Goal: Information Seeking & Learning: Learn about a topic

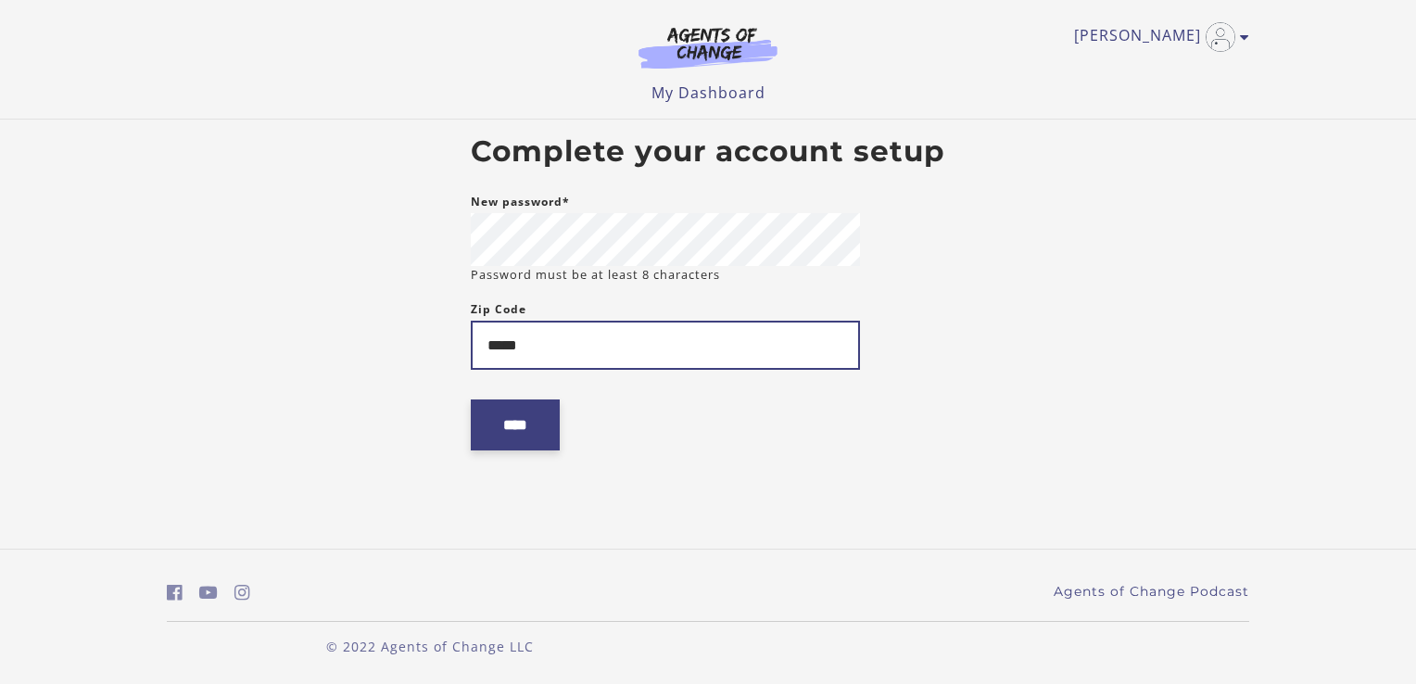
type input "*****"
click at [484, 438] on input "****" at bounding box center [515, 425] width 89 height 51
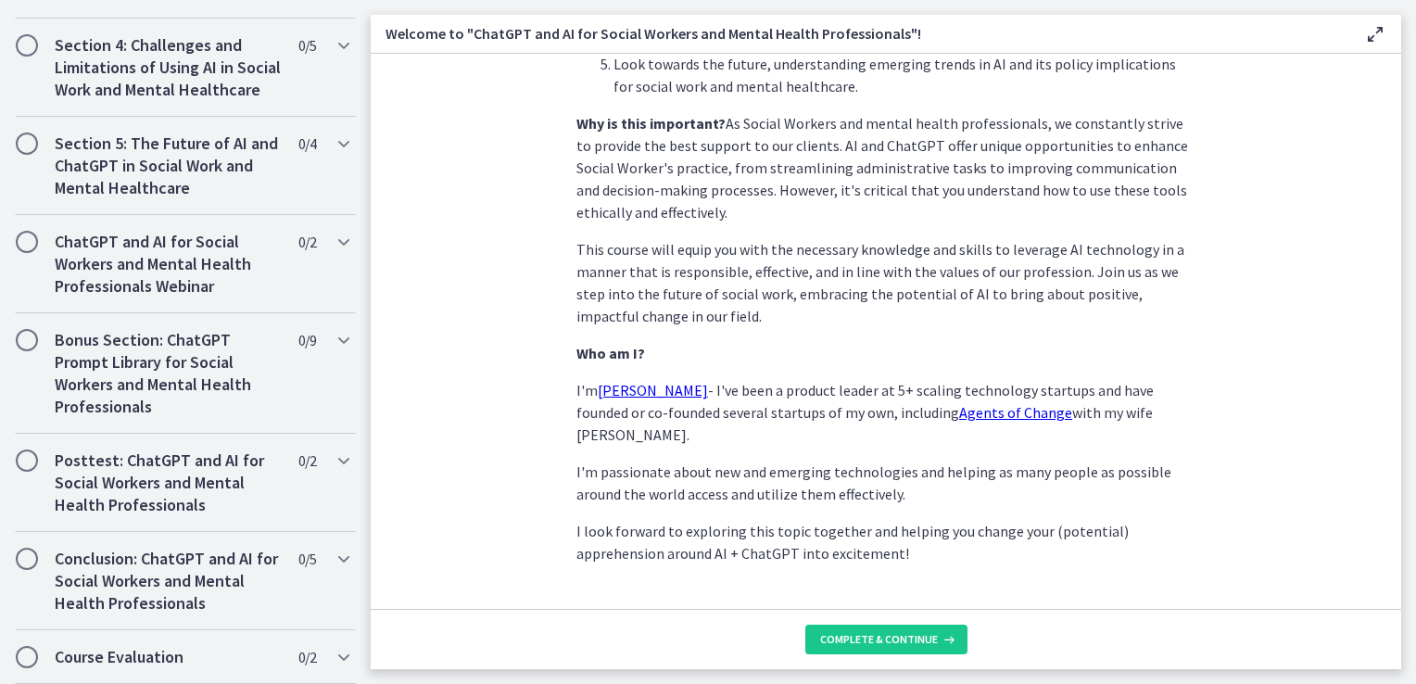
scroll to position [860, 0]
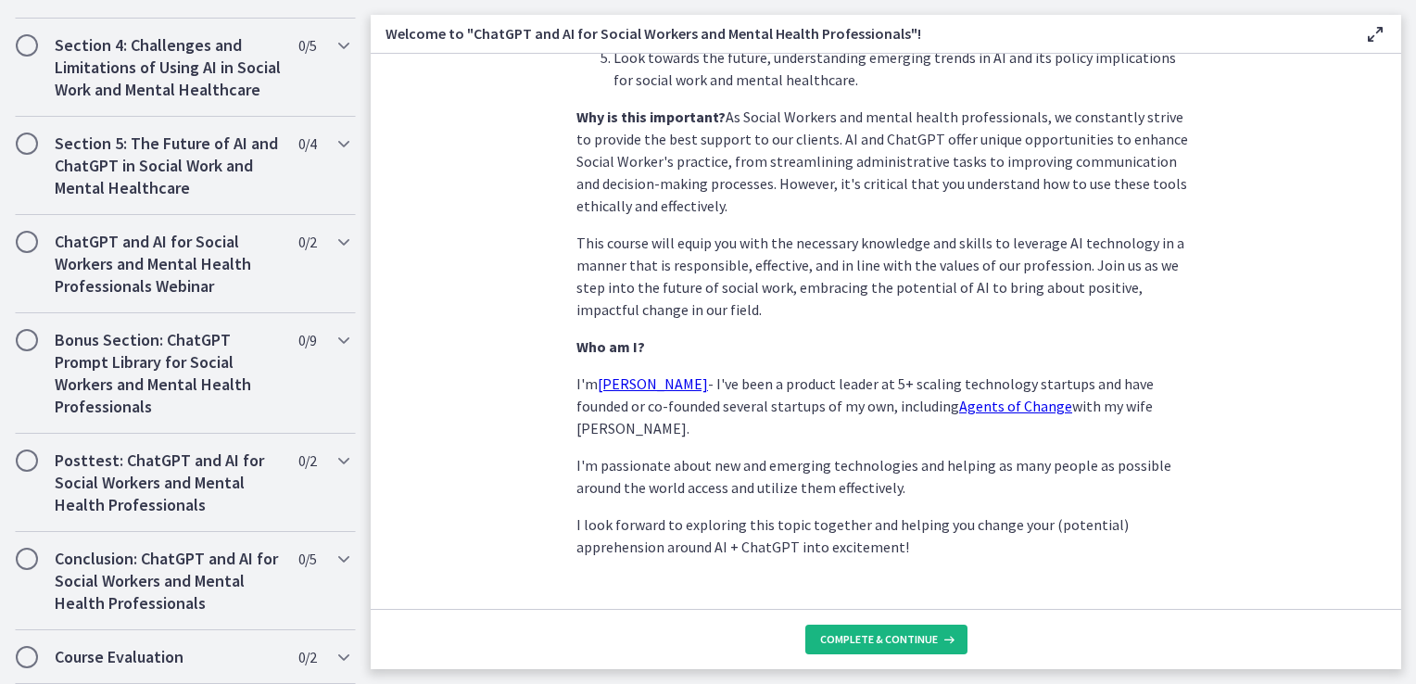
click at [886, 630] on button "Complete & continue" at bounding box center [887, 640] width 162 height 30
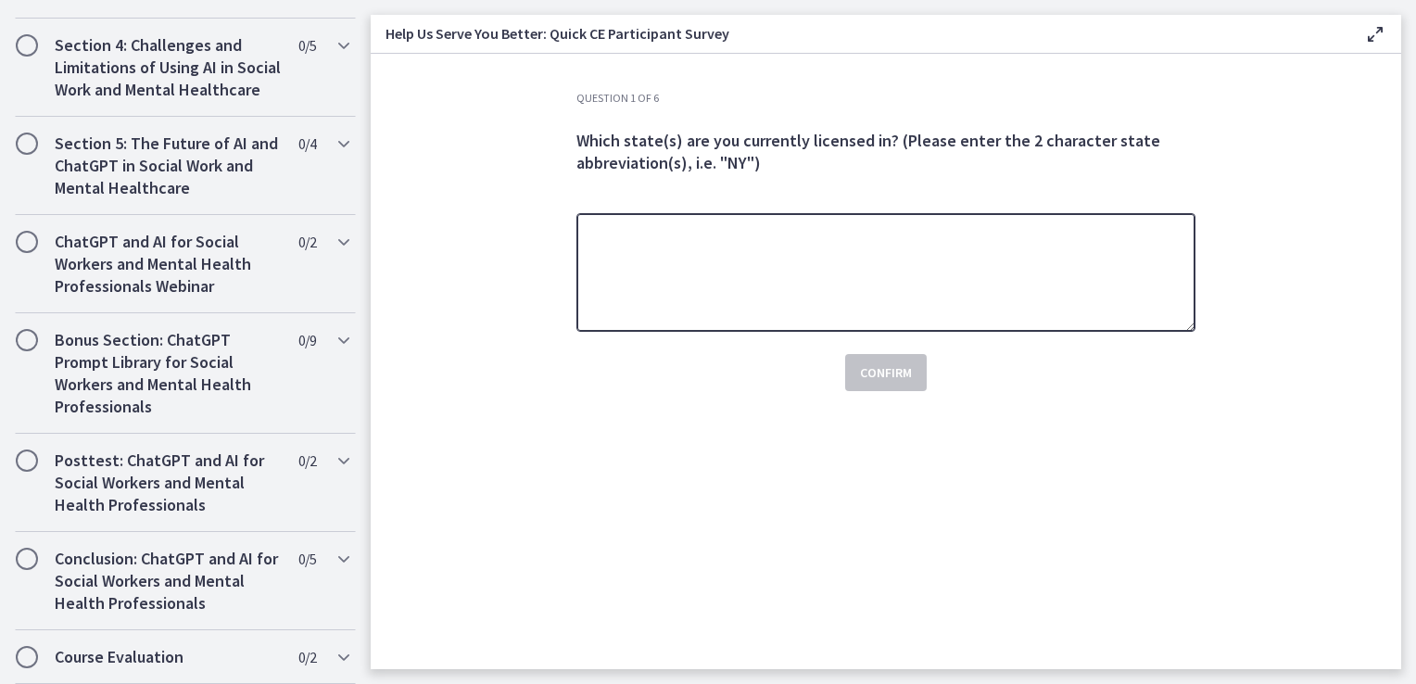
click at [656, 238] on textarea at bounding box center [886, 272] width 619 height 119
type textarea "********"
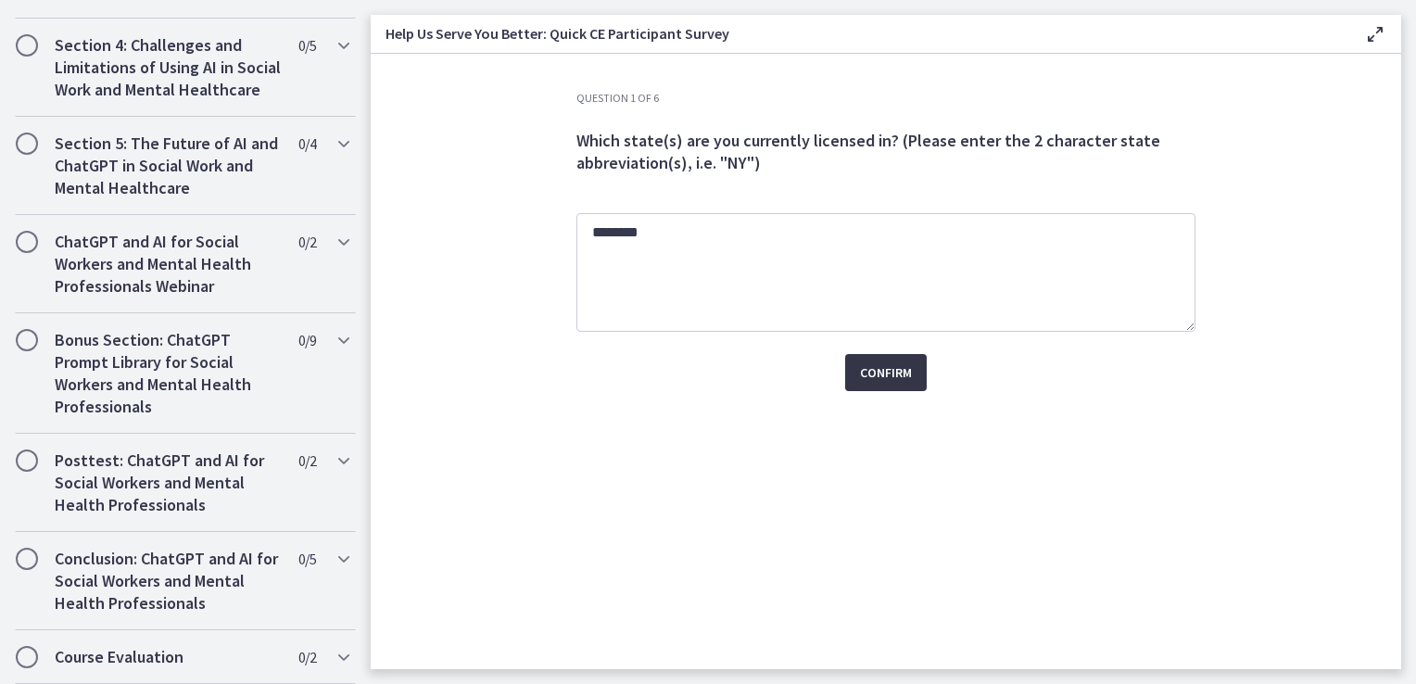
click at [863, 372] on span "Confirm" at bounding box center [886, 373] width 52 height 22
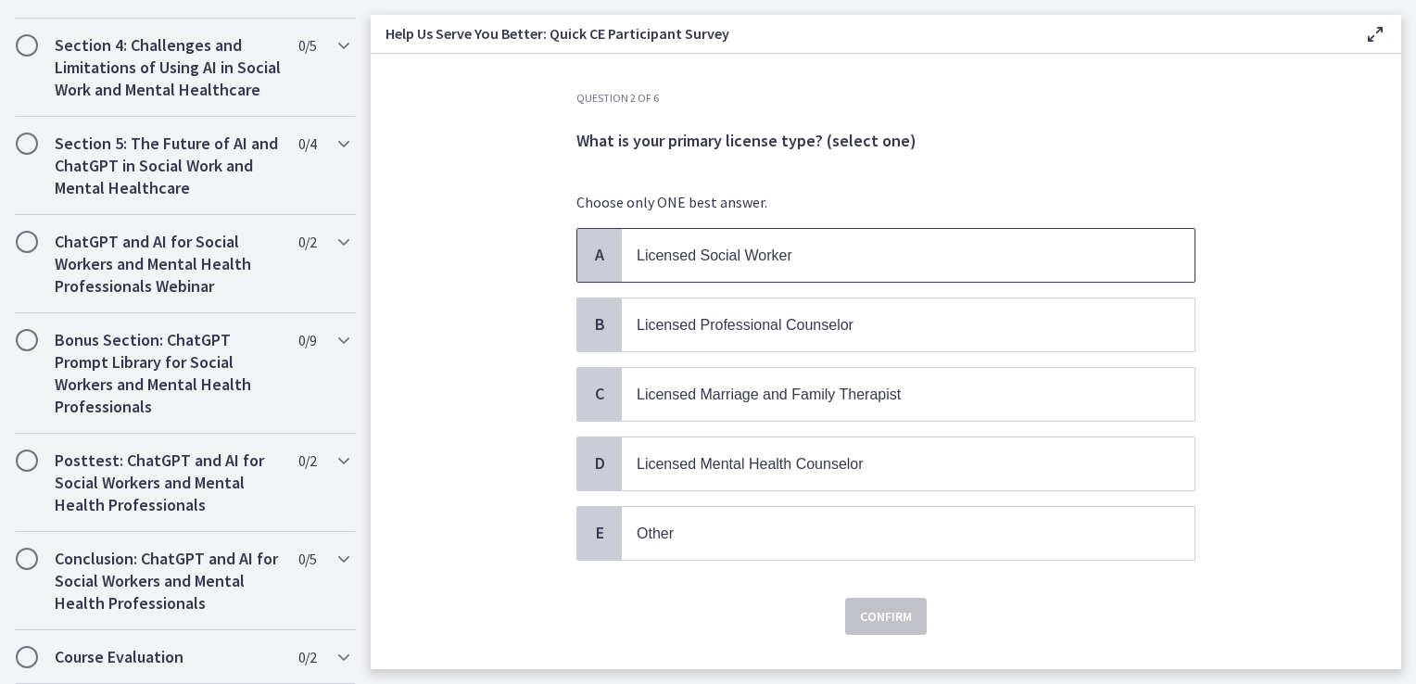
click at [708, 255] on span "Licensed Social Worker" at bounding box center [715, 256] width 156 height 16
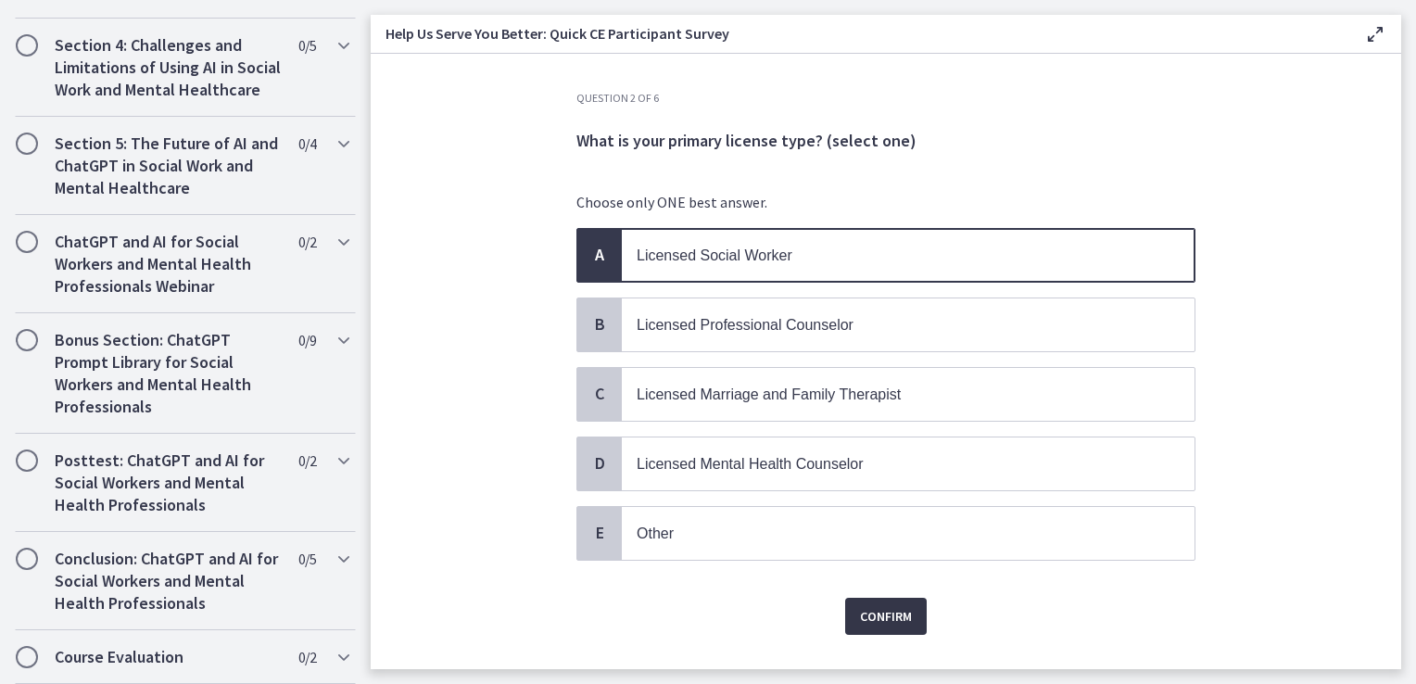
click at [897, 611] on span "Confirm" at bounding box center [886, 616] width 52 height 22
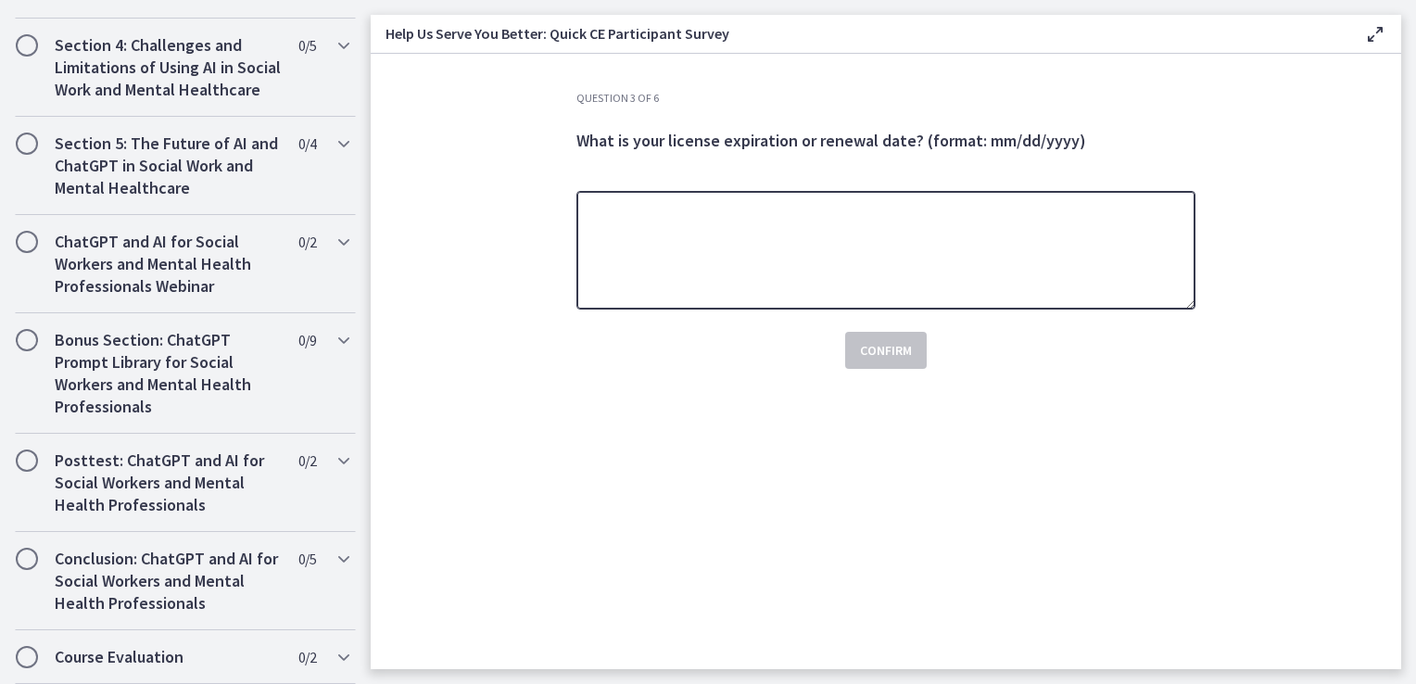
click at [632, 228] on textarea at bounding box center [886, 250] width 619 height 119
type textarea "**********"
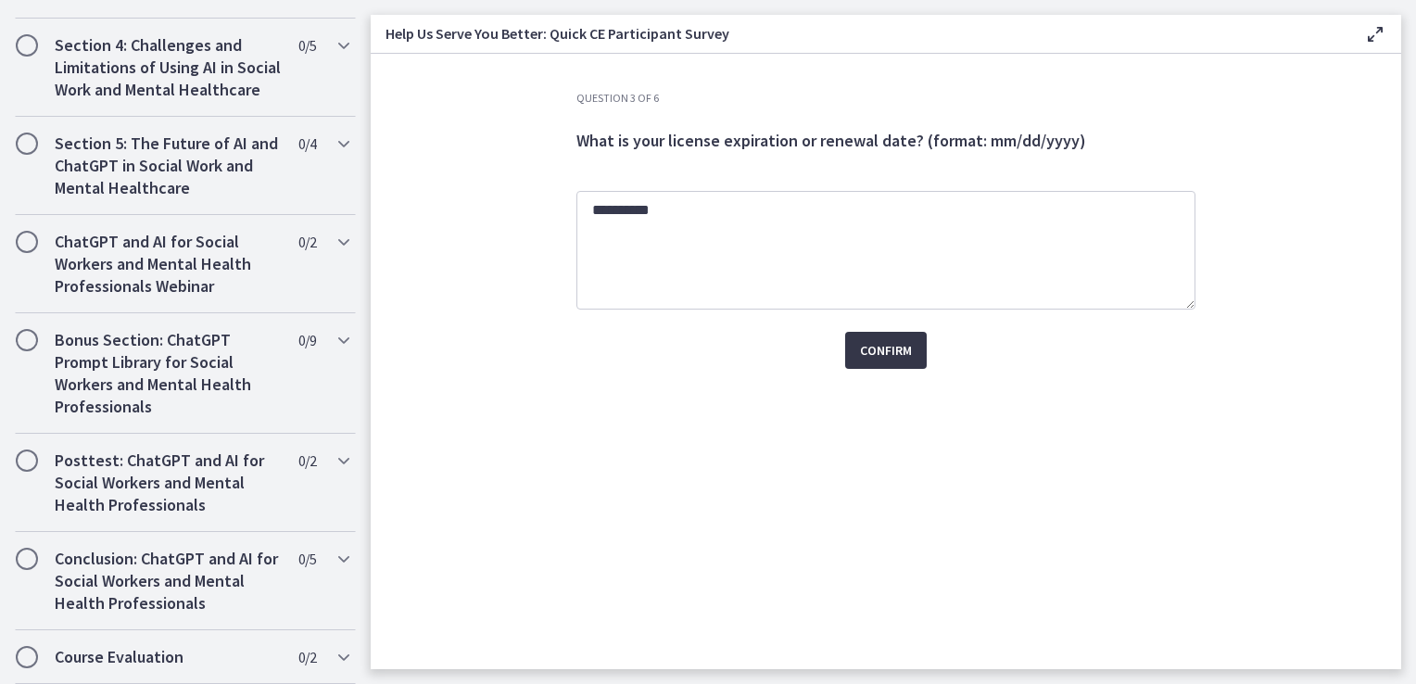
click at [907, 351] on span "Confirm" at bounding box center [886, 350] width 52 height 22
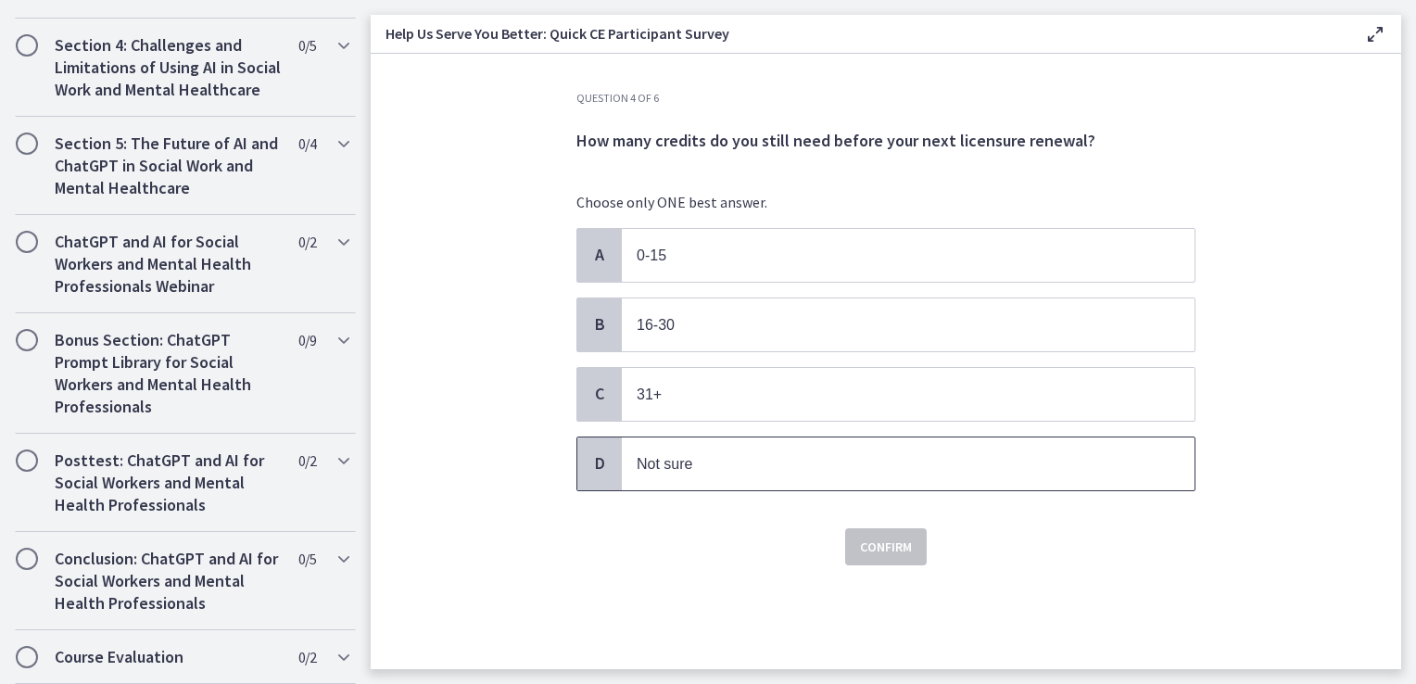
click at [703, 458] on p "Not sure" at bounding box center [890, 463] width 506 height 23
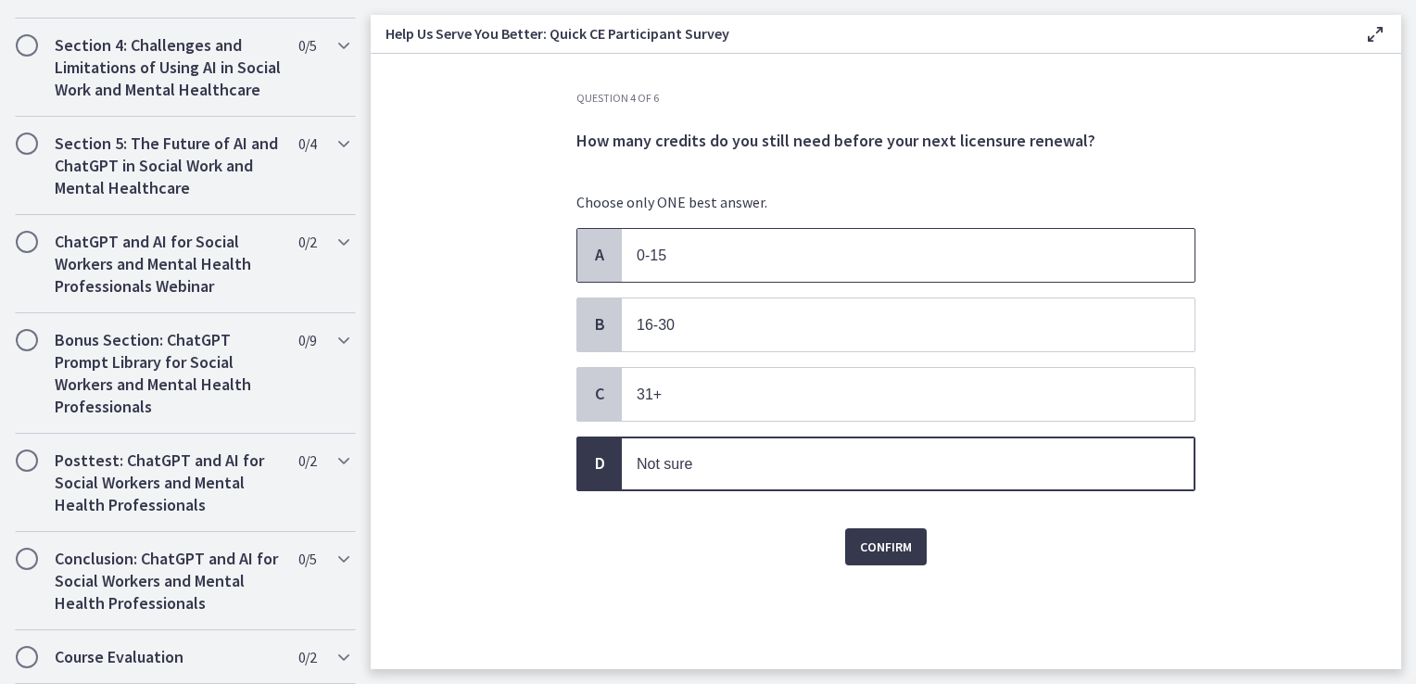
click at [691, 254] on p "0-15" at bounding box center [890, 255] width 506 height 23
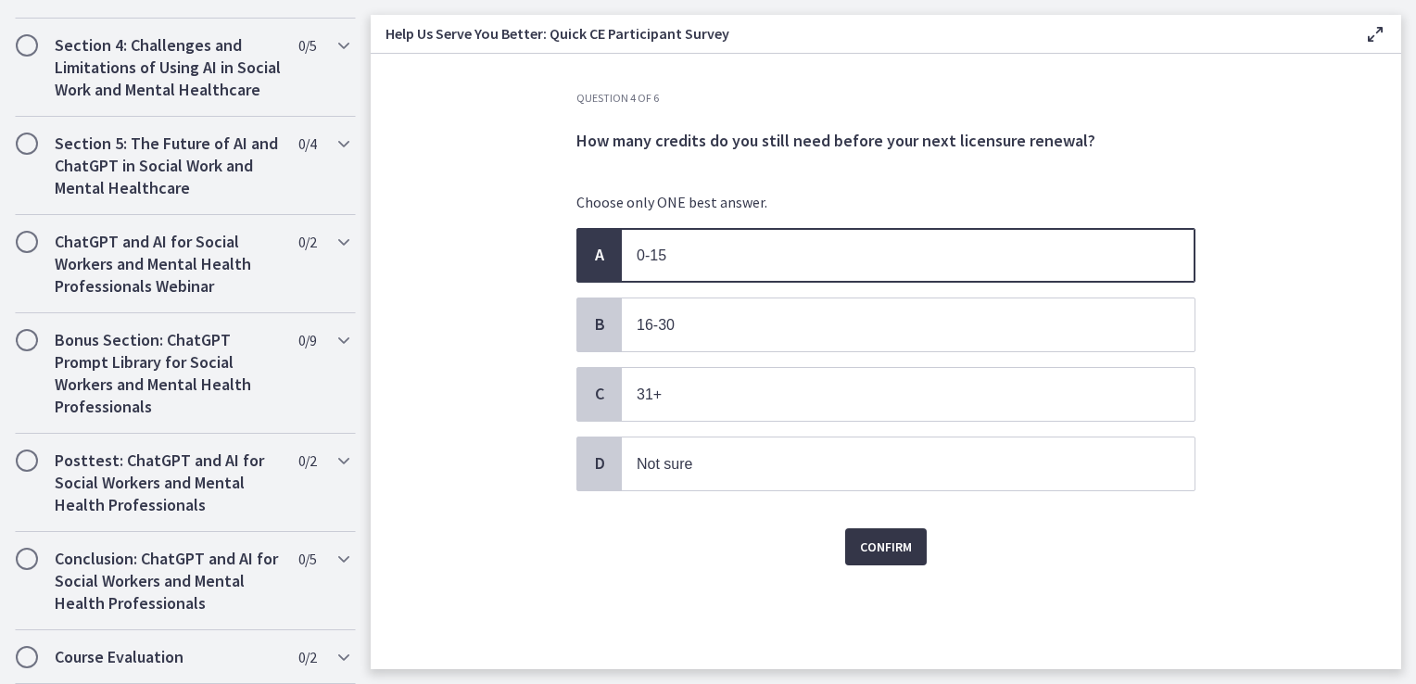
click at [893, 546] on span "Confirm" at bounding box center [886, 547] width 52 height 22
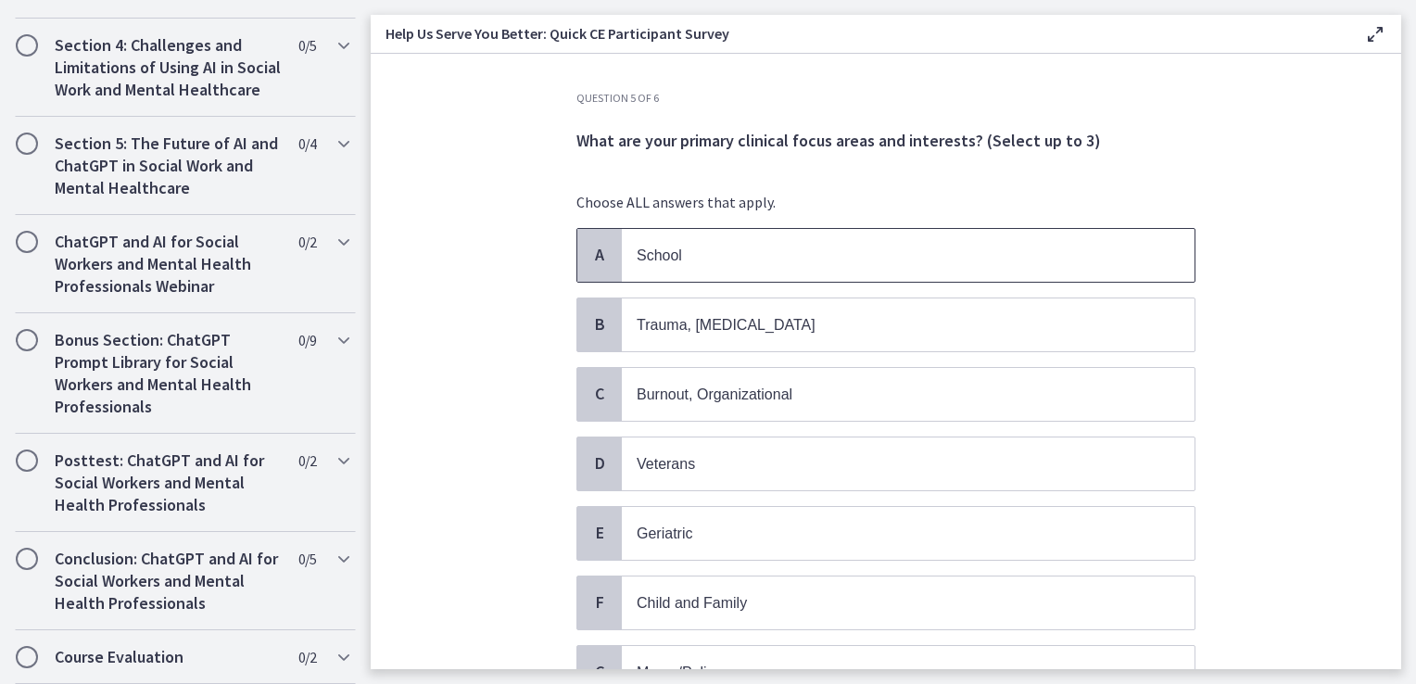
click at [732, 258] on p "School" at bounding box center [890, 255] width 506 height 23
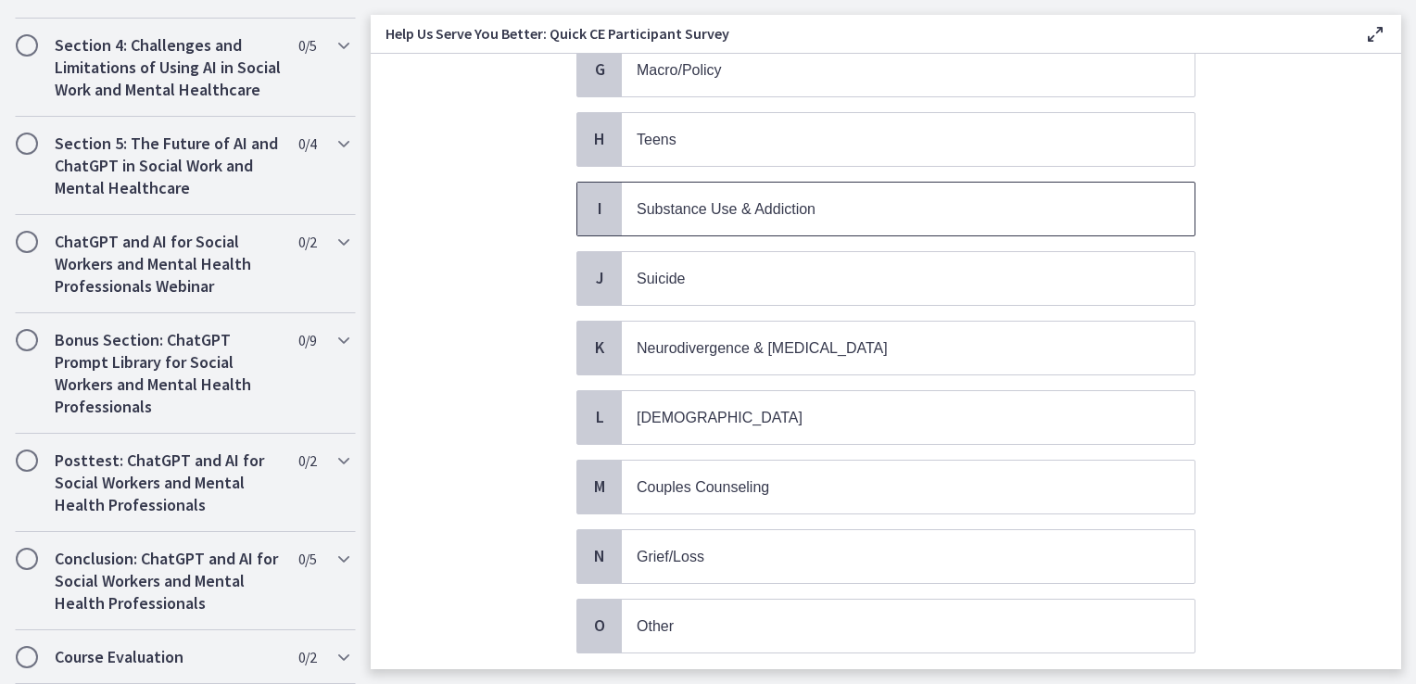
scroll to position [715, 0]
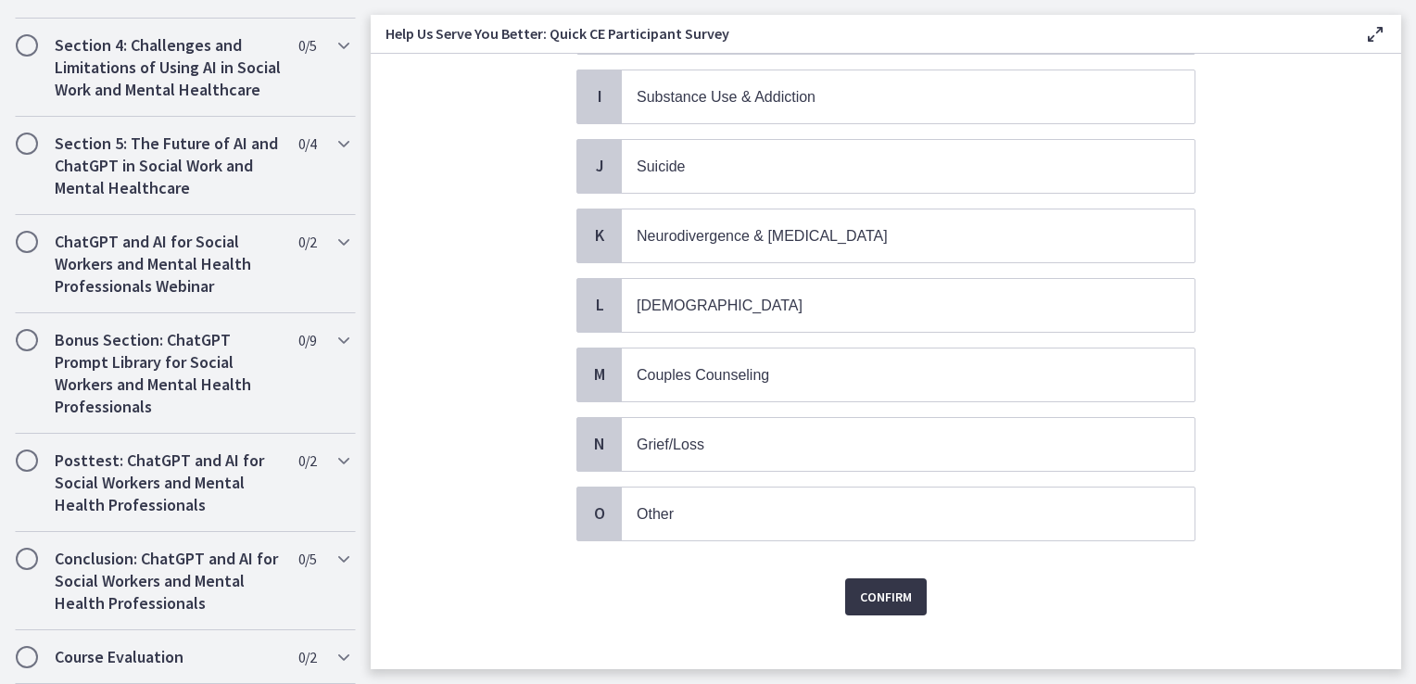
click at [861, 586] on span "Confirm" at bounding box center [886, 597] width 52 height 22
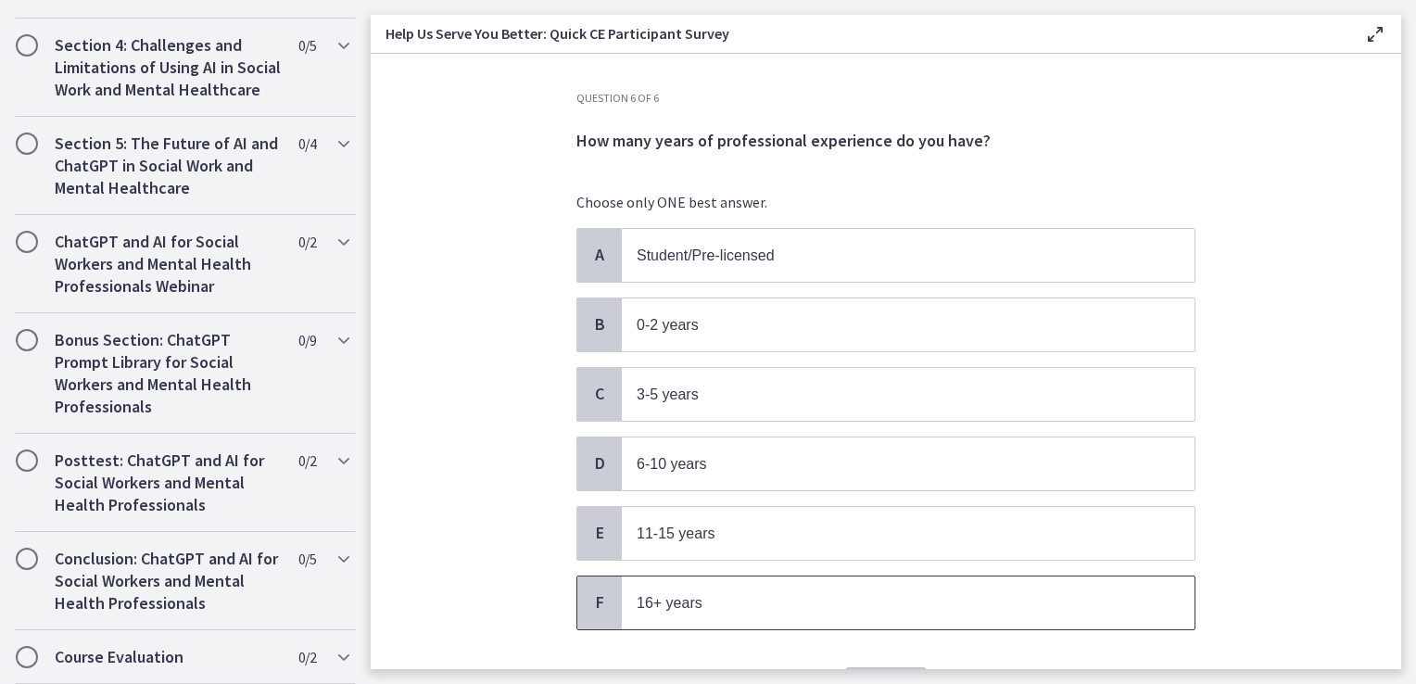
click at [679, 612] on span "16+ years" at bounding box center [908, 603] width 573 height 53
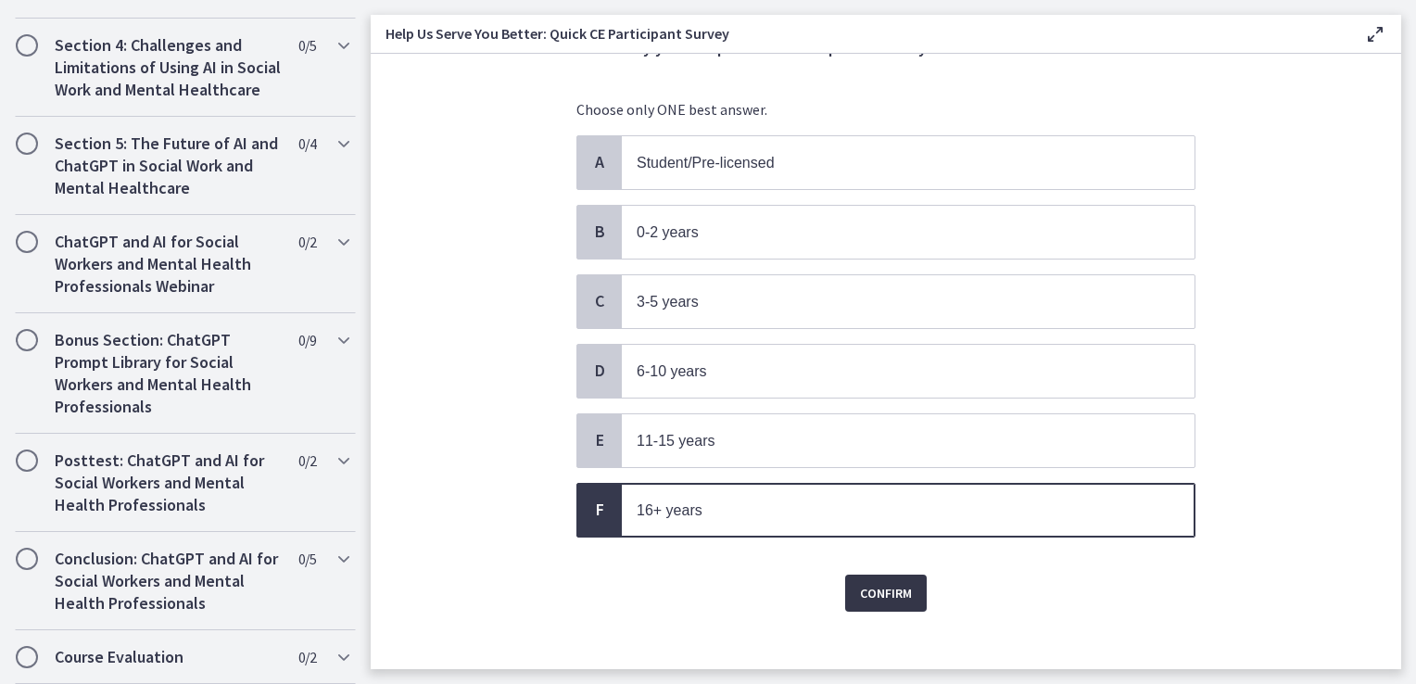
click at [871, 587] on span "Confirm" at bounding box center [886, 593] width 52 height 22
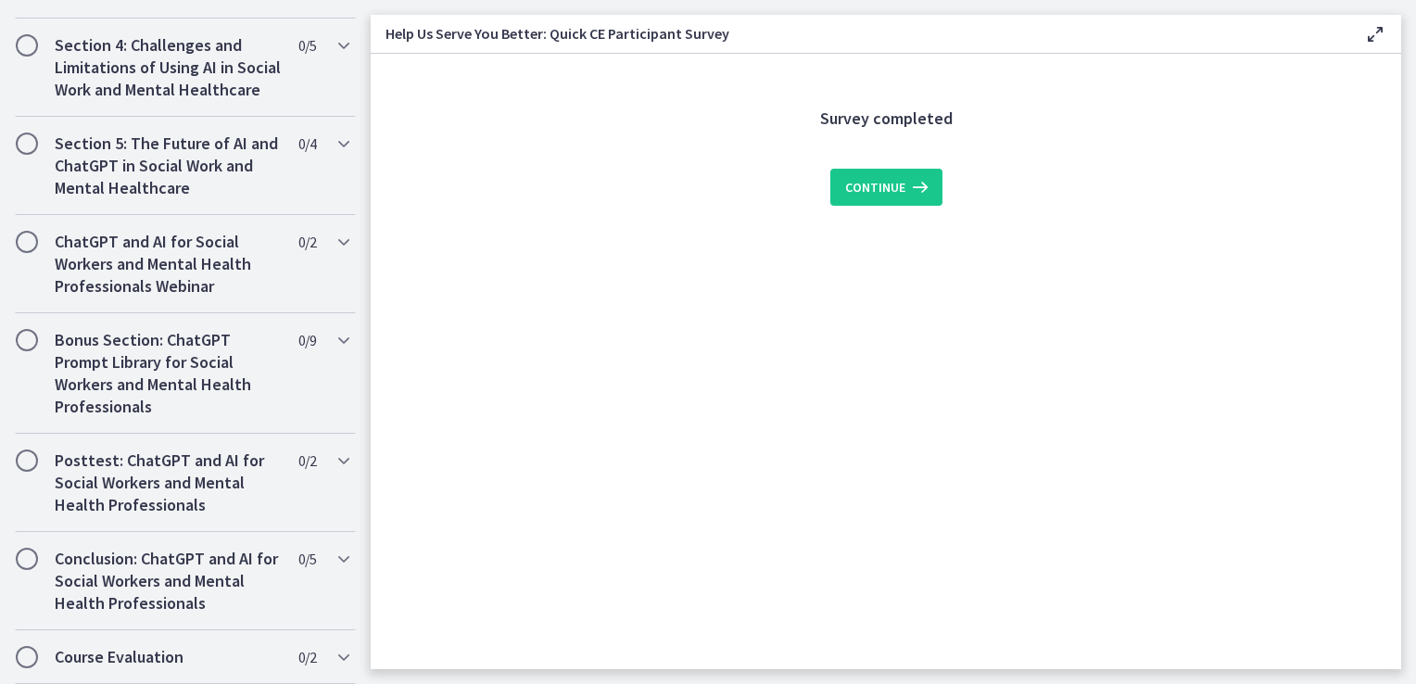
scroll to position [0, 0]
click at [880, 187] on span "Continue" at bounding box center [875, 187] width 60 height 22
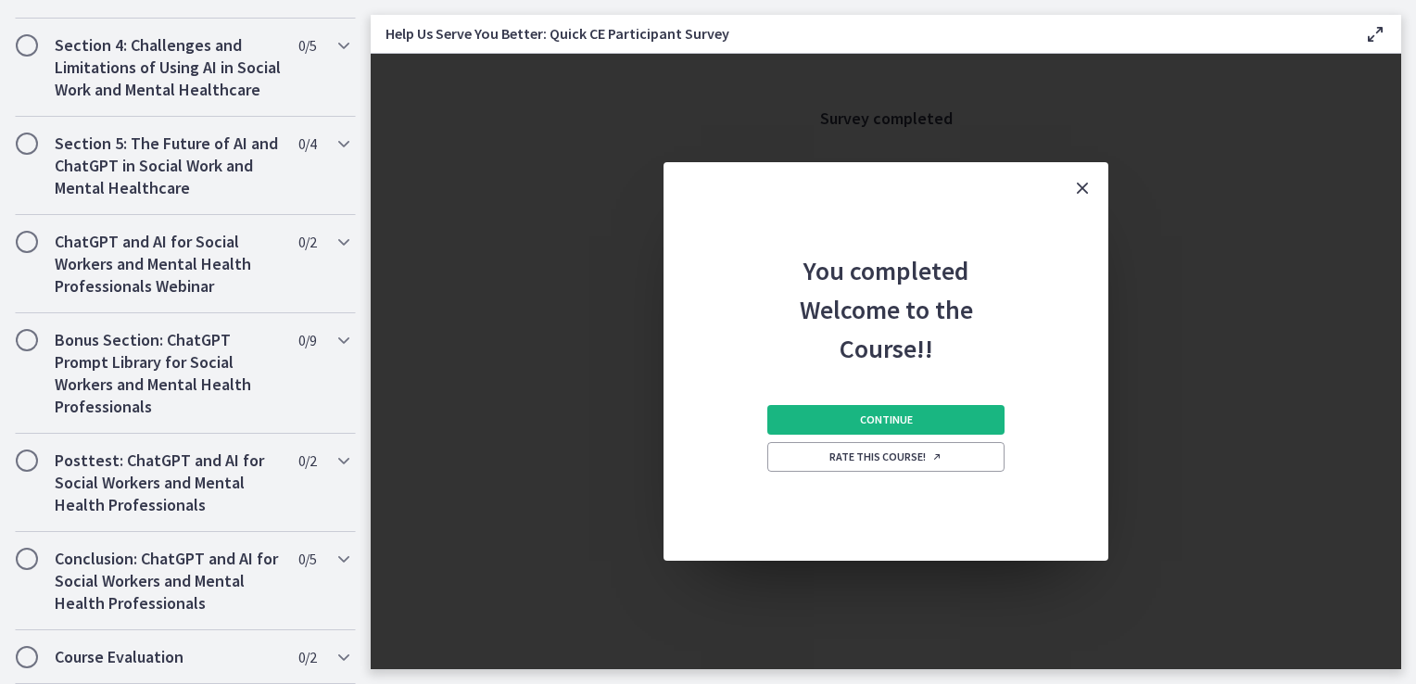
click at [905, 413] on span "Continue" at bounding box center [886, 420] width 53 height 15
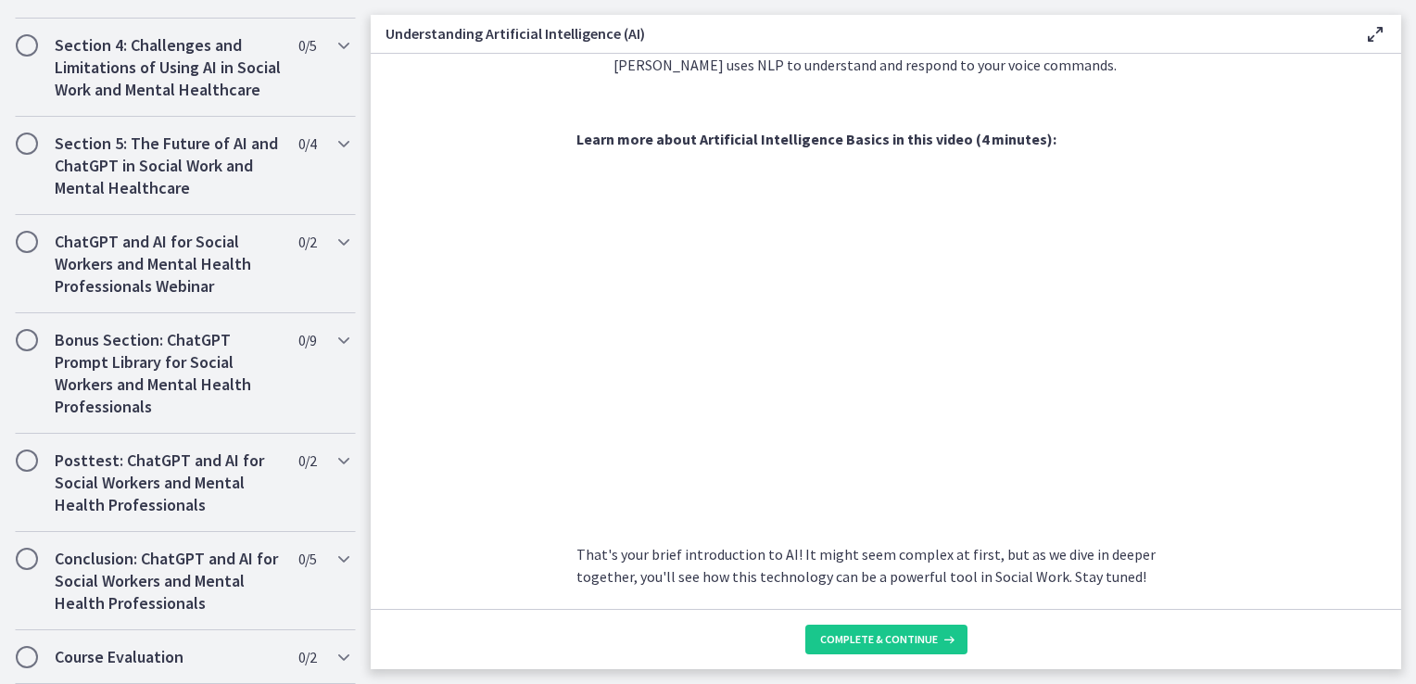
scroll to position [806, 0]
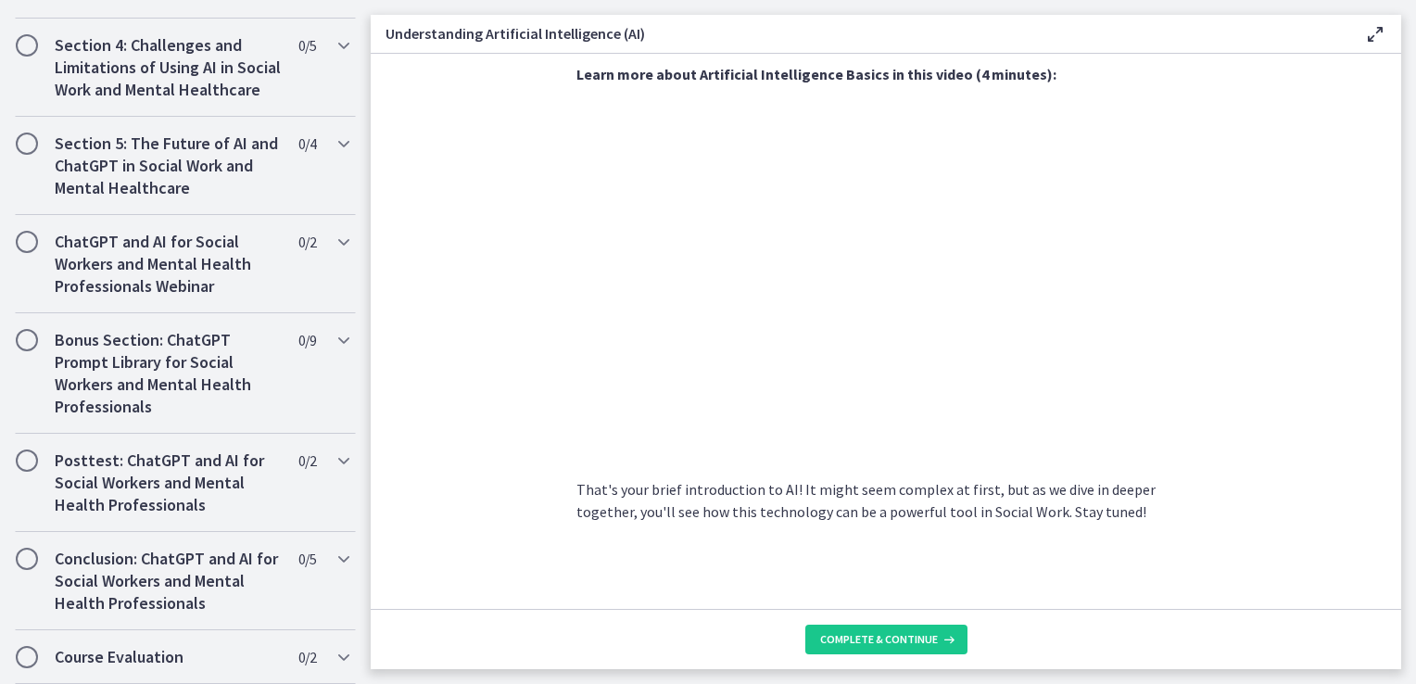
click at [884, 637] on span "Complete & continue" at bounding box center [879, 639] width 118 height 15
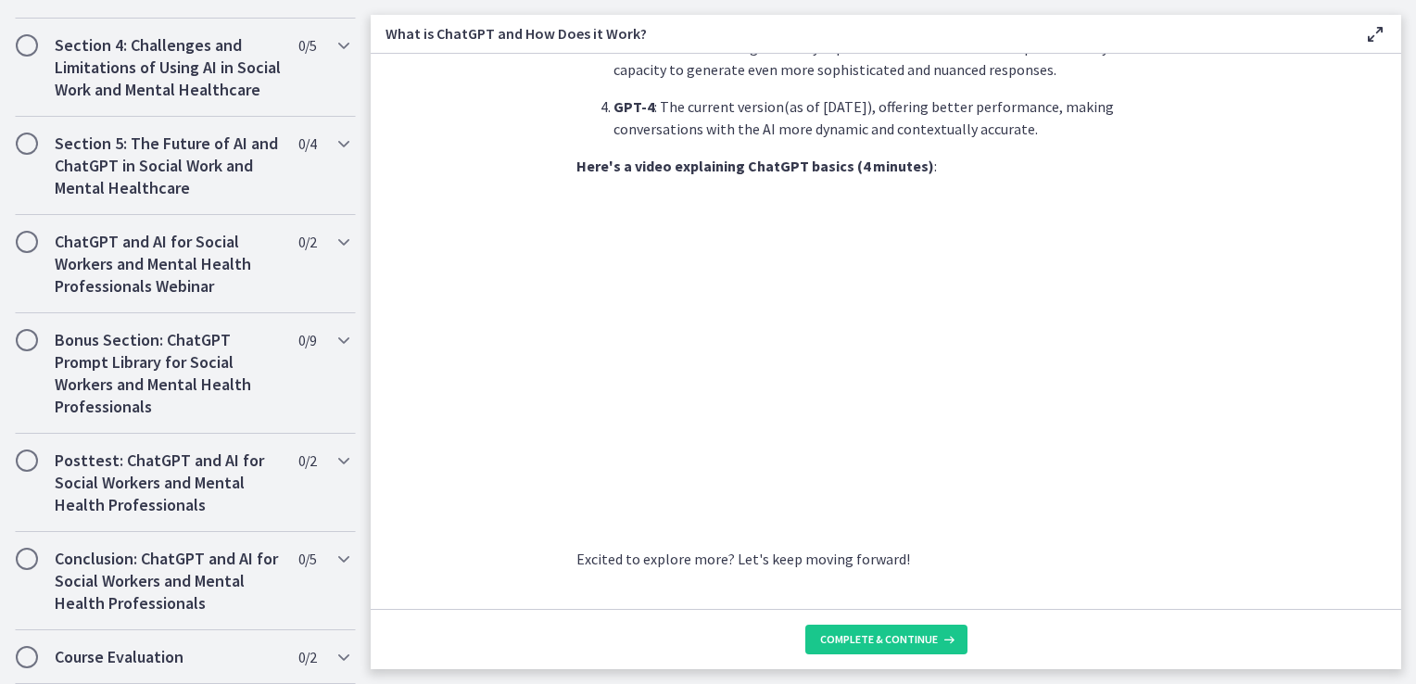
scroll to position [910, 0]
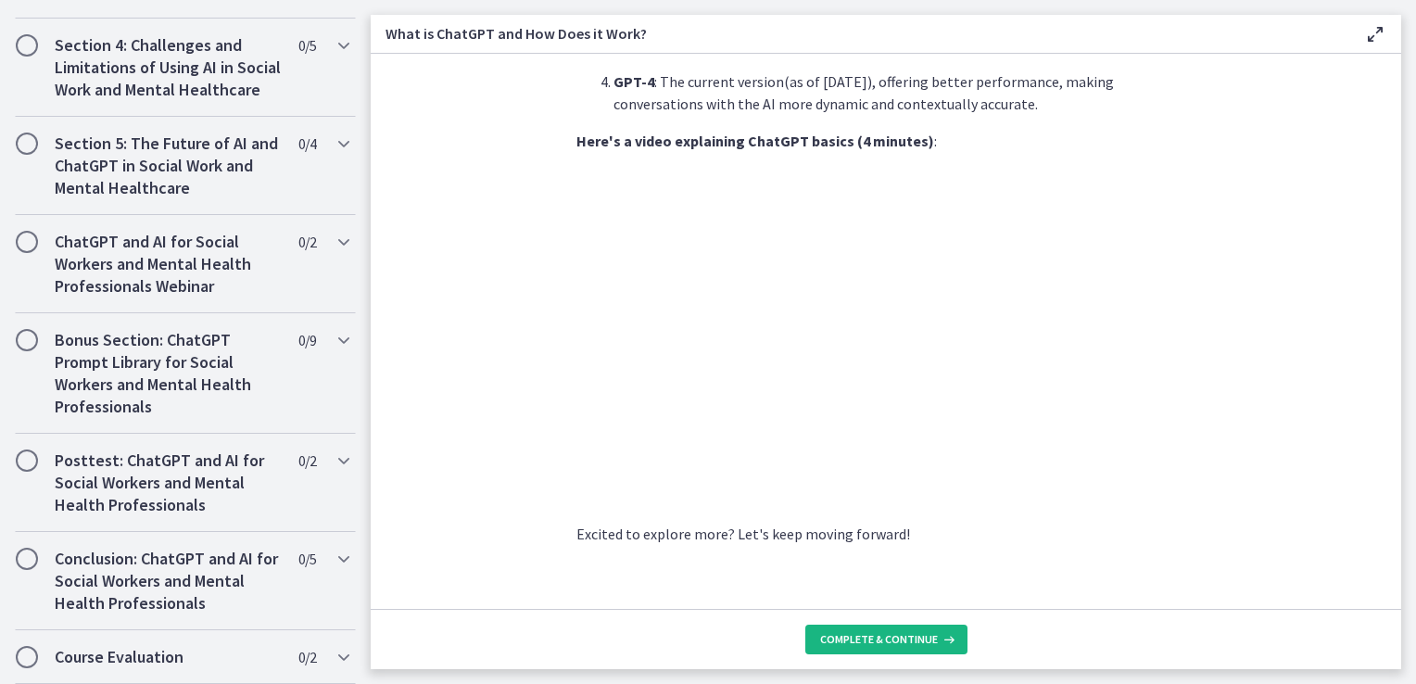
click at [896, 637] on span "Complete & continue" at bounding box center [879, 639] width 118 height 15
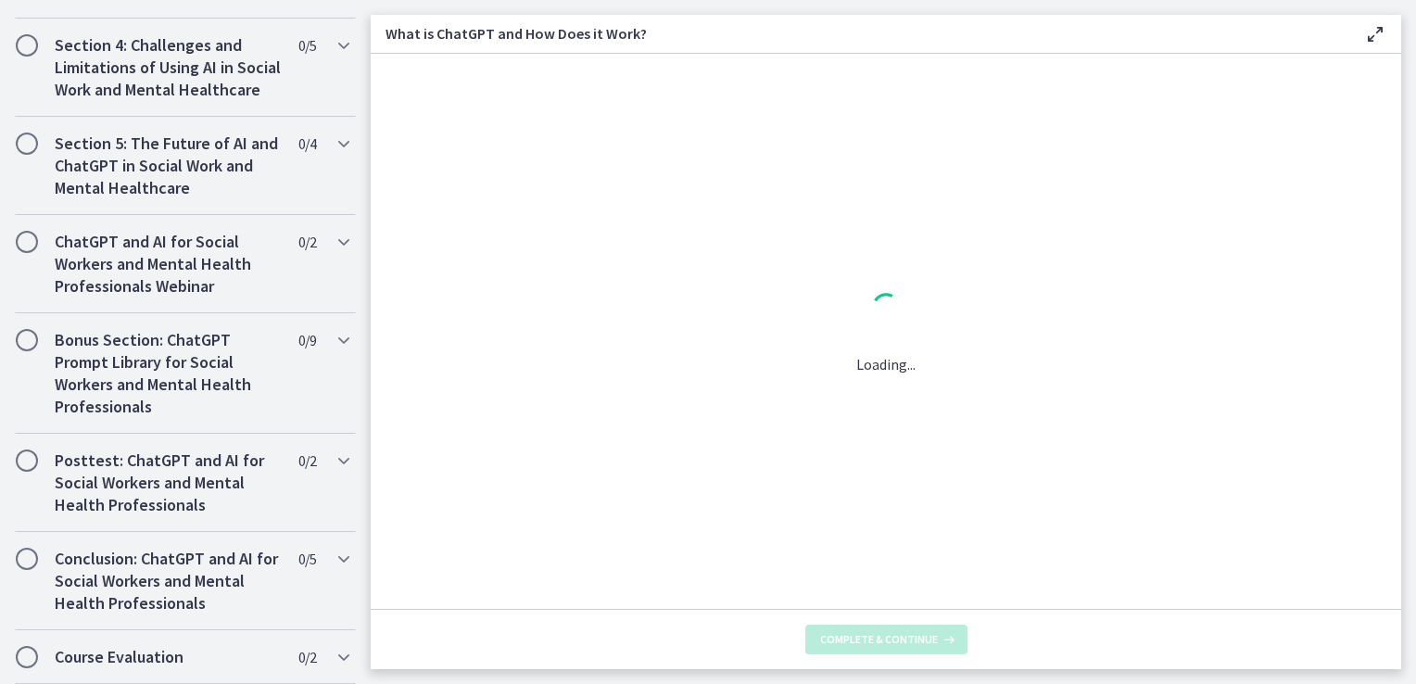
scroll to position [0, 0]
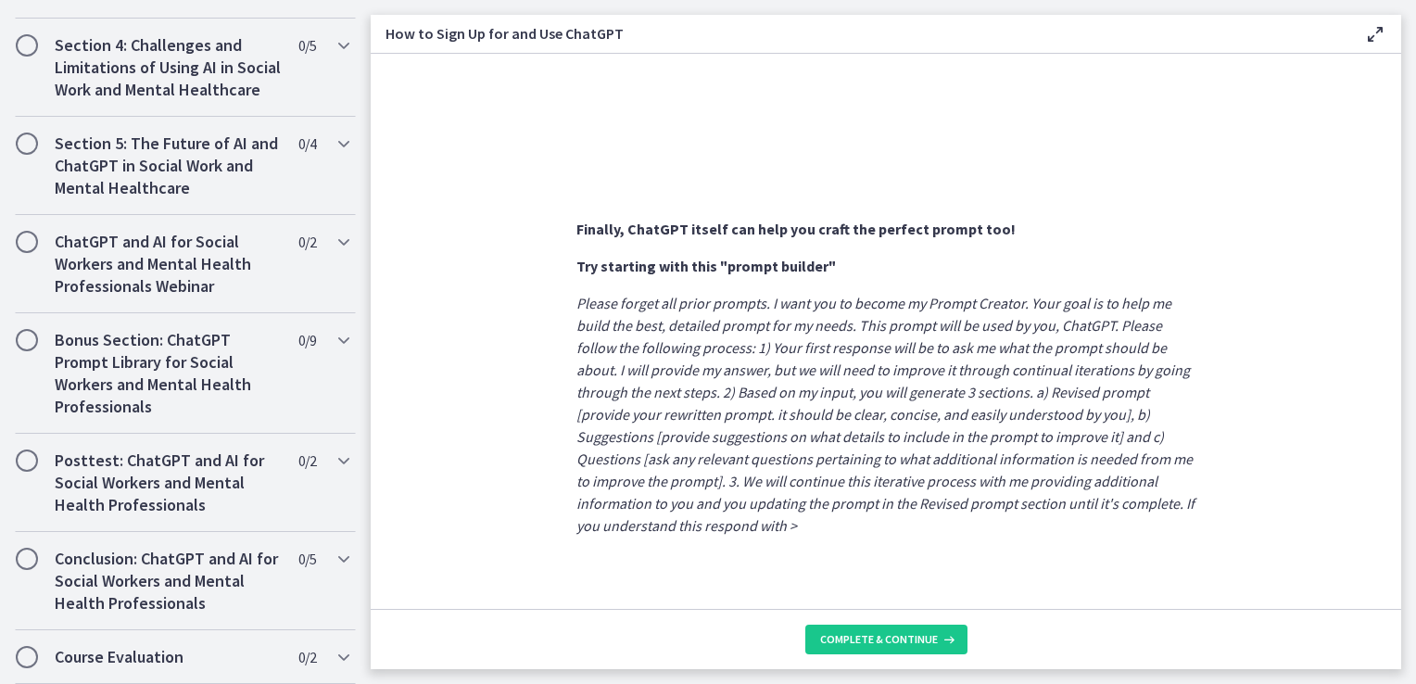
scroll to position [997, 0]
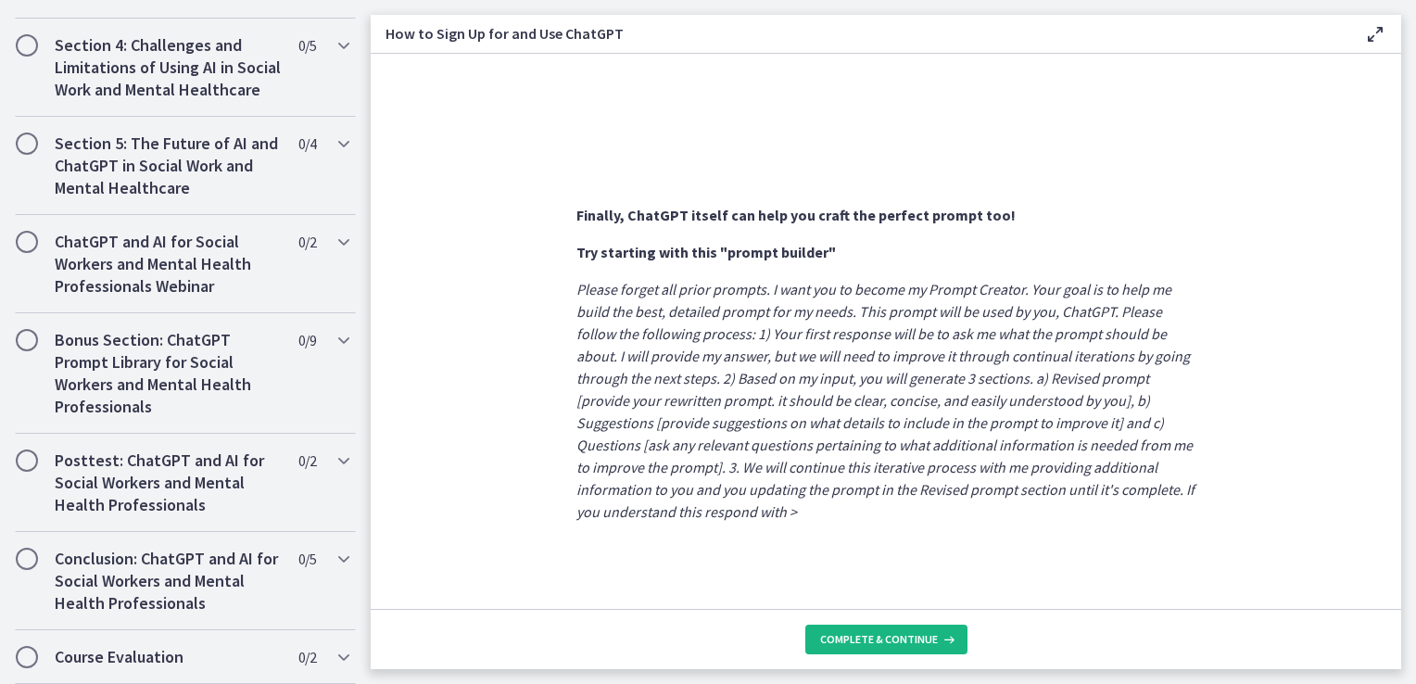
click at [884, 640] on span "Complete & continue" at bounding box center [879, 639] width 118 height 15
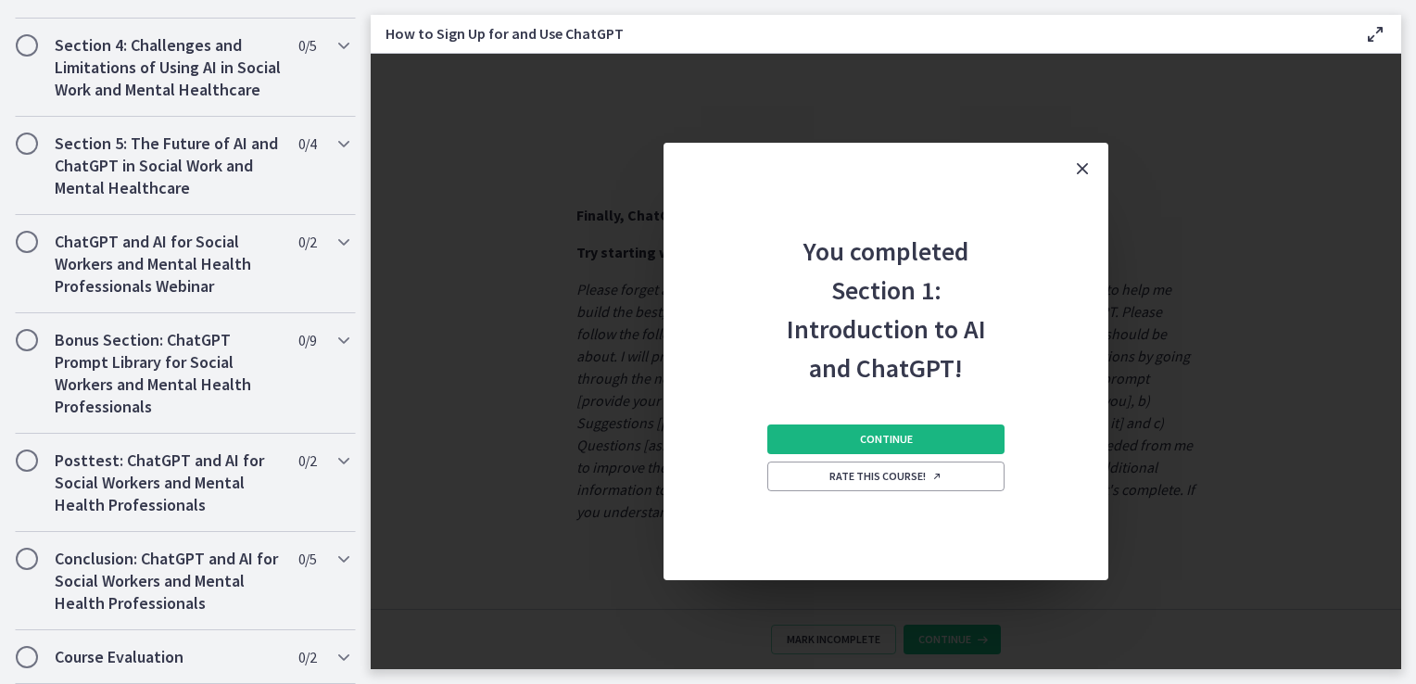
click at [886, 438] on span "Continue" at bounding box center [886, 439] width 53 height 15
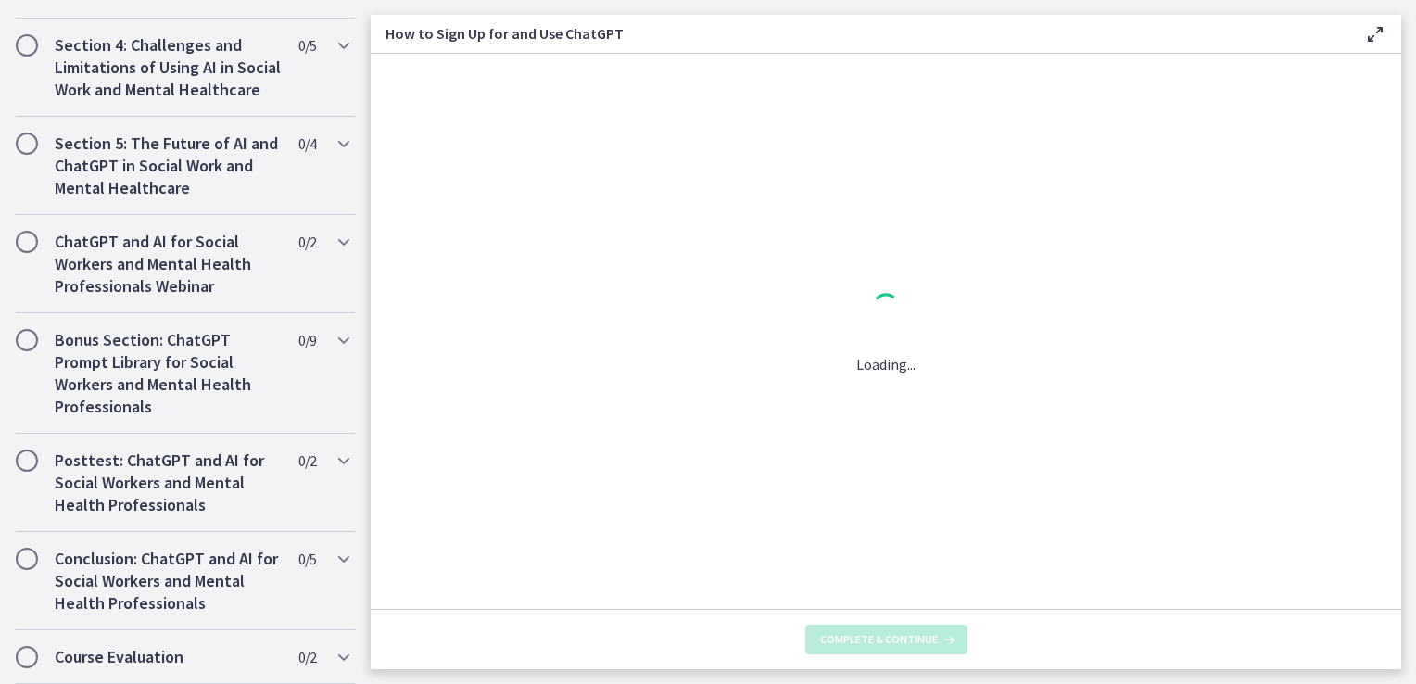
scroll to position [0, 0]
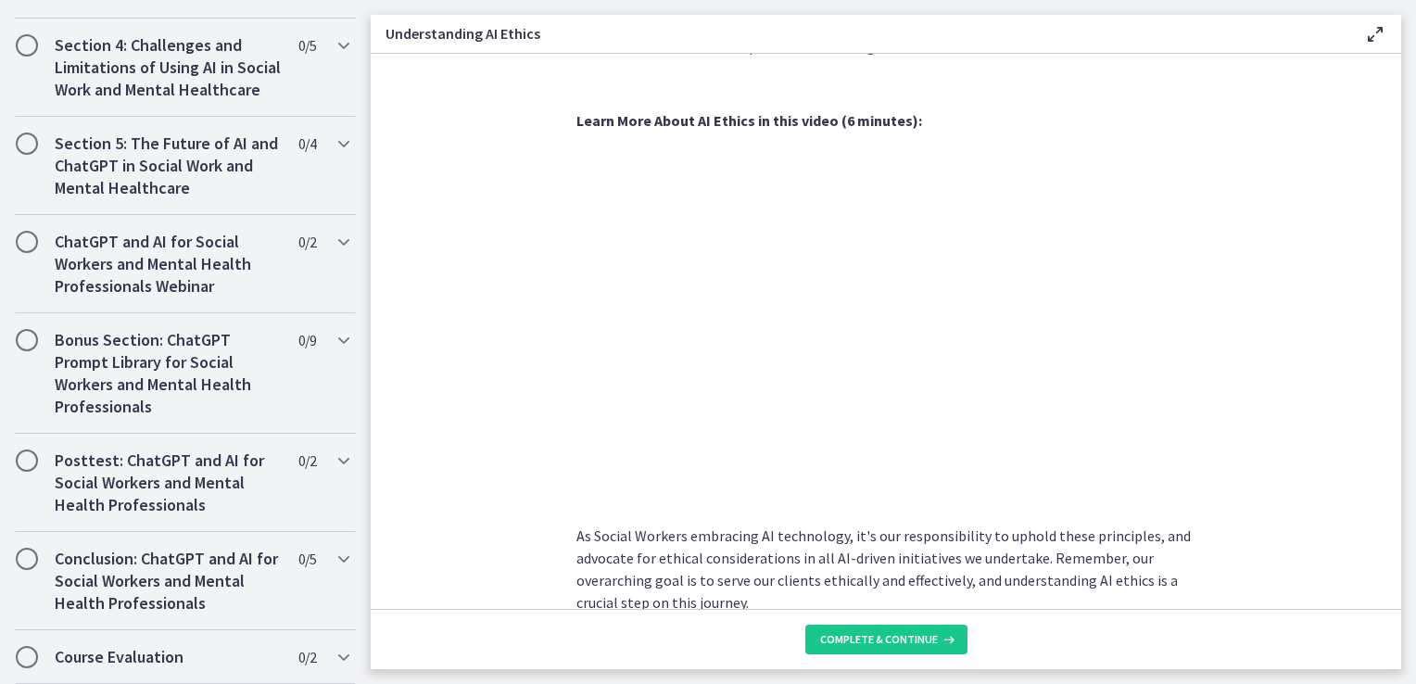
scroll to position [925, 0]
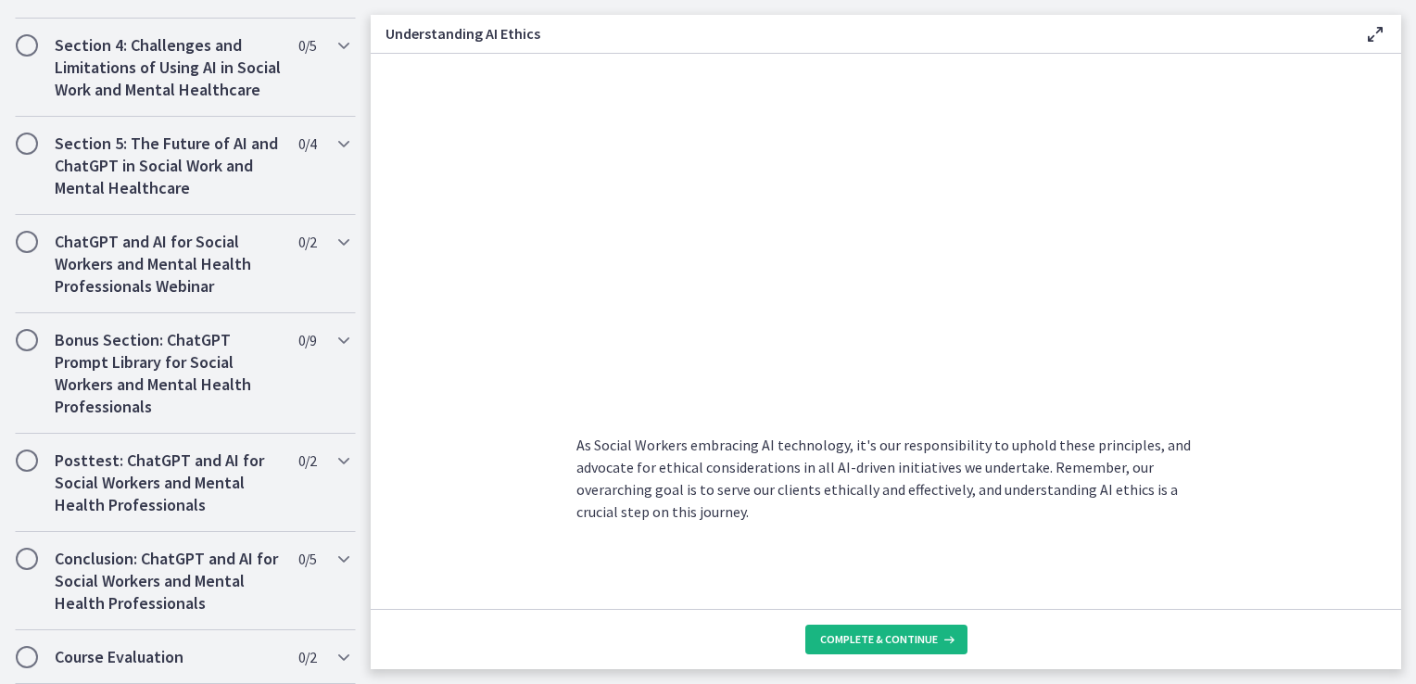
click at [890, 633] on span "Complete & continue" at bounding box center [879, 639] width 118 height 15
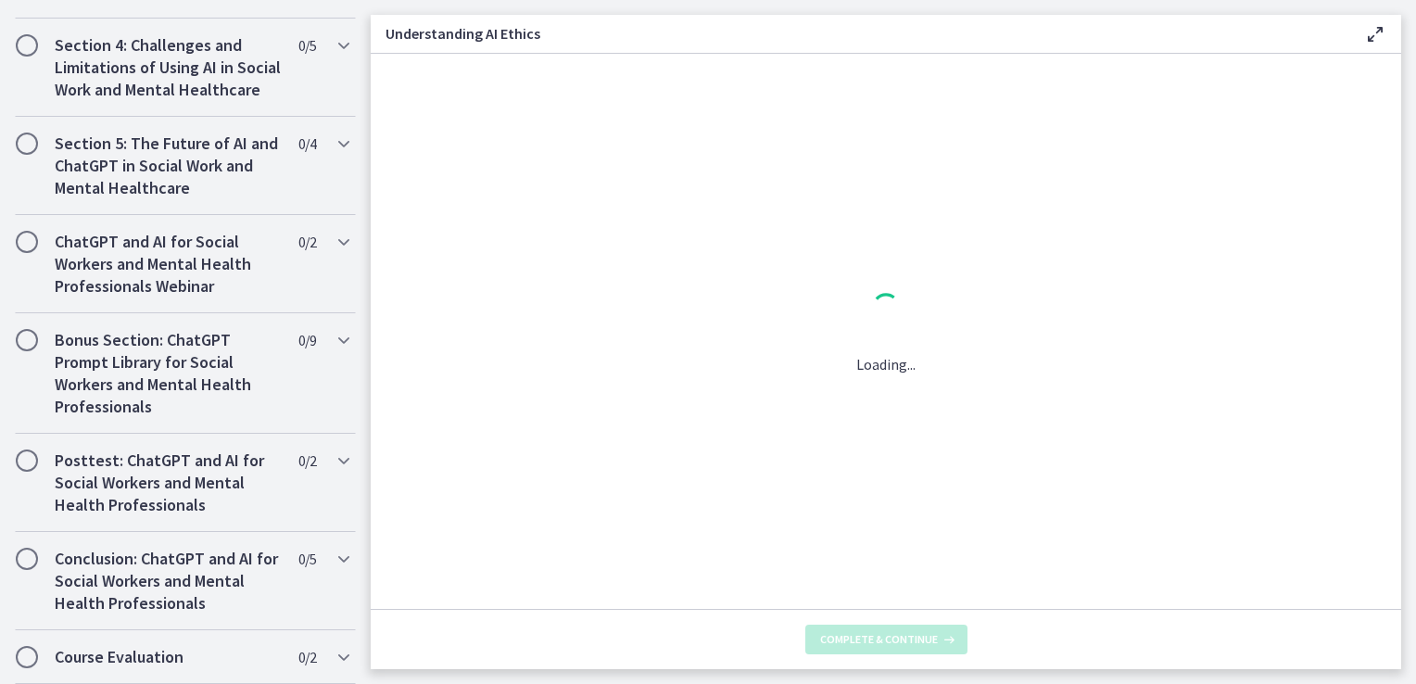
scroll to position [0, 0]
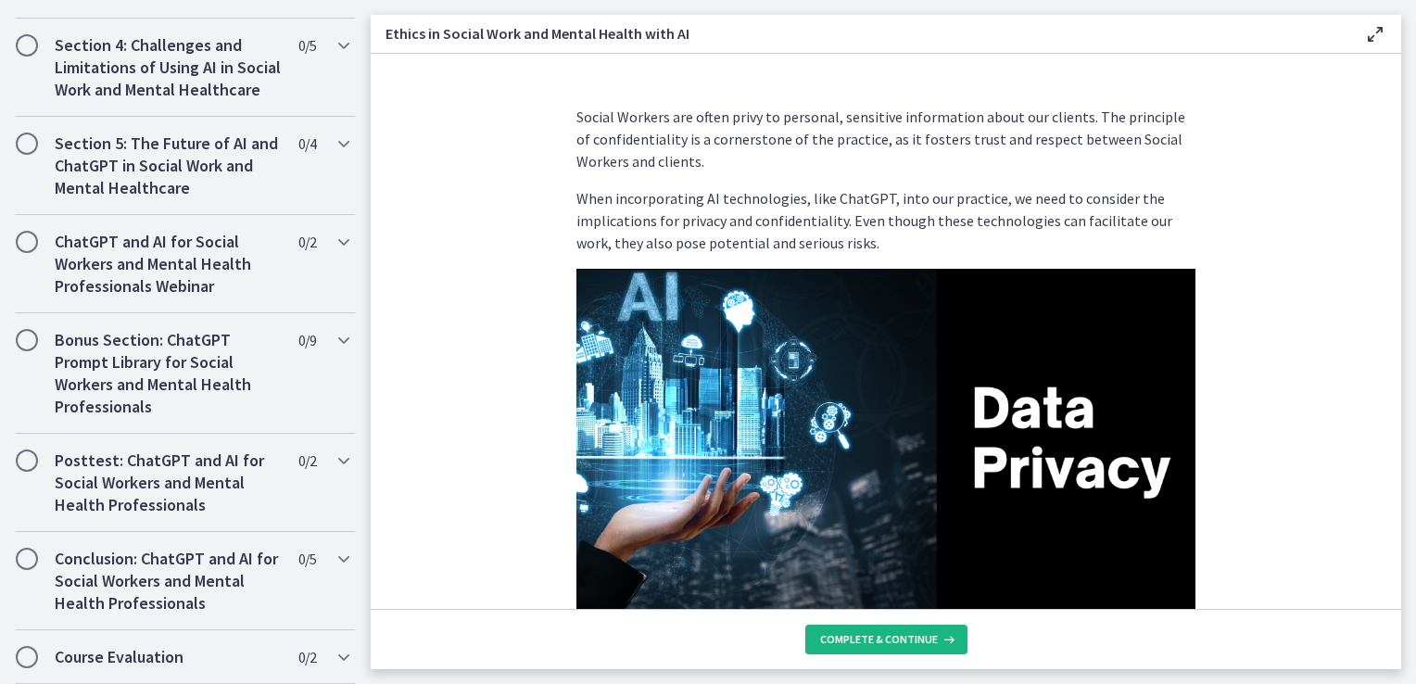
click at [886, 640] on span "Complete & continue" at bounding box center [879, 639] width 118 height 15
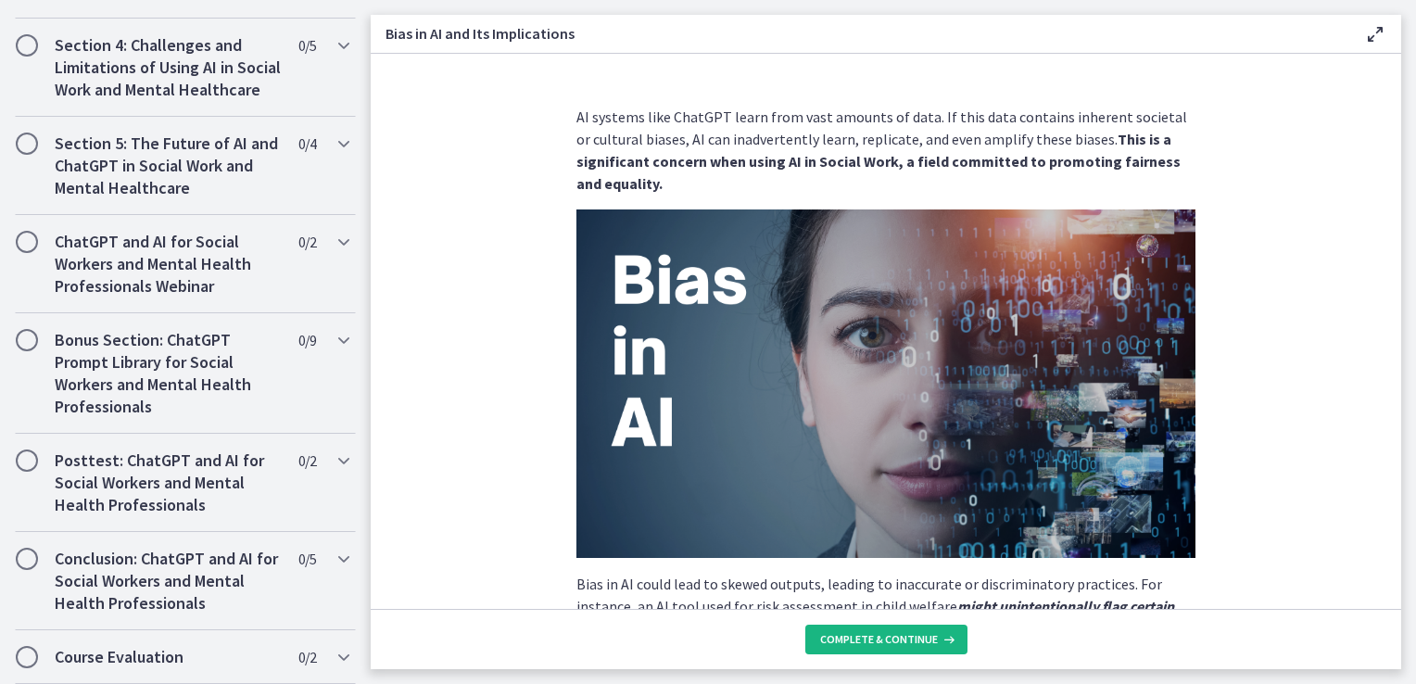
click at [886, 640] on span "Complete & continue" at bounding box center [879, 639] width 118 height 15
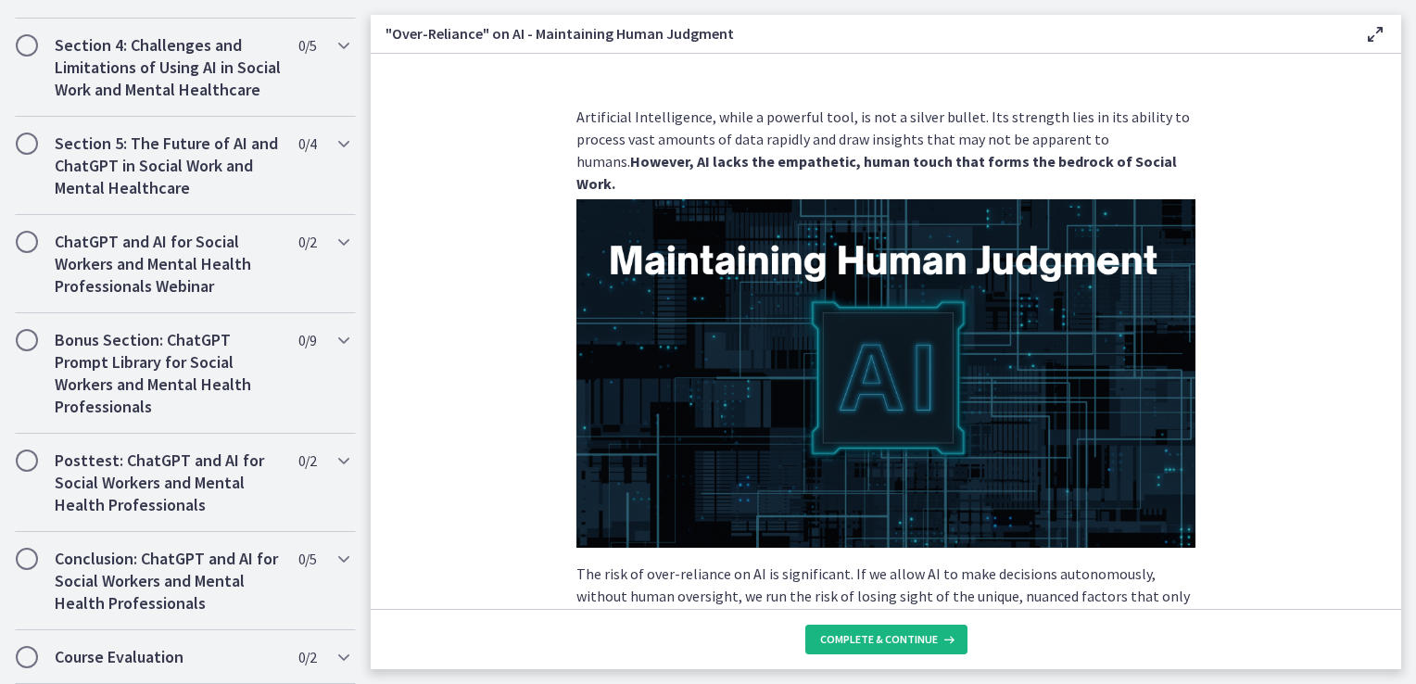
click at [886, 640] on span "Complete & continue" at bounding box center [879, 639] width 118 height 15
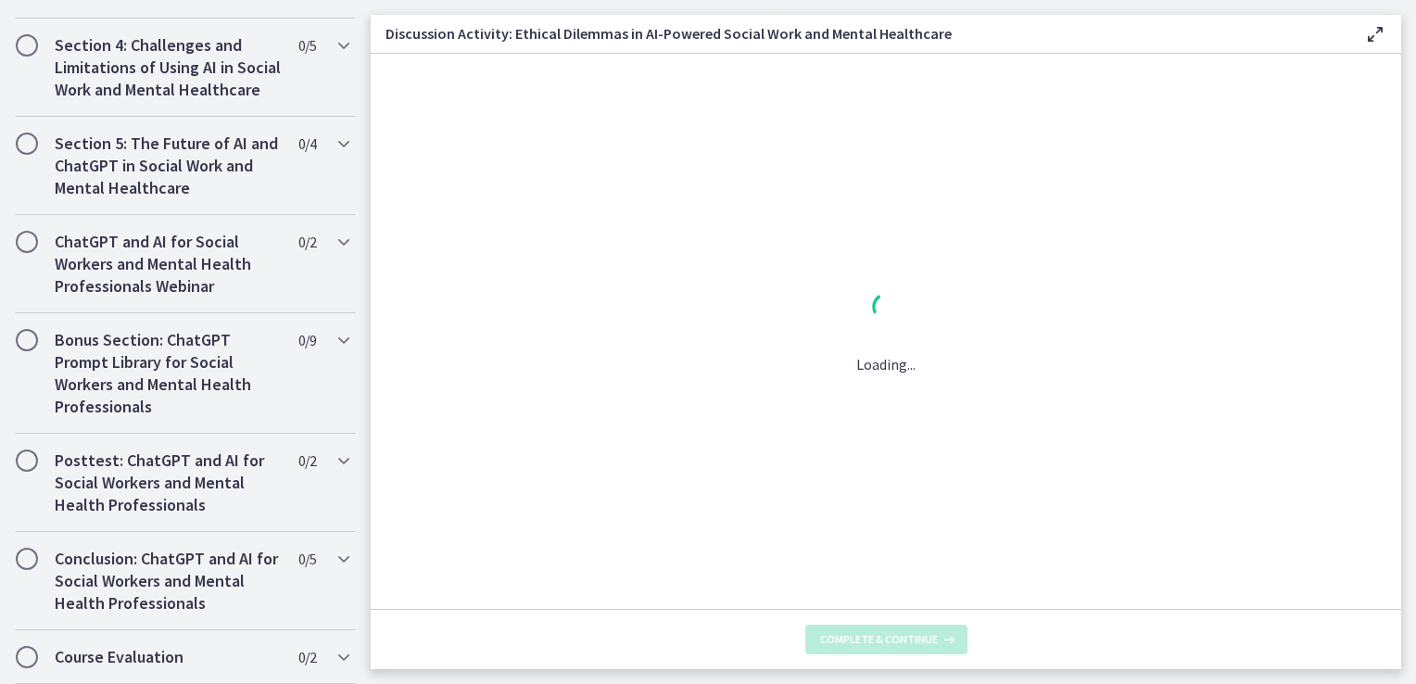
scroll to position [1140, 0]
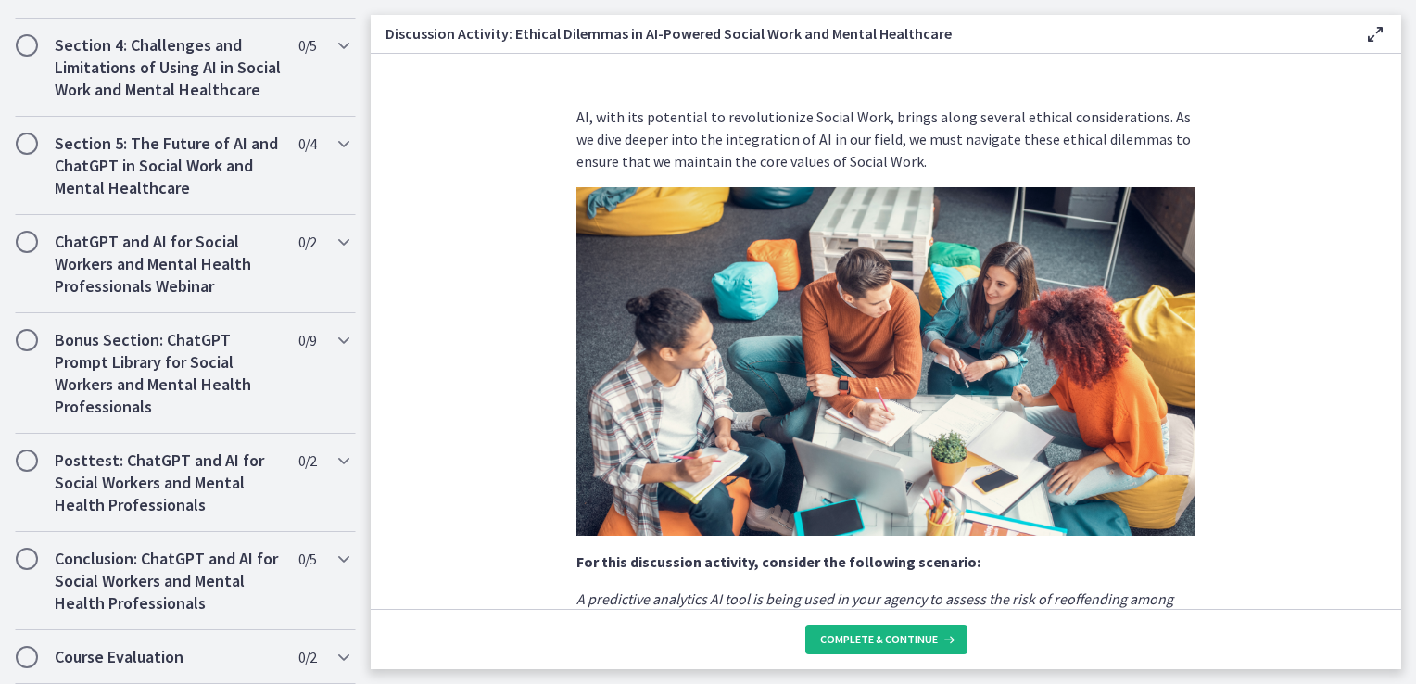
click at [886, 640] on span "Complete & continue" at bounding box center [879, 639] width 118 height 15
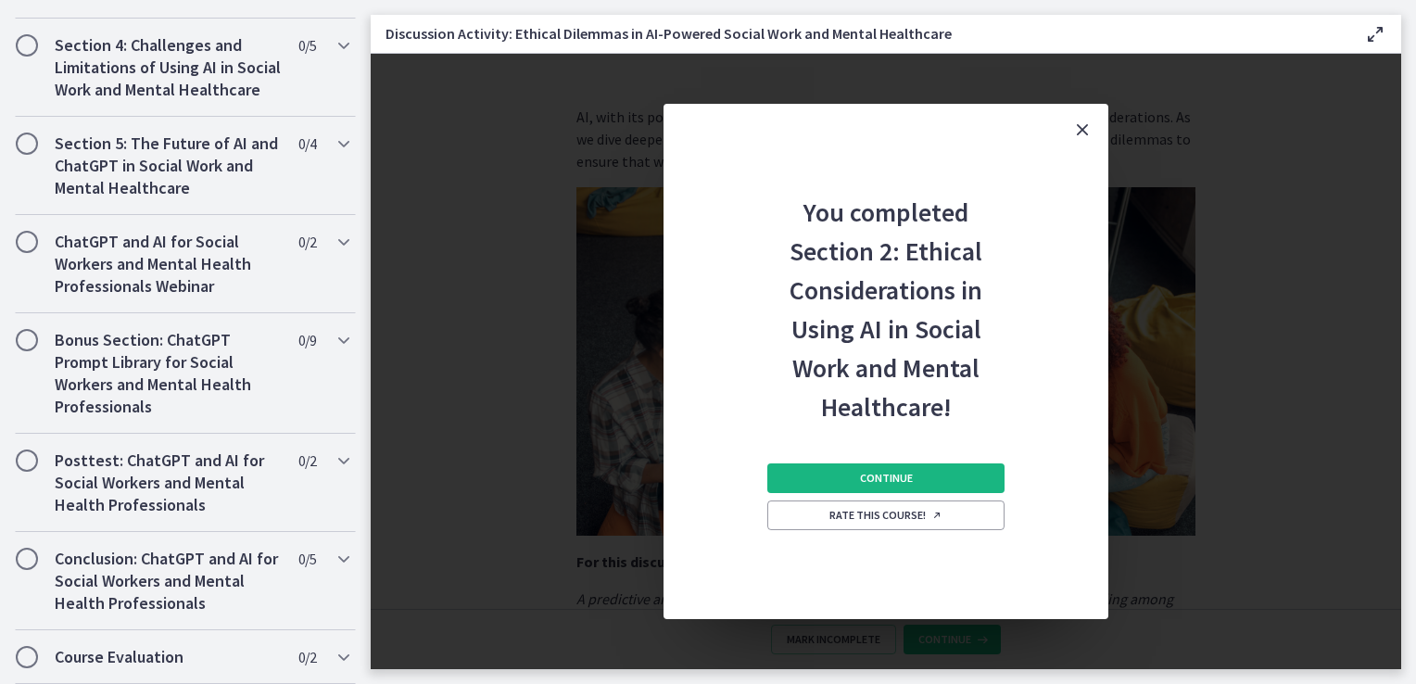
click at [887, 480] on span "Continue" at bounding box center [886, 478] width 53 height 15
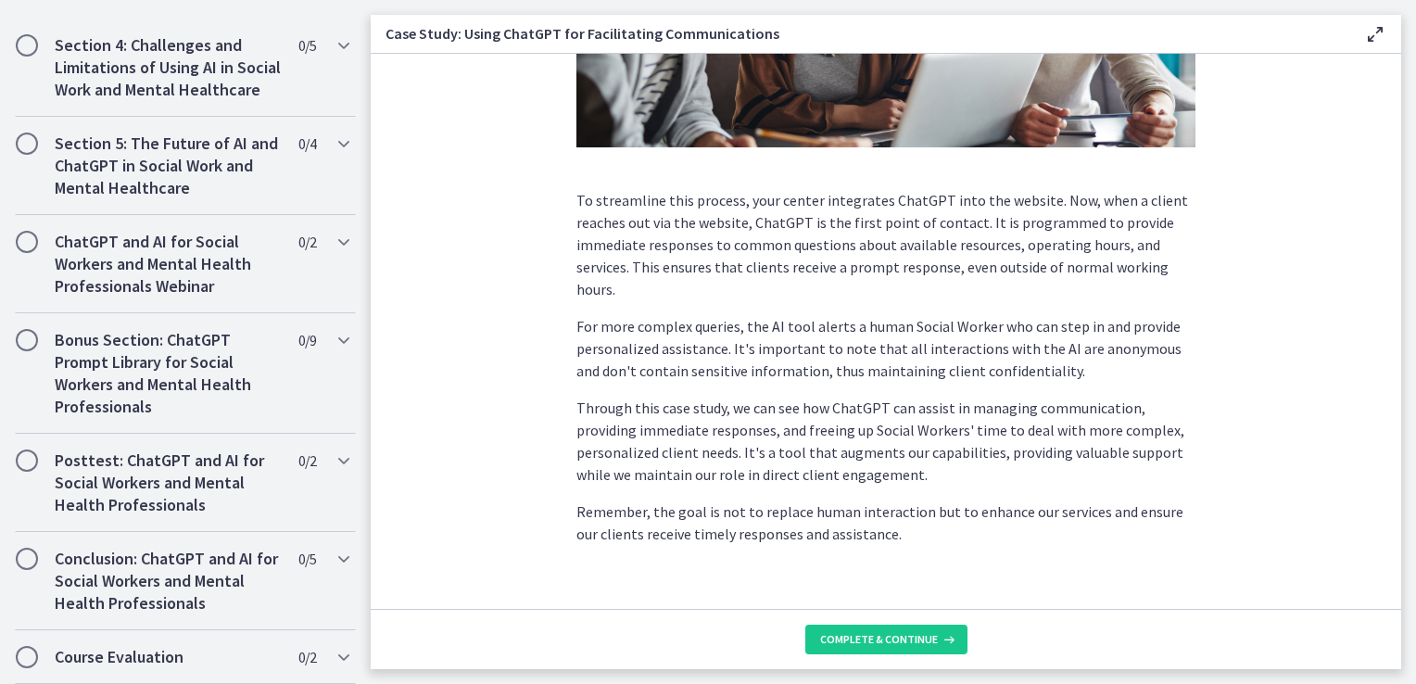
scroll to position [471, 0]
click at [862, 636] on span "Complete & continue" at bounding box center [879, 639] width 118 height 15
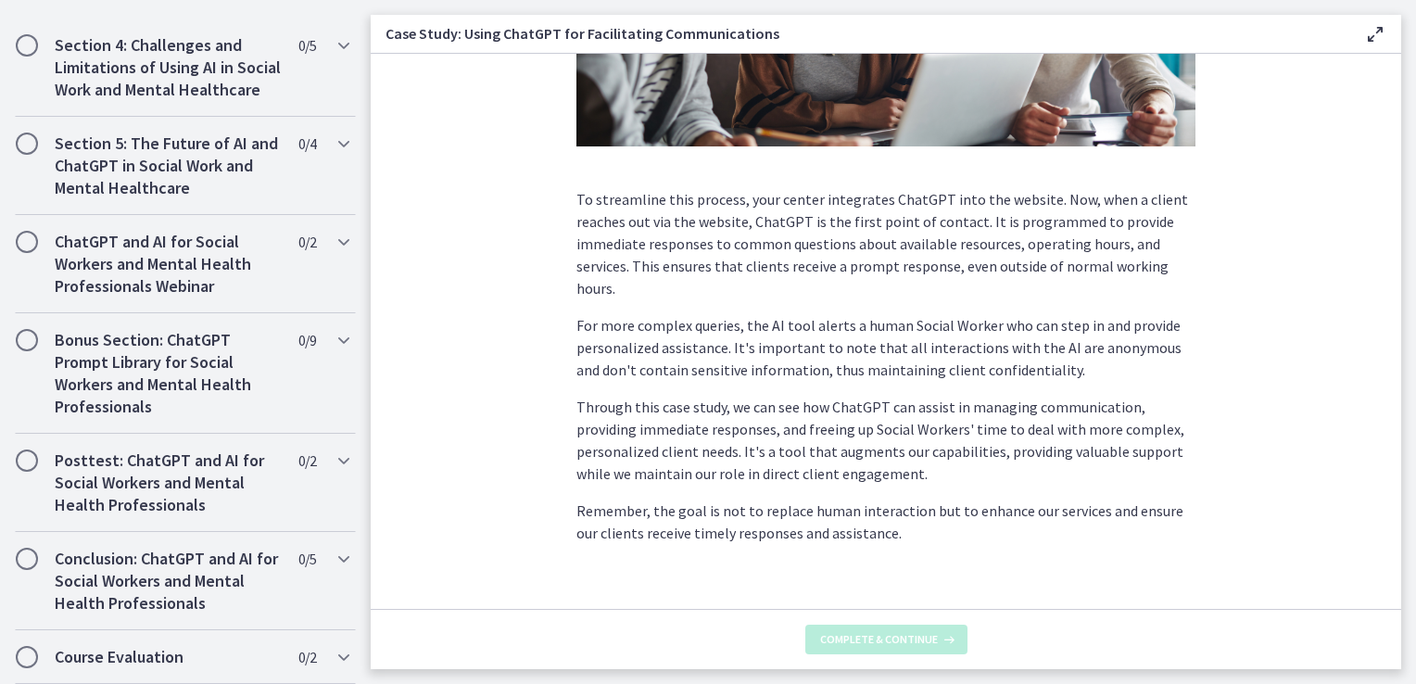
scroll to position [0, 0]
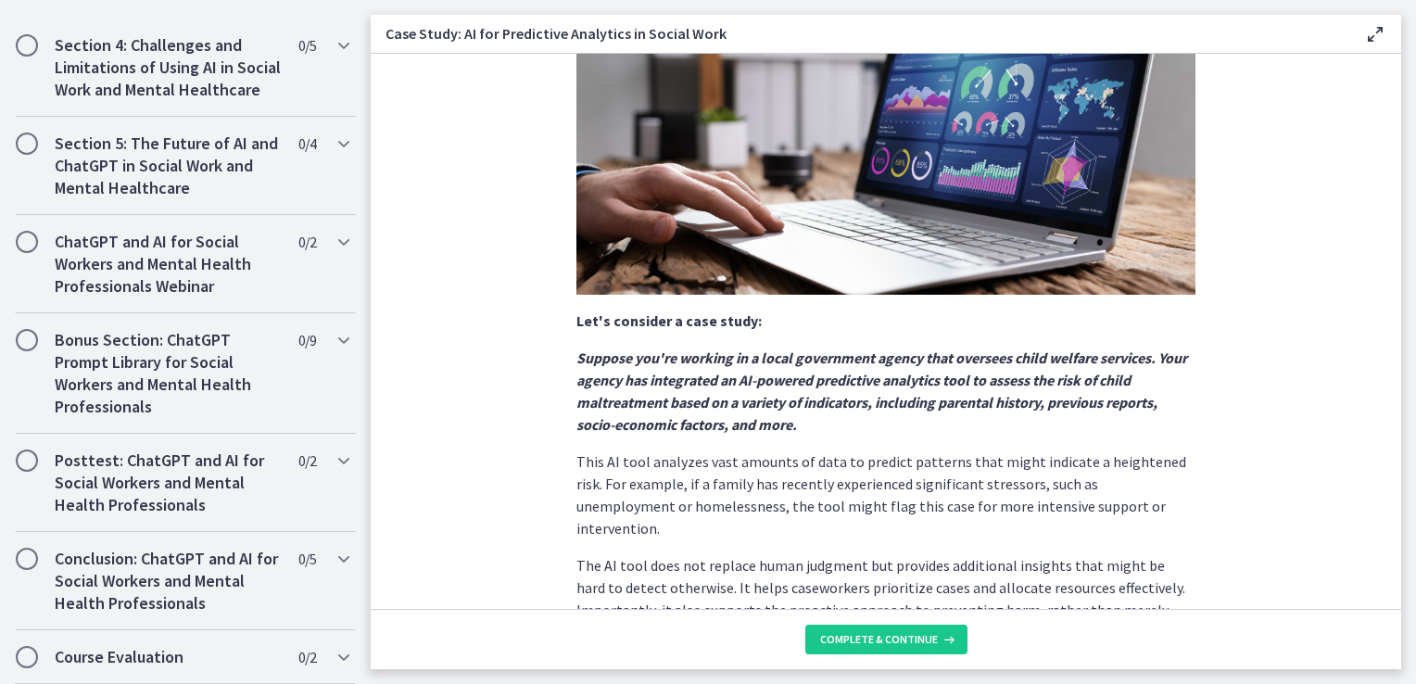
scroll to position [278, 0]
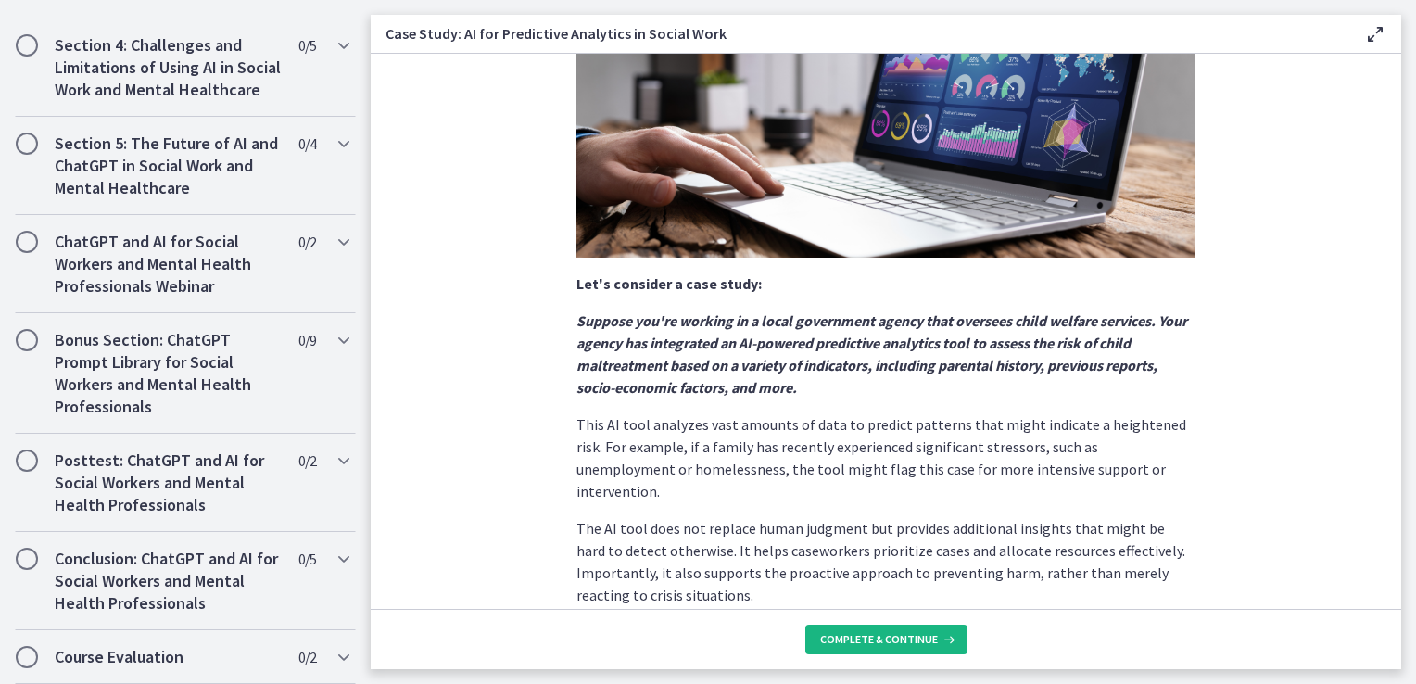
click at [878, 638] on span "Complete & continue" at bounding box center [879, 639] width 118 height 15
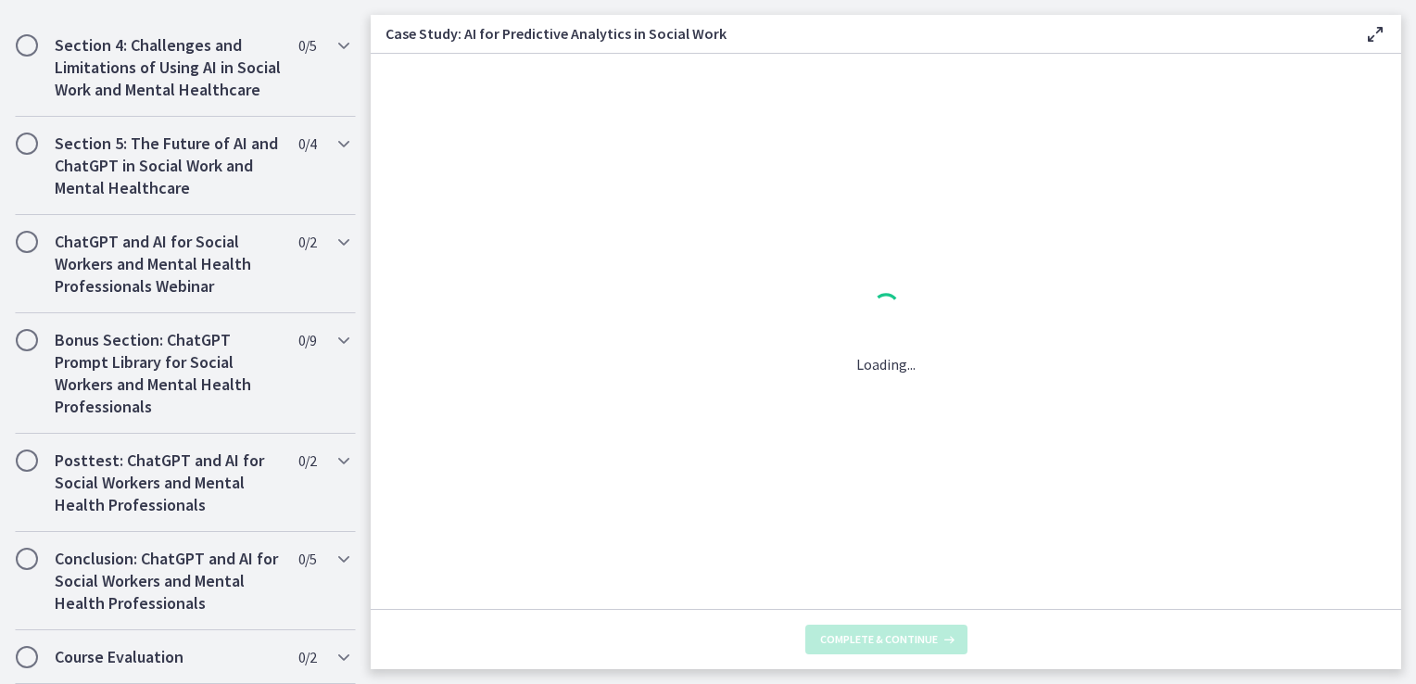
scroll to position [0, 0]
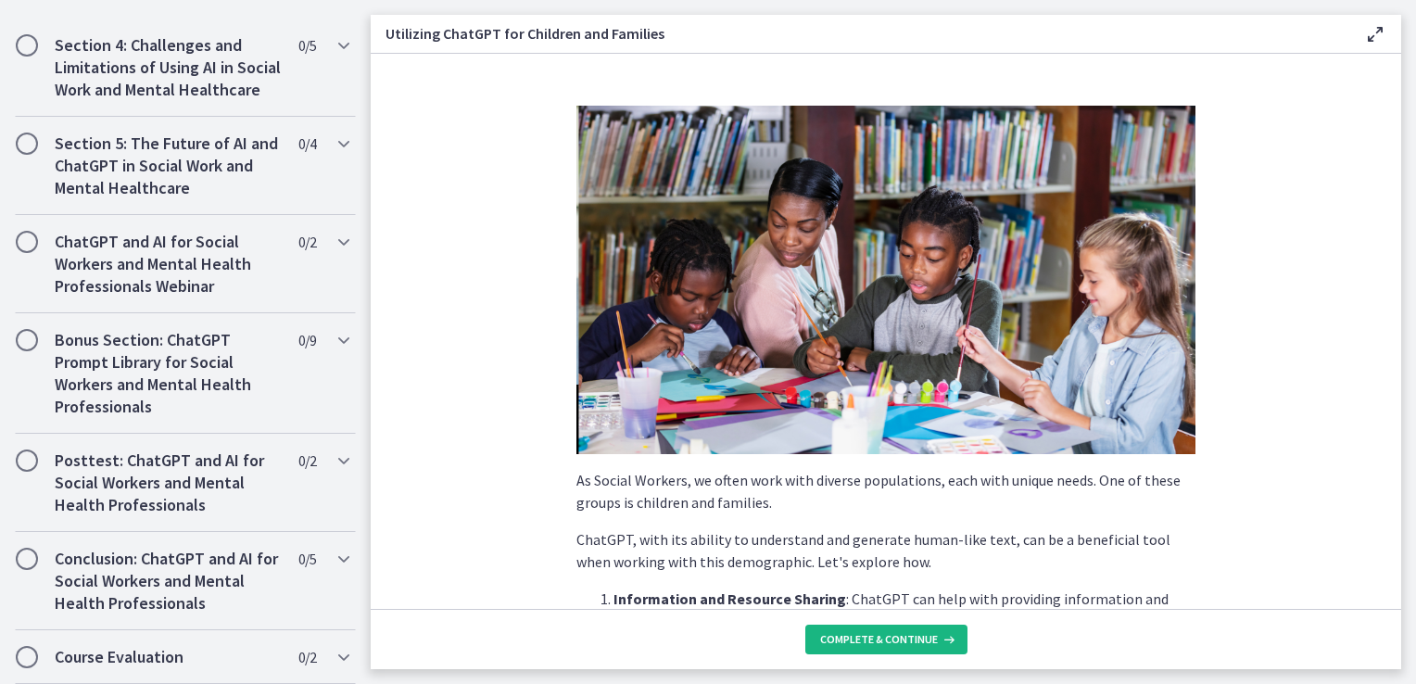
click at [883, 636] on span "Complete & continue" at bounding box center [879, 639] width 118 height 15
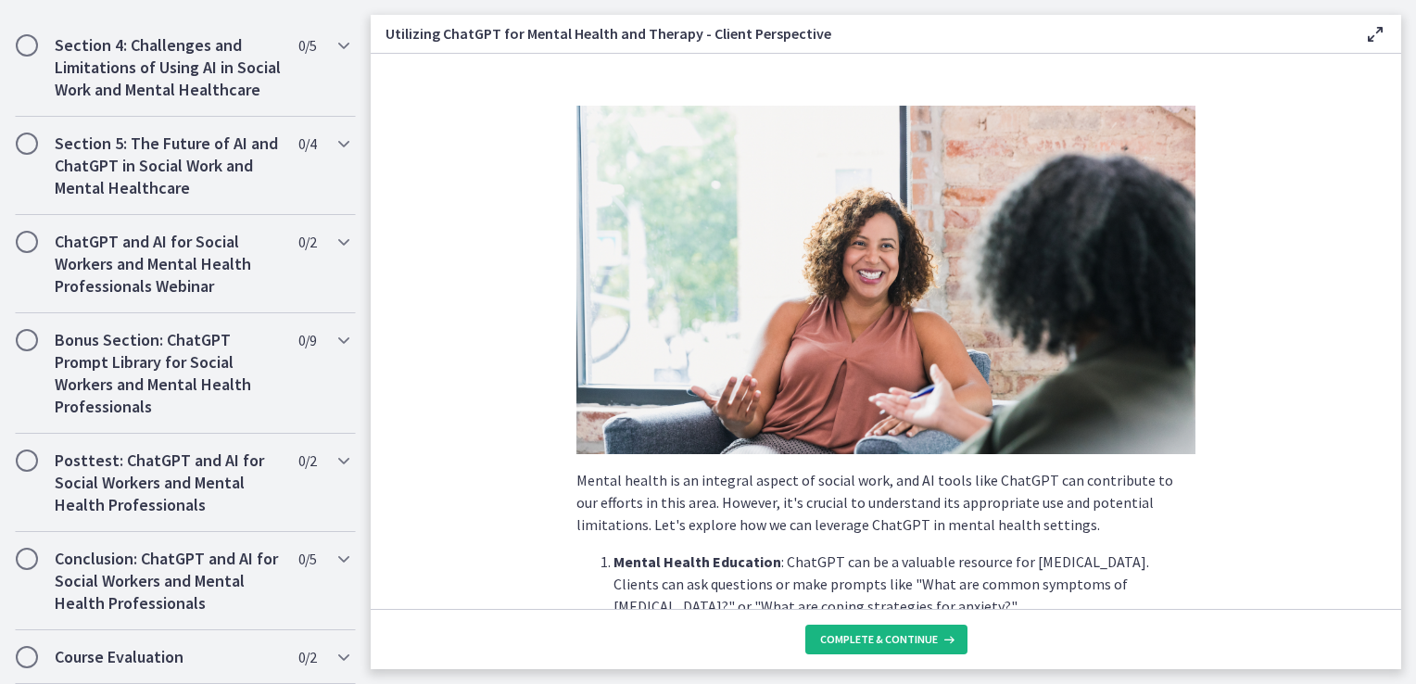
click at [883, 641] on span "Complete & continue" at bounding box center [879, 639] width 118 height 15
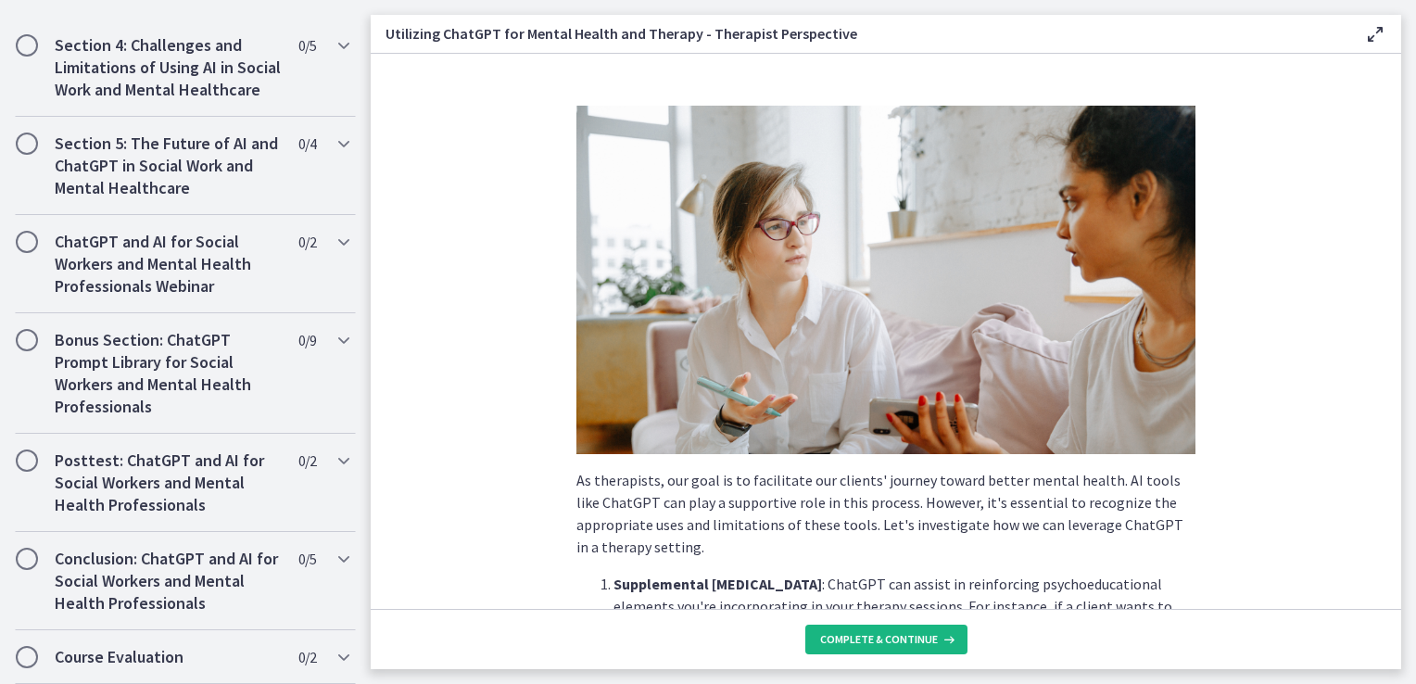
click at [883, 641] on span "Complete & continue" at bounding box center [879, 639] width 118 height 15
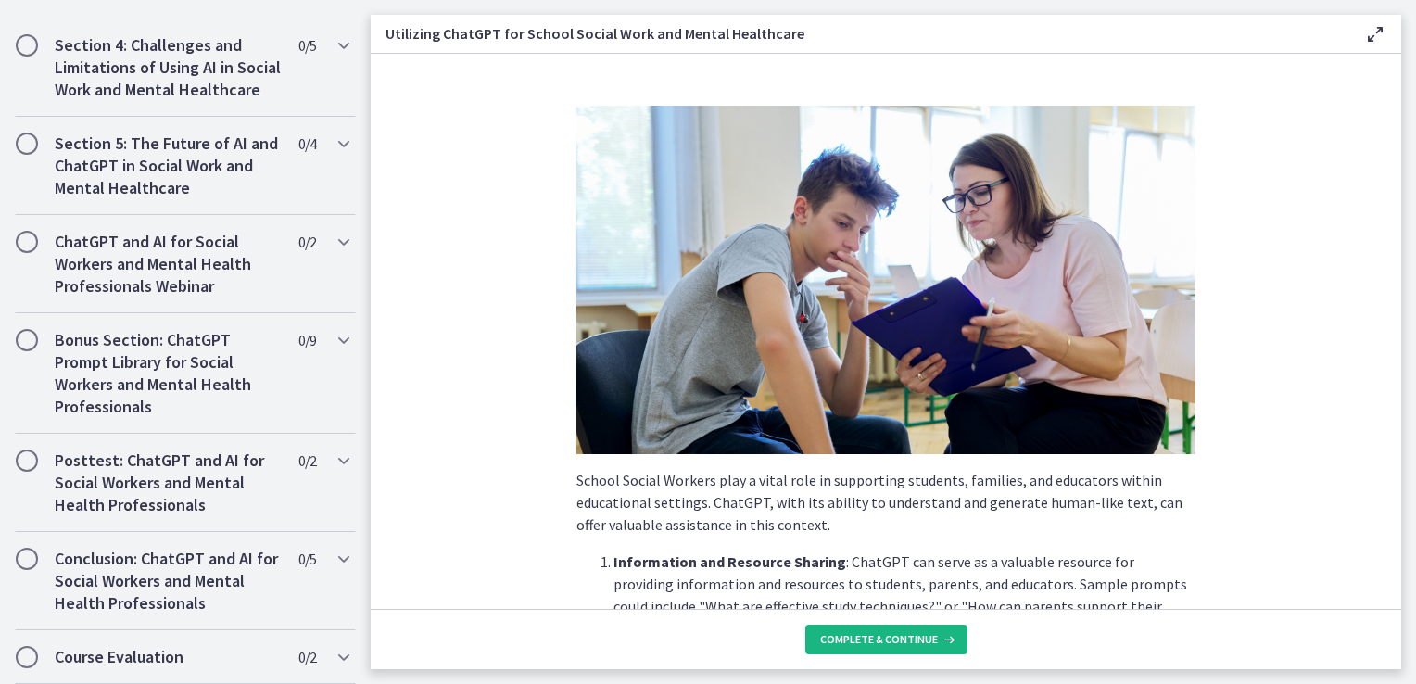
click at [883, 641] on span "Complete & continue" at bounding box center [879, 639] width 118 height 15
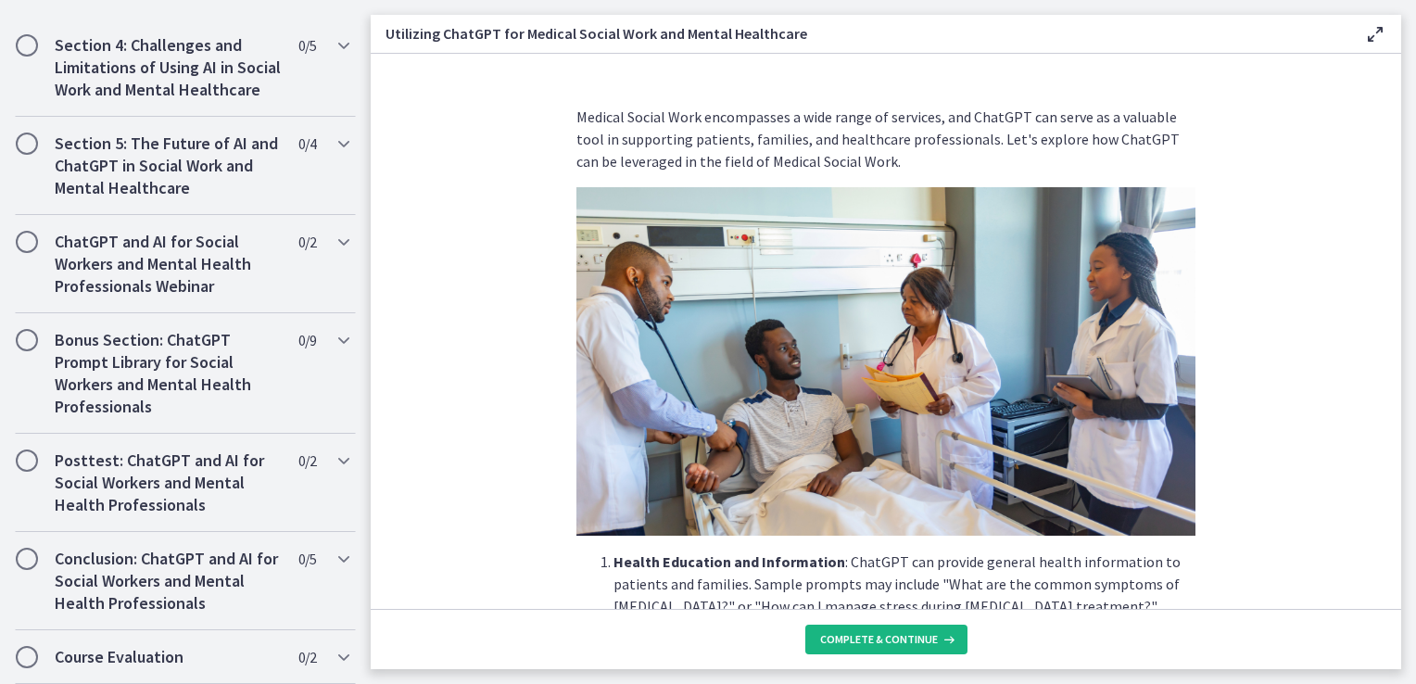
click at [883, 641] on span "Complete & continue" at bounding box center [879, 639] width 118 height 15
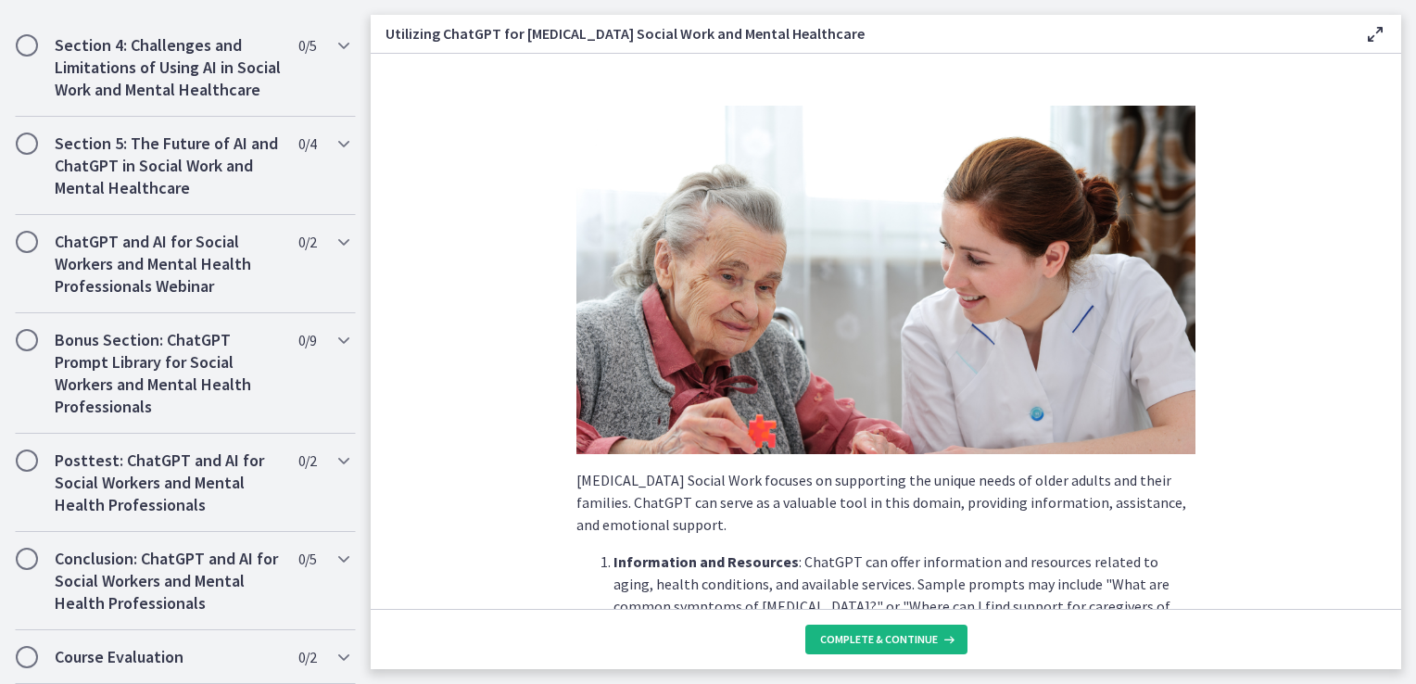
click at [883, 641] on span "Complete & continue" at bounding box center [879, 639] width 118 height 15
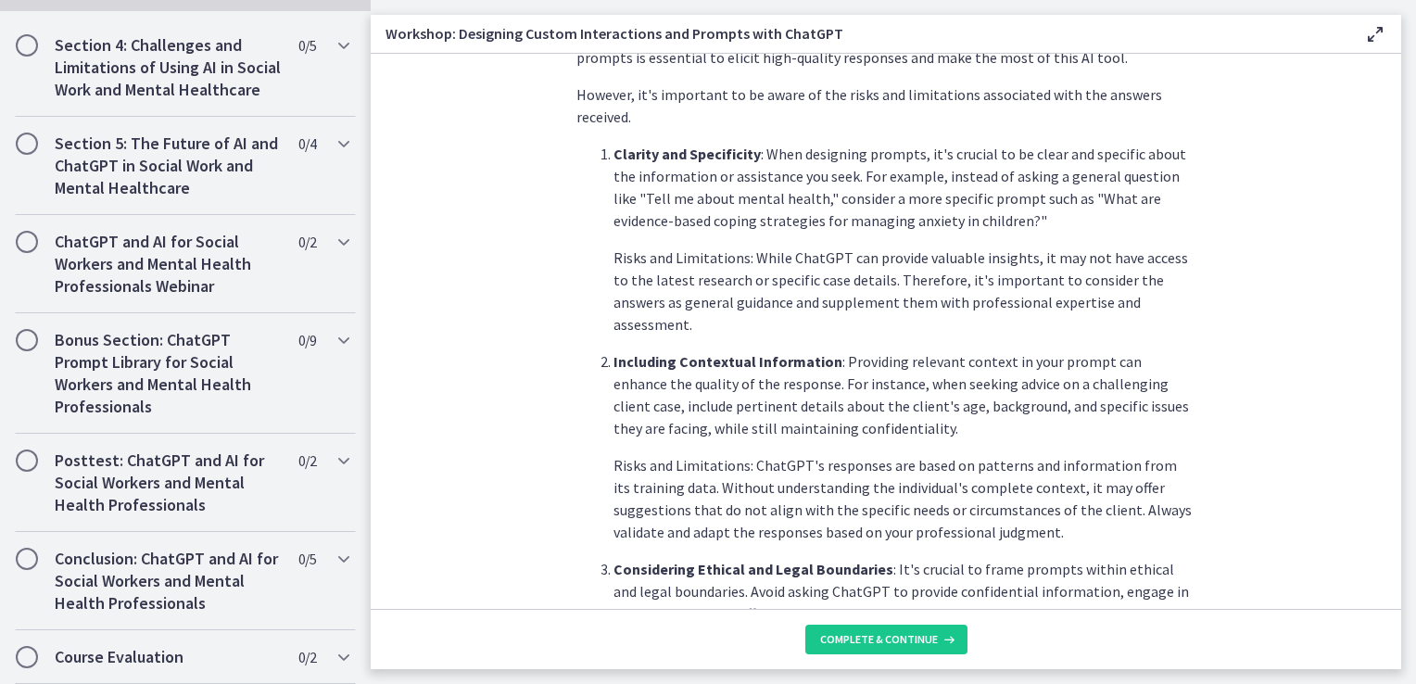
scroll to position [556, 0]
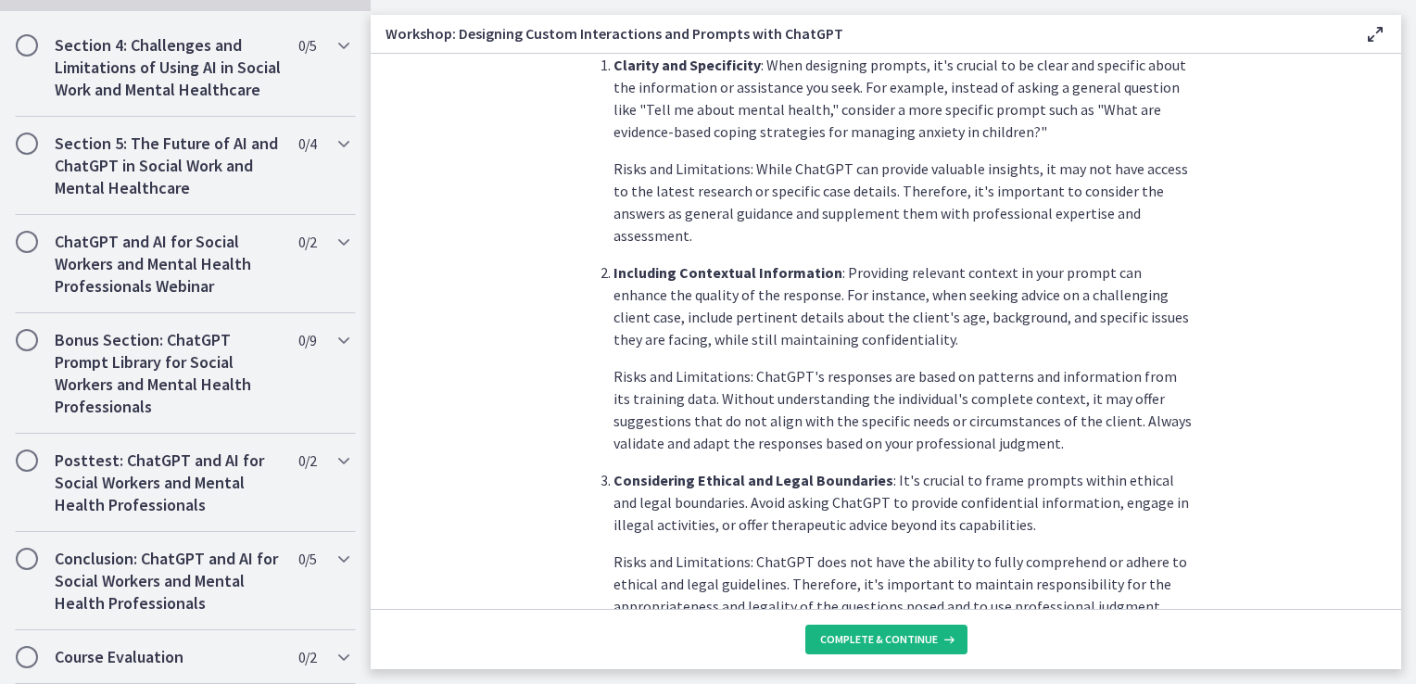
click at [879, 636] on span "Complete & continue" at bounding box center [879, 639] width 118 height 15
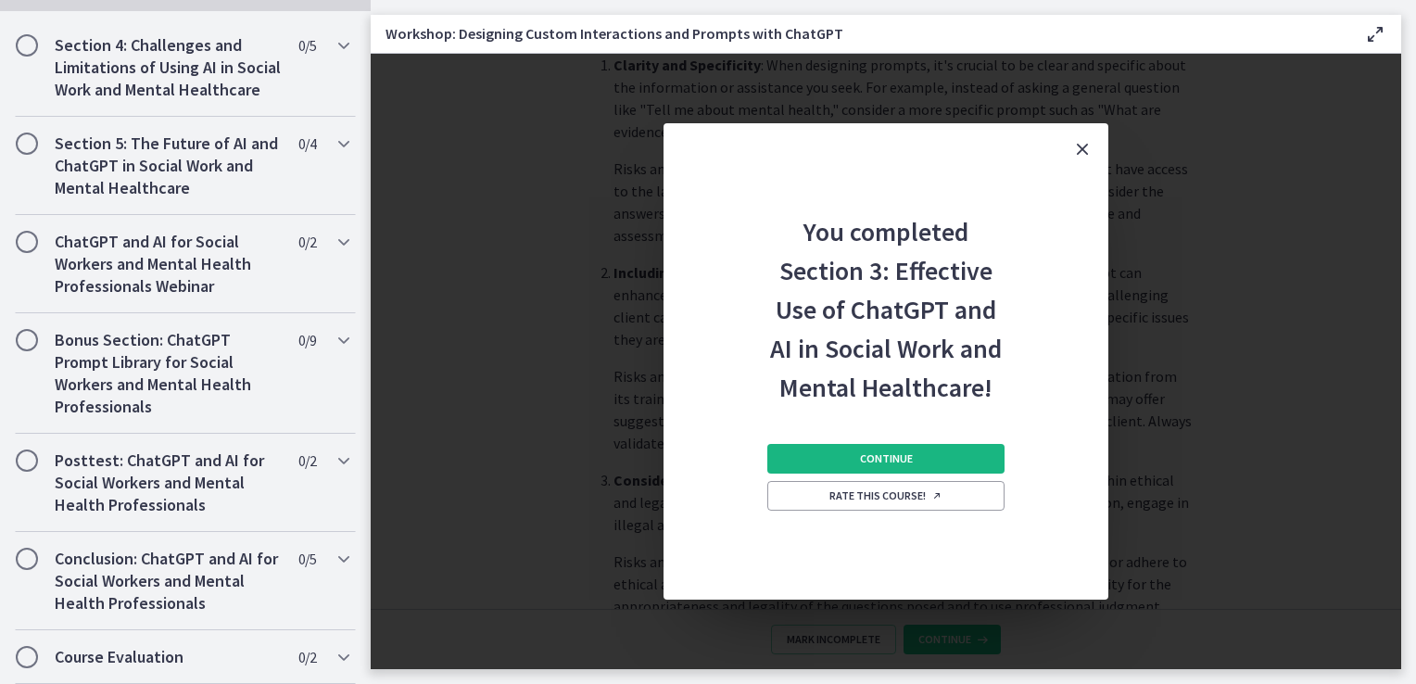
click at [883, 458] on span "Continue" at bounding box center [886, 458] width 53 height 15
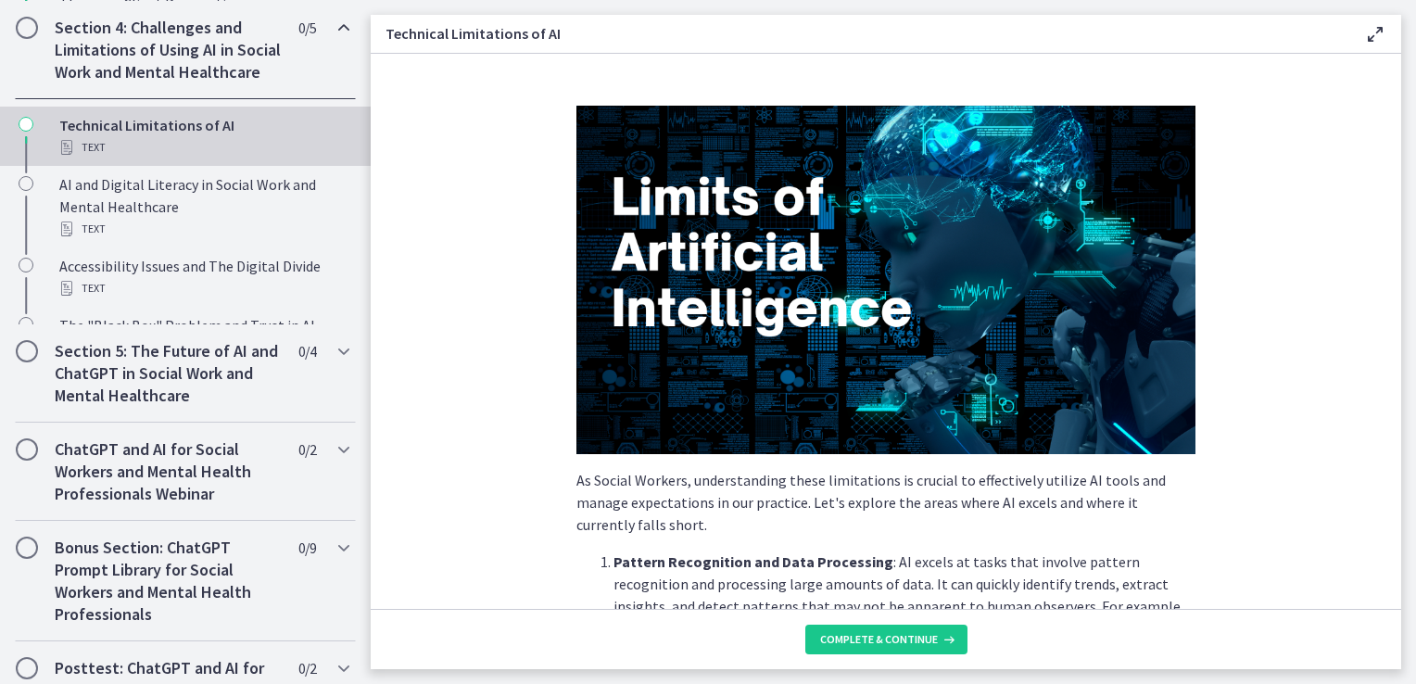
scroll to position [740, 0]
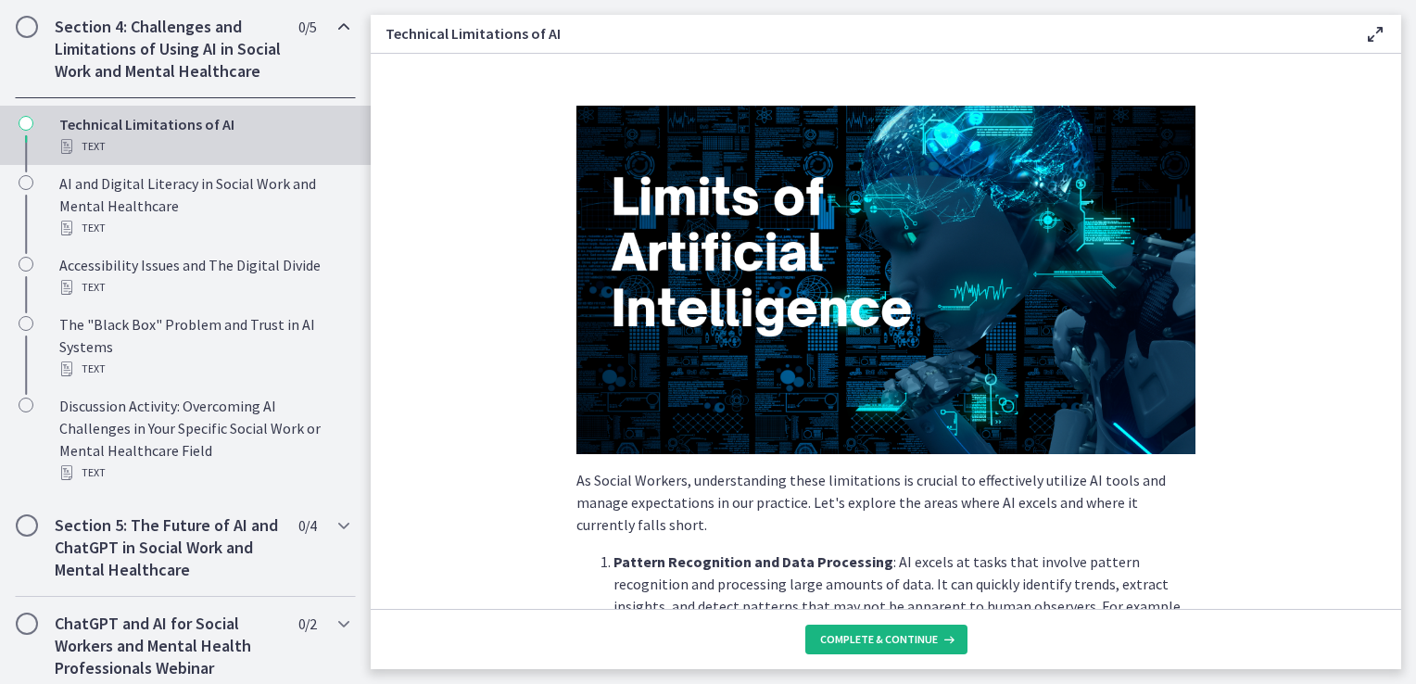
click at [878, 641] on span "Complete & continue" at bounding box center [879, 639] width 118 height 15
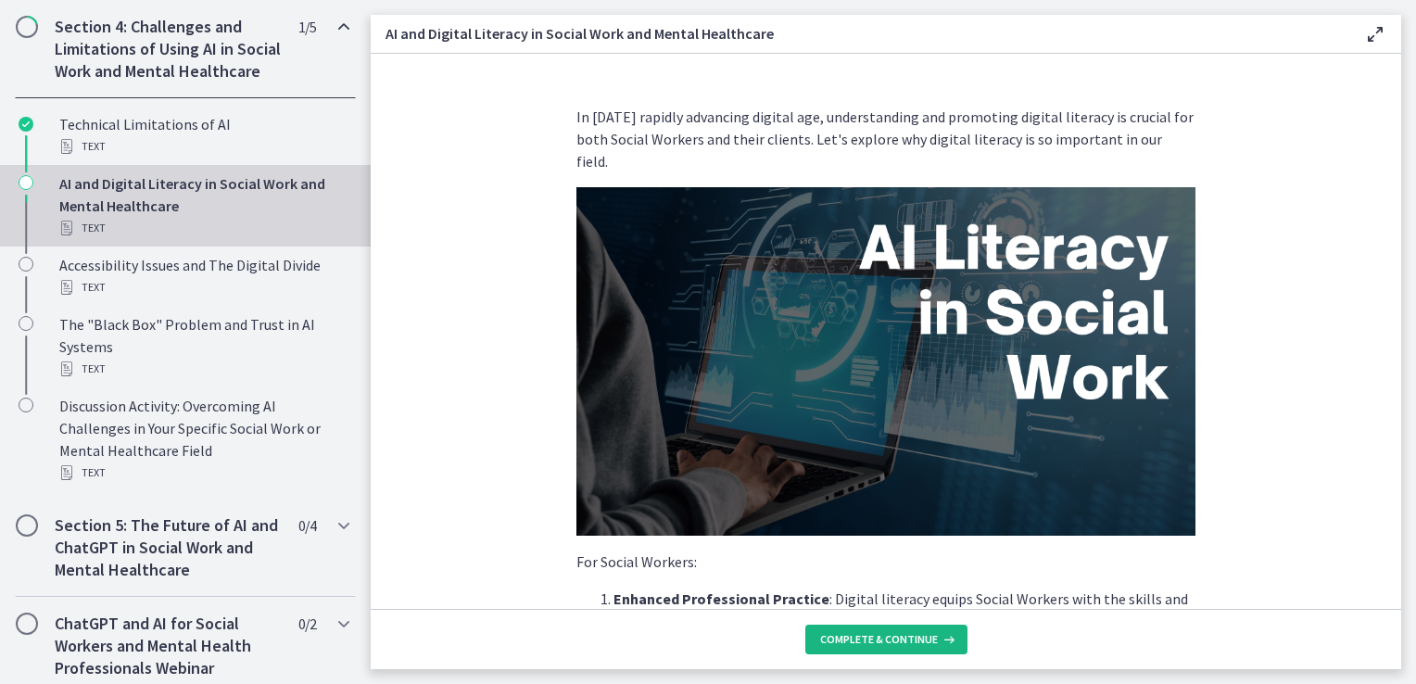
click at [878, 641] on span "Complete & continue" at bounding box center [879, 639] width 118 height 15
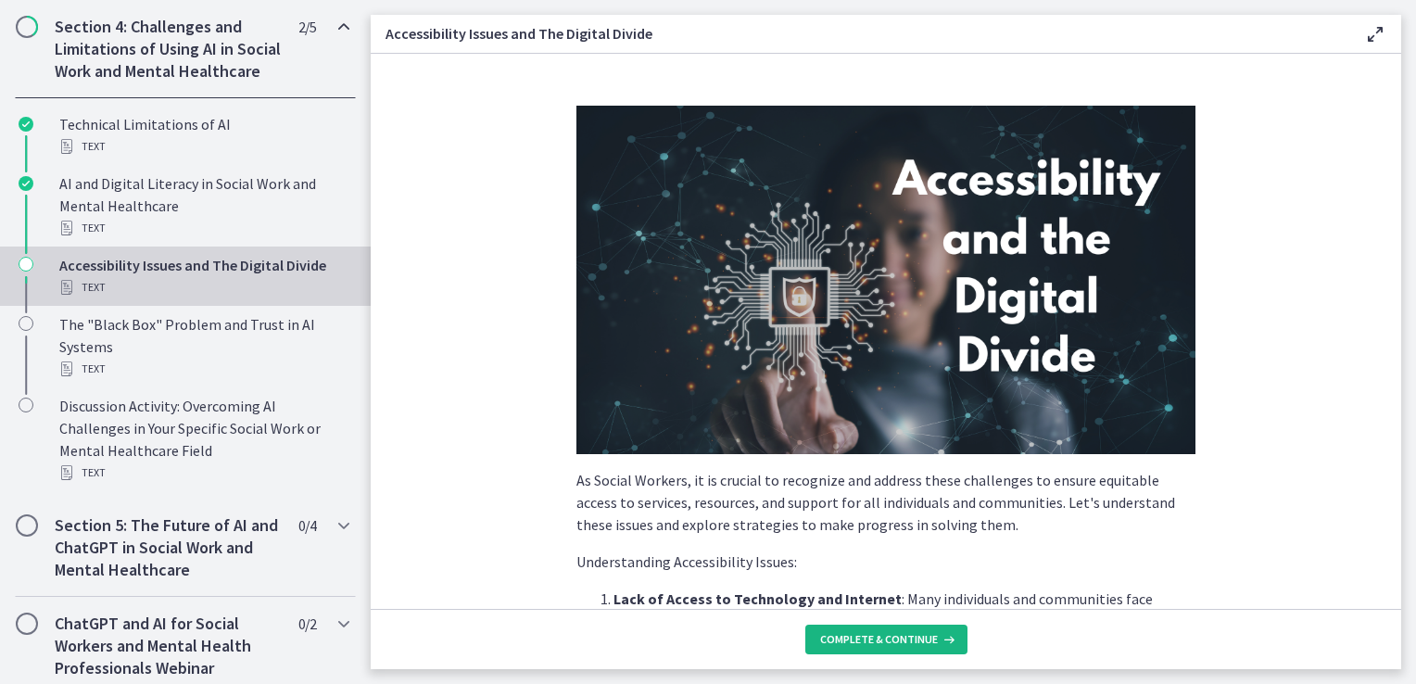
click at [879, 641] on span "Complete & continue" at bounding box center [879, 639] width 118 height 15
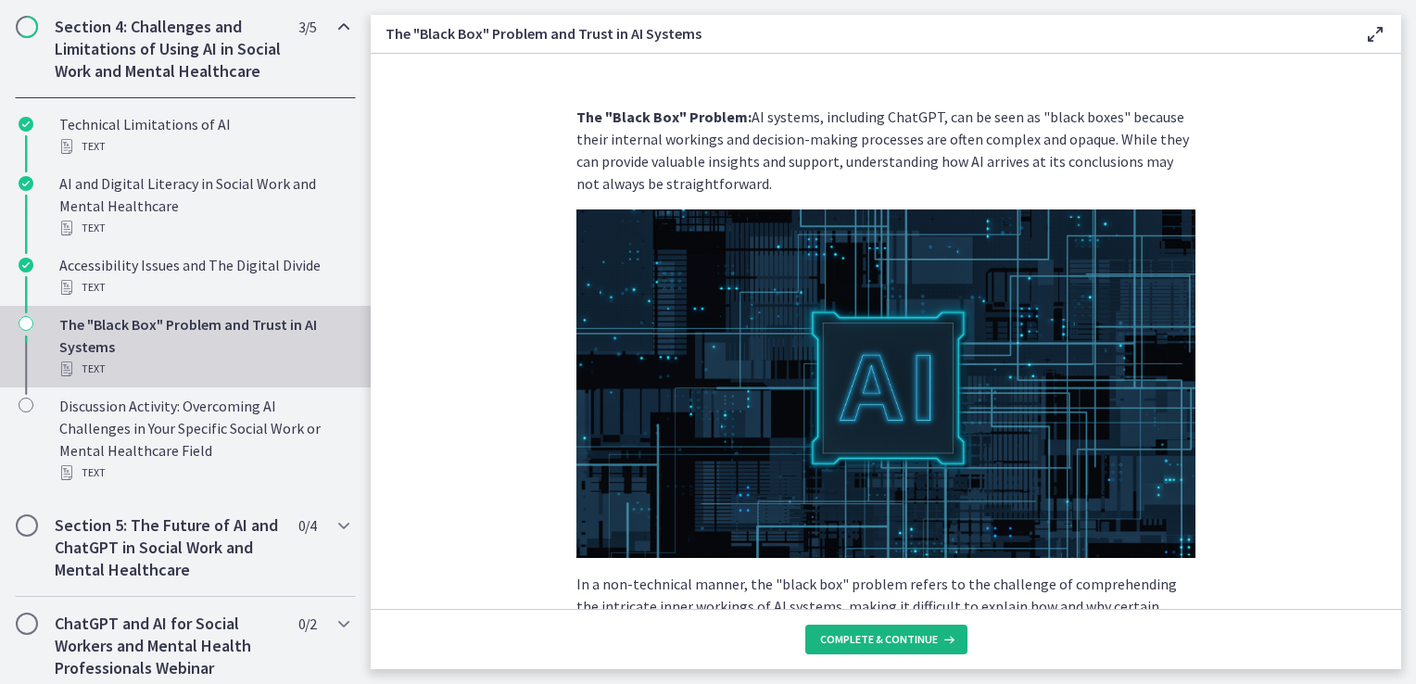
click at [886, 636] on span "Complete & continue" at bounding box center [879, 639] width 118 height 15
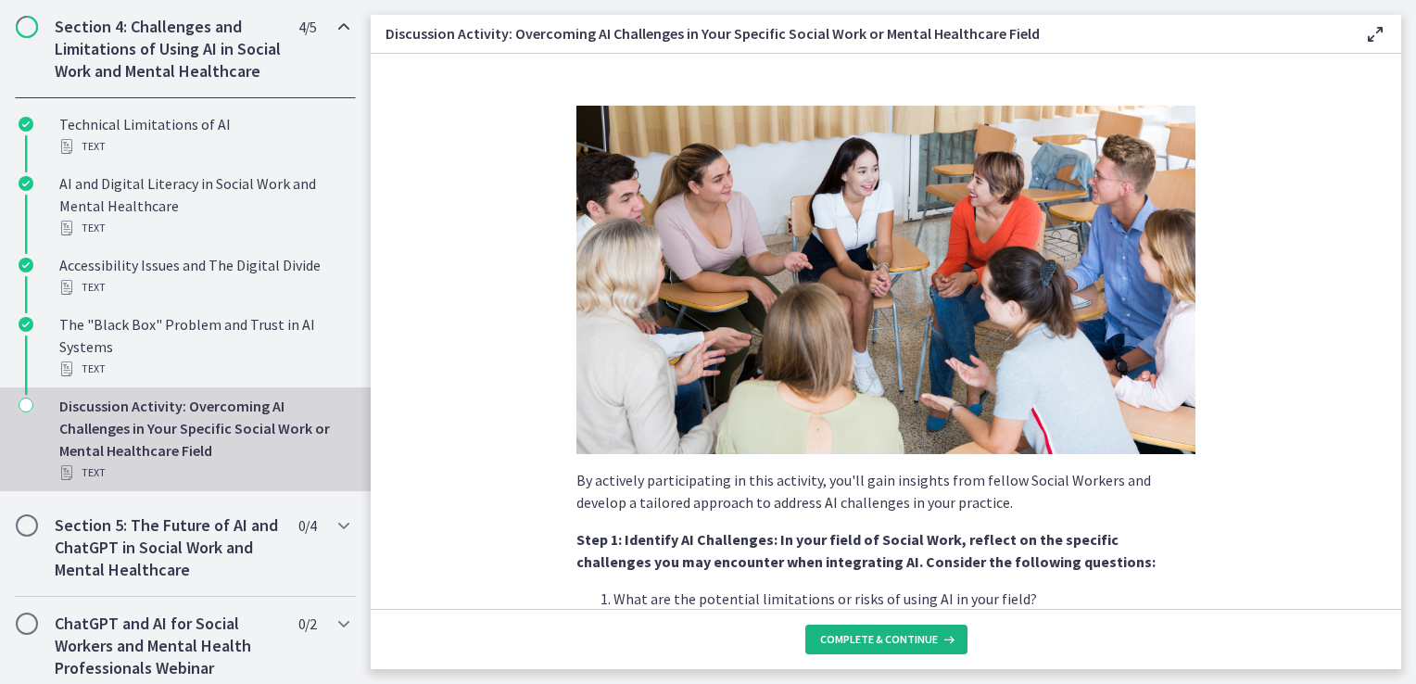
click at [872, 637] on span "Complete & continue" at bounding box center [879, 639] width 118 height 15
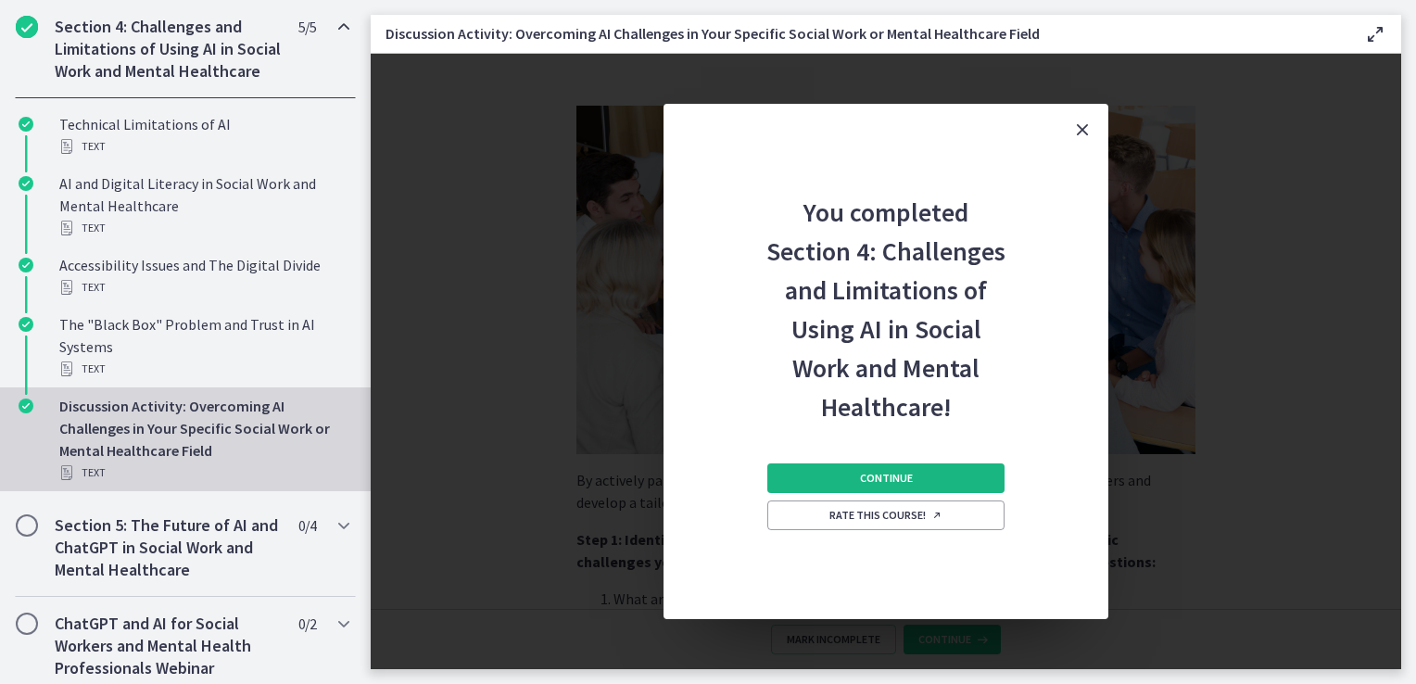
click at [893, 473] on span "Continue" at bounding box center [886, 478] width 53 height 15
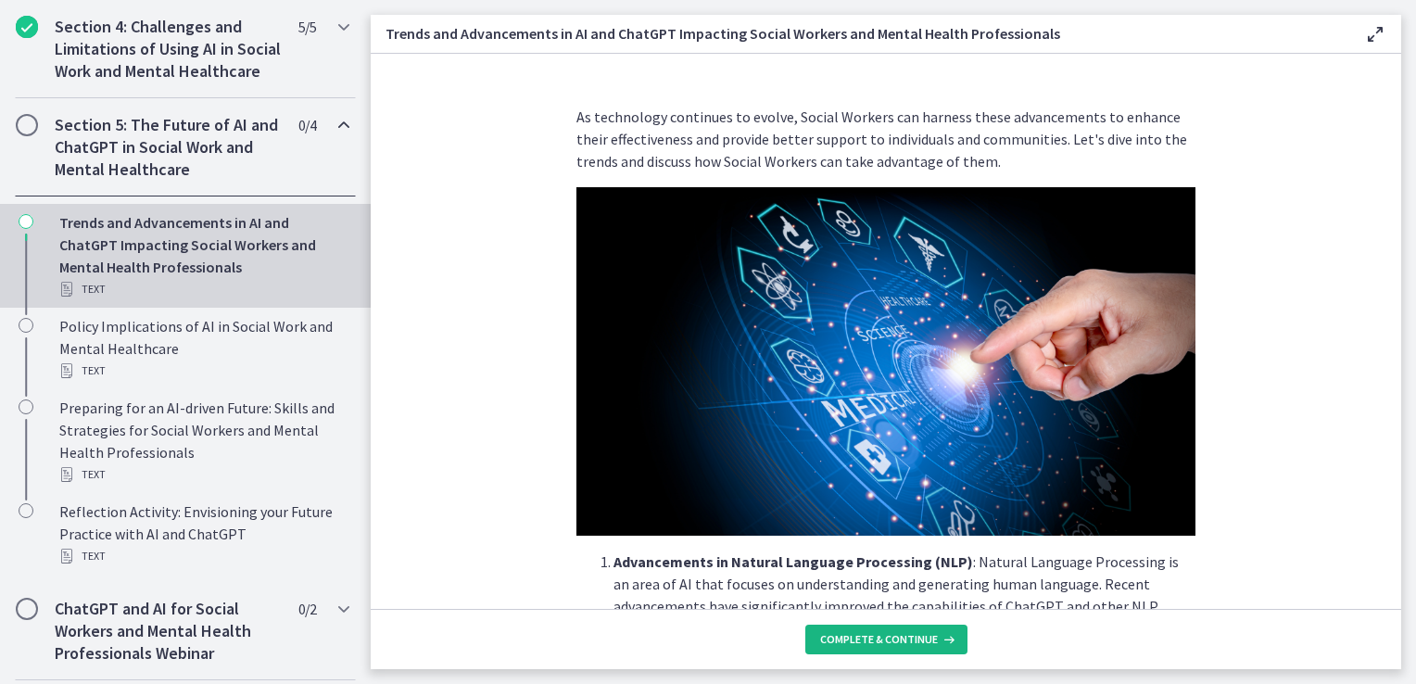
click at [889, 641] on span "Complete & continue" at bounding box center [879, 639] width 118 height 15
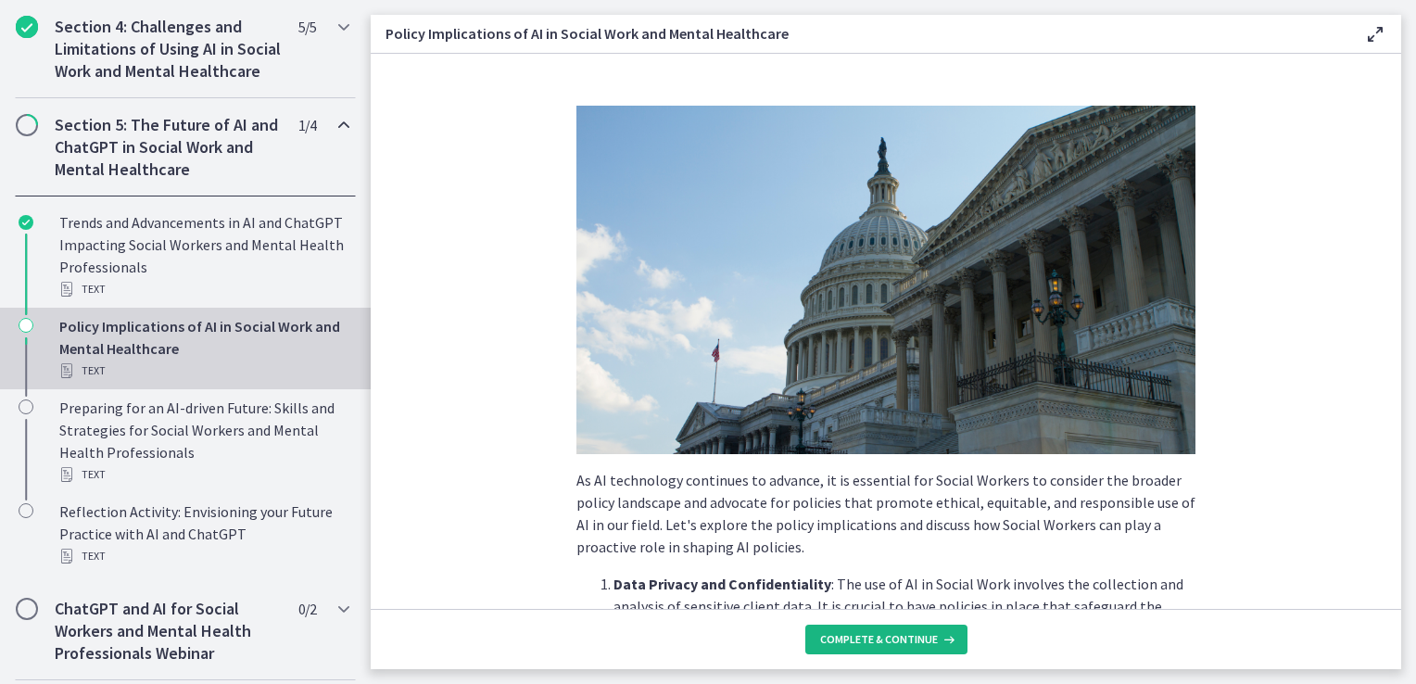
click at [889, 641] on span "Complete & continue" at bounding box center [879, 639] width 118 height 15
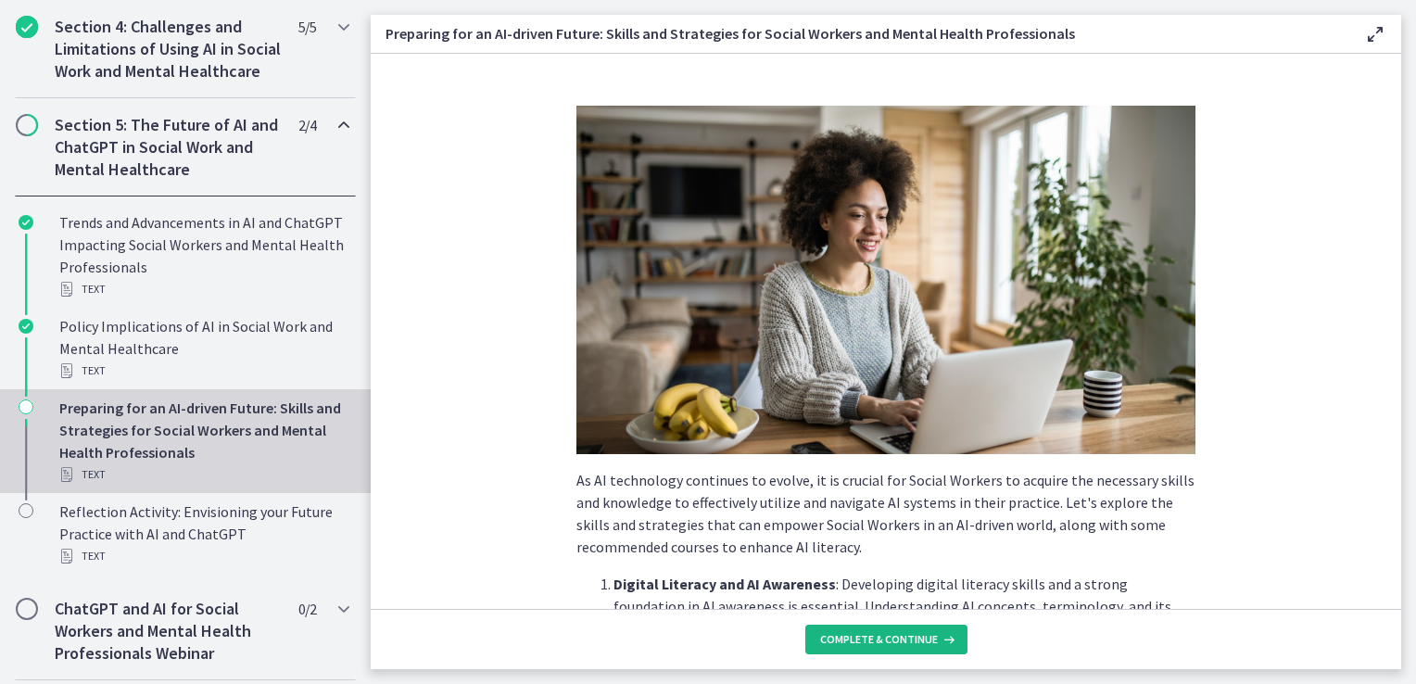
click at [889, 641] on span "Complete & continue" at bounding box center [879, 639] width 118 height 15
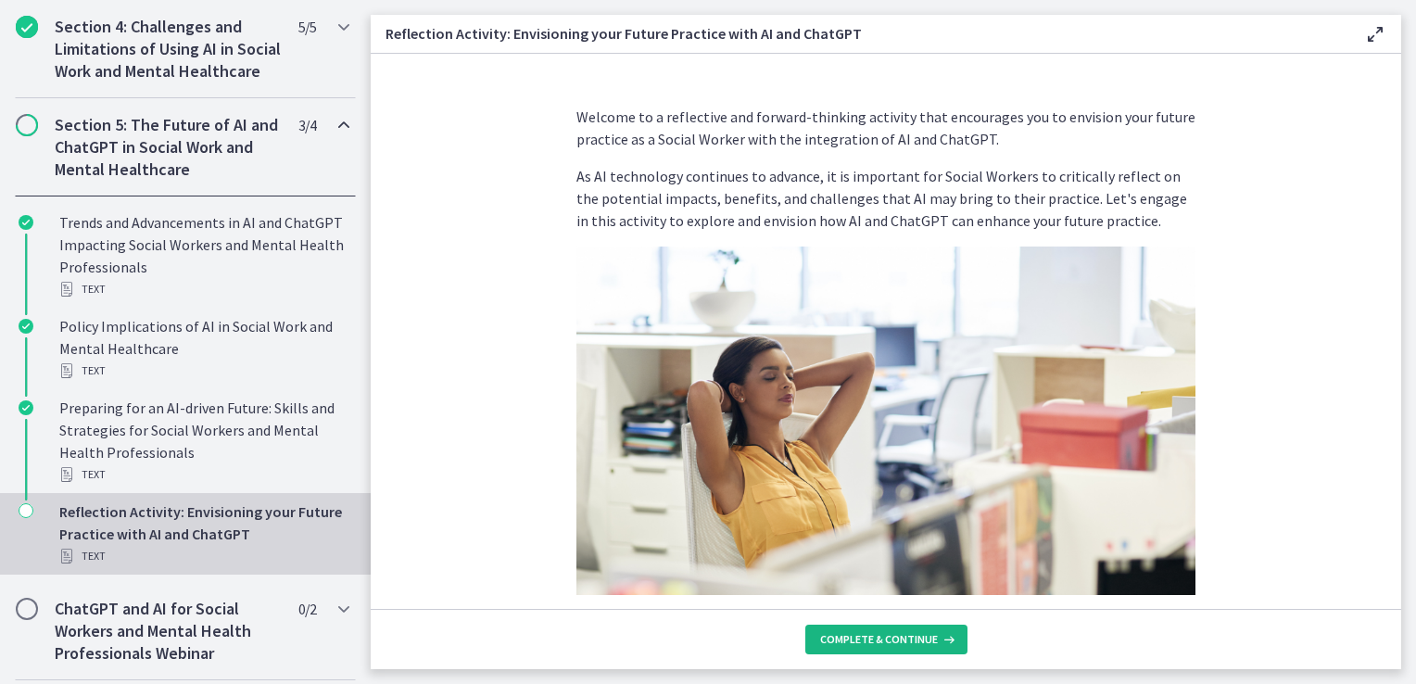
click at [889, 641] on span "Complete & continue" at bounding box center [879, 639] width 118 height 15
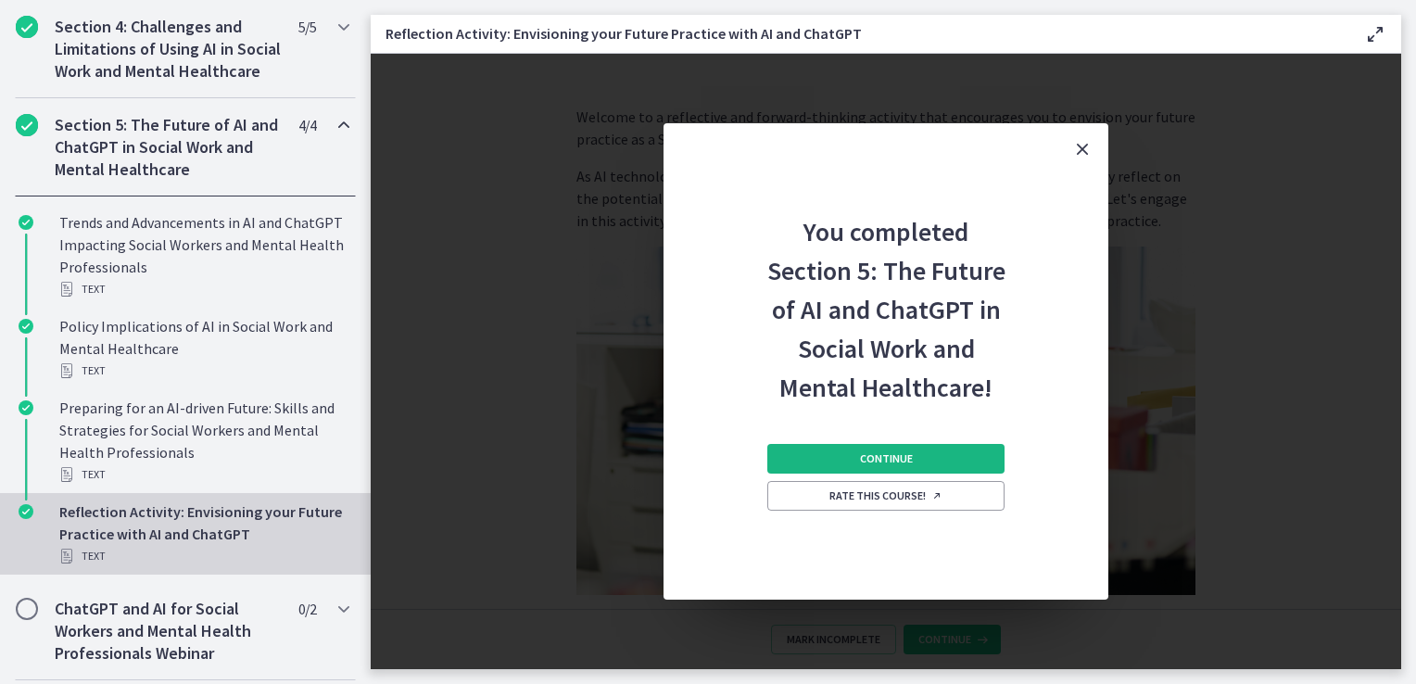
click at [888, 450] on button "Continue" at bounding box center [886, 459] width 237 height 30
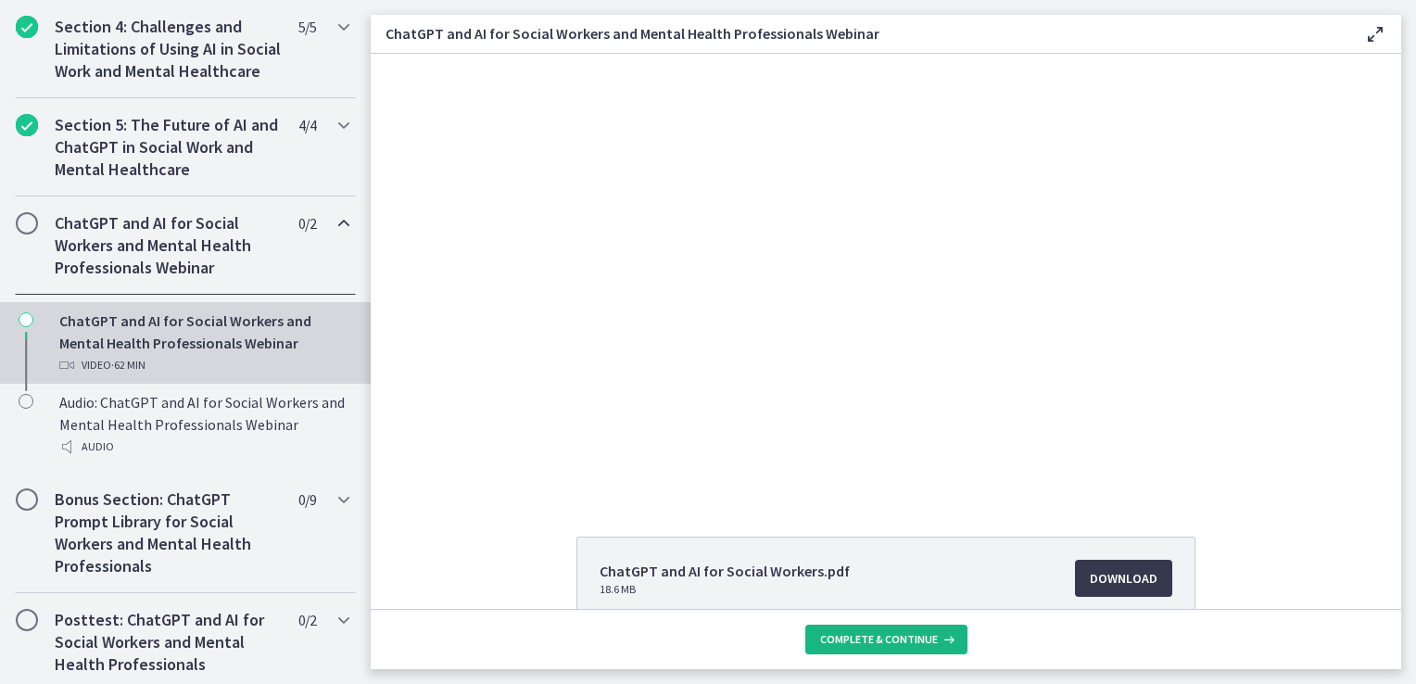
click at [913, 632] on span "Complete & continue" at bounding box center [879, 639] width 118 height 15
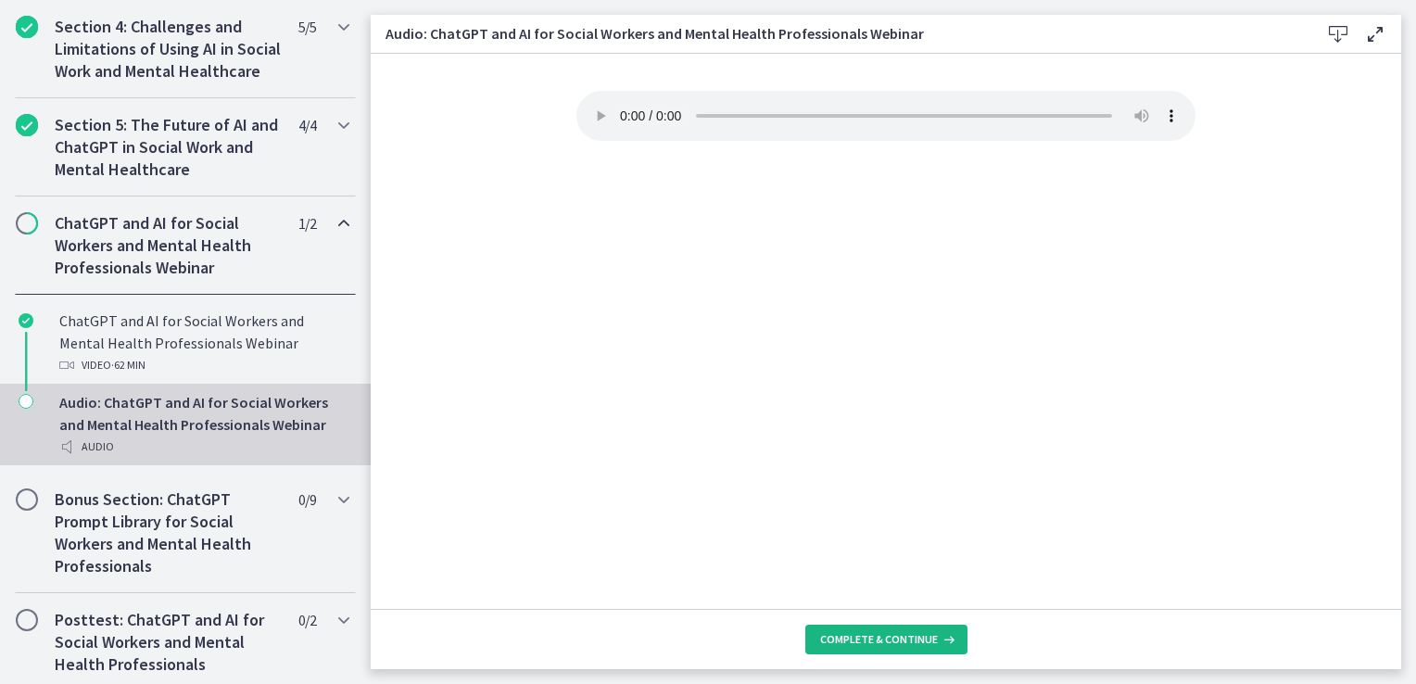
click at [883, 636] on span "Complete & continue" at bounding box center [879, 639] width 118 height 15
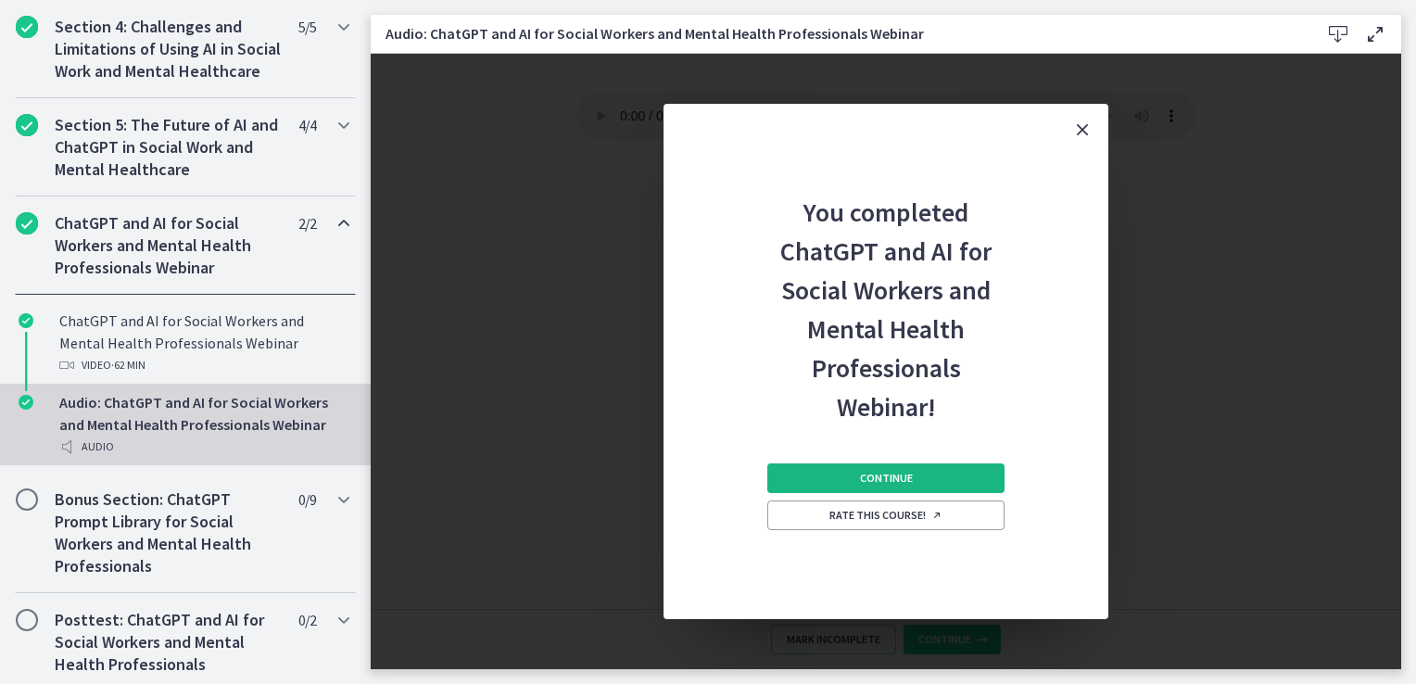
click at [867, 473] on span "Continue" at bounding box center [886, 478] width 53 height 15
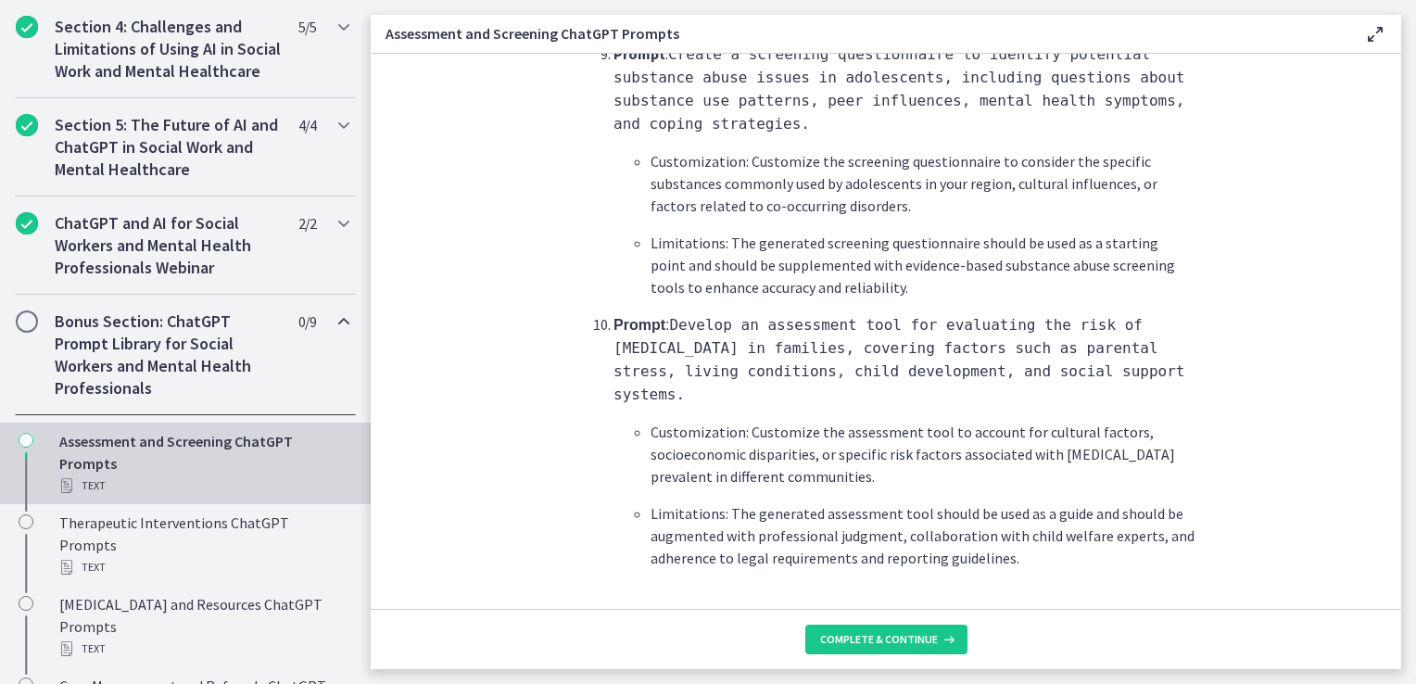
scroll to position [2794, 0]
click at [863, 632] on span "Complete & continue" at bounding box center [879, 639] width 118 height 15
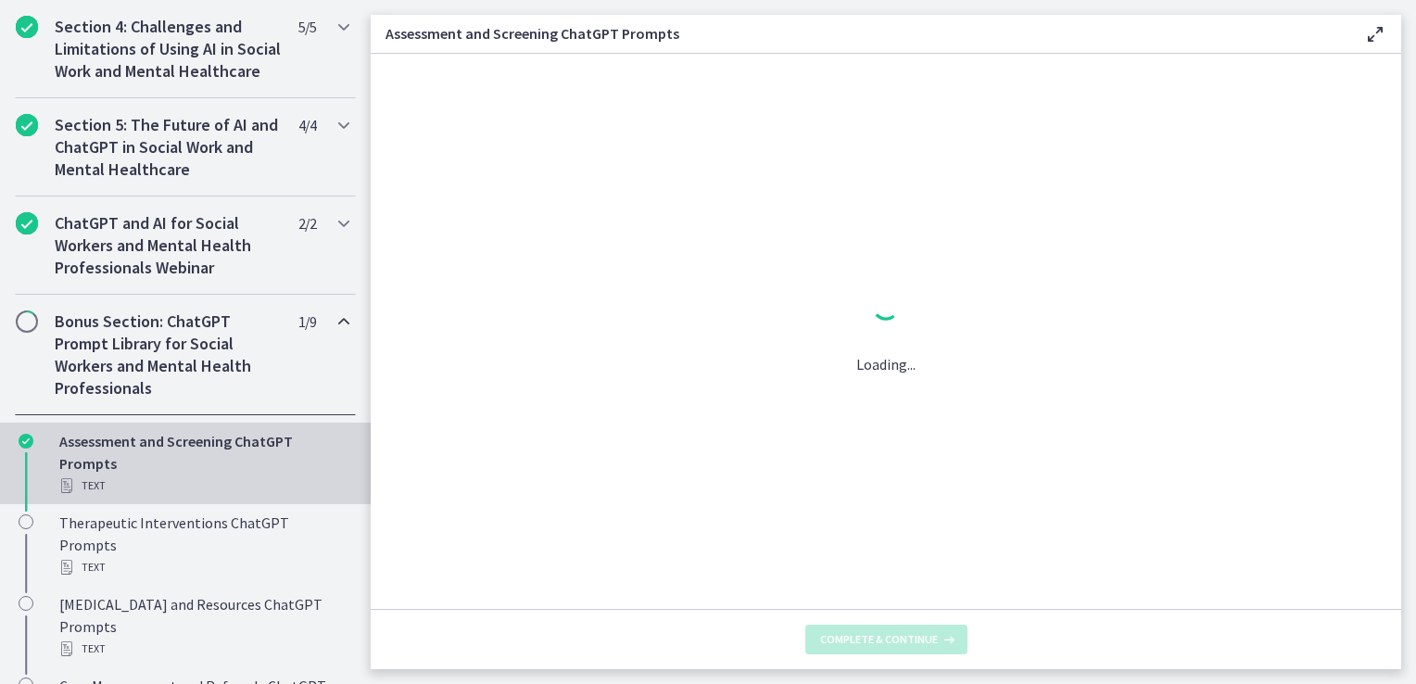
scroll to position [0, 0]
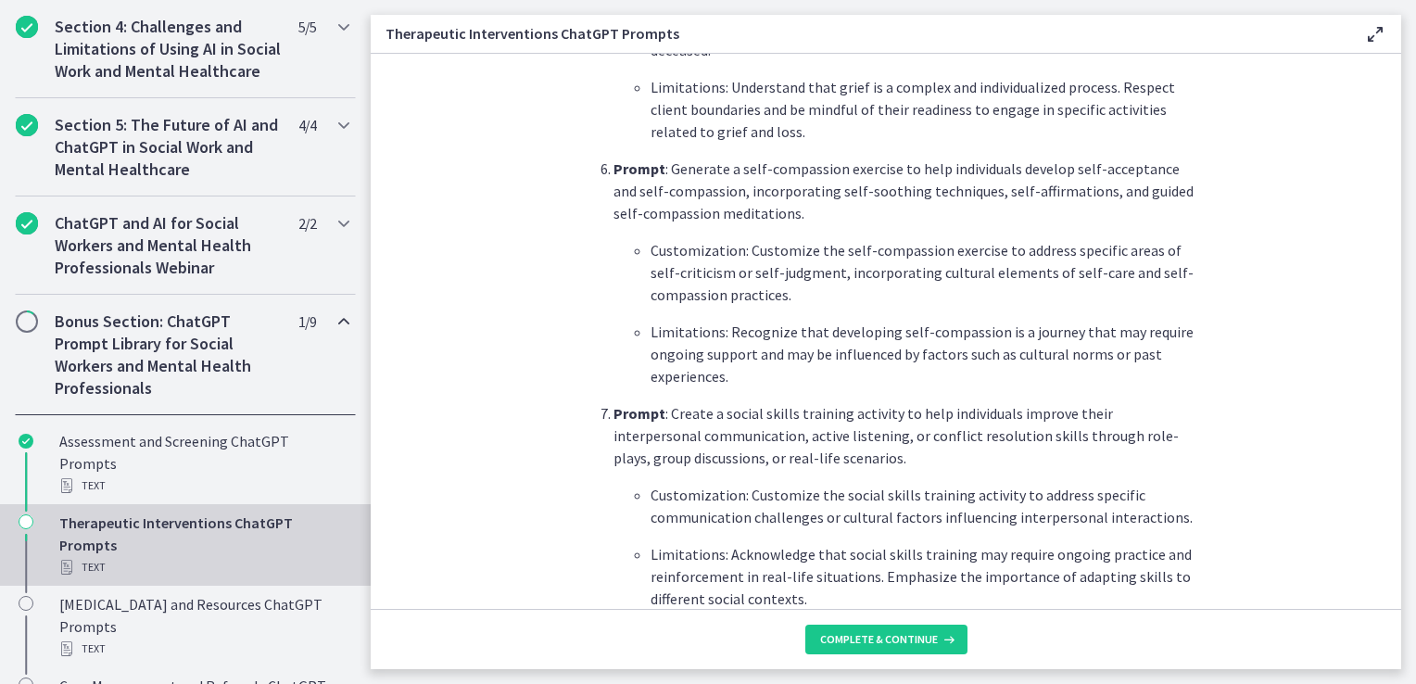
scroll to position [1854, 0]
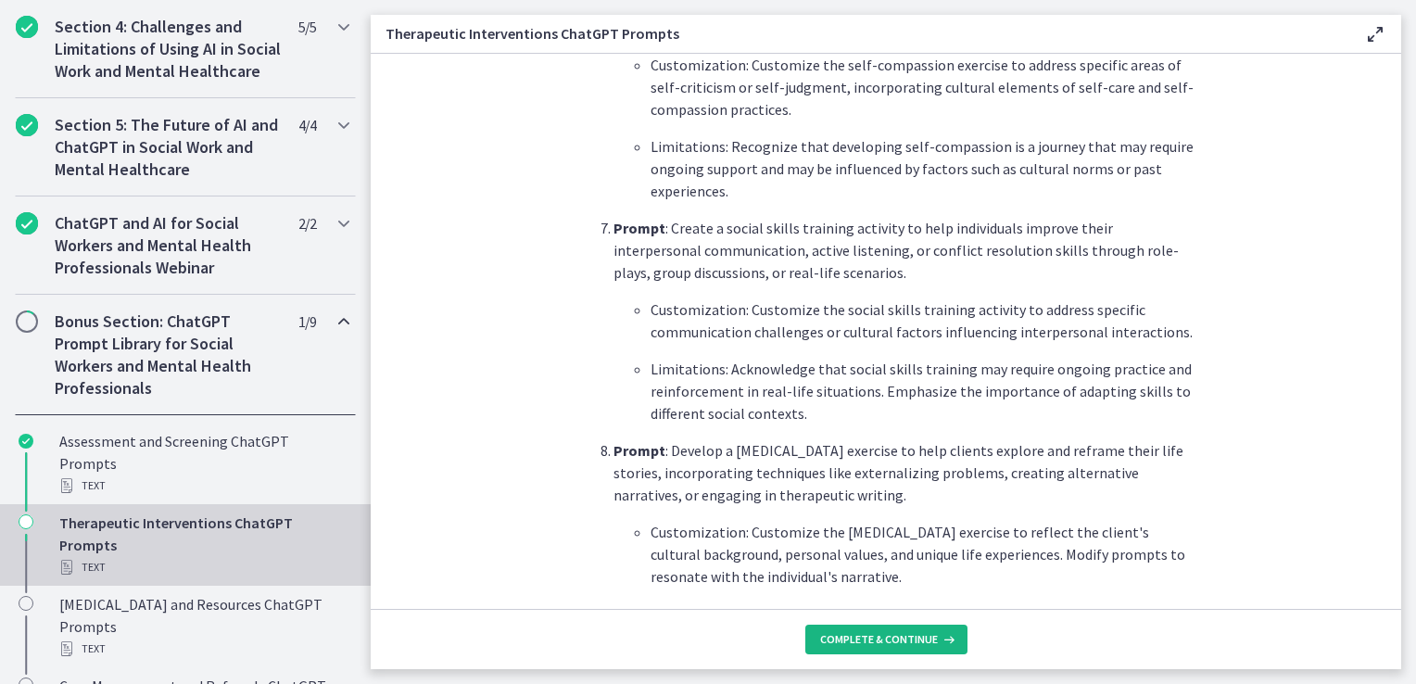
click at [881, 646] on span "Complete & continue" at bounding box center [879, 639] width 118 height 15
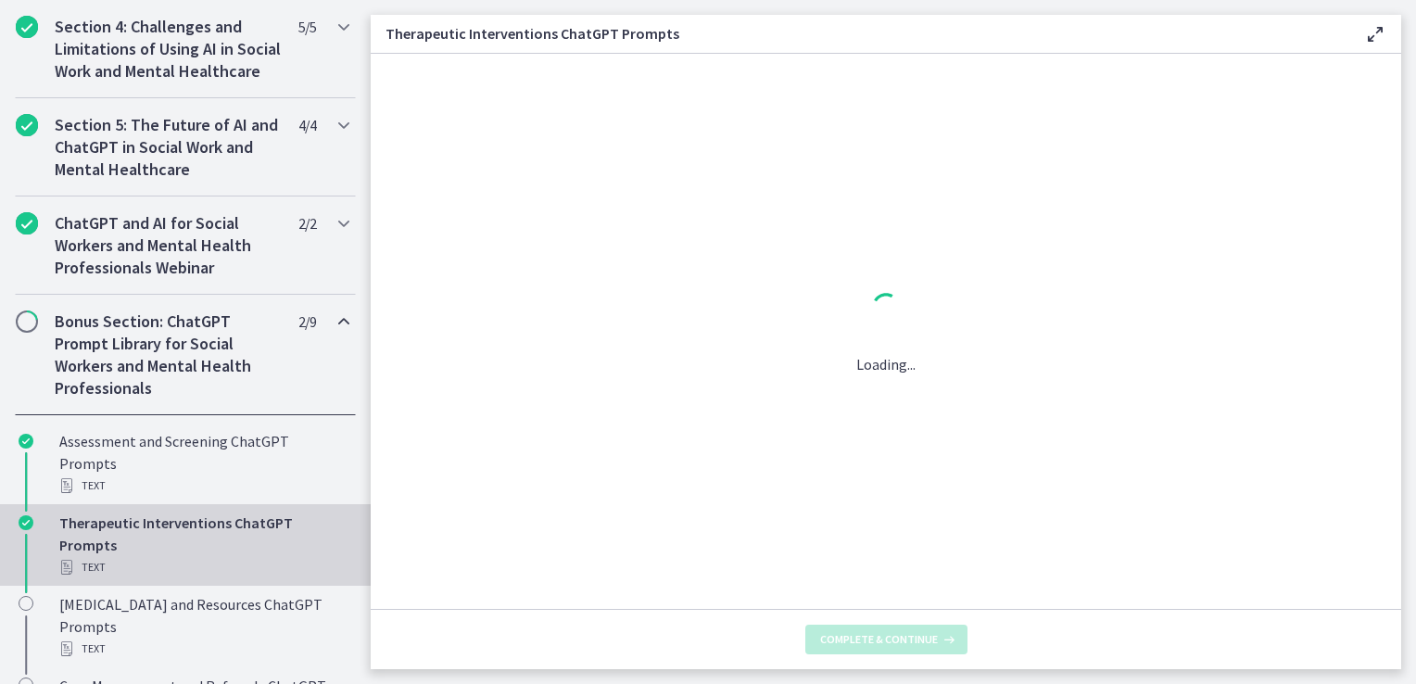
scroll to position [0, 0]
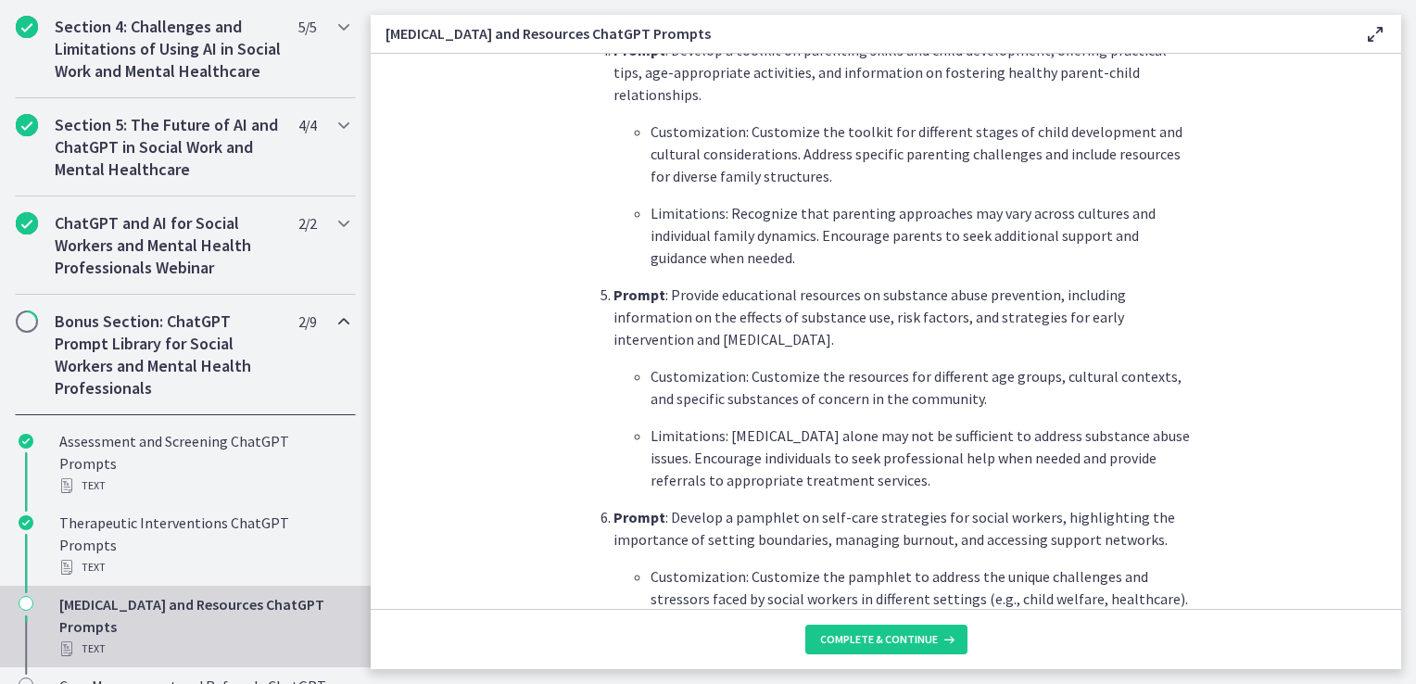
scroll to position [1669, 0]
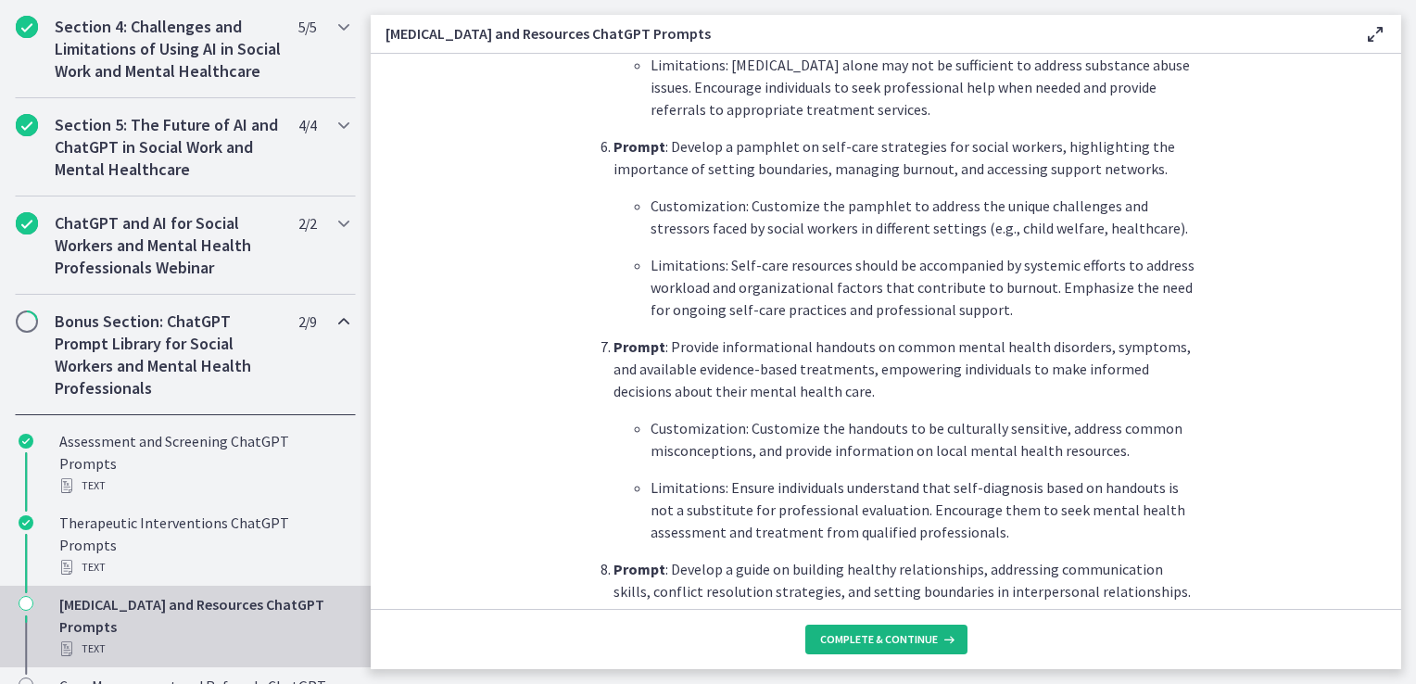
click at [891, 636] on span "Complete & continue" at bounding box center [879, 639] width 118 height 15
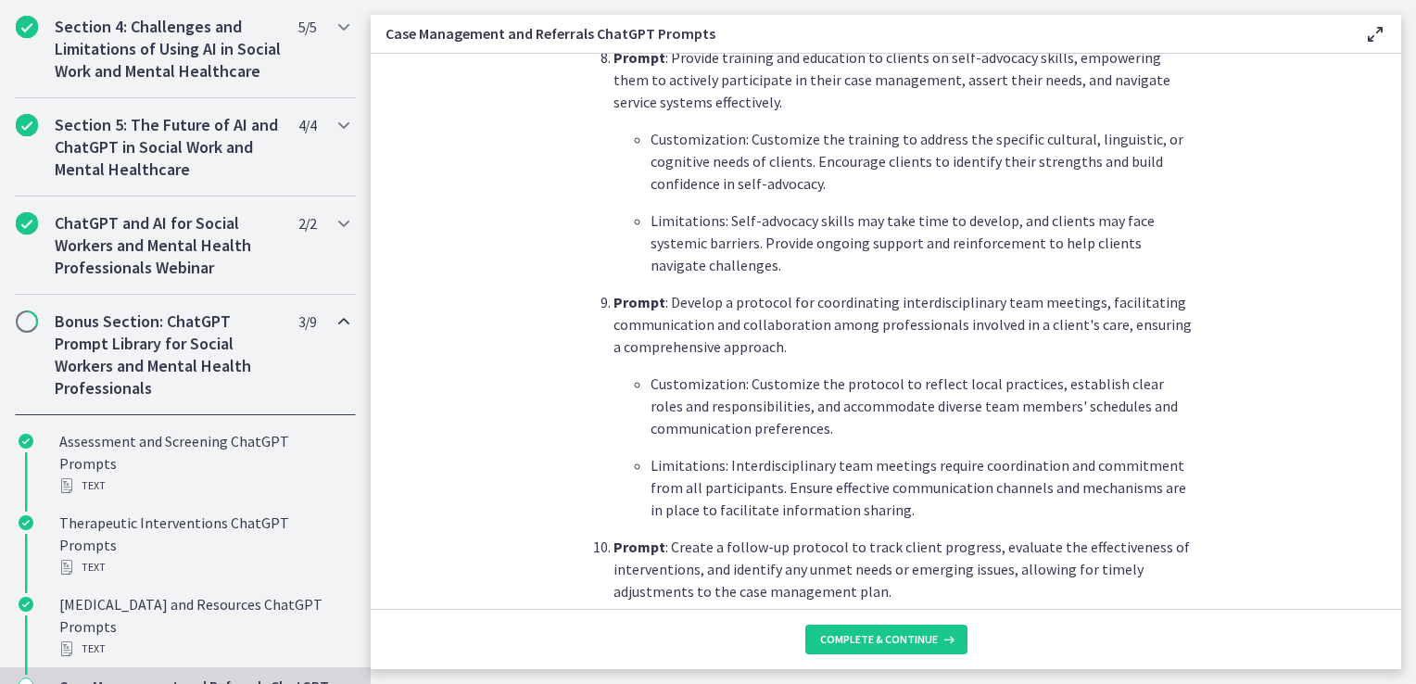
scroll to position [2499, 0]
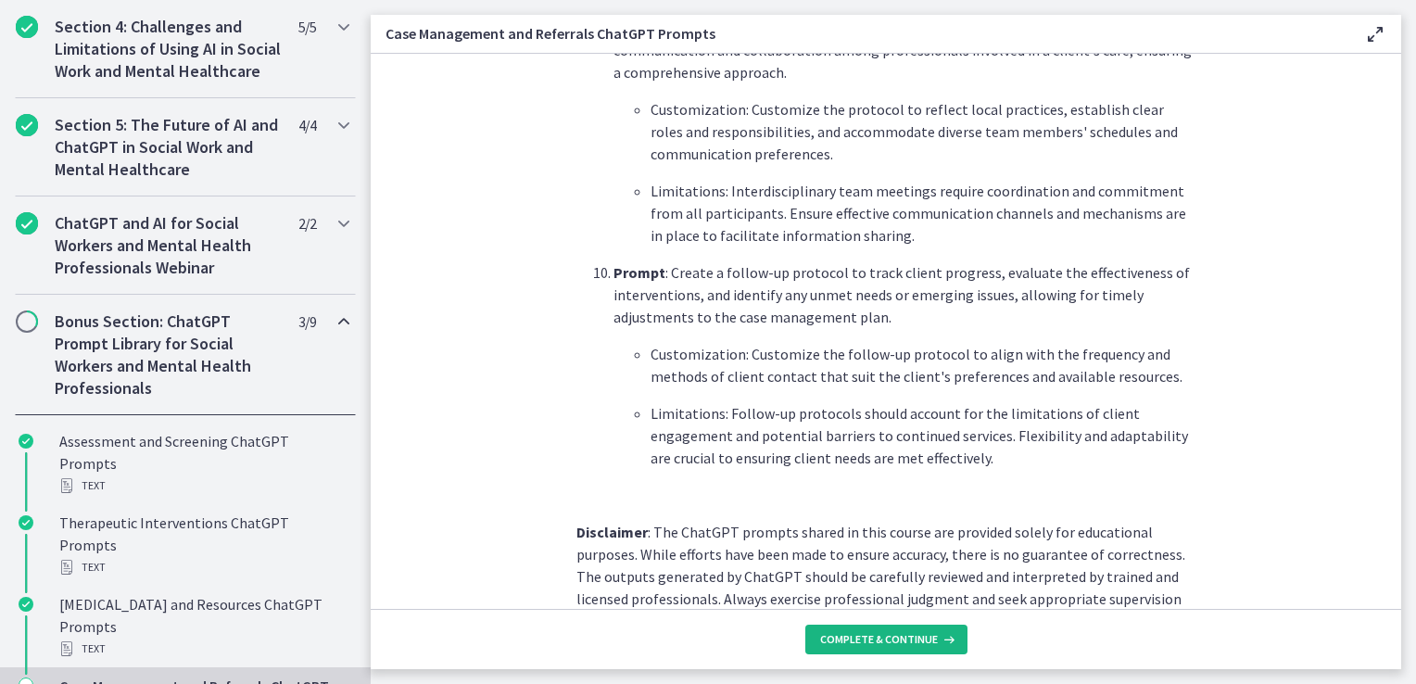
click at [898, 643] on span "Complete & continue" at bounding box center [879, 639] width 118 height 15
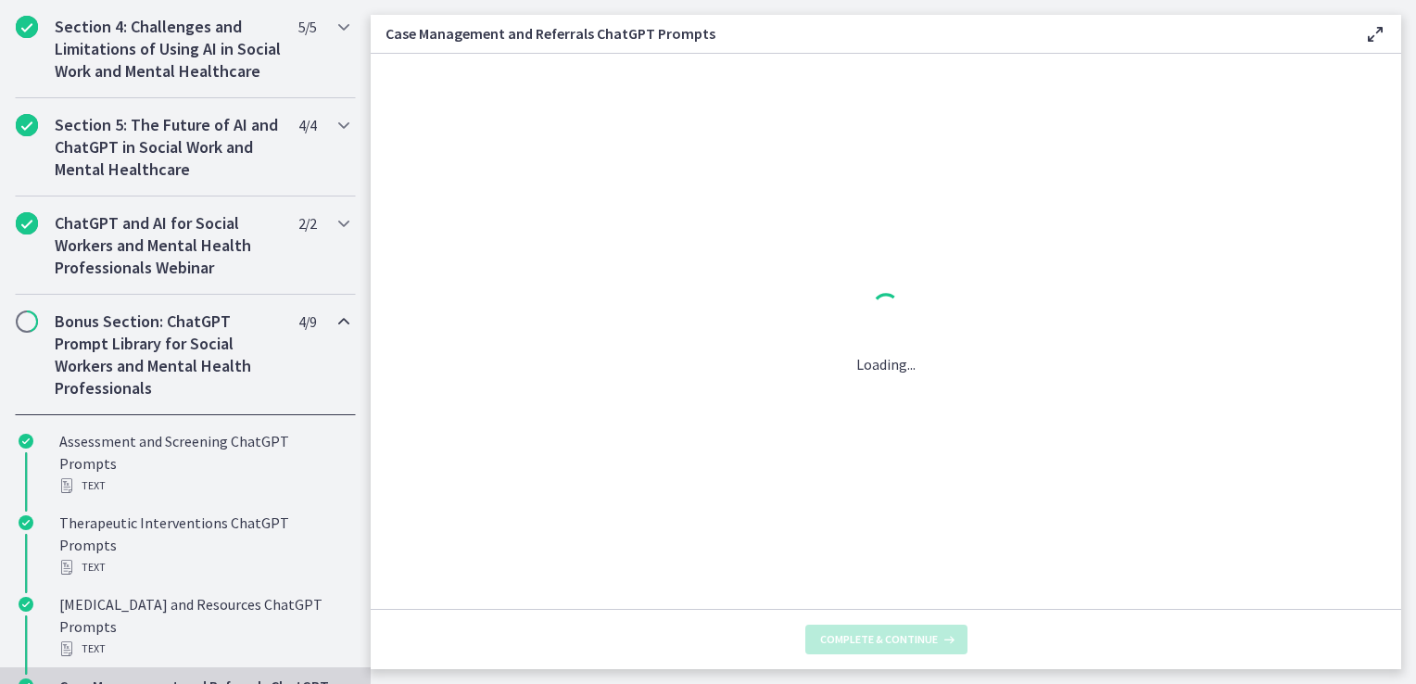
scroll to position [0, 0]
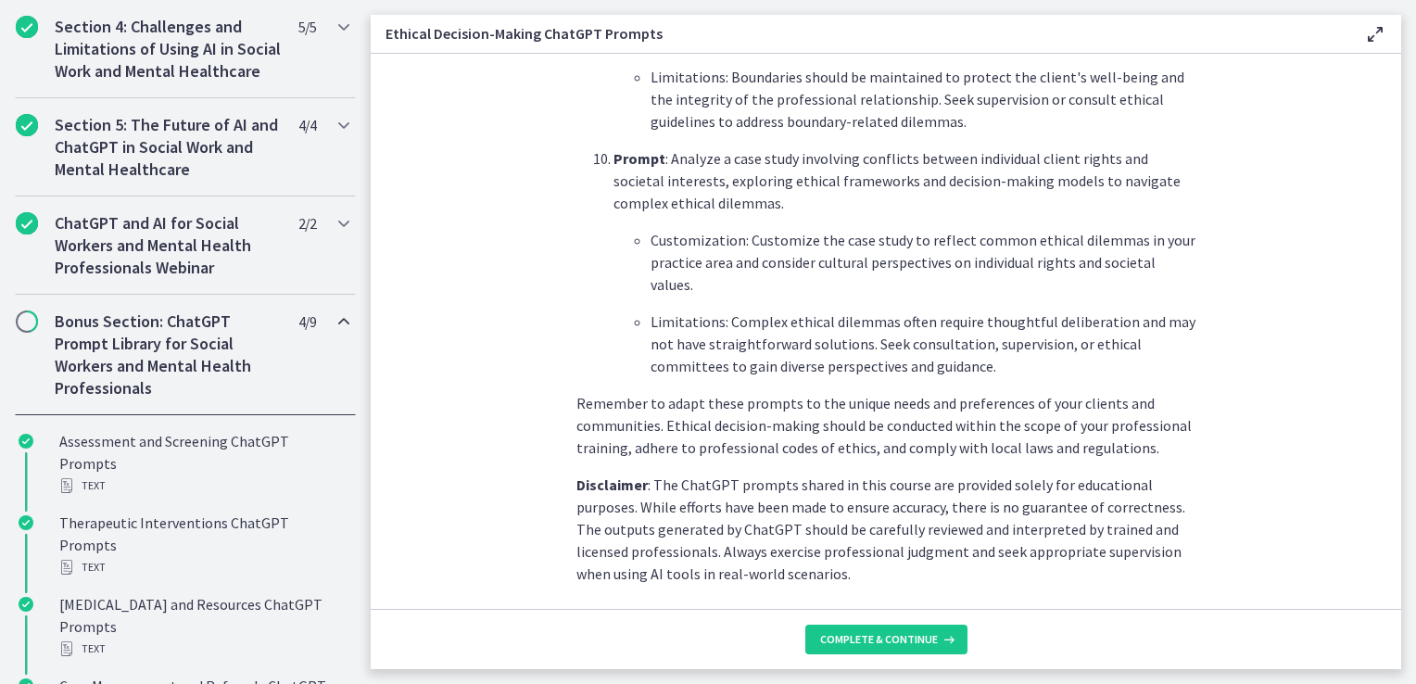
scroll to position [2566, 0]
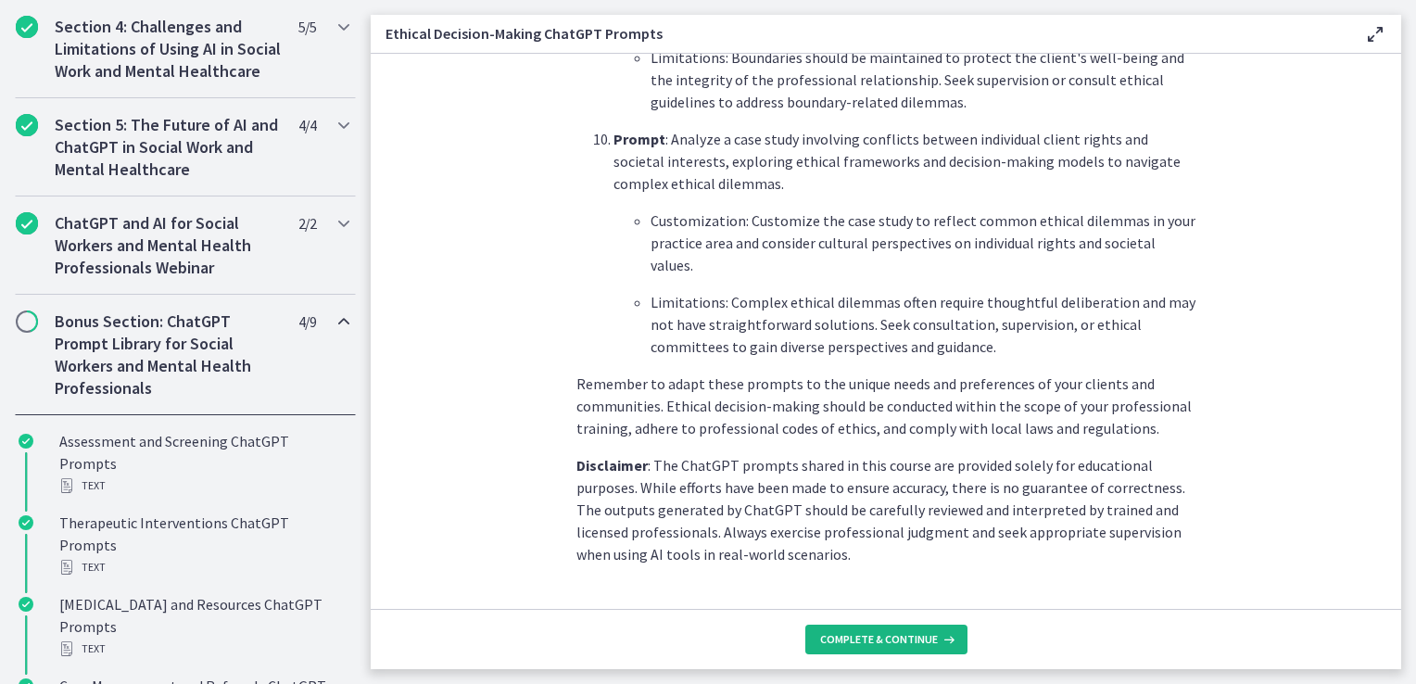
click at [892, 631] on button "Complete & continue" at bounding box center [887, 640] width 162 height 30
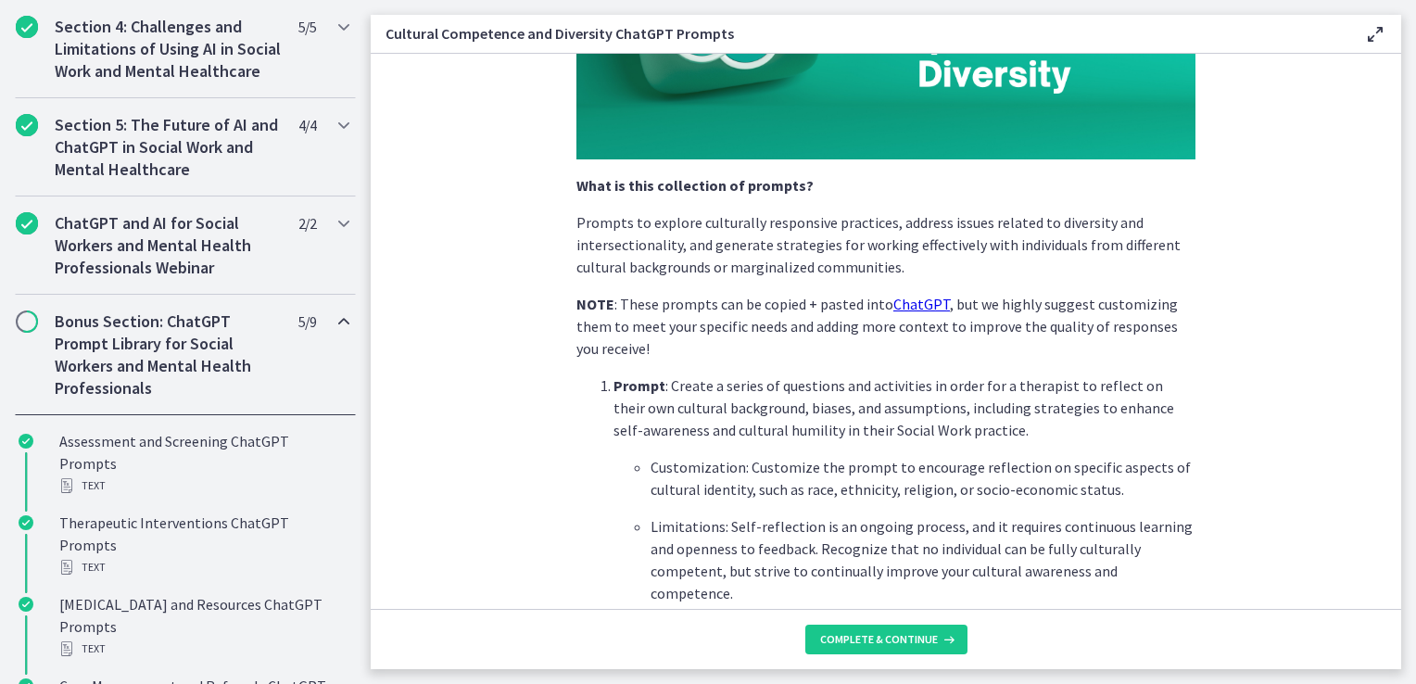
scroll to position [371, 0]
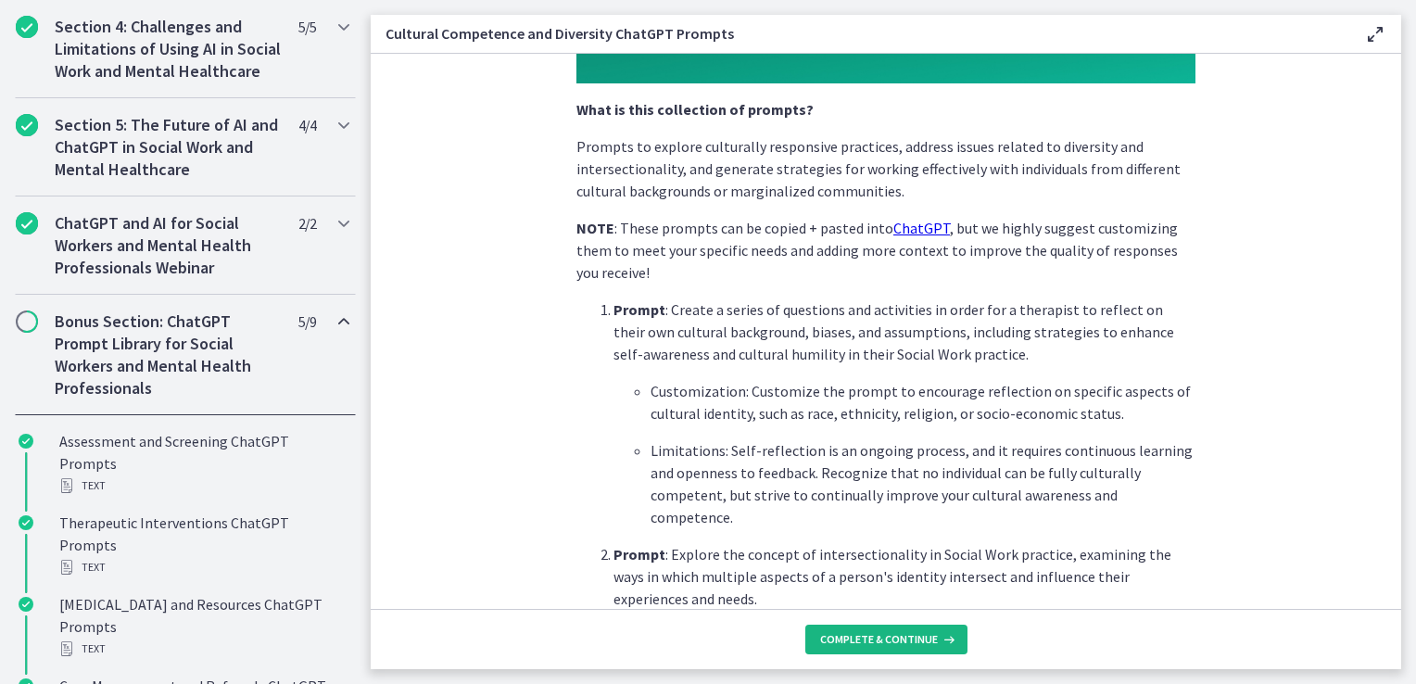
click at [895, 643] on span "Complete & continue" at bounding box center [879, 639] width 118 height 15
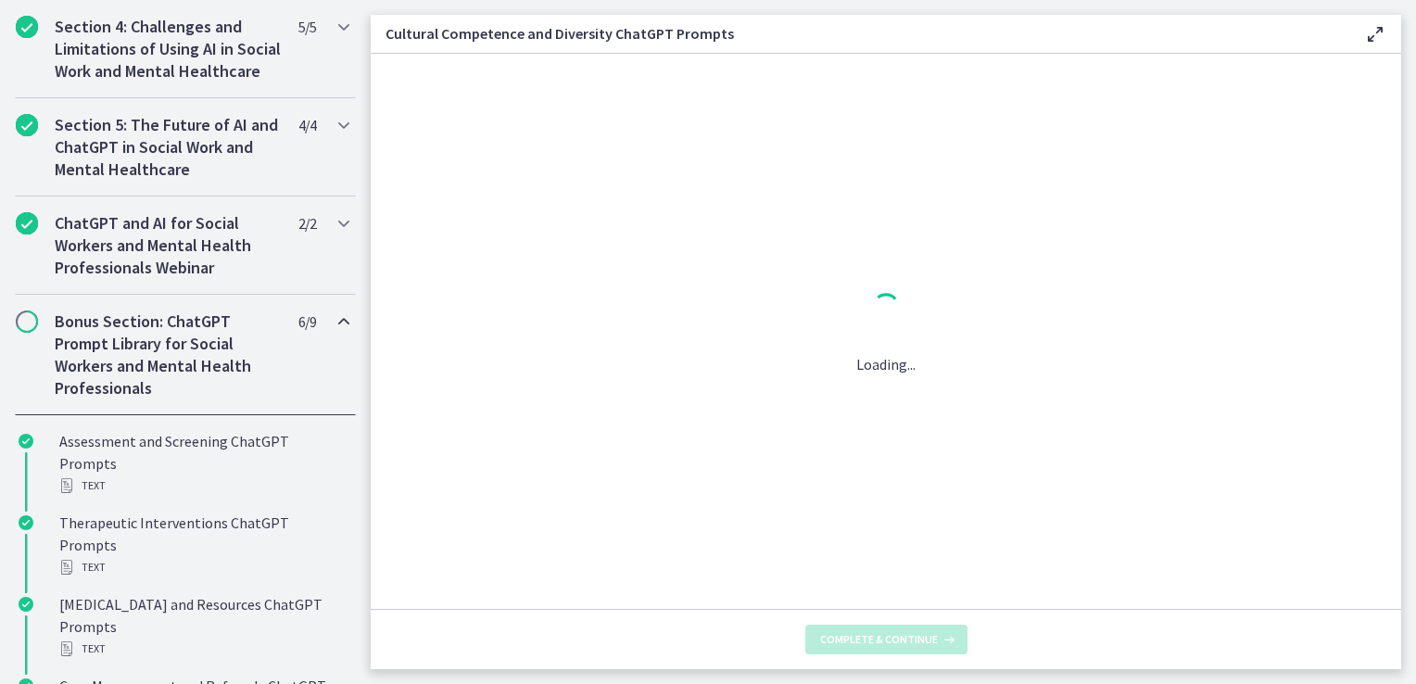
scroll to position [0, 0]
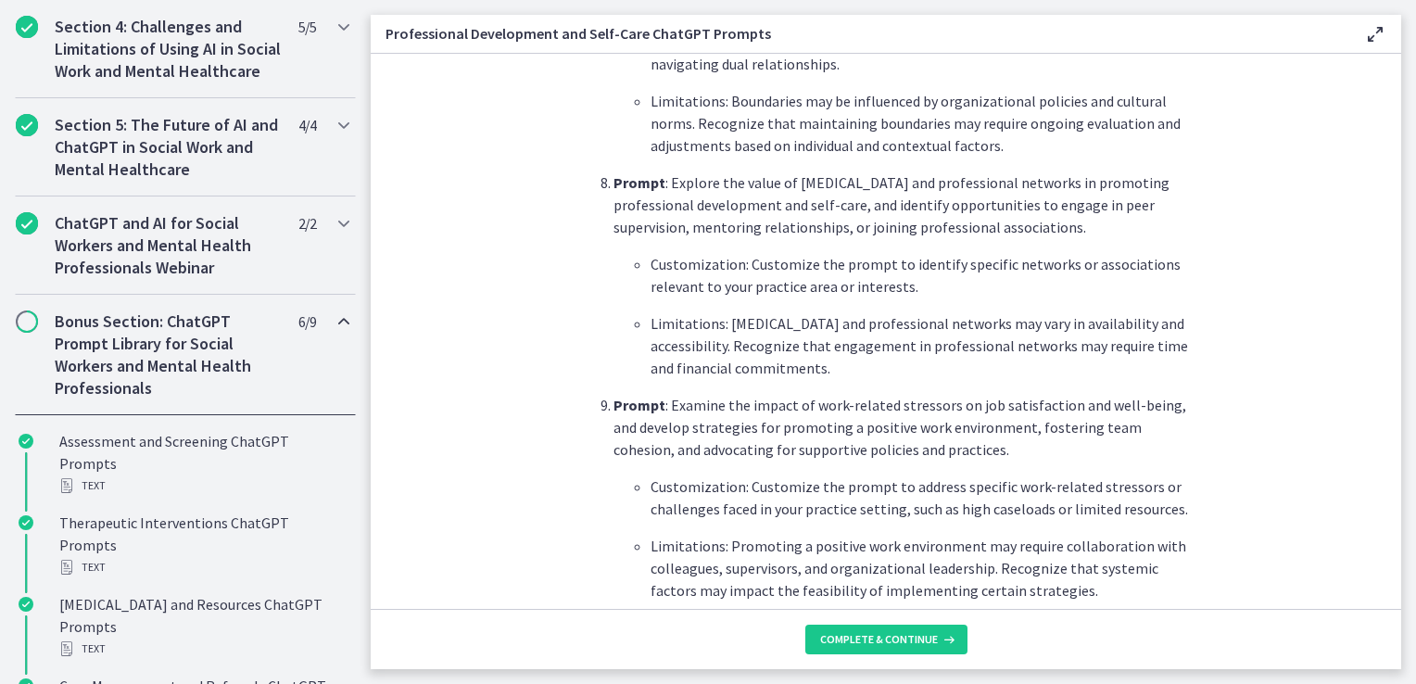
scroll to position [2225, 0]
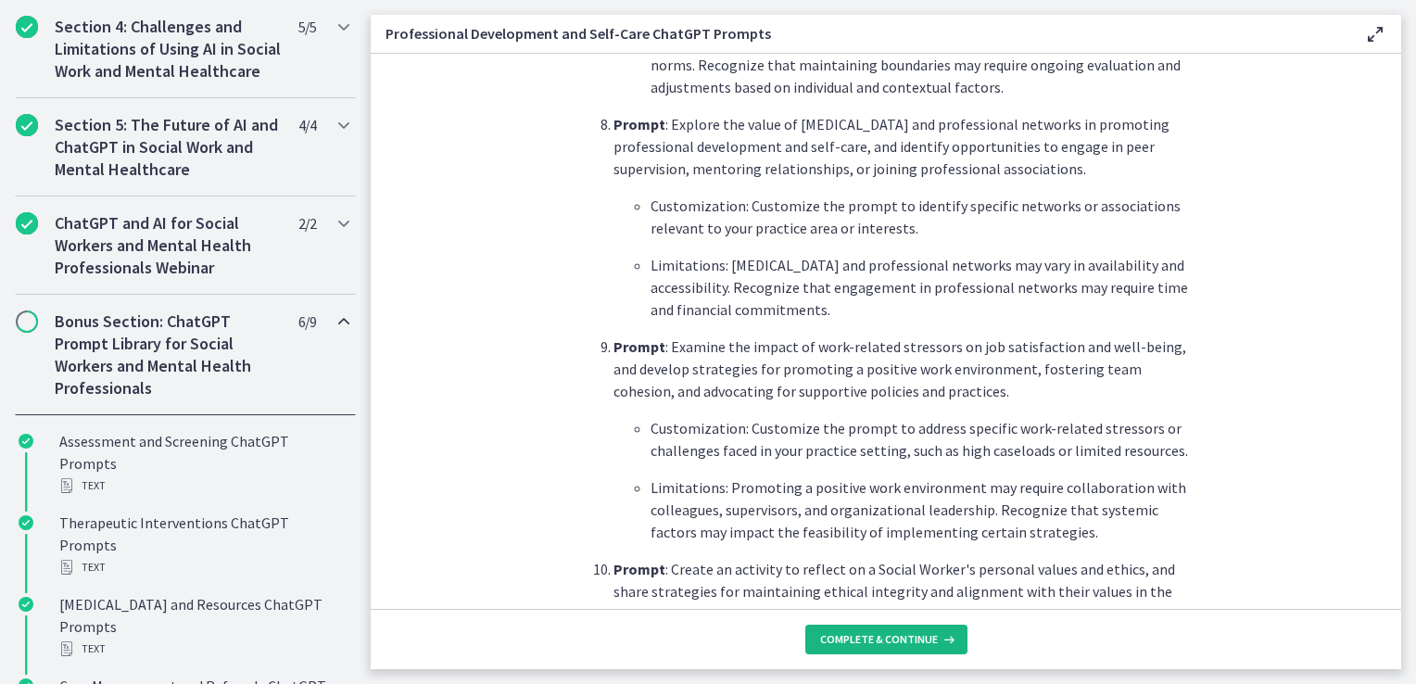
click at [894, 641] on span "Complete & continue" at bounding box center [879, 639] width 118 height 15
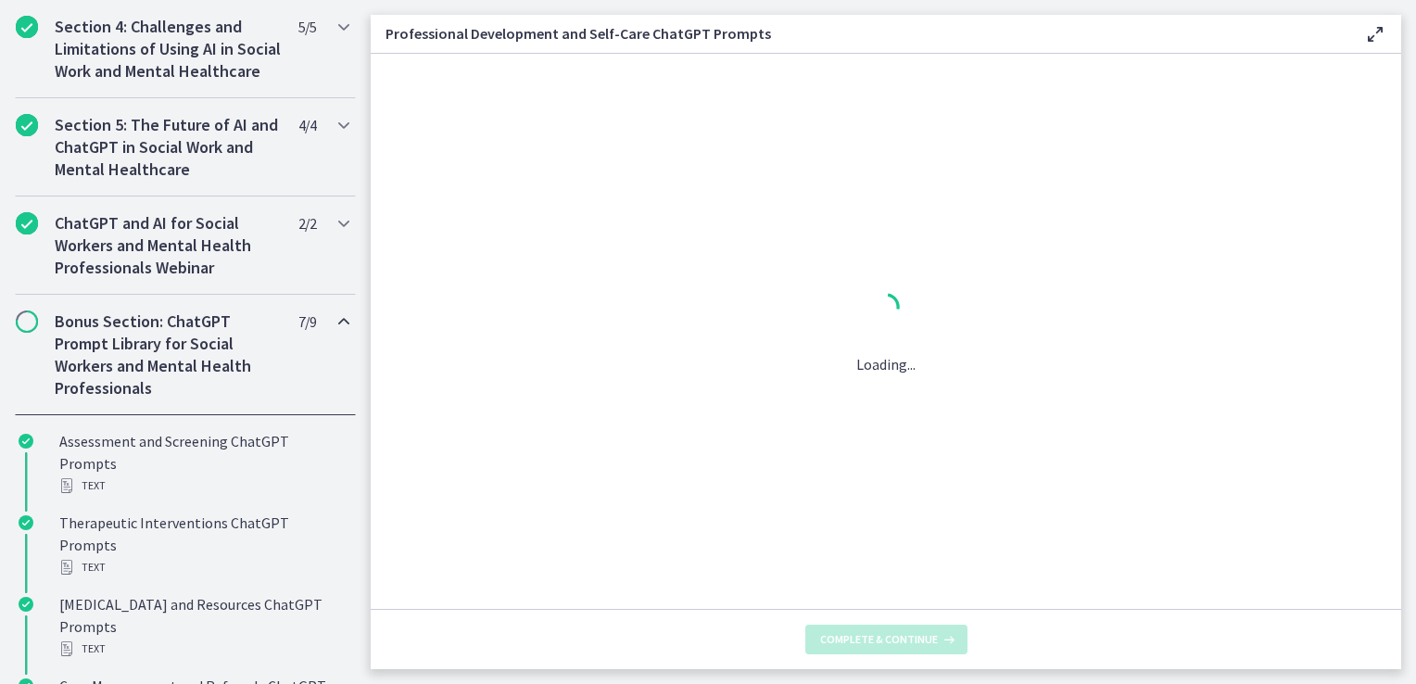
scroll to position [0, 0]
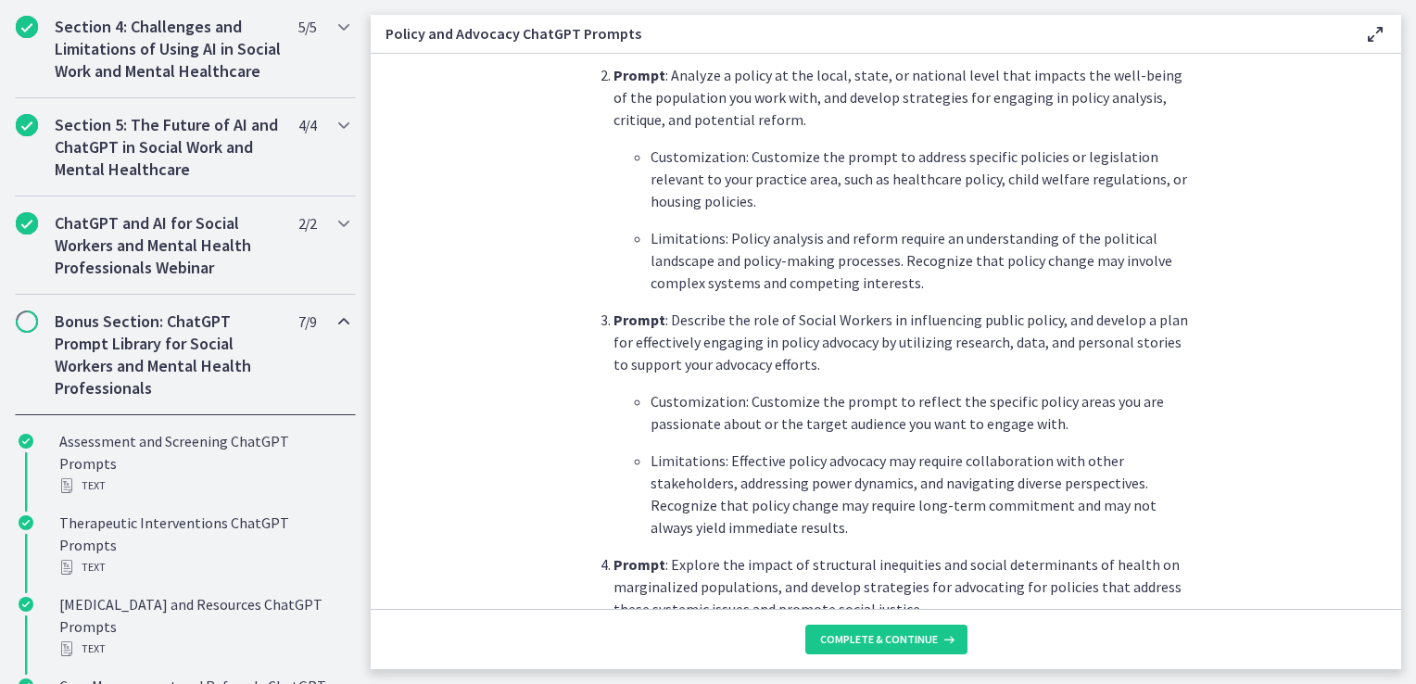
scroll to position [834, 0]
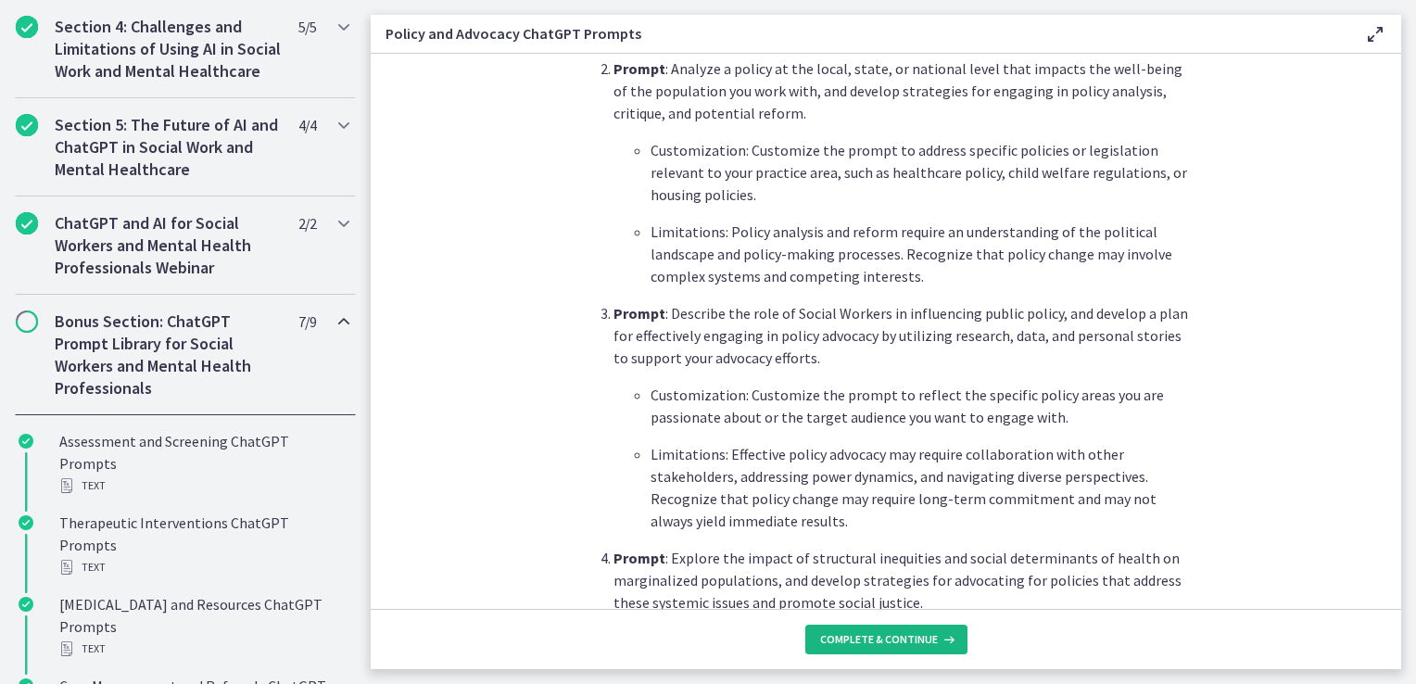
click at [885, 638] on span "Complete & continue" at bounding box center [879, 639] width 118 height 15
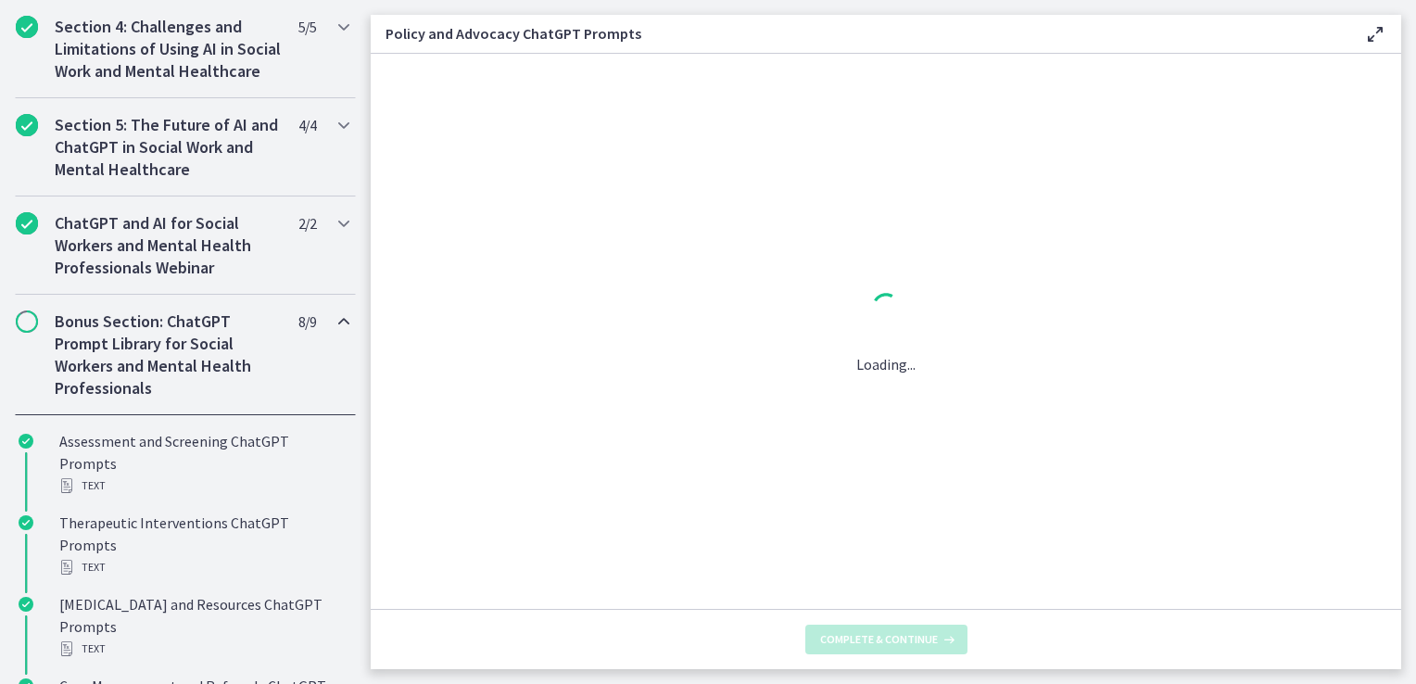
scroll to position [0, 0]
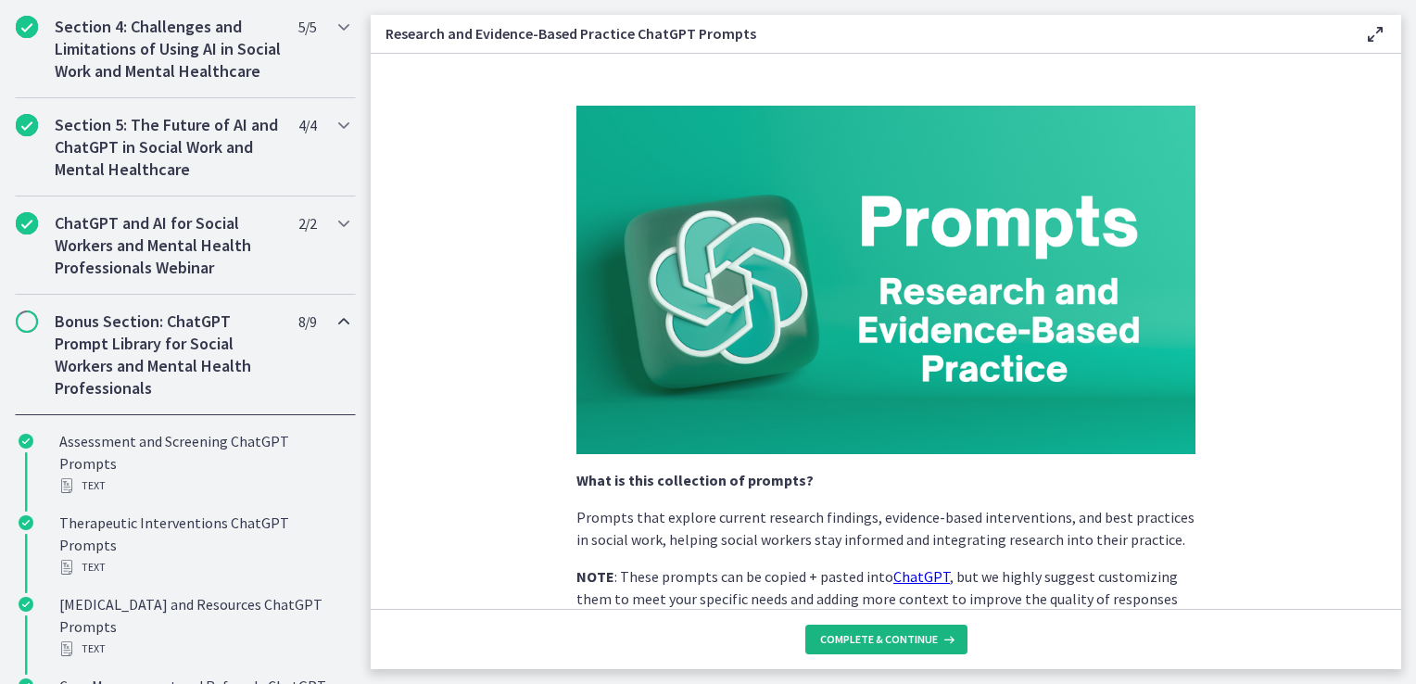
click at [889, 641] on span "Complete & continue" at bounding box center [879, 639] width 118 height 15
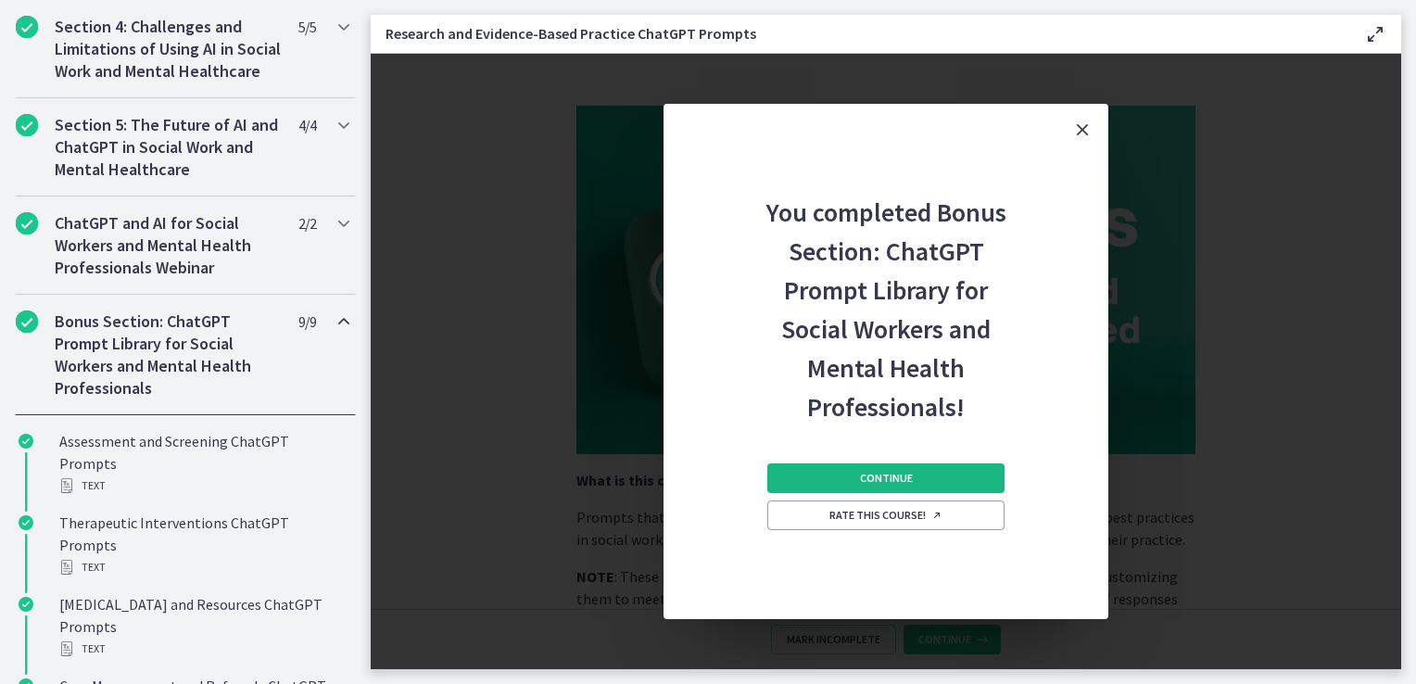
click at [895, 481] on span "Continue" at bounding box center [886, 478] width 53 height 15
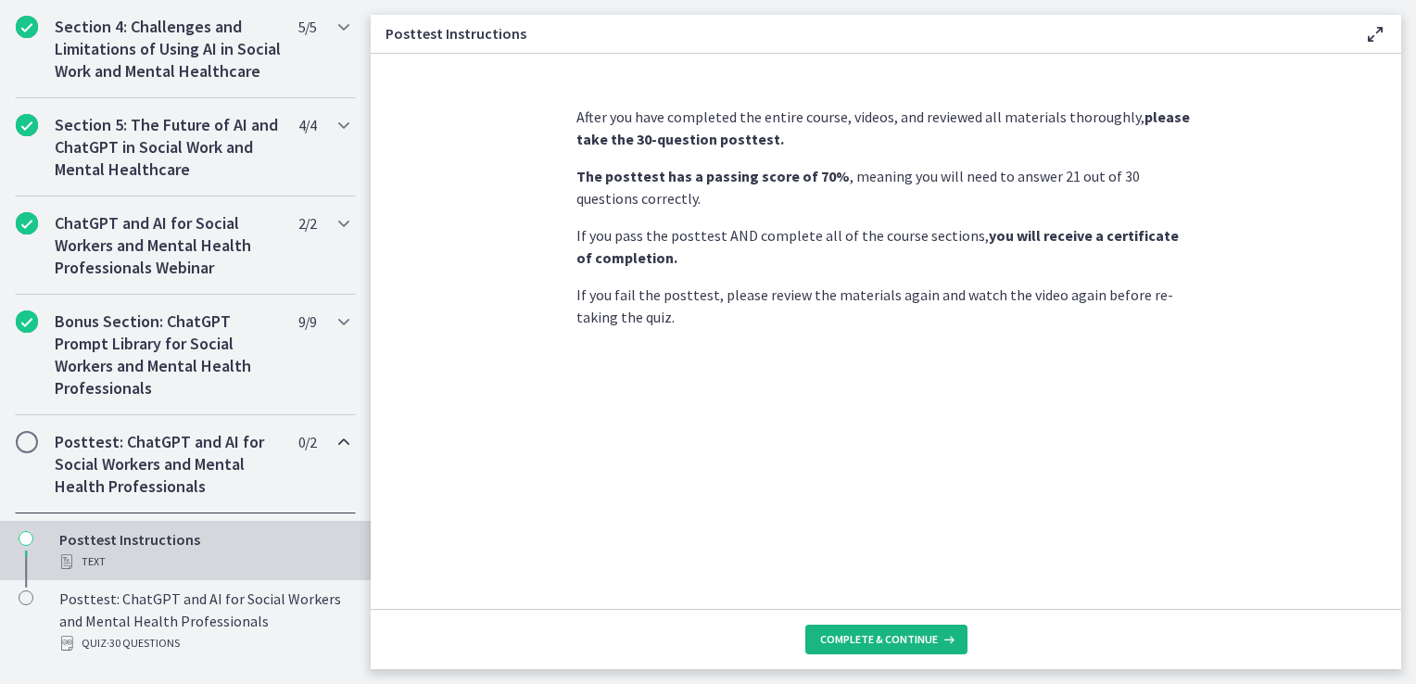
click at [881, 640] on span "Complete & continue" at bounding box center [879, 639] width 118 height 15
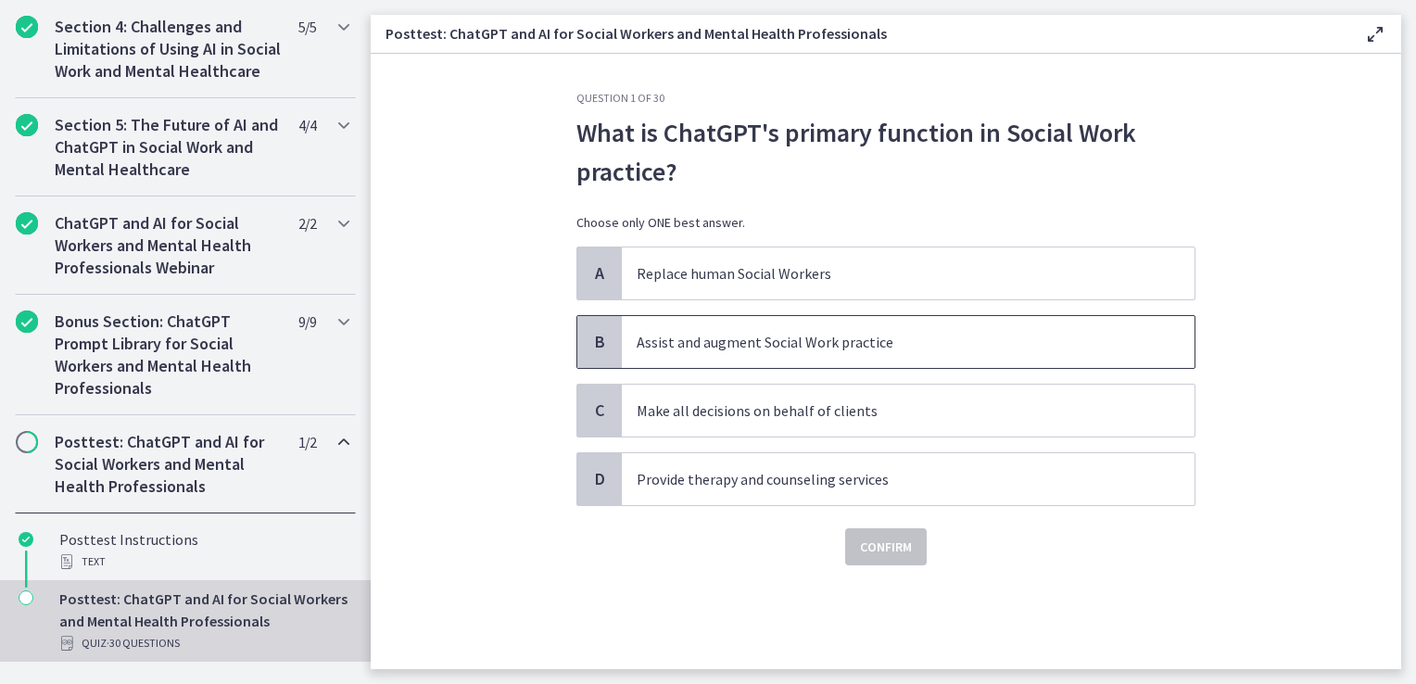
click at [746, 337] on p "Assist and augment Social Work practice" at bounding box center [890, 342] width 506 height 22
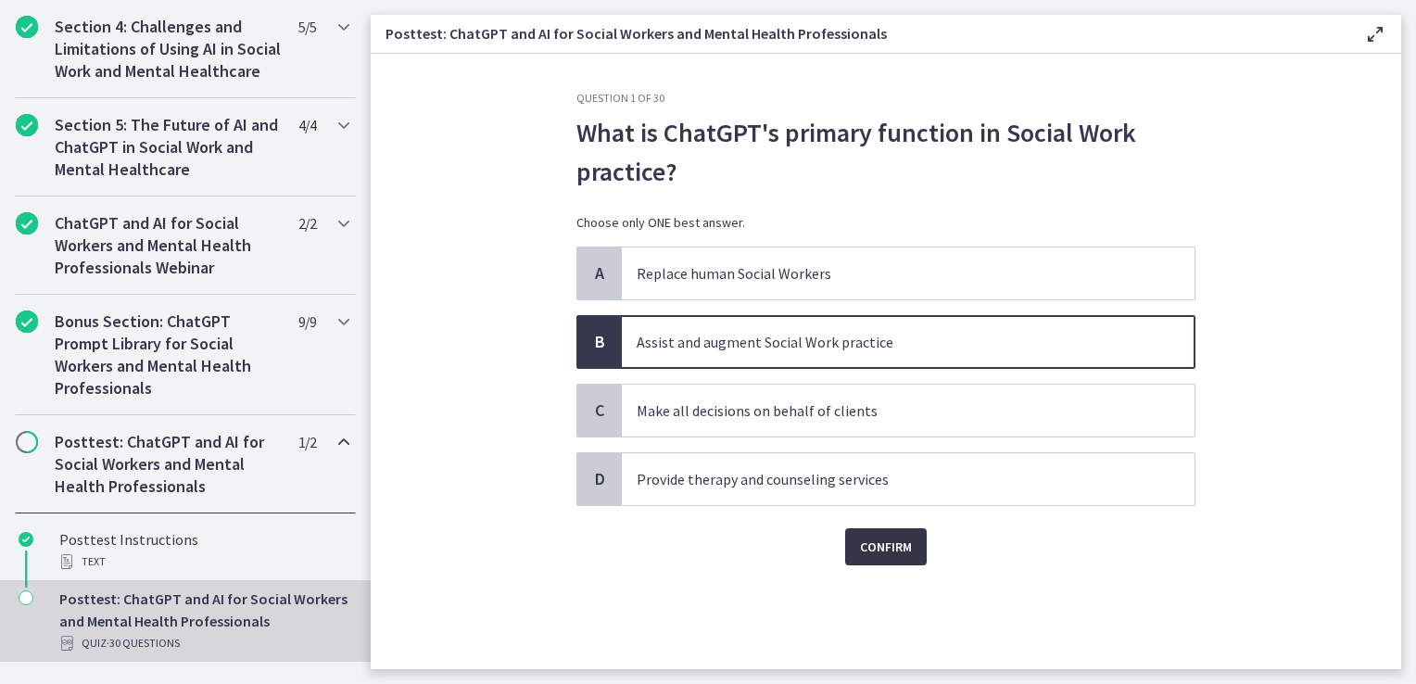
click at [869, 544] on span "Confirm" at bounding box center [886, 547] width 52 height 22
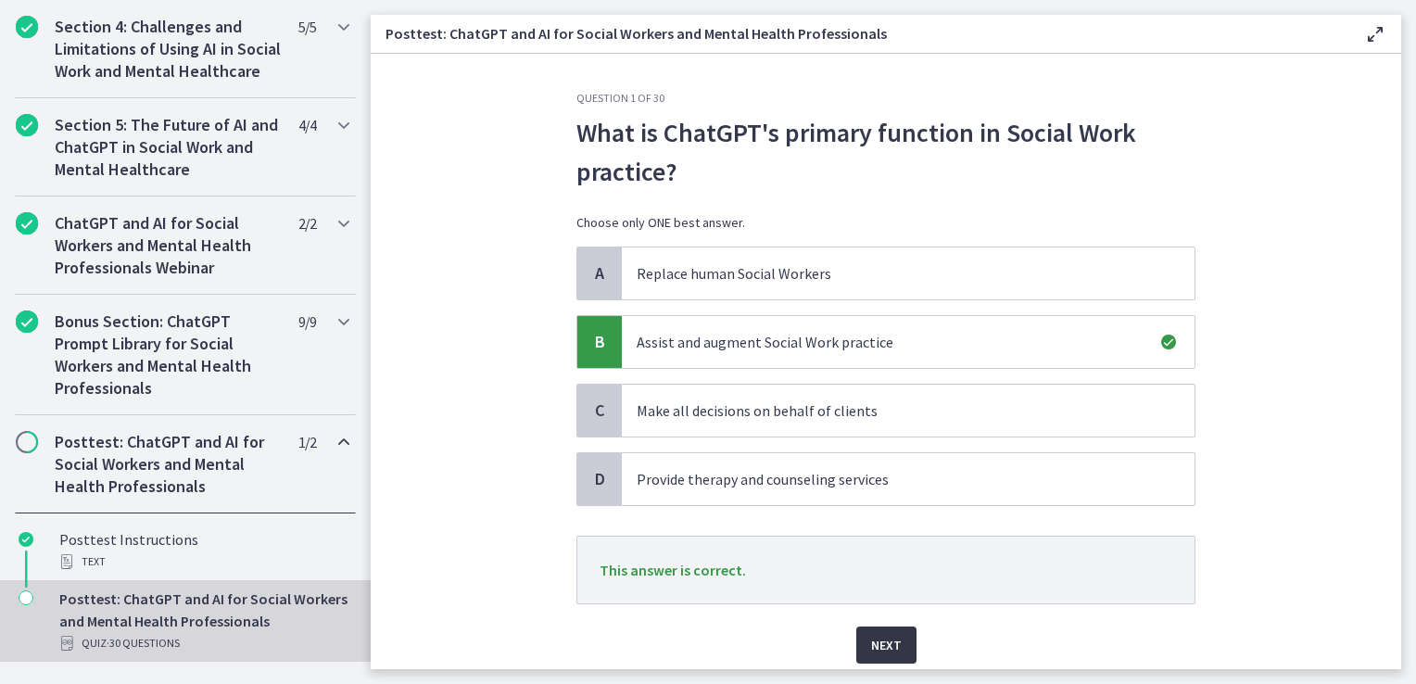
click at [885, 649] on span "Next" at bounding box center [886, 645] width 31 height 22
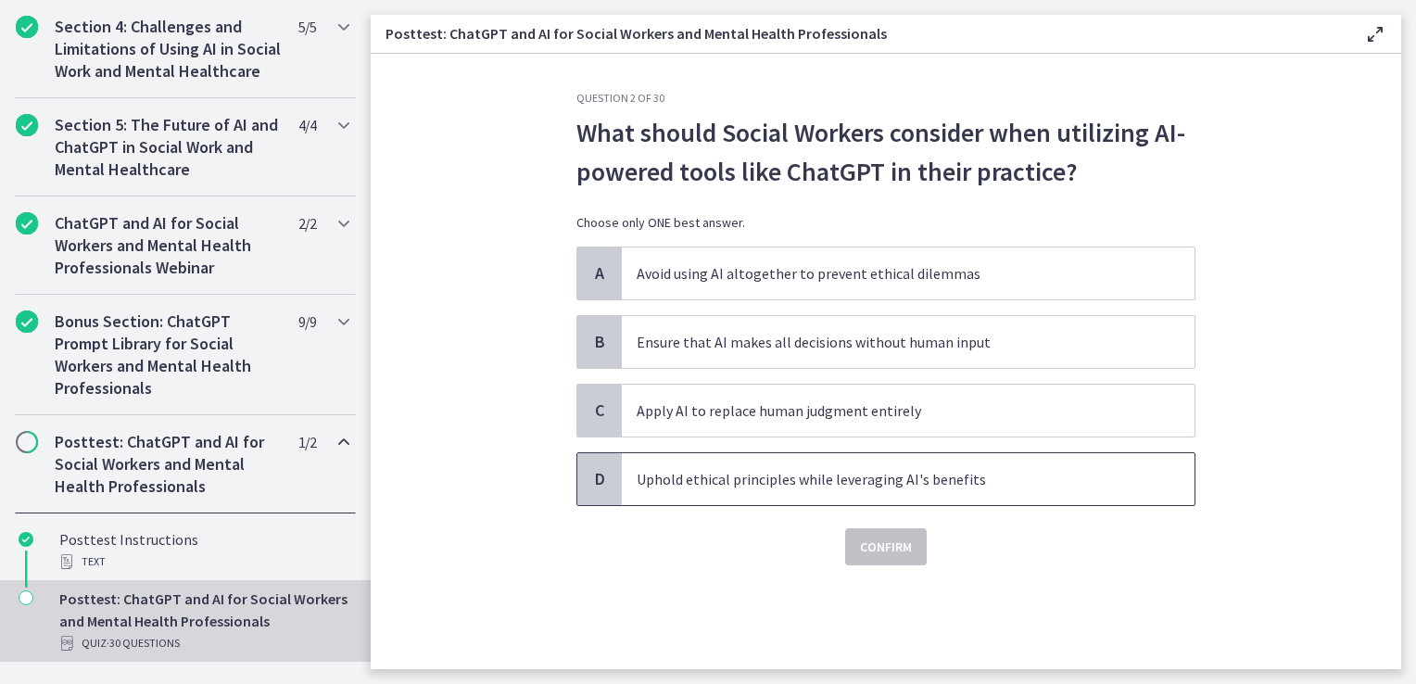
click at [757, 477] on p "Uphold ethical principles while leveraging AI's benefits" at bounding box center [890, 479] width 506 height 22
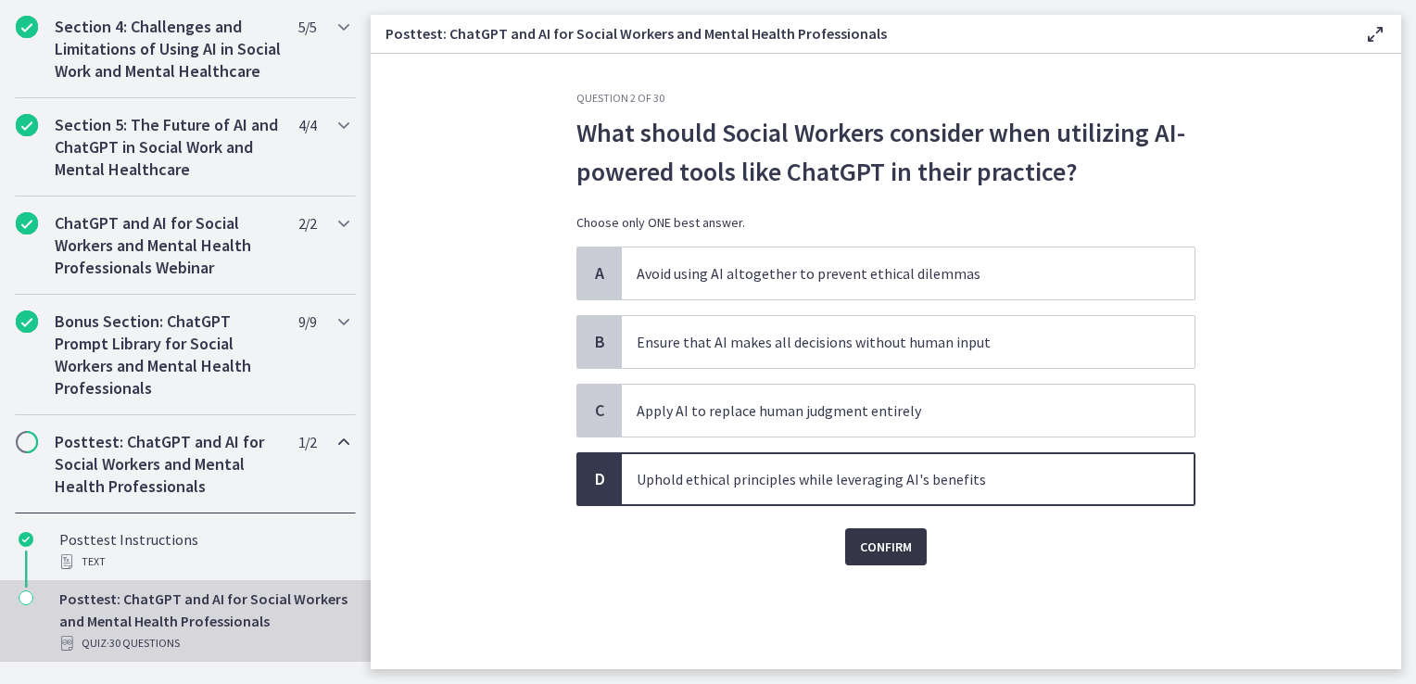
click at [887, 544] on span "Confirm" at bounding box center [886, 547] width 52 height 22
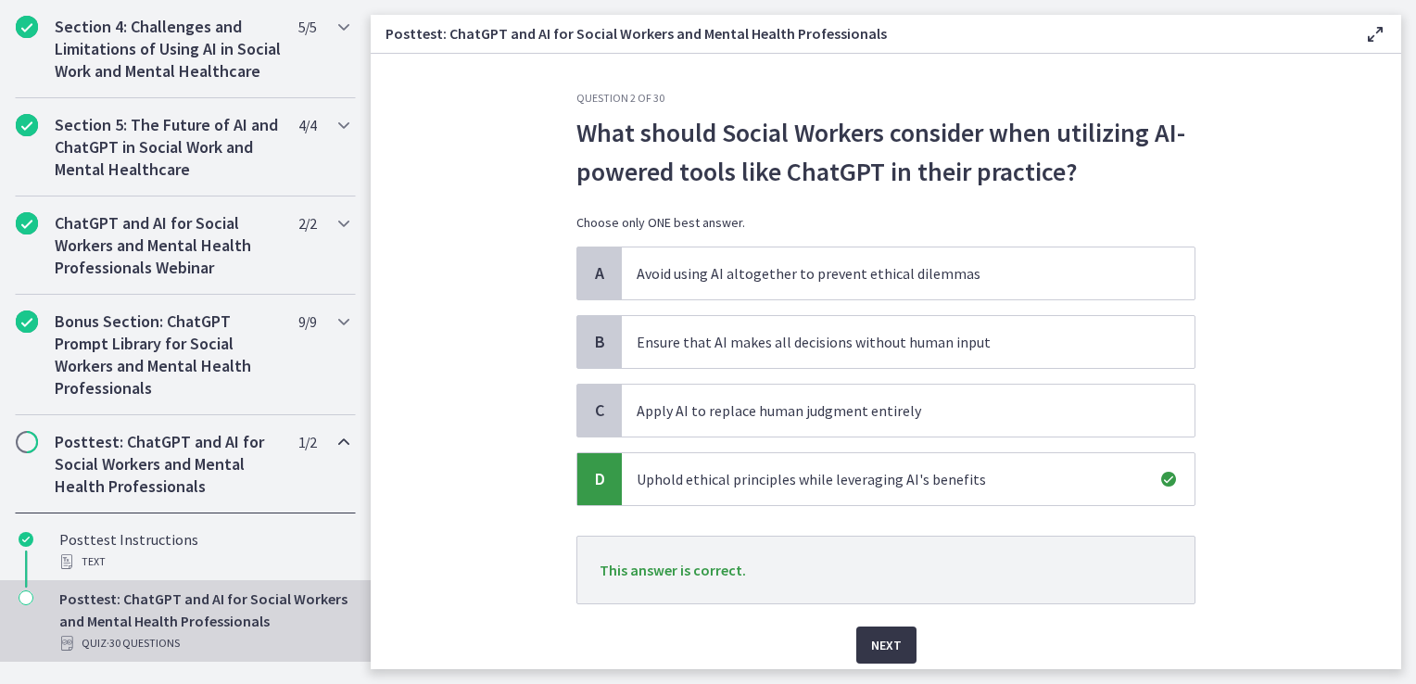
click at [871, 638] on span "Next" at bounding box center [886, 645] width 31 height 22
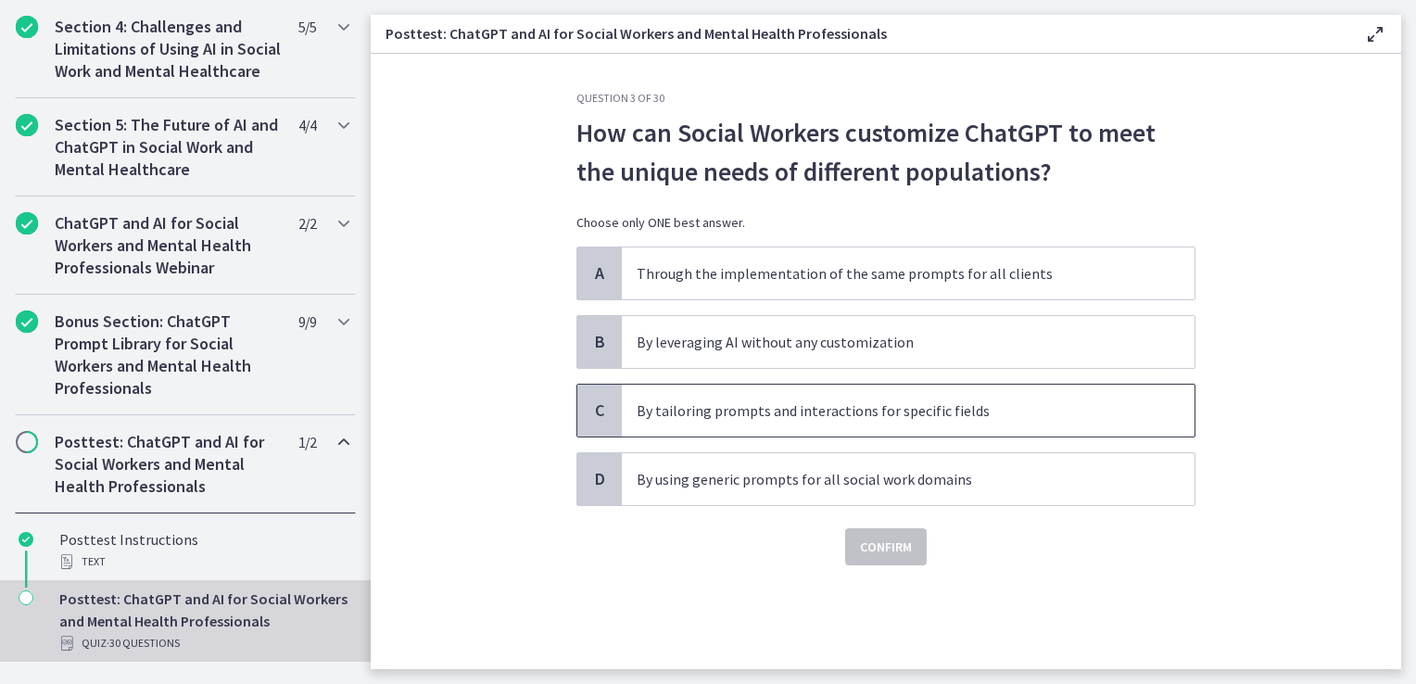
click at [779, 405] on p "By tailoring prompts and interactions for specific fields" at bounding box center [890, 411] width 506 height 22
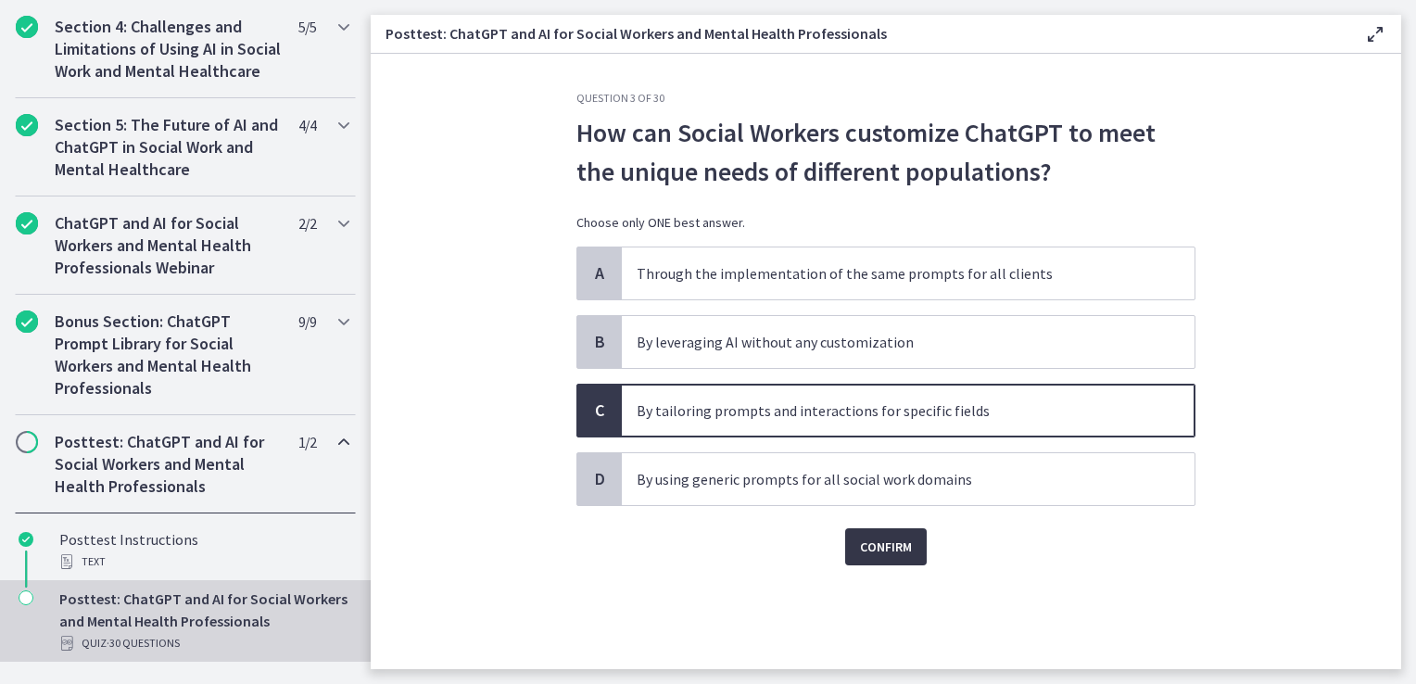
click at [877, 542] on span "Confirm" at bounding box center [886, 547] width 52 height 22
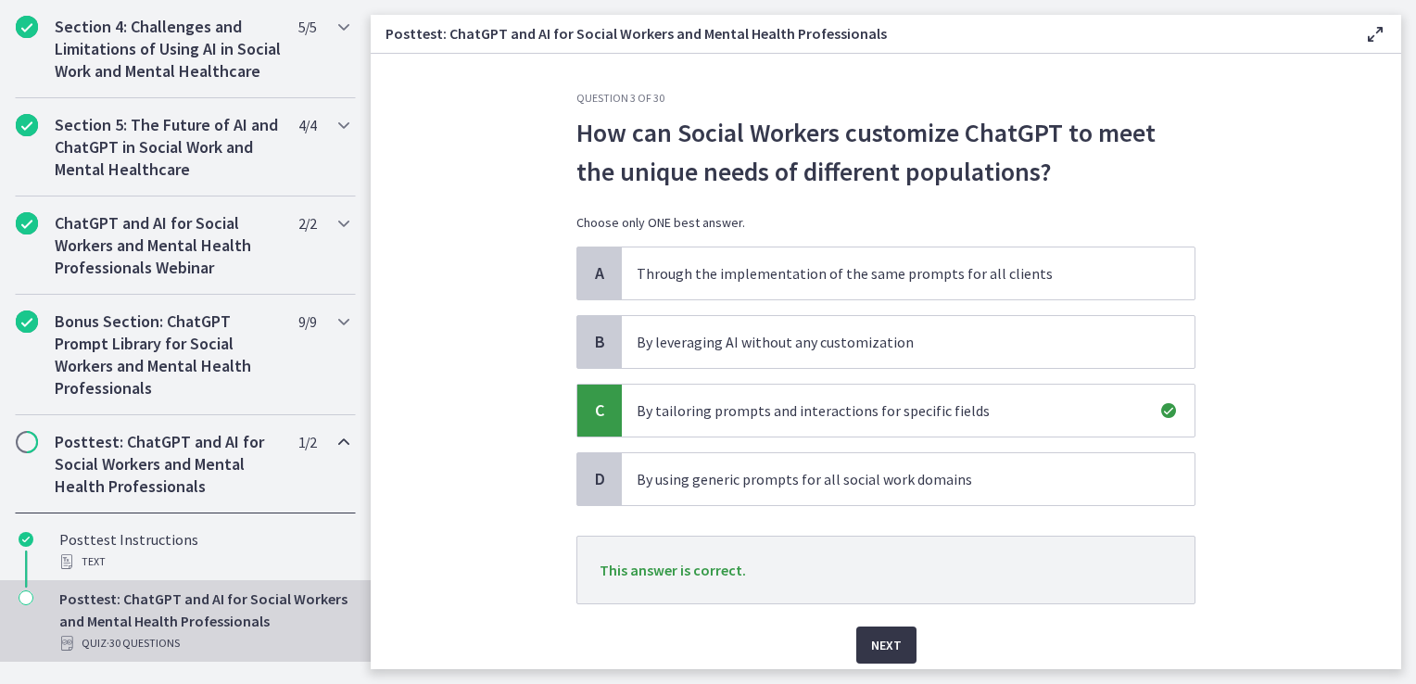
click at [871, 651] on span "Next" at bounding box center [886, 645] width 31 height 22
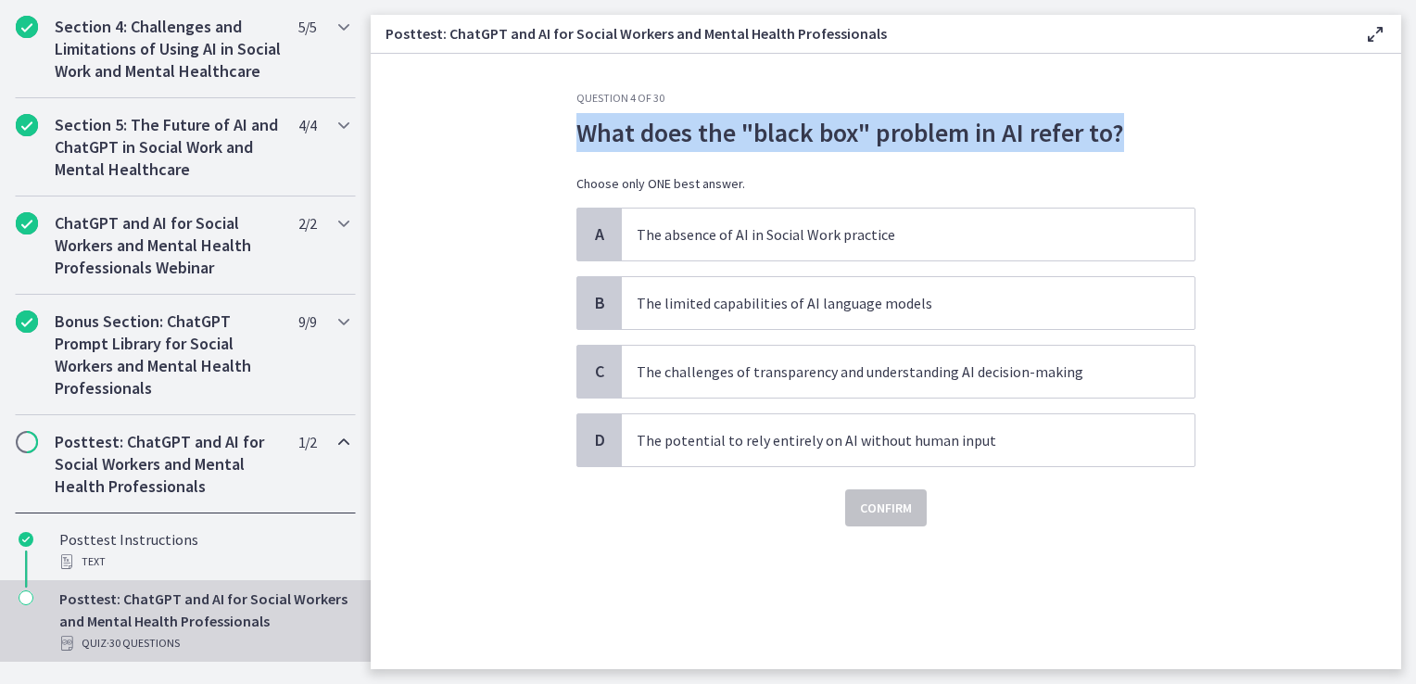
drag, startPoint x: 576, startPoint y: 132, endPoint x: 1123, endPoint y: 135, distance: 546.9
click at [1123, 135] on p "What does the "black box" problem in AI refer to?" at bounding box center [886, 132] width 619 height 39
drag, startPoint x: 1123, startPoint y: 135, endPoint x: 1035, endPoint y: 139, distance: 87.2
copy p "What does the "black box" problem in AI refer to?"
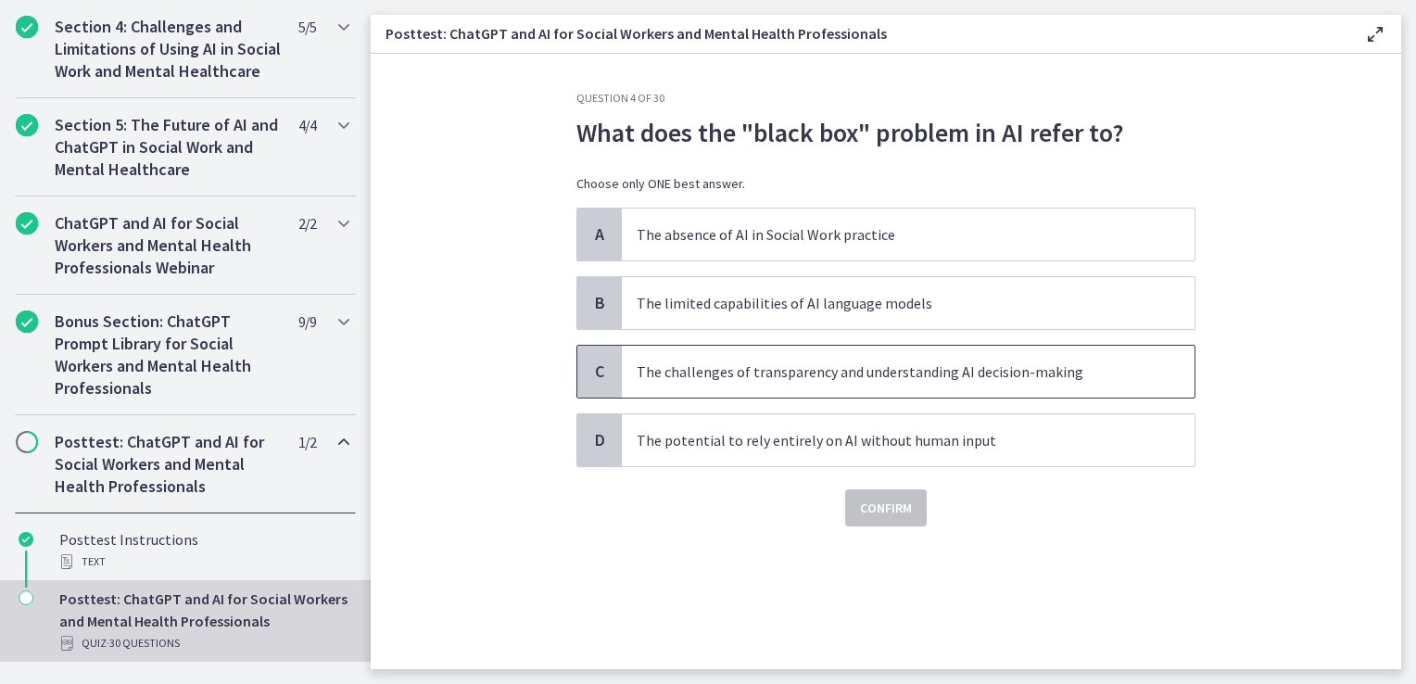
click at [751, 367] on p "The challenges of transparency and understanding AI decision-making" at bounding box center [890, 372] width 506 height 22
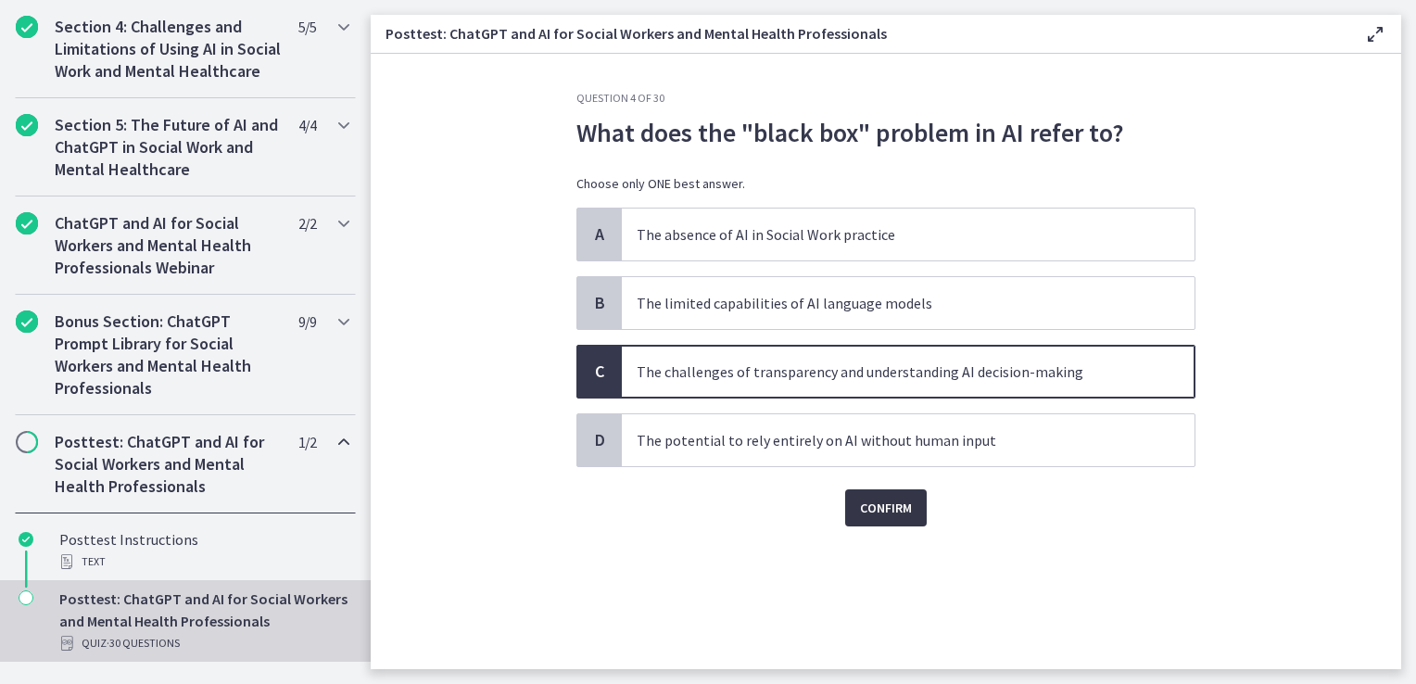
click at [884, 502] on span "Confirm" at bounding box center [886, 508] width 52 height 22
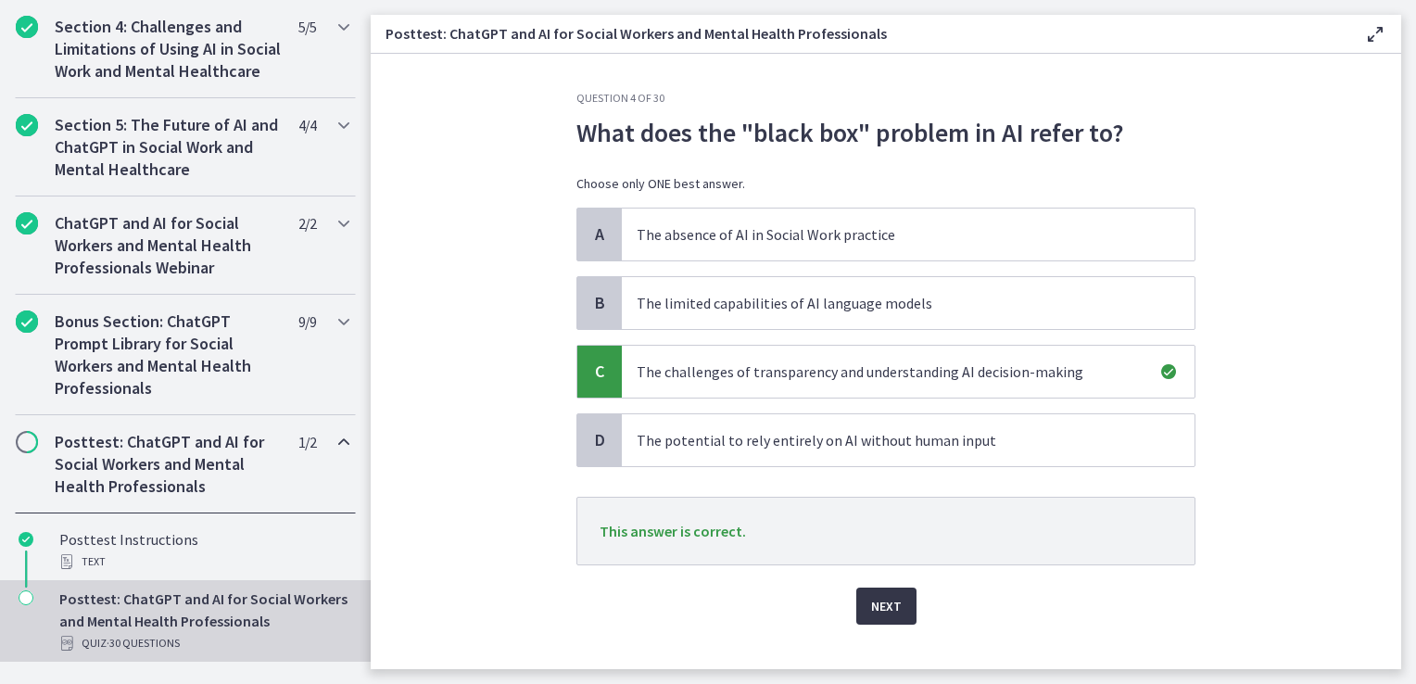
click at [884, 595] on span "Next" at bounding box center [886, 606] width 31 height 22
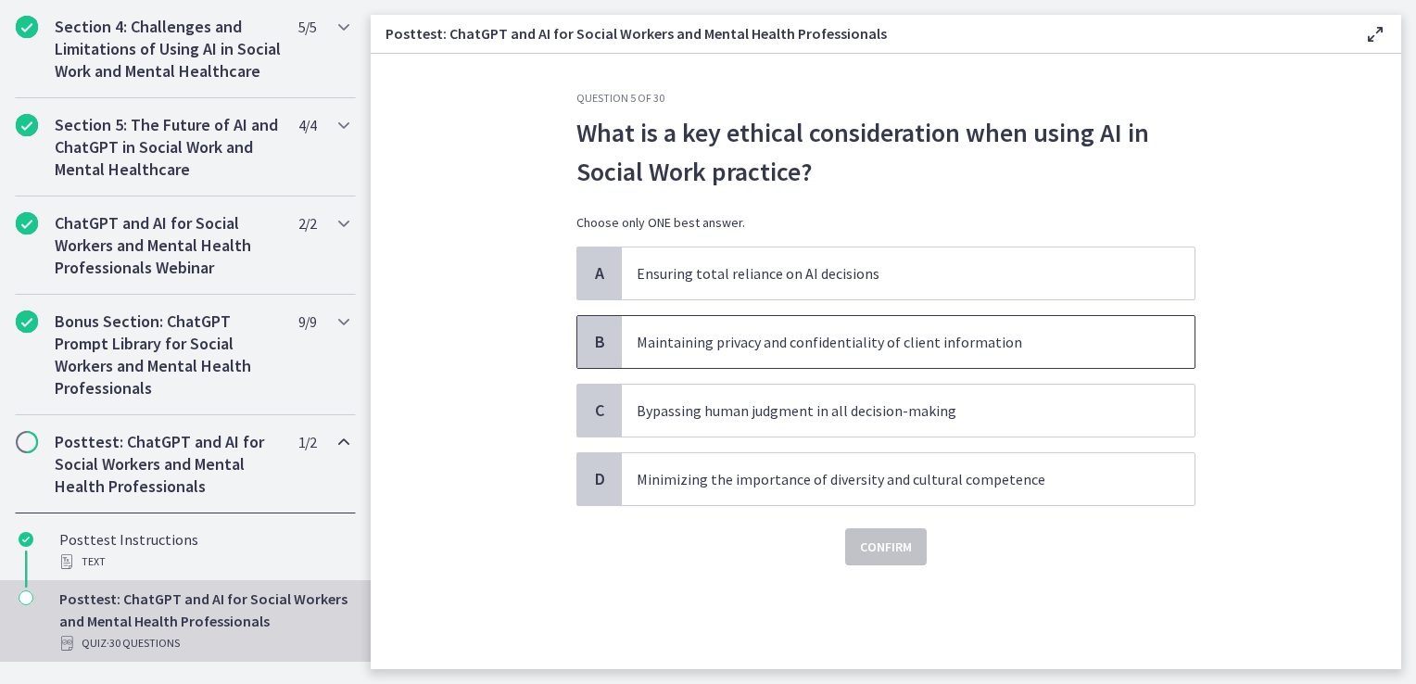
click at [760, 339] on p "Maintaining privacy and confidentiality of client information" at bounding box center [890, 342] width 506 height 22
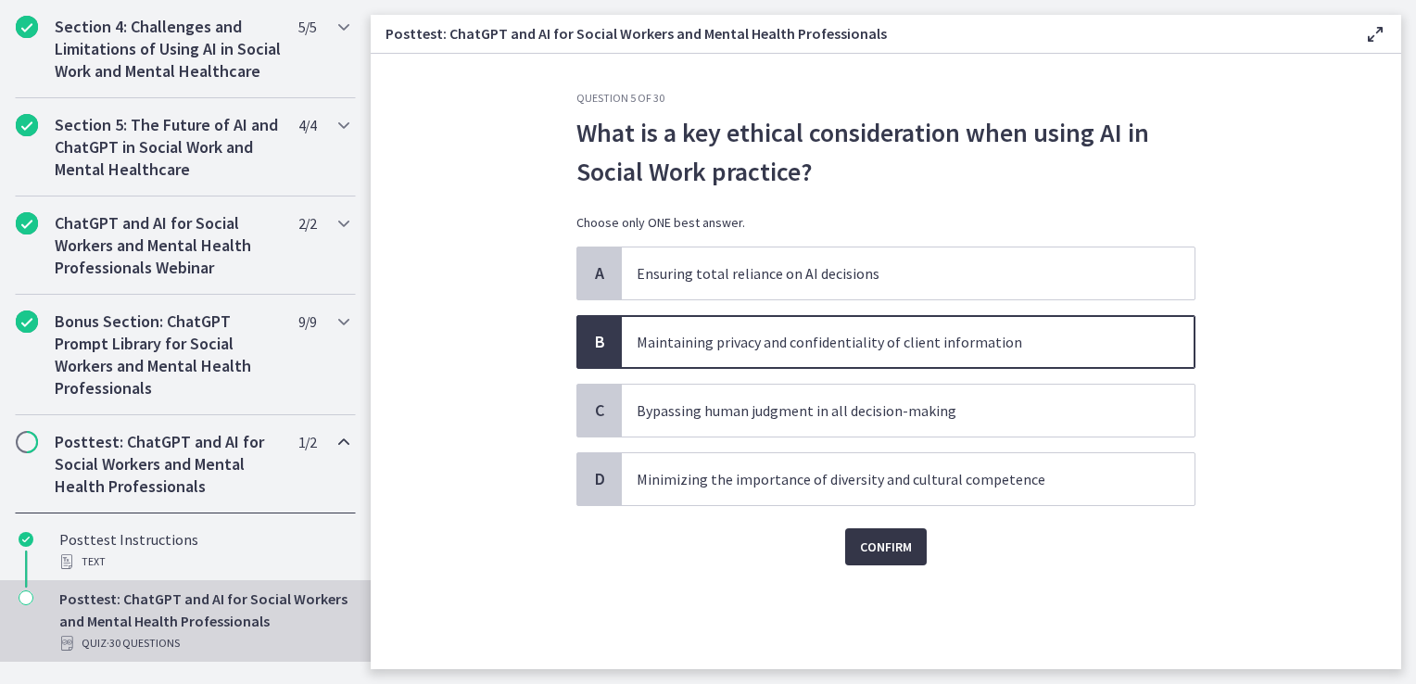
click at [866, 543] on span "Confirm" at bounding box center [886, 547] width 52 height 22
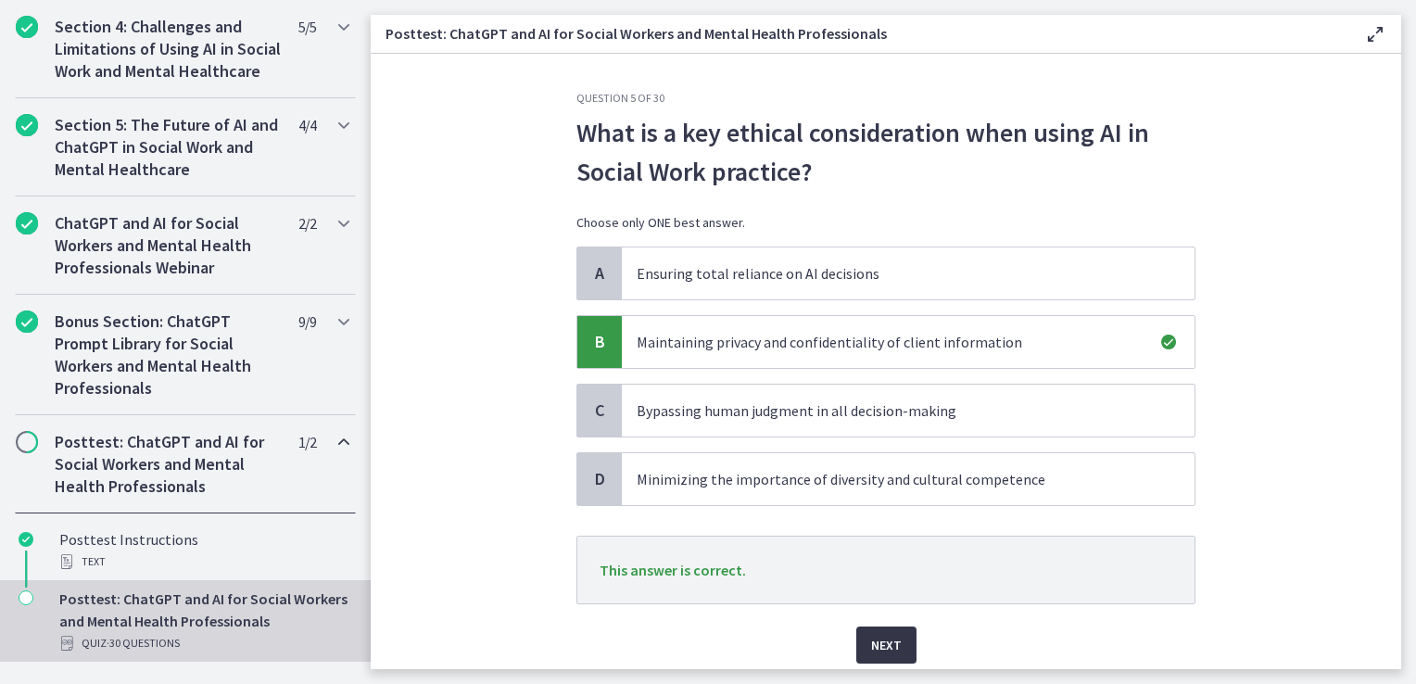
click at [887, 636] on span "Next" at bounding box center [886, 645] width 31 height 22
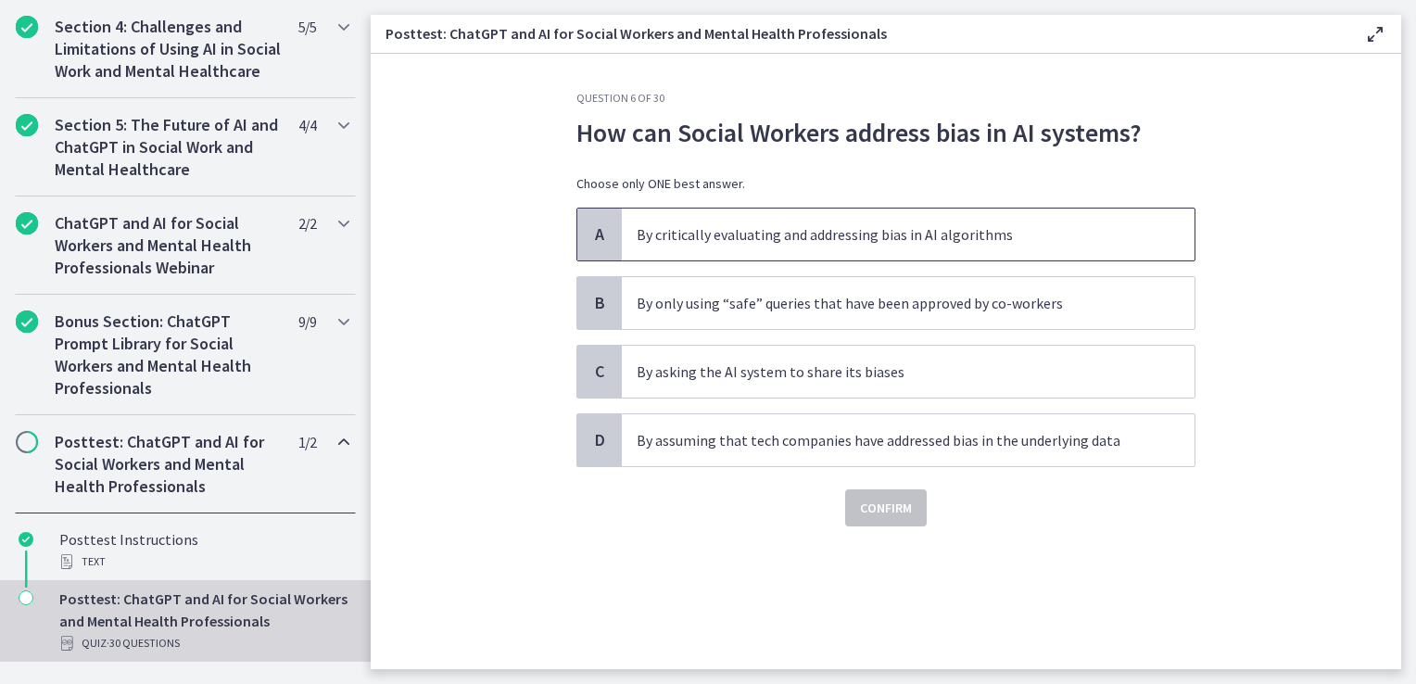
click at [785, 232] on p "By critically evaluating and addressing bias in AI algorithms" at bounding box center [890, 234] width 506 height 22
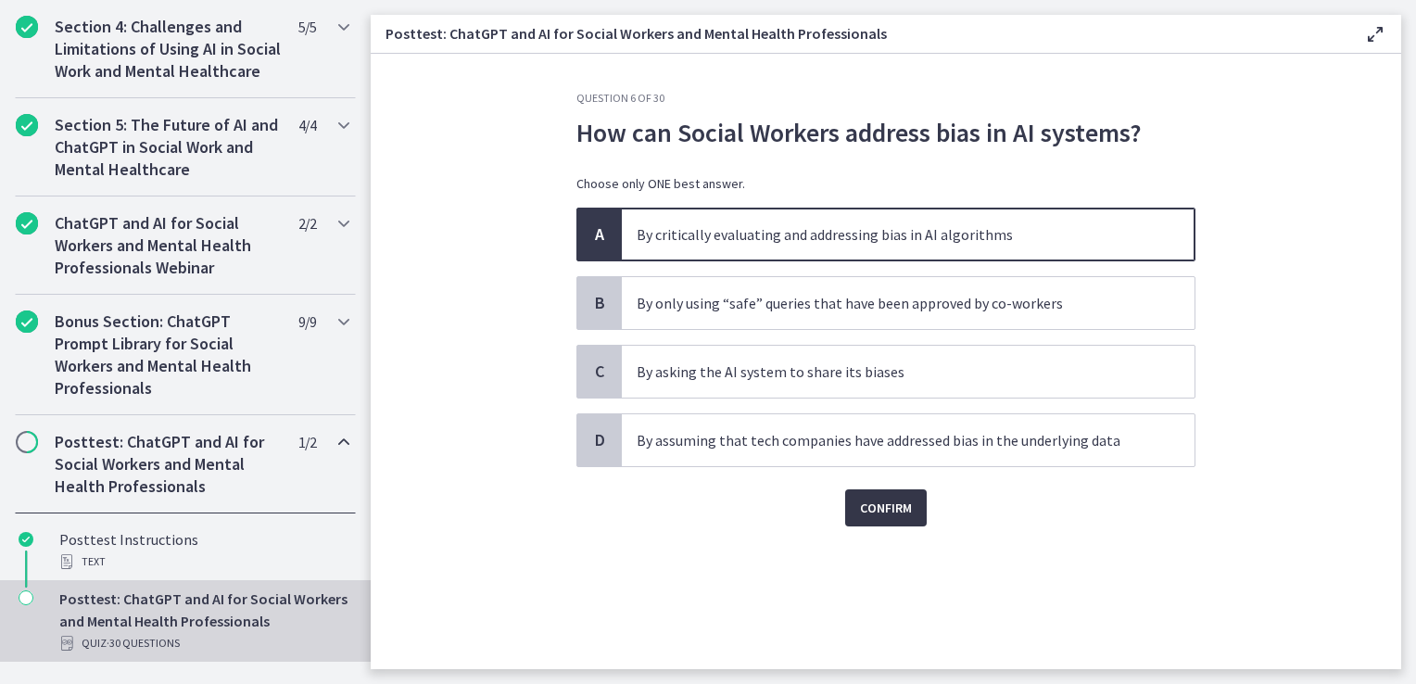
click at [903, 504] on span "Confirm" at bounding box center [886, 508] width 52 height 22
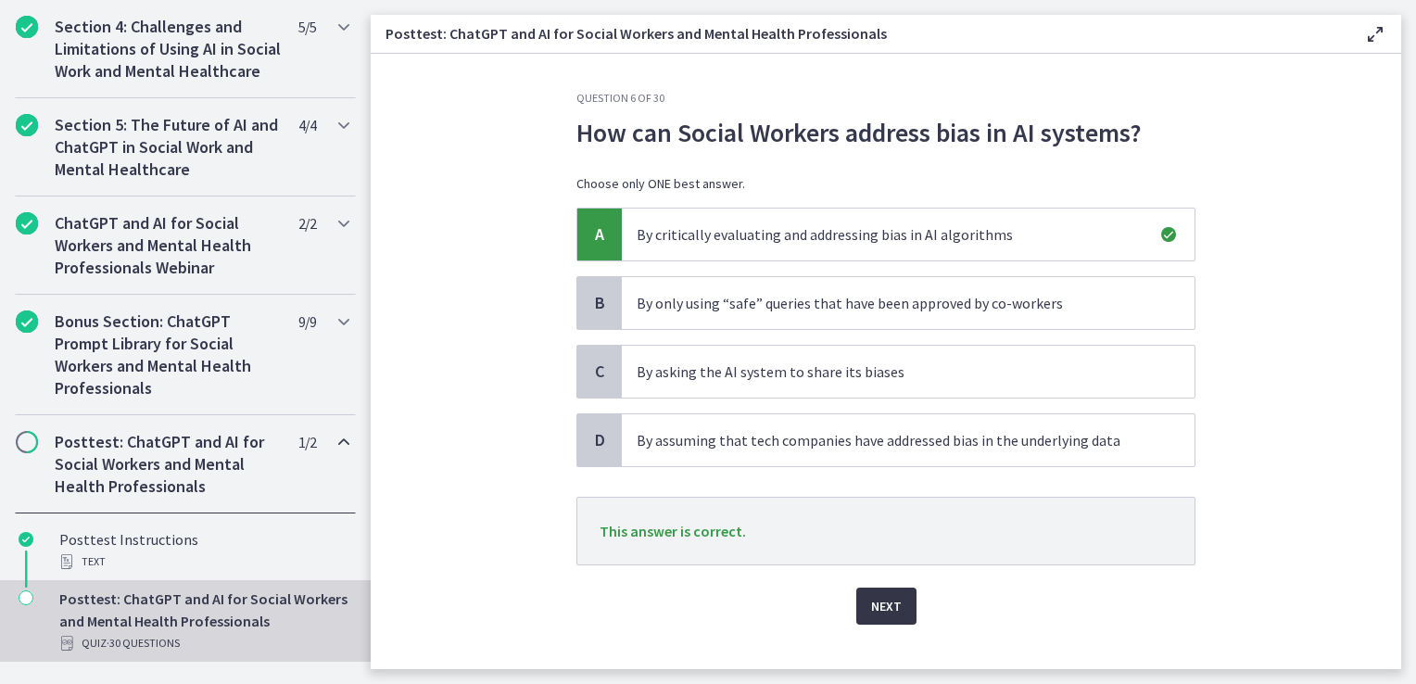
click at [896, 608] on button "Next" at bounding box center [887, 606] width 60 height 37
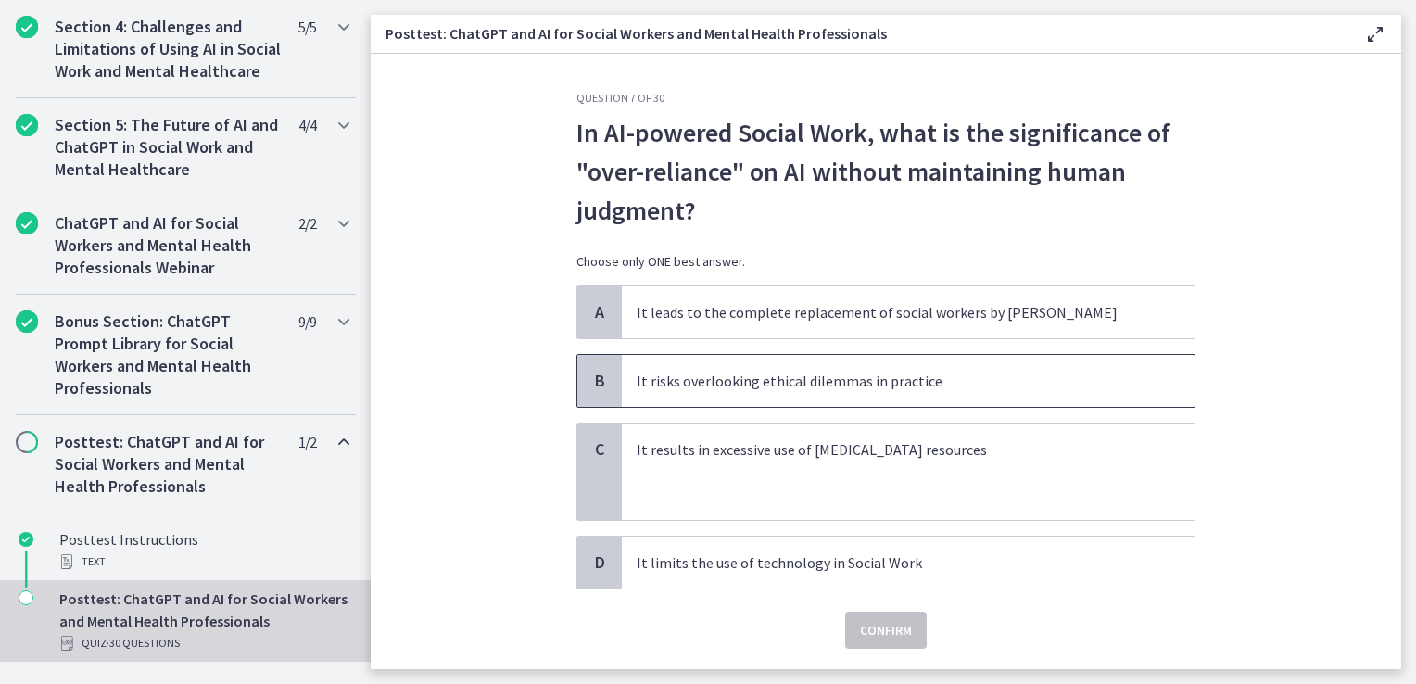
click at [795, 380] on p "It risks overlooking ethical dilemmas in practice" at bounding box center [890, 381] width 506 height 22
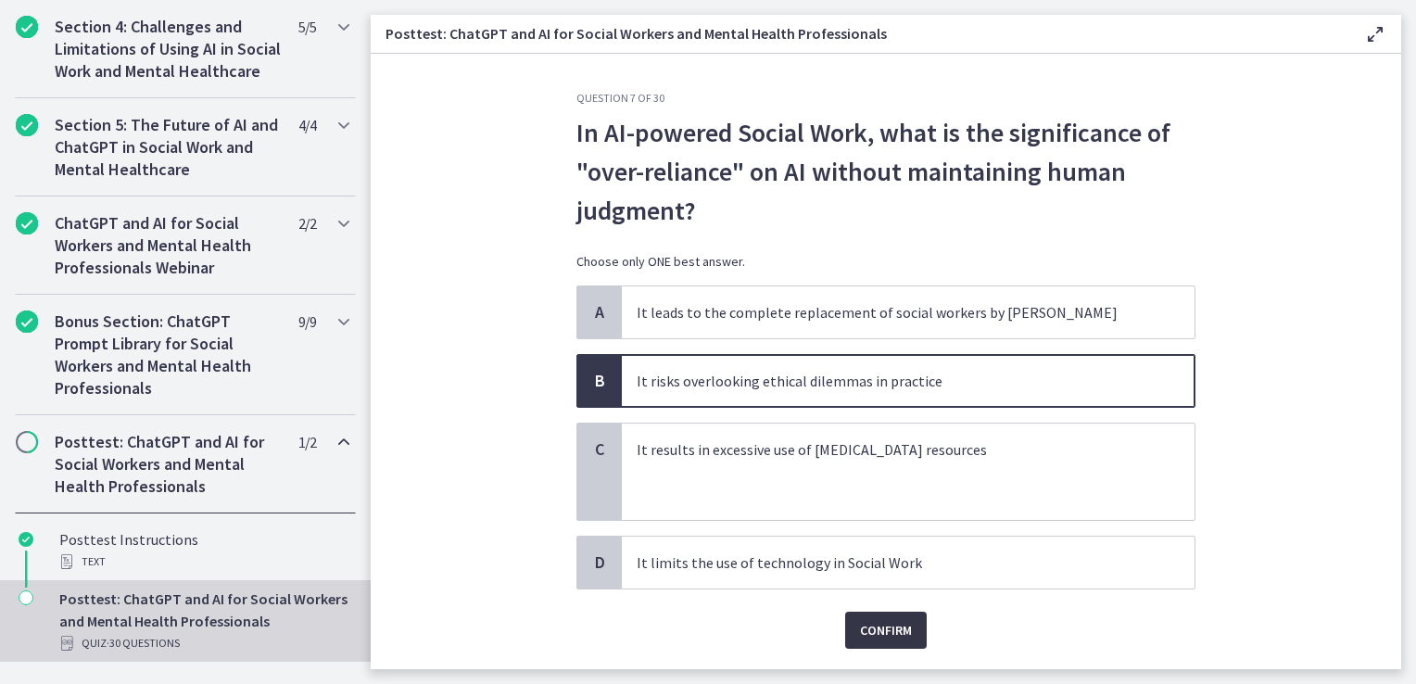
click at [887, 632] on span "Confirm" at bounding box center [886, 630] width 52 height 22
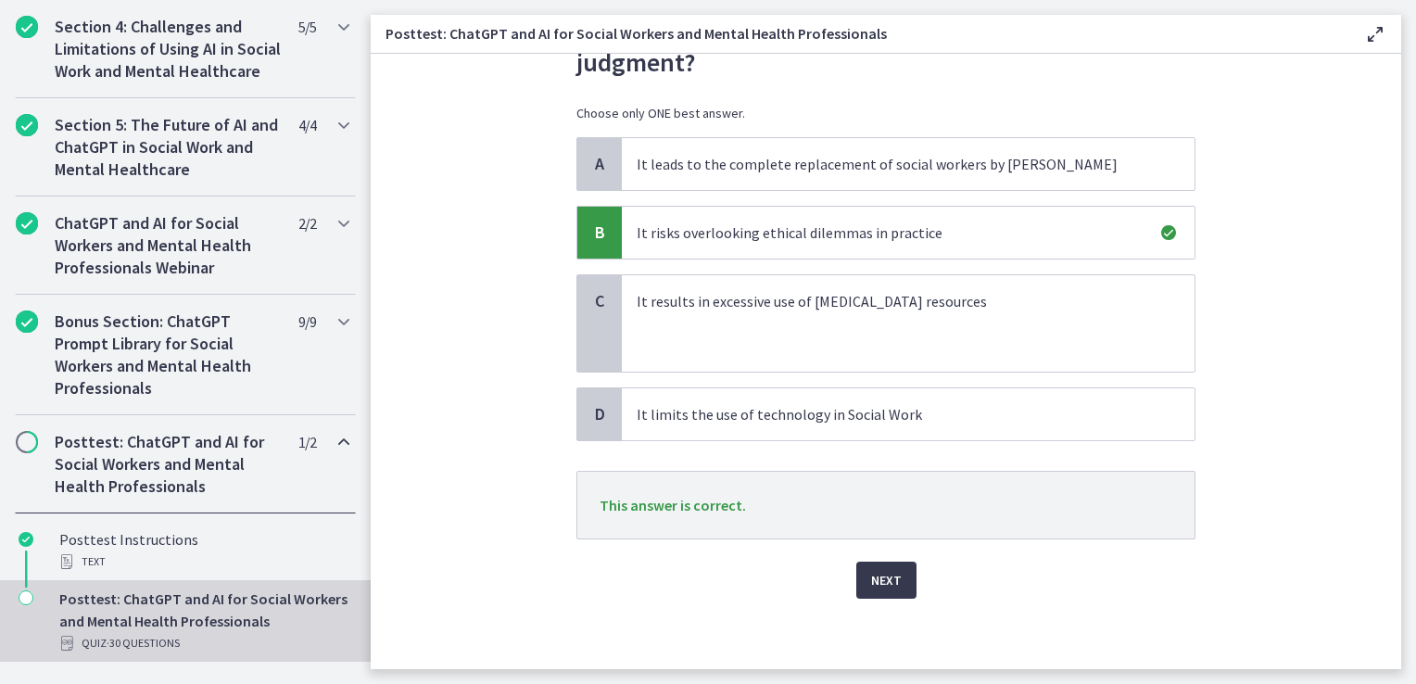
scroll to position [149, 0]
click at [886, 580] on span "Next" at bounding box center [886, 579] width 31 height 22
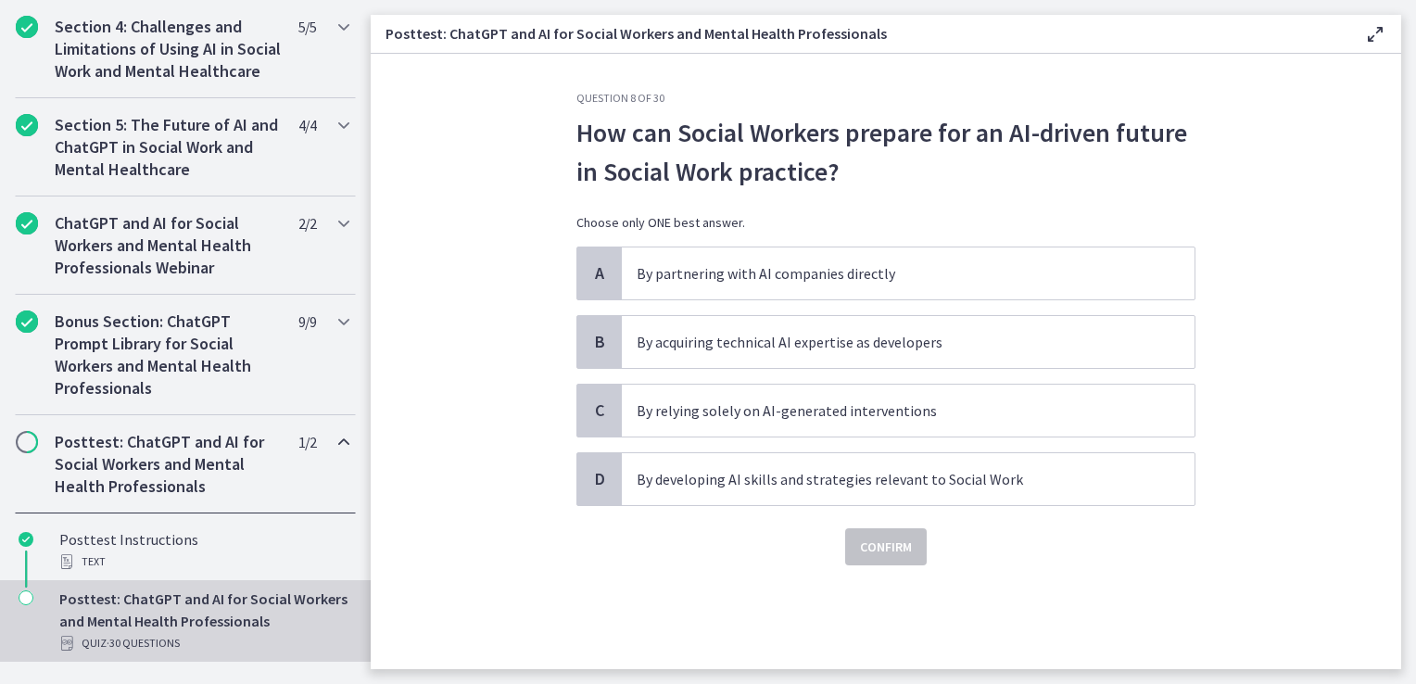
scroll to position [0, 0]
click at [765, 481] on p "By developing AI skills and strategies relevant to Social Work" at bounding box center [890, 479] width 506 height 22
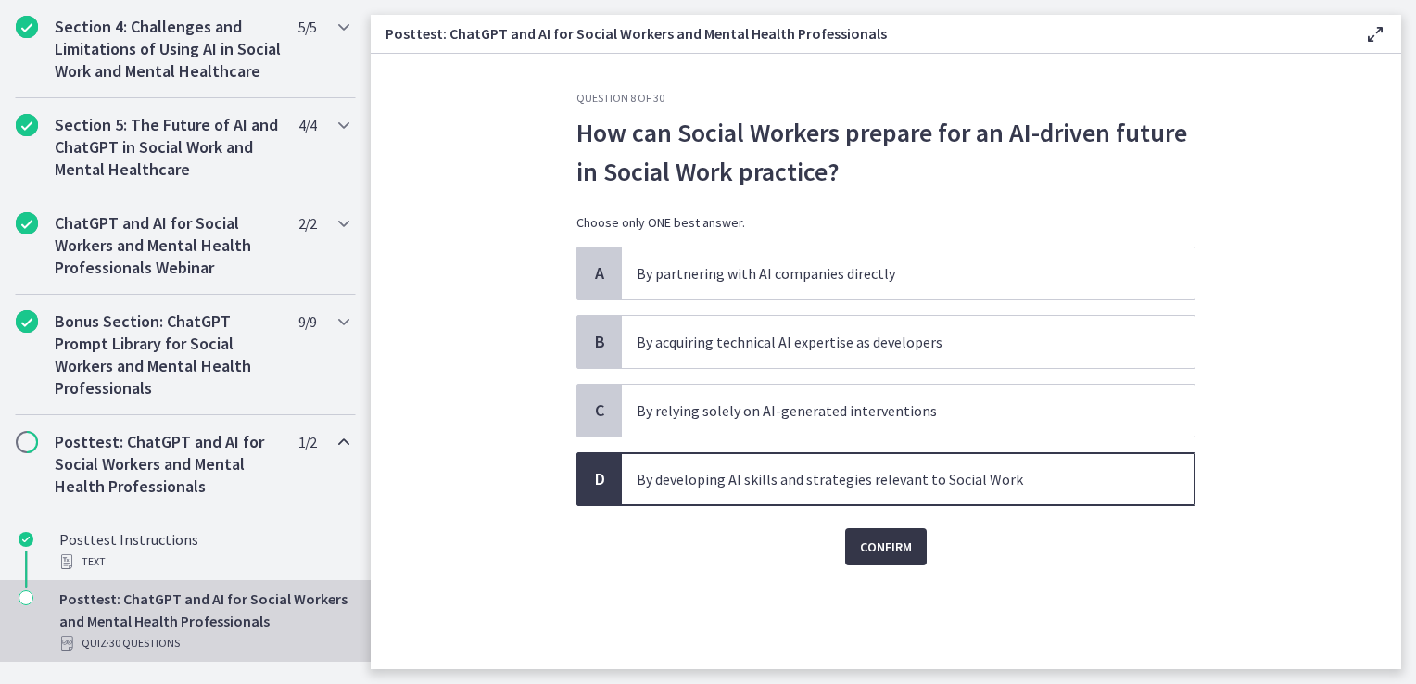
click at [866, 554] on span "Confirm" at bounding box center [886, 547] width 52 height 22
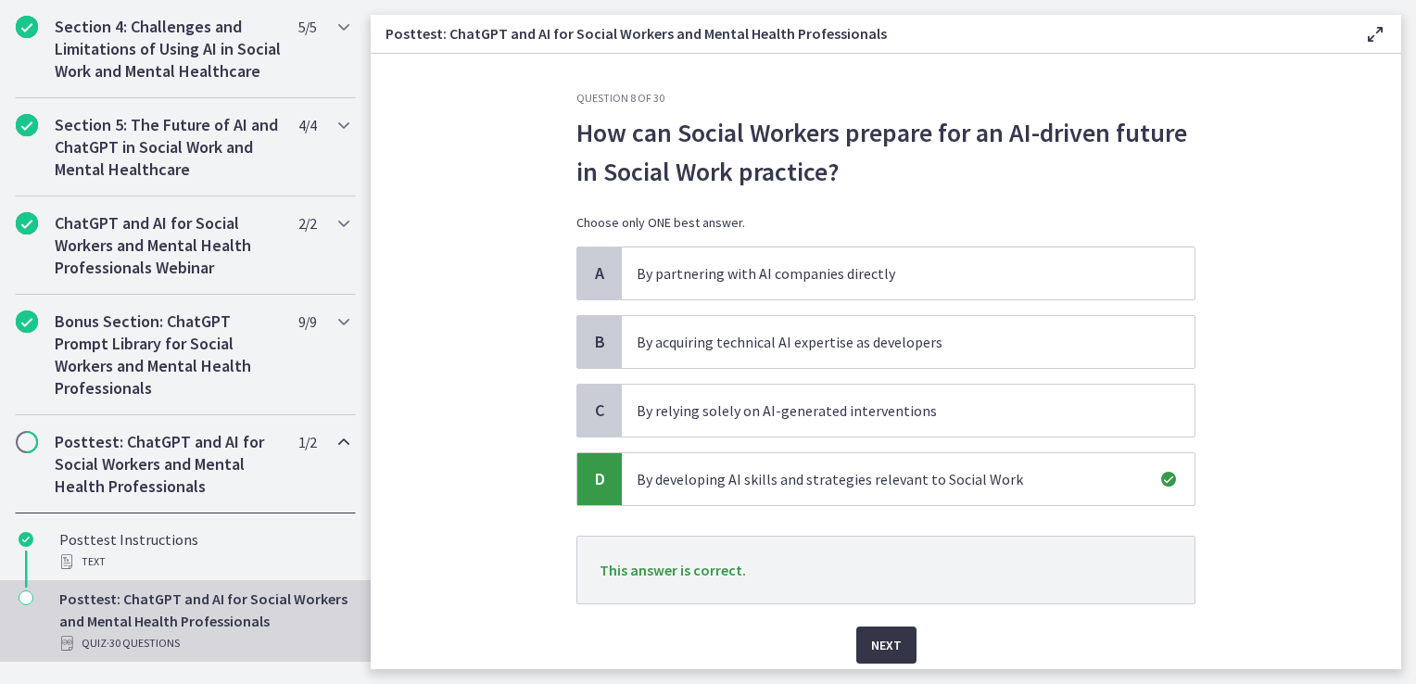
click at [891, 642] on span "Next" at bounding box center [886, 645] width 31 height 22
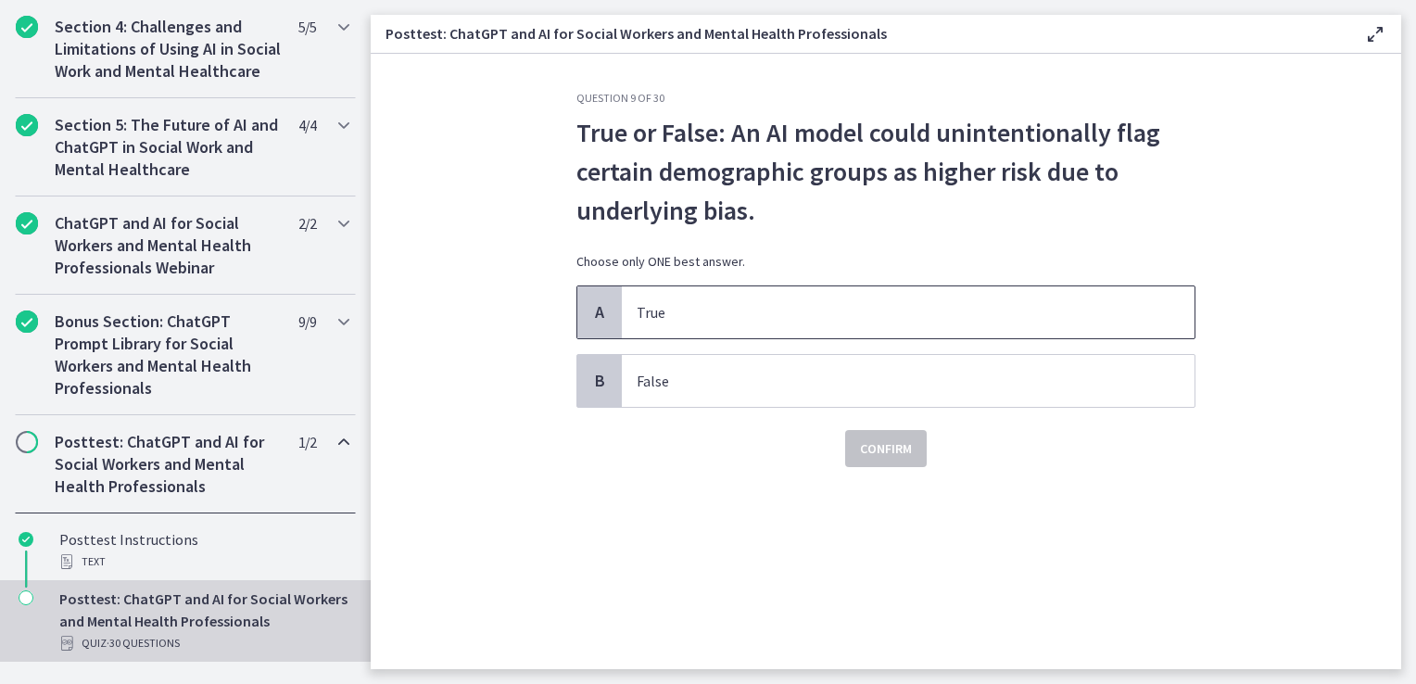
click at [685, 313] on p "True" at bounding box center [890, 312] width 506 height 22
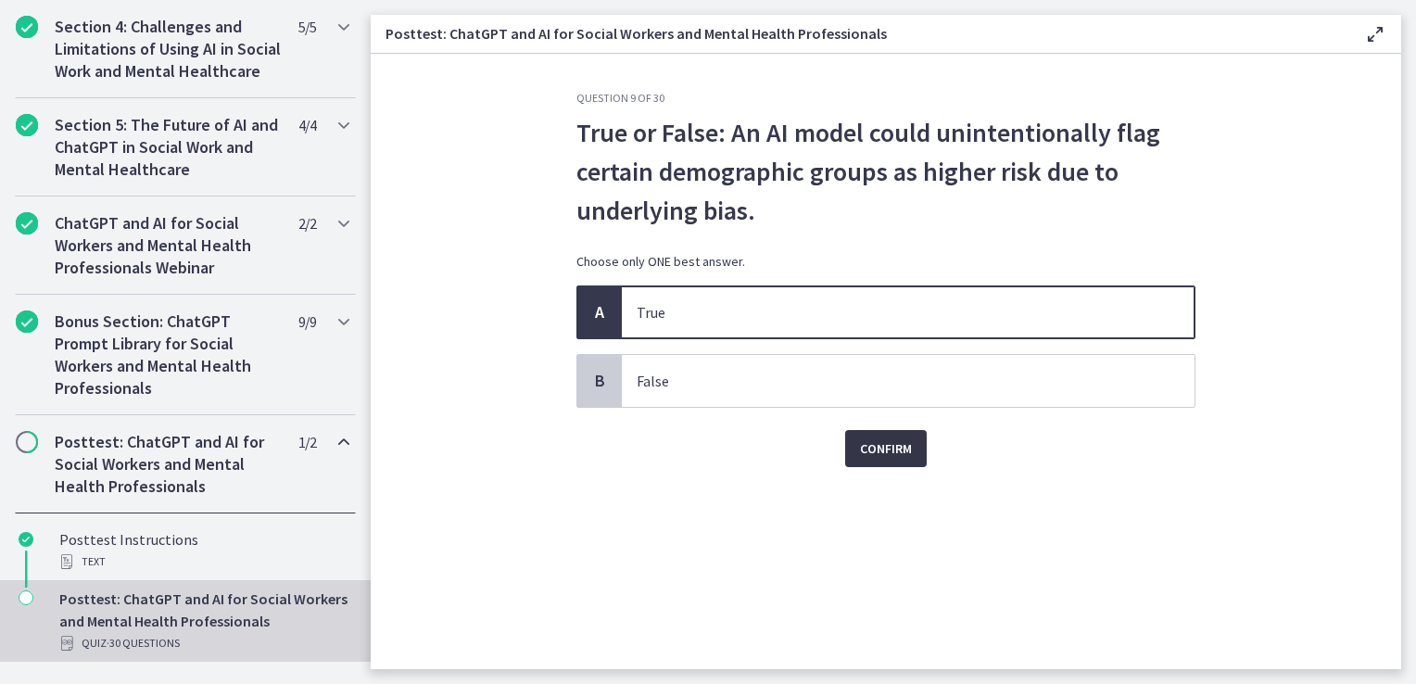
click at [882, 452] on span "Confirm" at bounding box center [886, 449] width 52 height 22
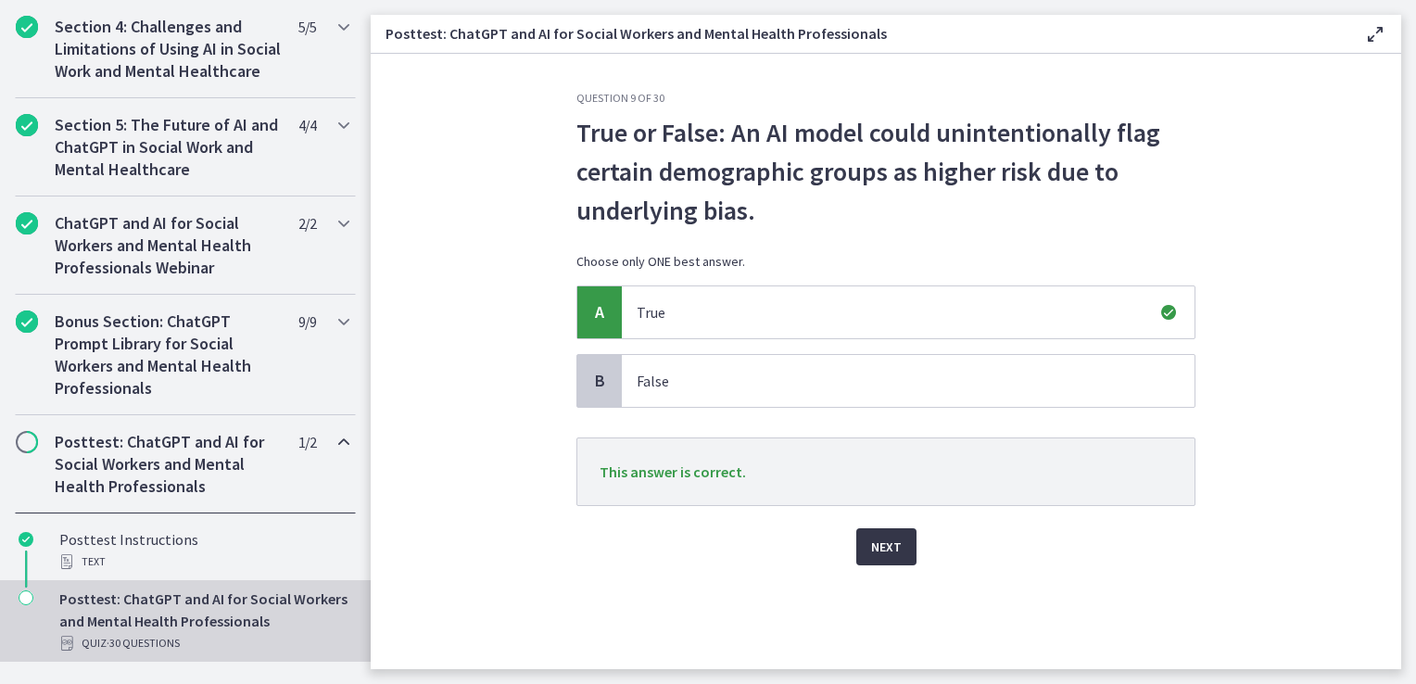
click at [873, 542] on span "Next" at bounding box center [886, 547] width 31 height 22
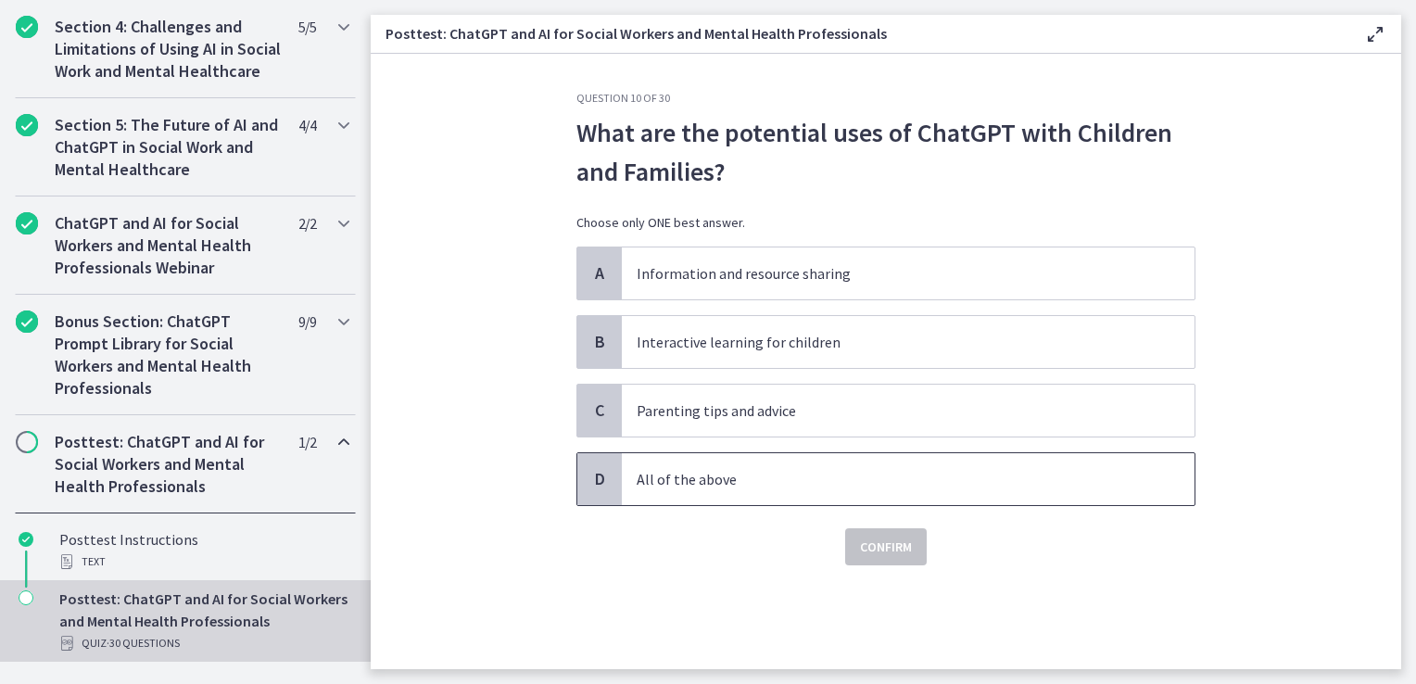
click at [696, 476] on p "All of the above" at bounding box center [890, 479] width 506 height 22
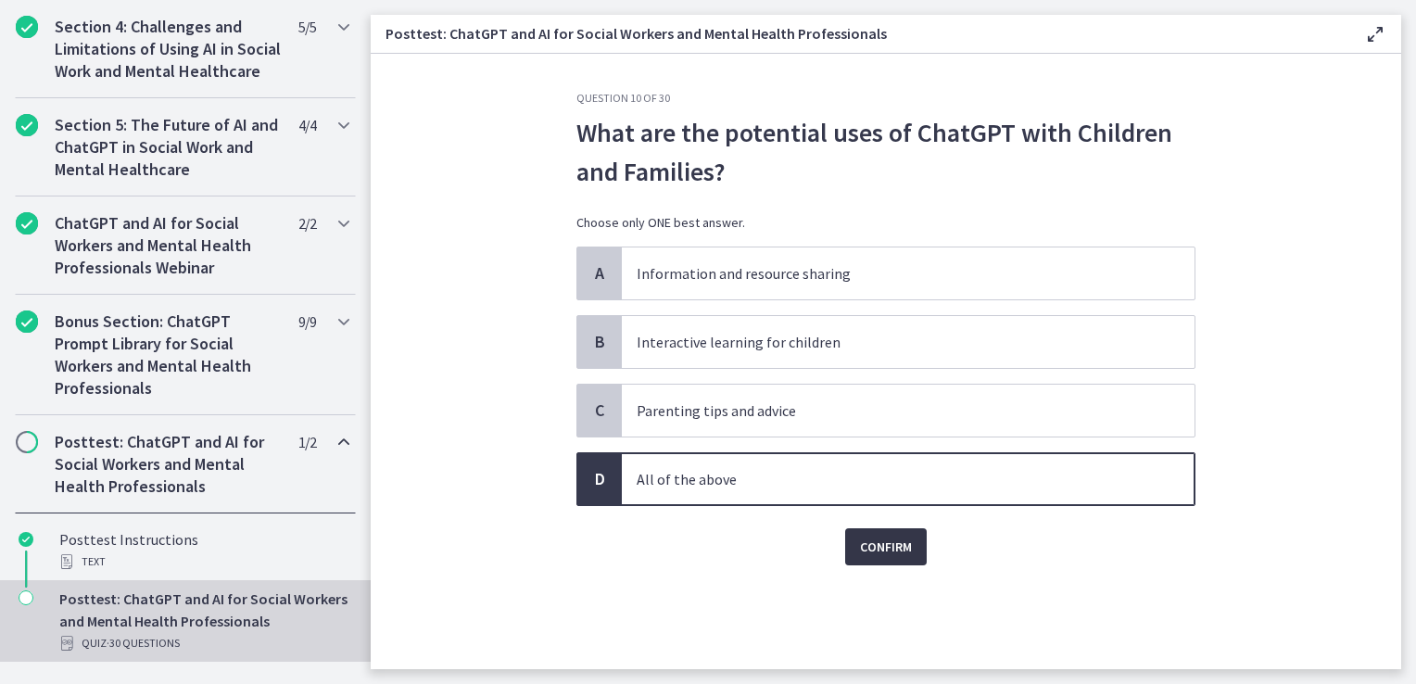
click at [879, 541] on span "Confirm" at bounding box center [886, 547] width 52 height 22
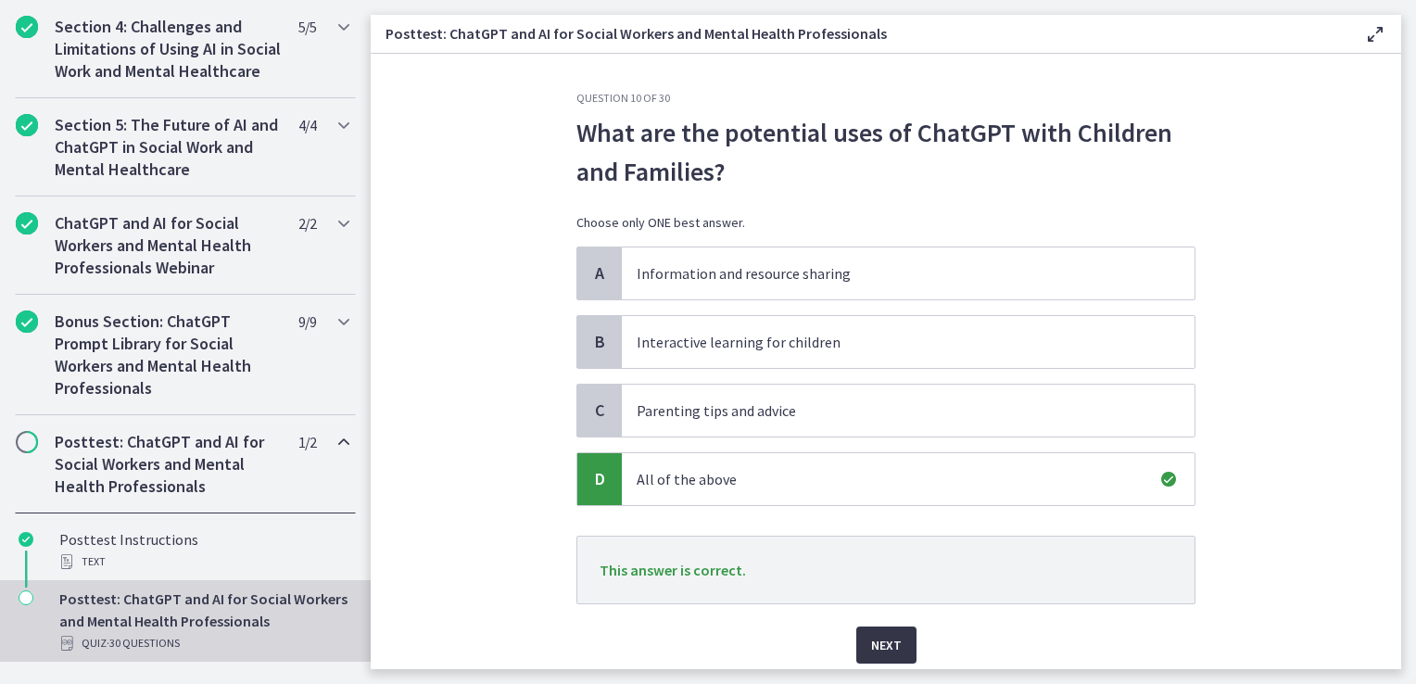
click at [878, 636] on span "Next" at bounding box center [886, 645] width 31 height 22
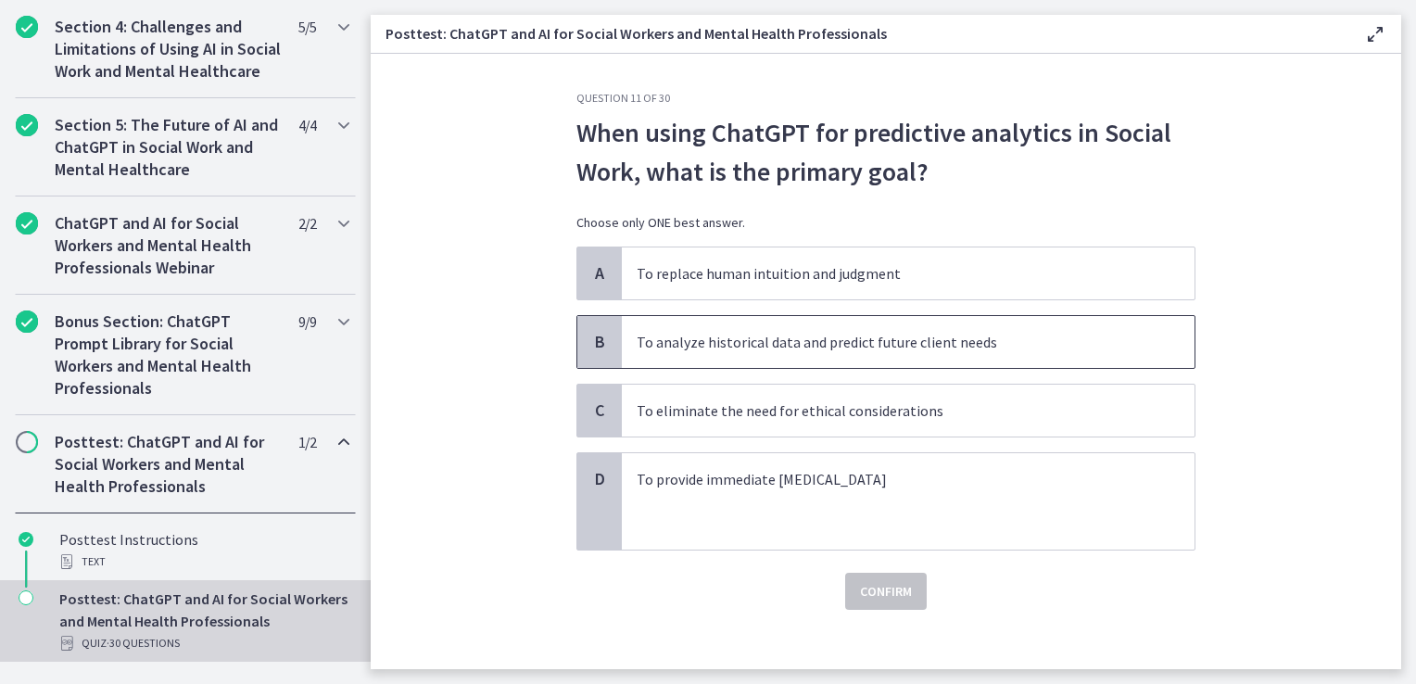
click at [743, 341] on p "To analyze historical data and predict future client needs" at bounding box center [890, 342] width 506 height 22
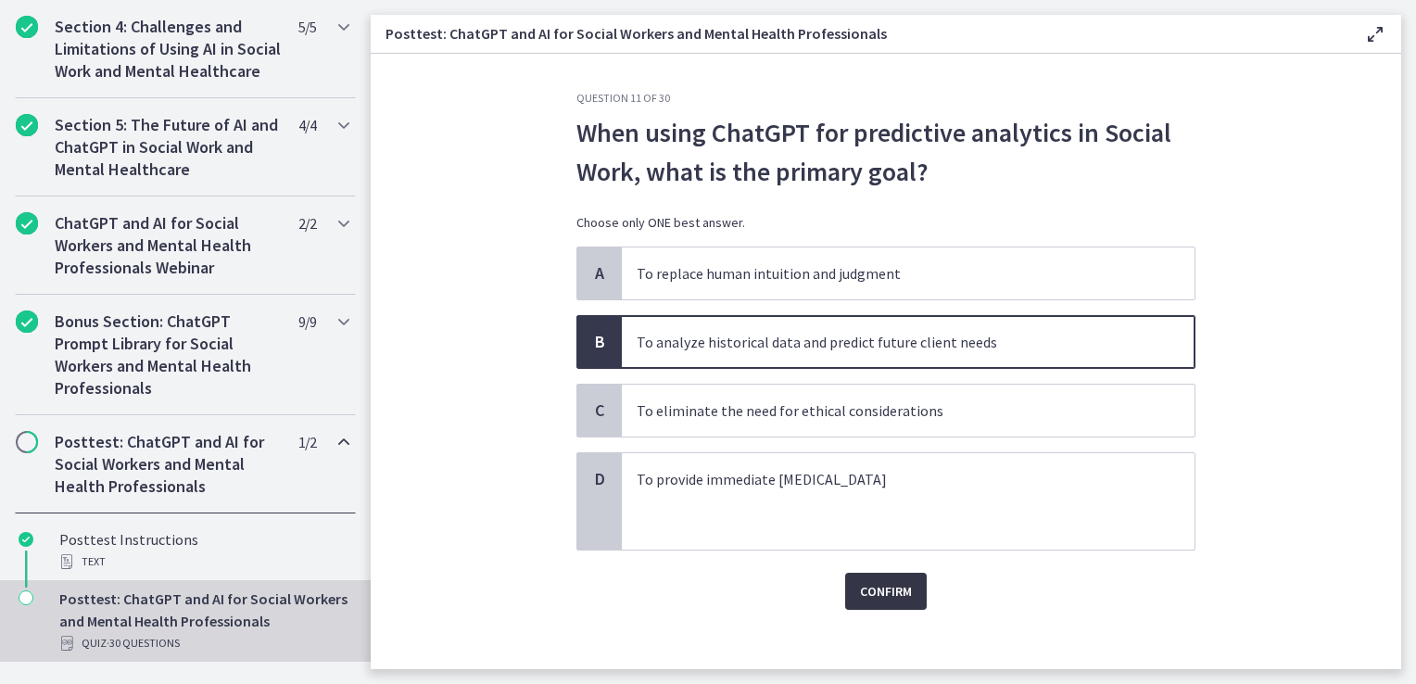
click at [908, 591] on button "Confirm" at bounding box center [886, 591] width 82 height 37
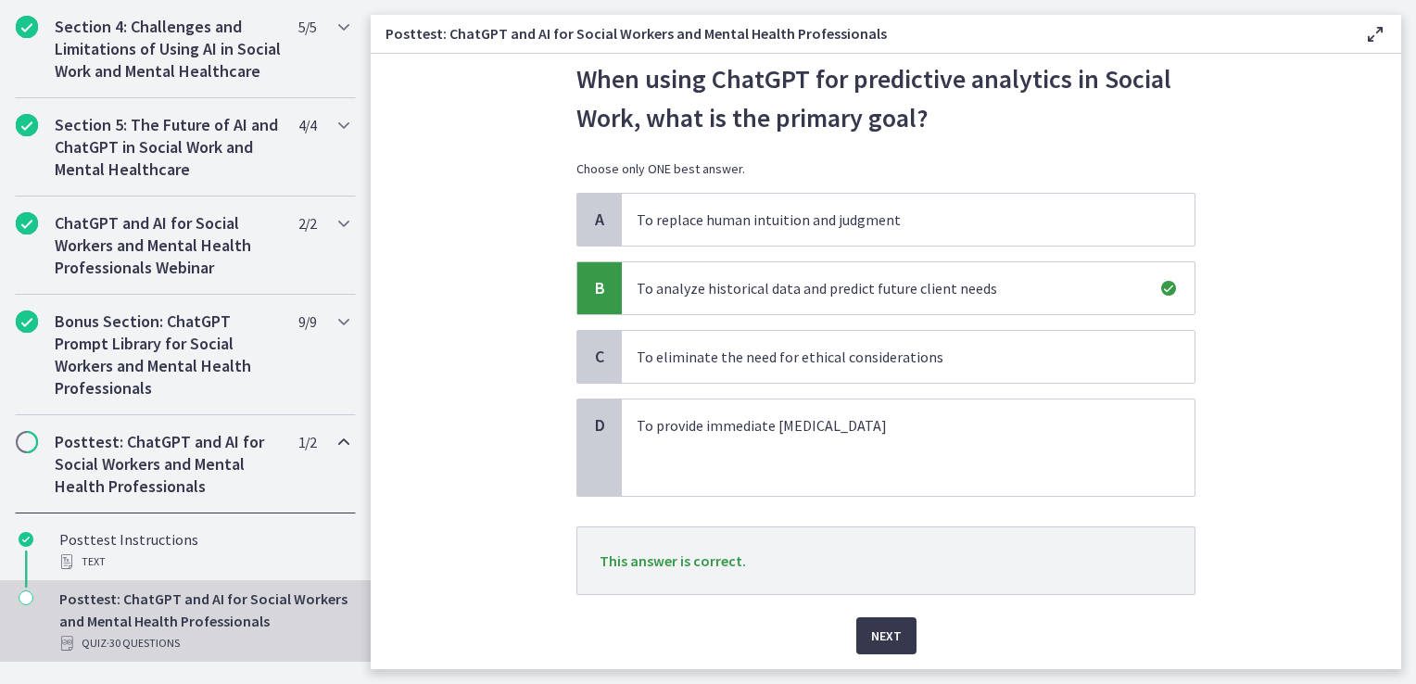
scroll to position [110, 0]
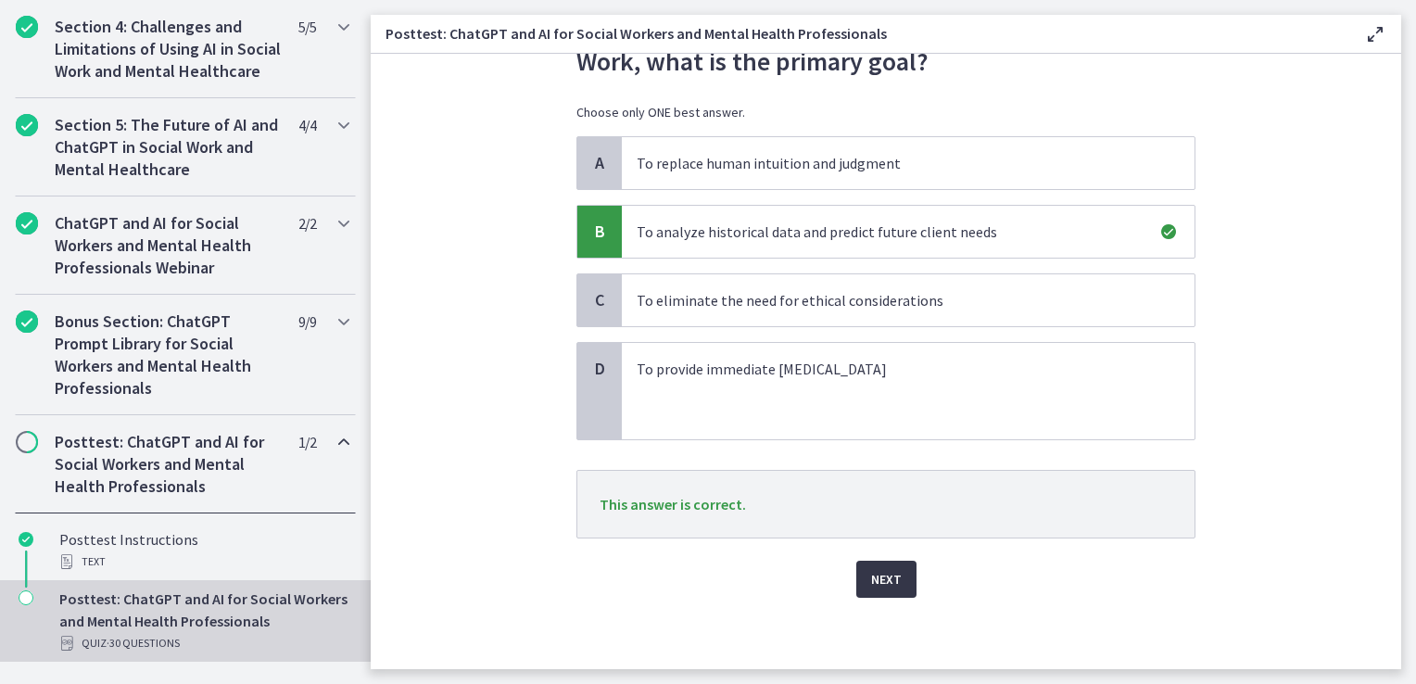
click at [874, 581] on span "Next" at bounding box center [886, 579] width 31 height 22
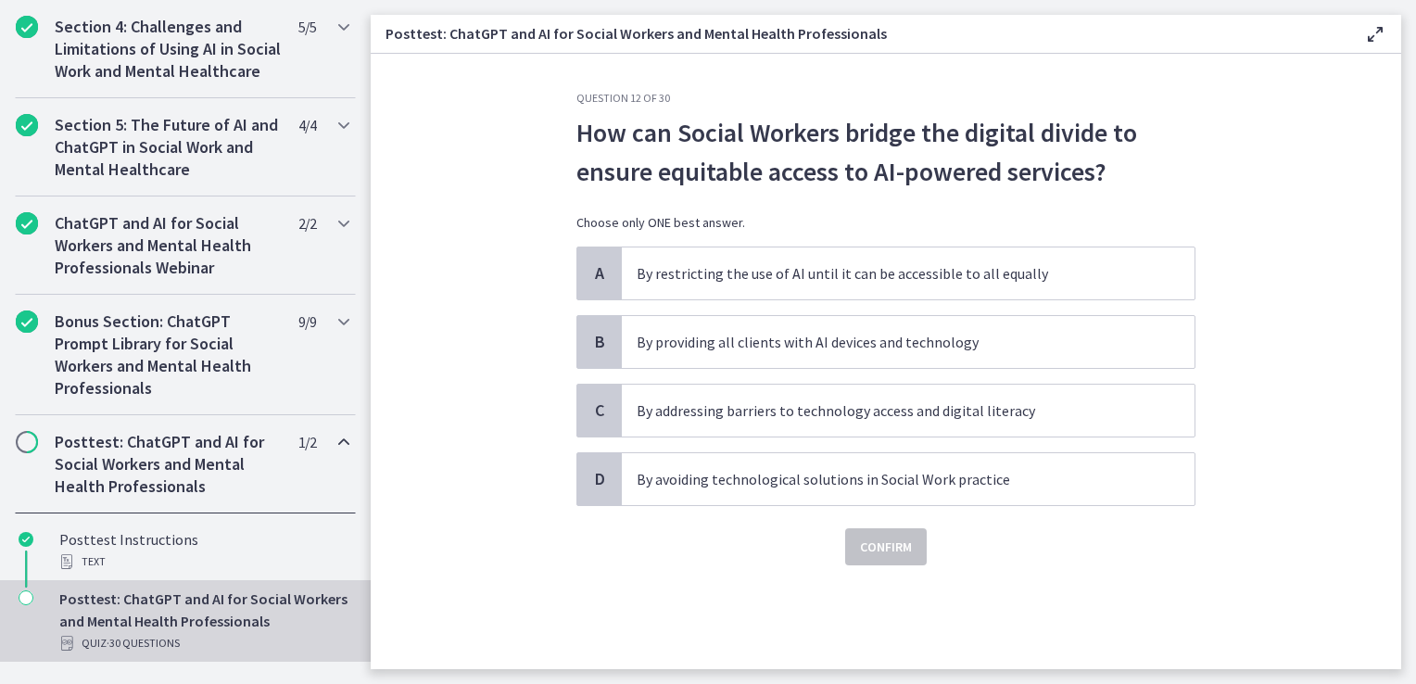
scroll to position [0, 0]
click at [763, 410] on p "By addressing barriers to technology access and digital literacy" at bounding box center [890, 411] width 506 height 22
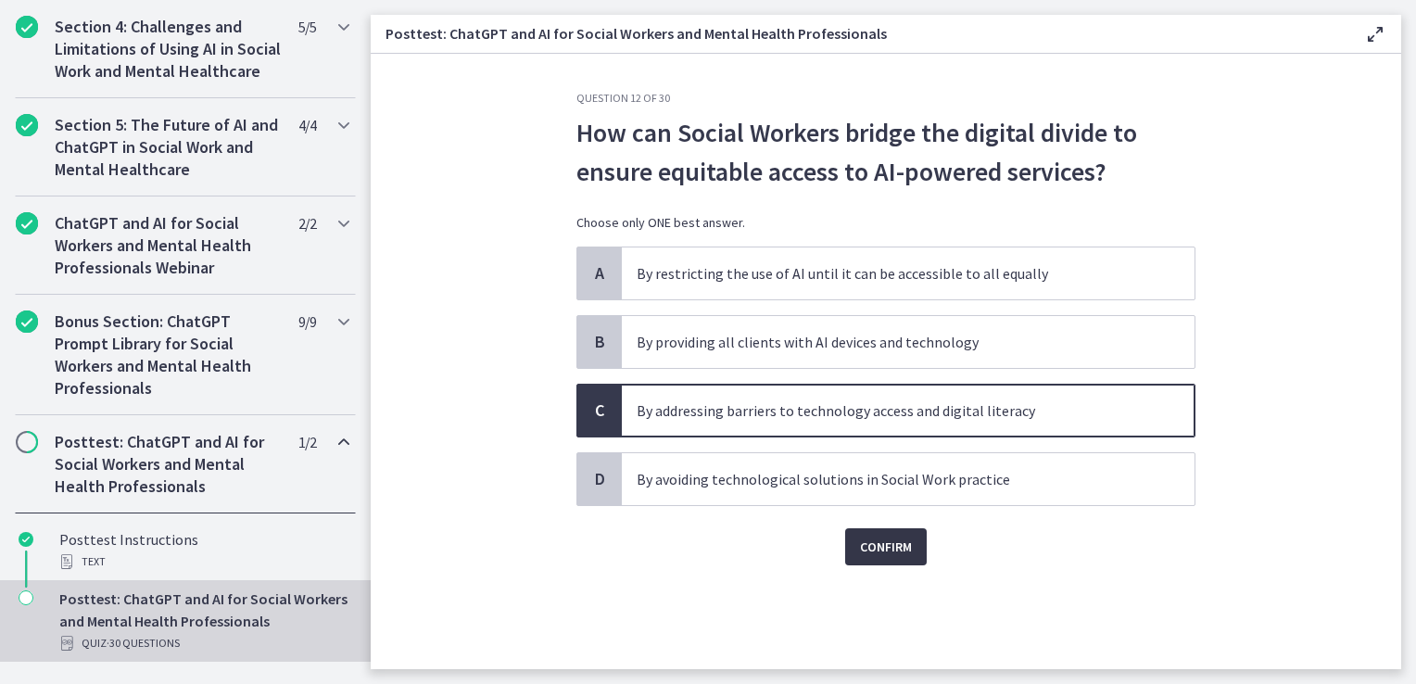
click at [920, 551] on button "Confirm" at bounding box center [886, 546] width 82 height 37
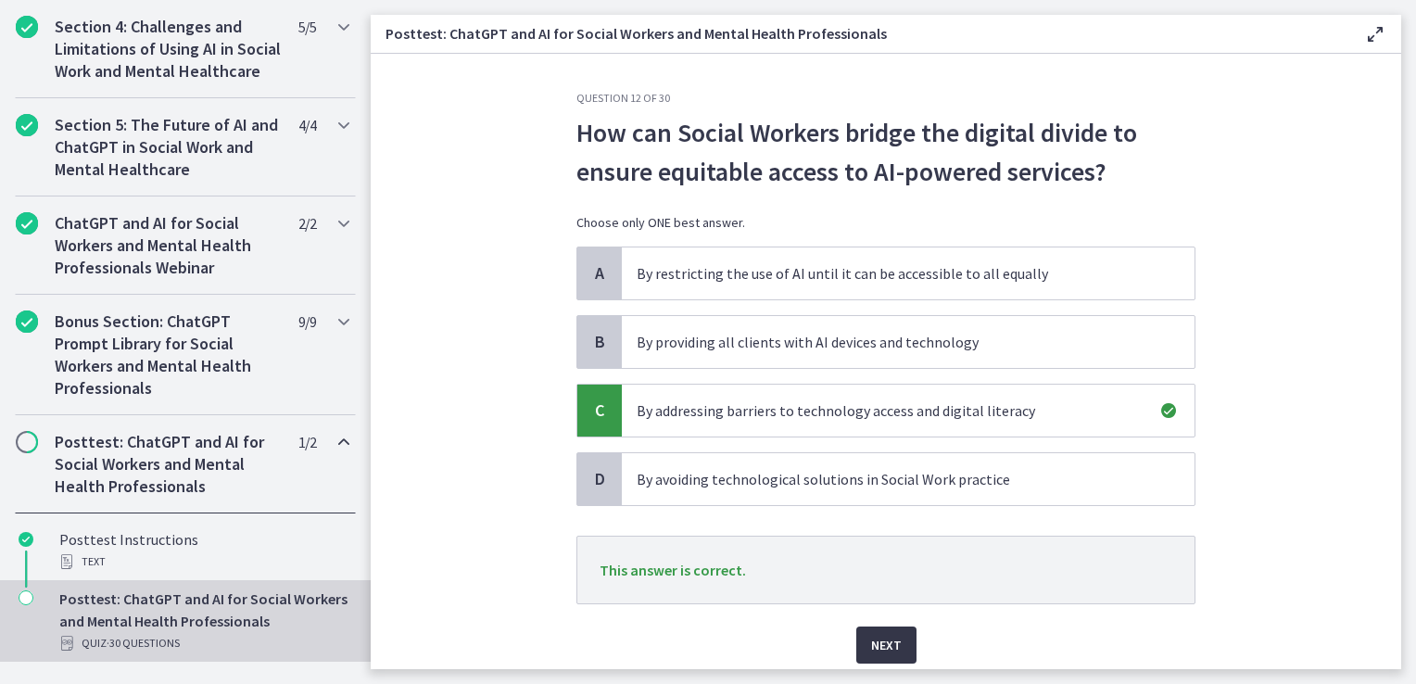
click at [873, 629] on button "Next" at bounding box center [887, 645] width 60 height 37
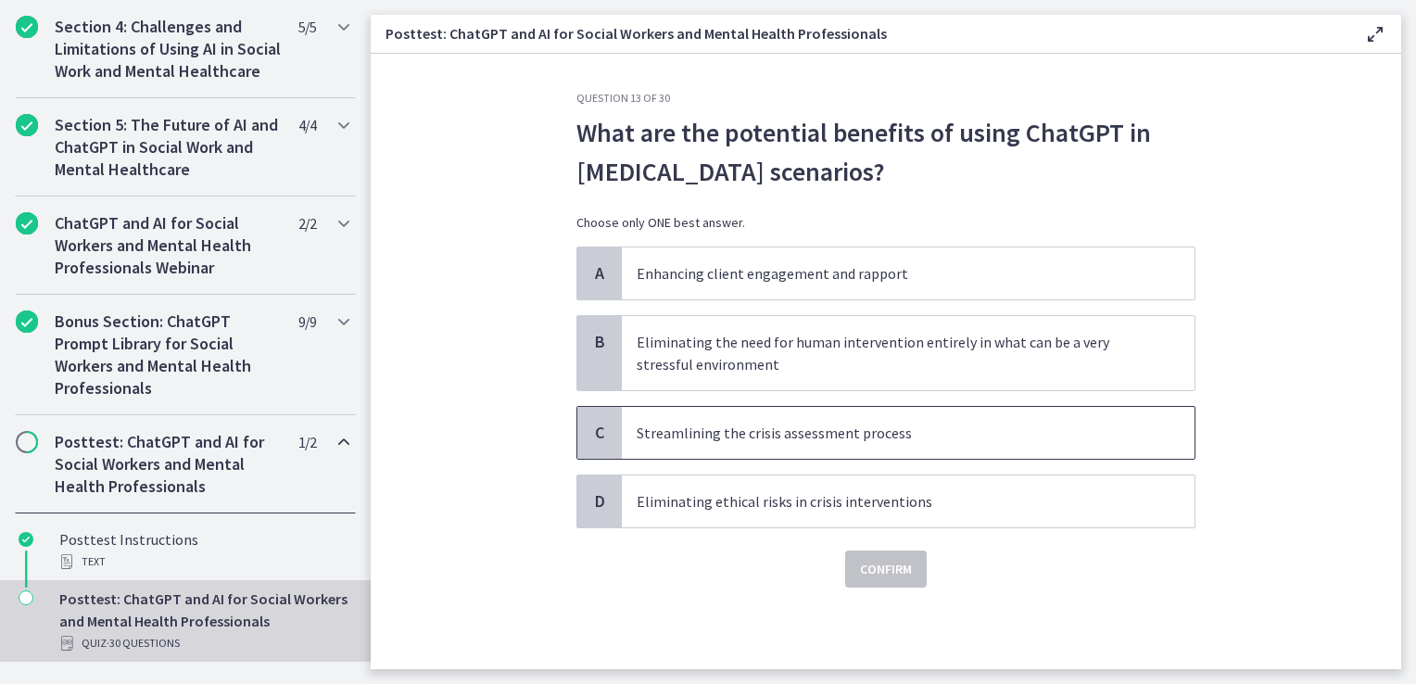
click at [782, 434] on p "Streamlining the crisis assessment process" at bounding box center [890, 433] width 506 height 22
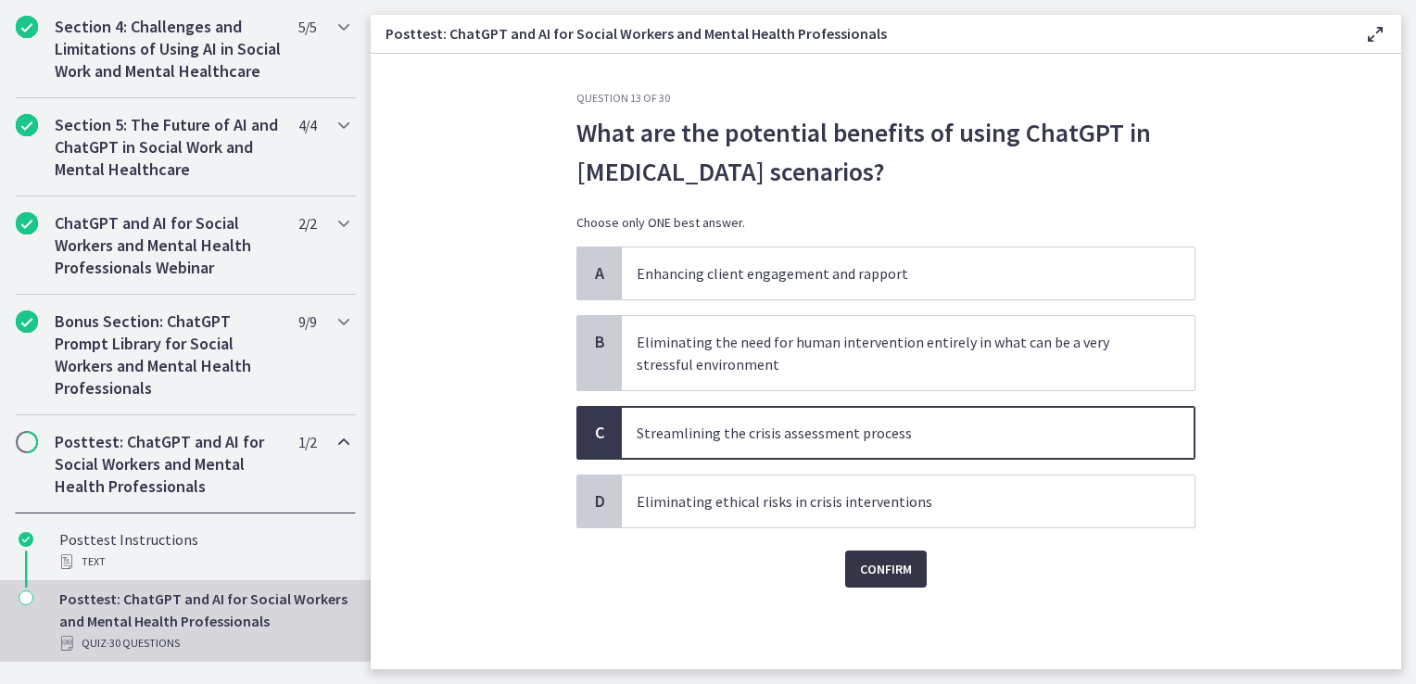
click at [883, 564] on span "Confirm" at bounding box center [886, 569] width 52 height 22
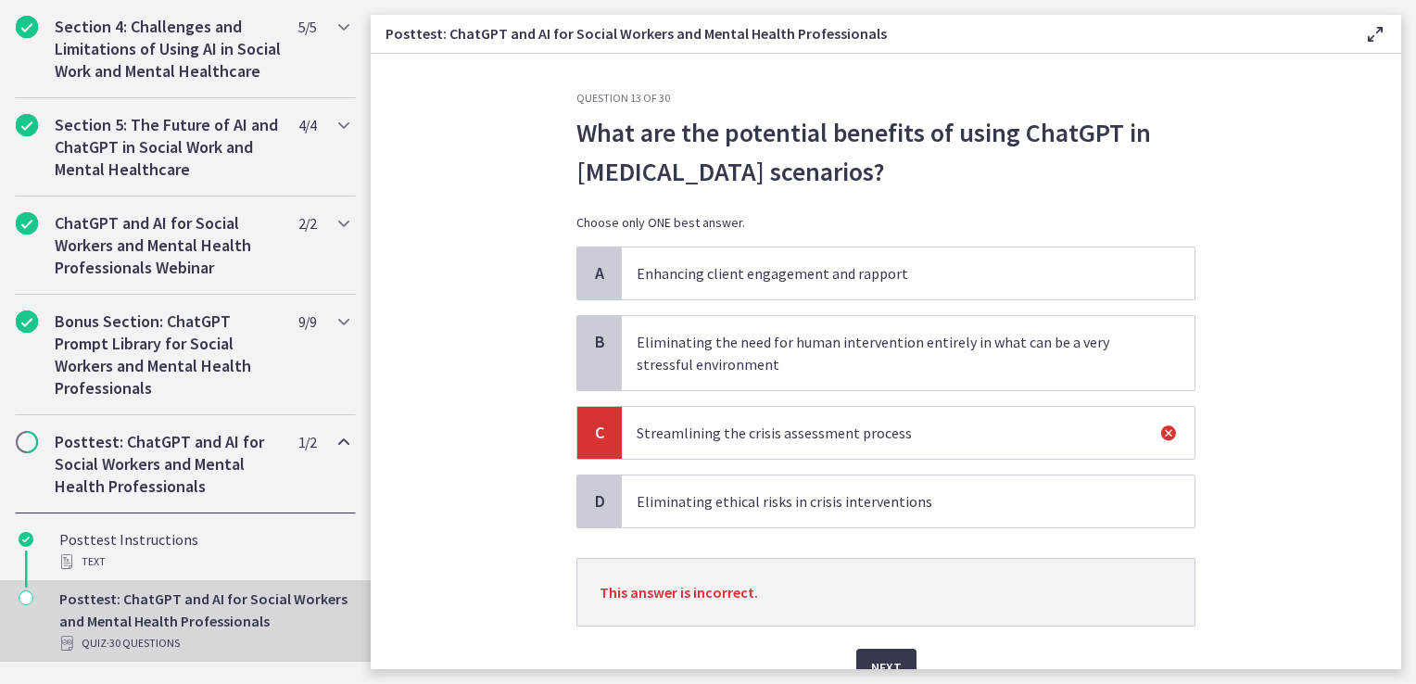
scroll to position [88, 0]
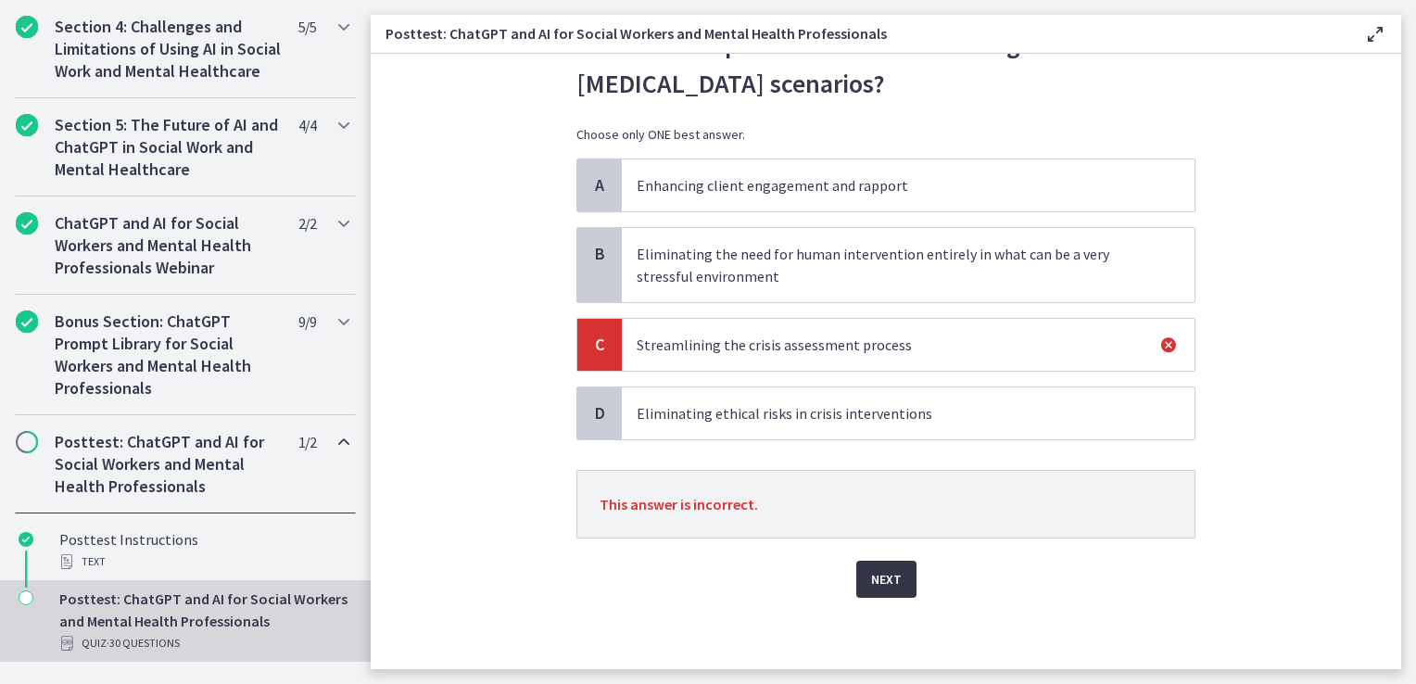
click at [883, 575] on span "Next" at bounding box center [886, 579] width 31 height 22
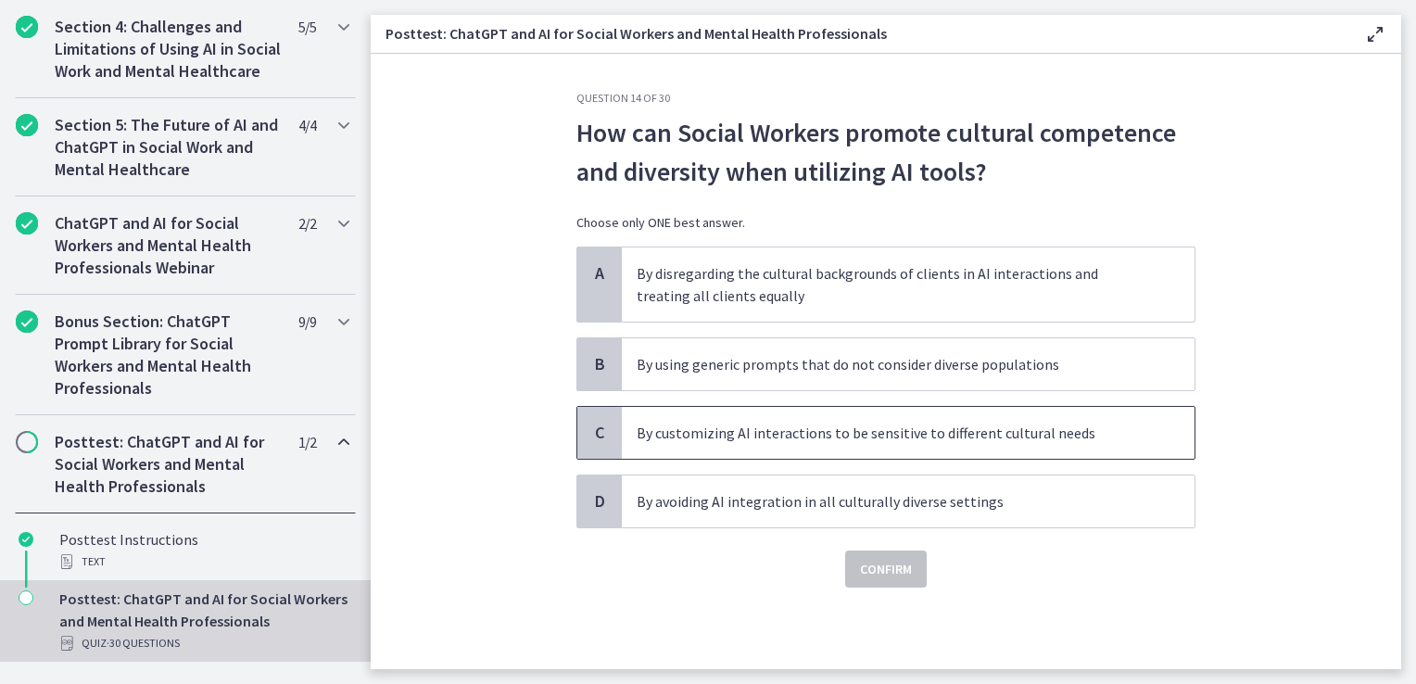
click at [797, 431] on p "By customizing AI interactions to be sensitive to different cultural needs" at bounding box center [890, 433] width 506 height 22
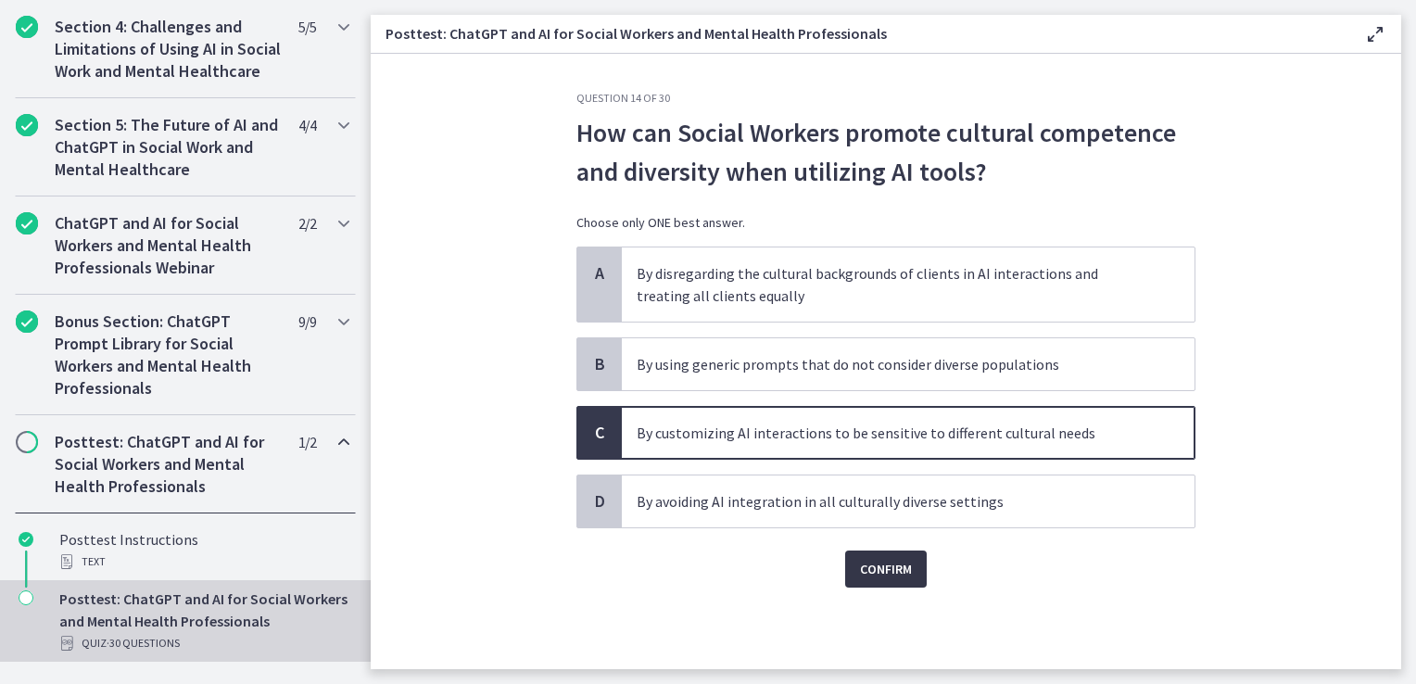
click at [879, 570] on span "Confirm" at bounding box center [886, 569] width 52 height 22
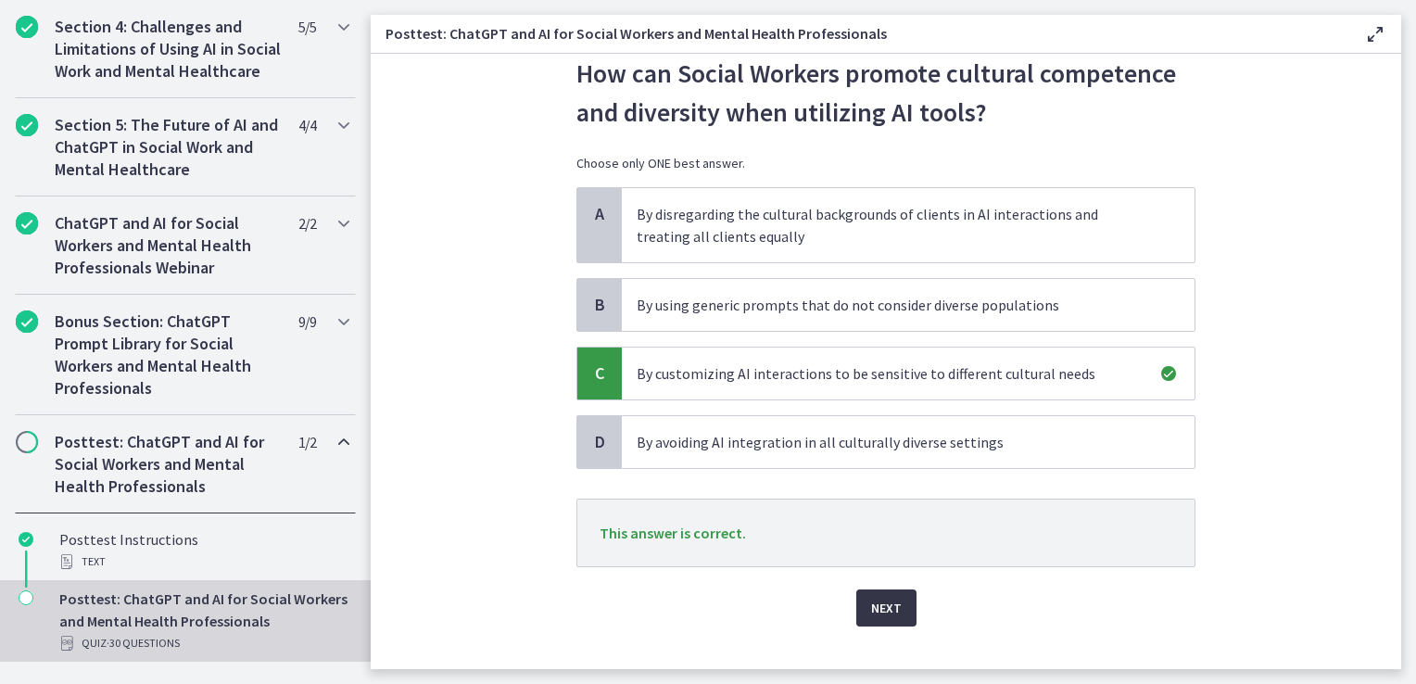
scroll to position [88, 0]
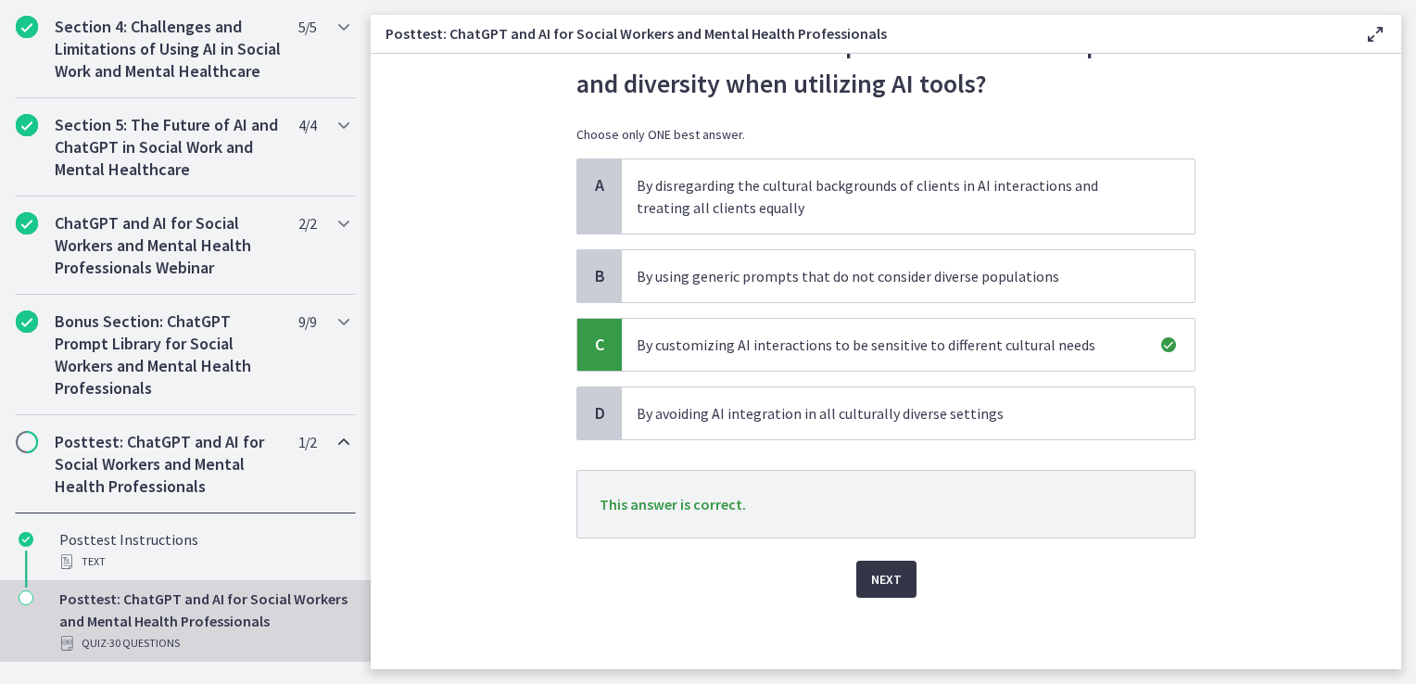
click at [882, 572] on span "Next" at bounding box center [886, 579] width 31 height 22
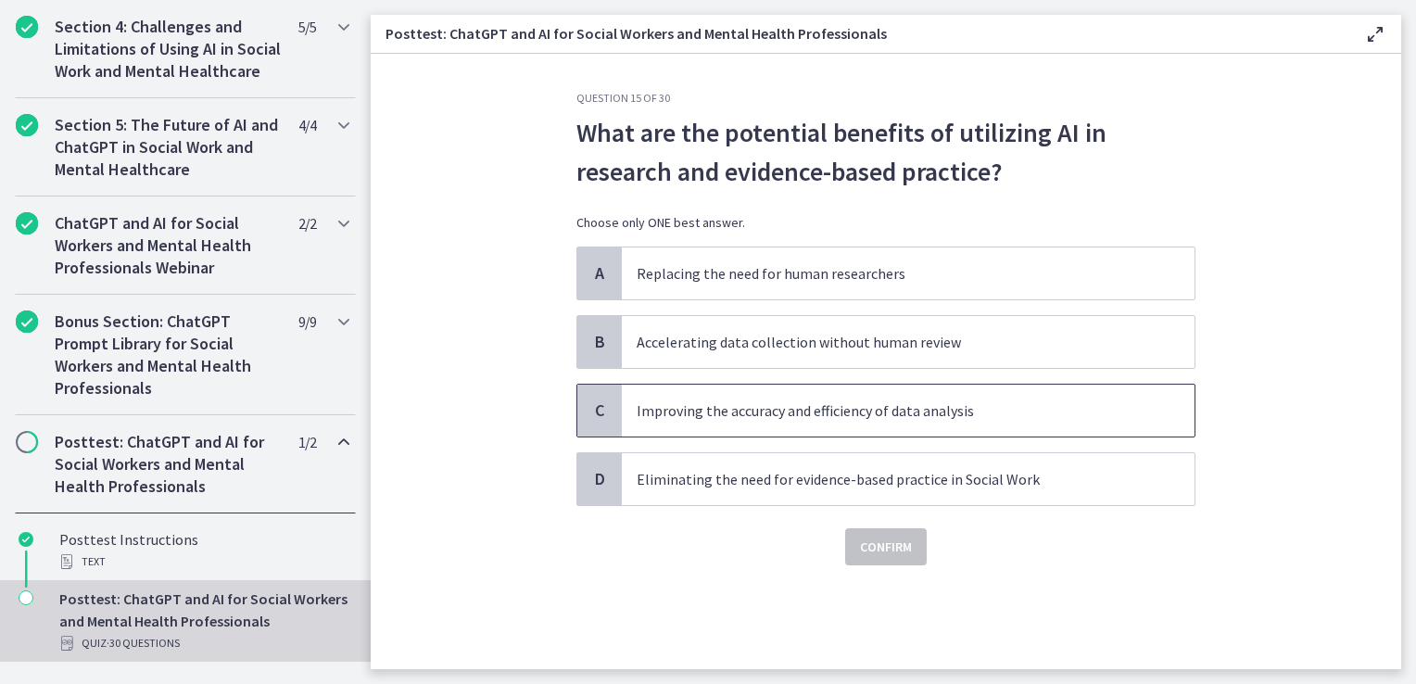
click at [759, 407] on p "Improving the accuracy and efficiency of data analysis" at bounding box center [890, 411] width 506 height 22
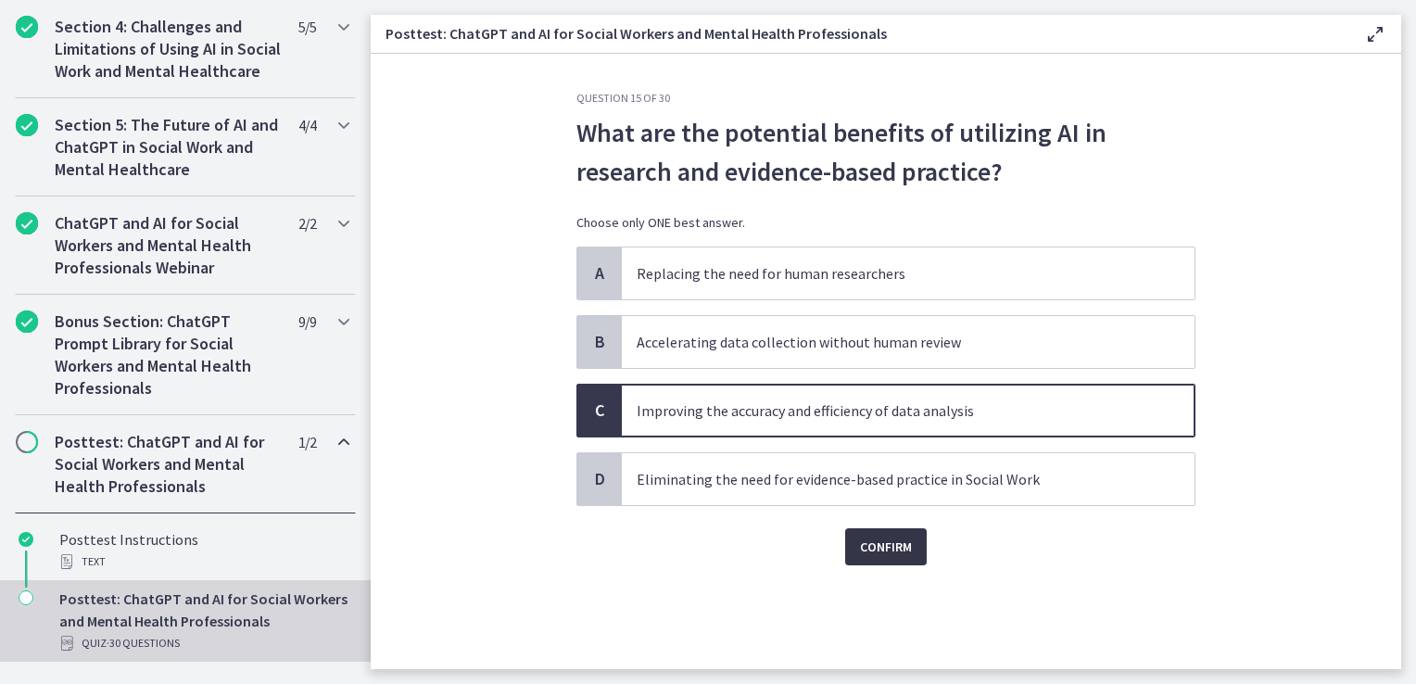
click at [898, 555] on span "Confirm" at bounding box center [886, 547] width 52 height 22
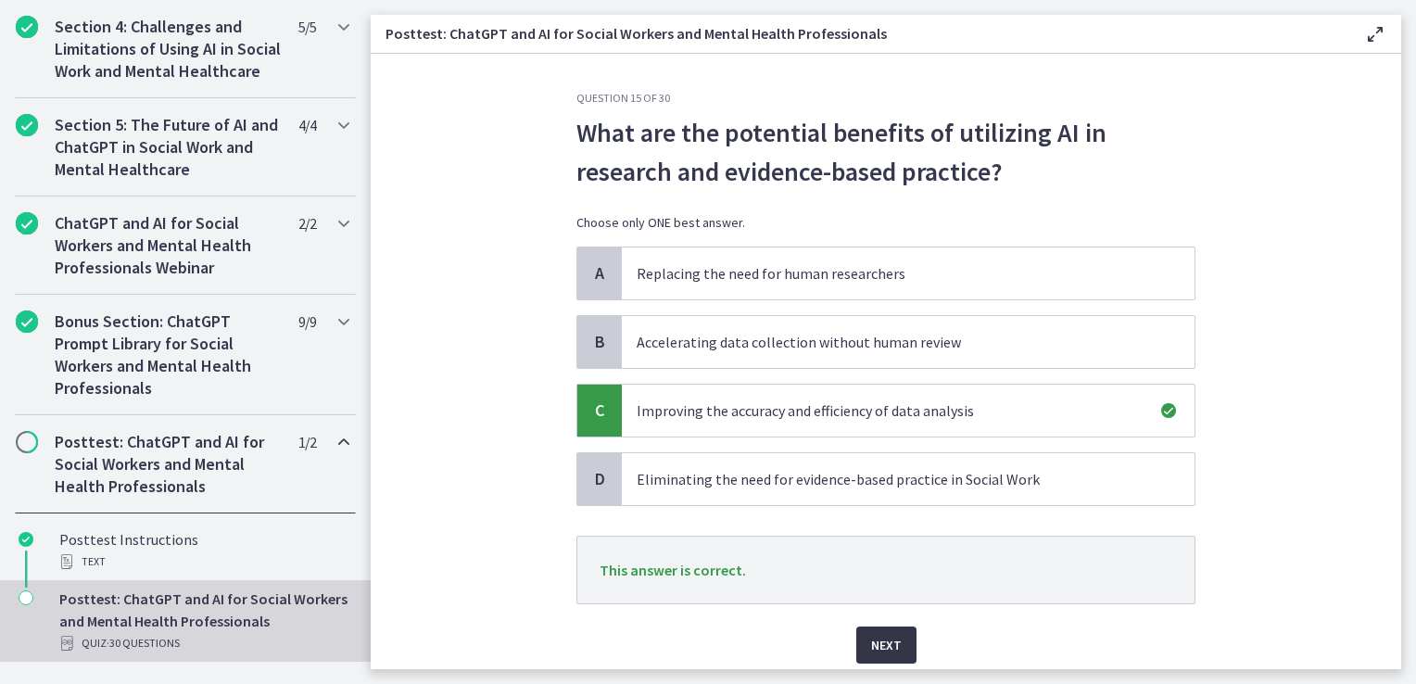
click at [905, 635] on button "Next" at bounding box center [887, 645] width 60 height 37
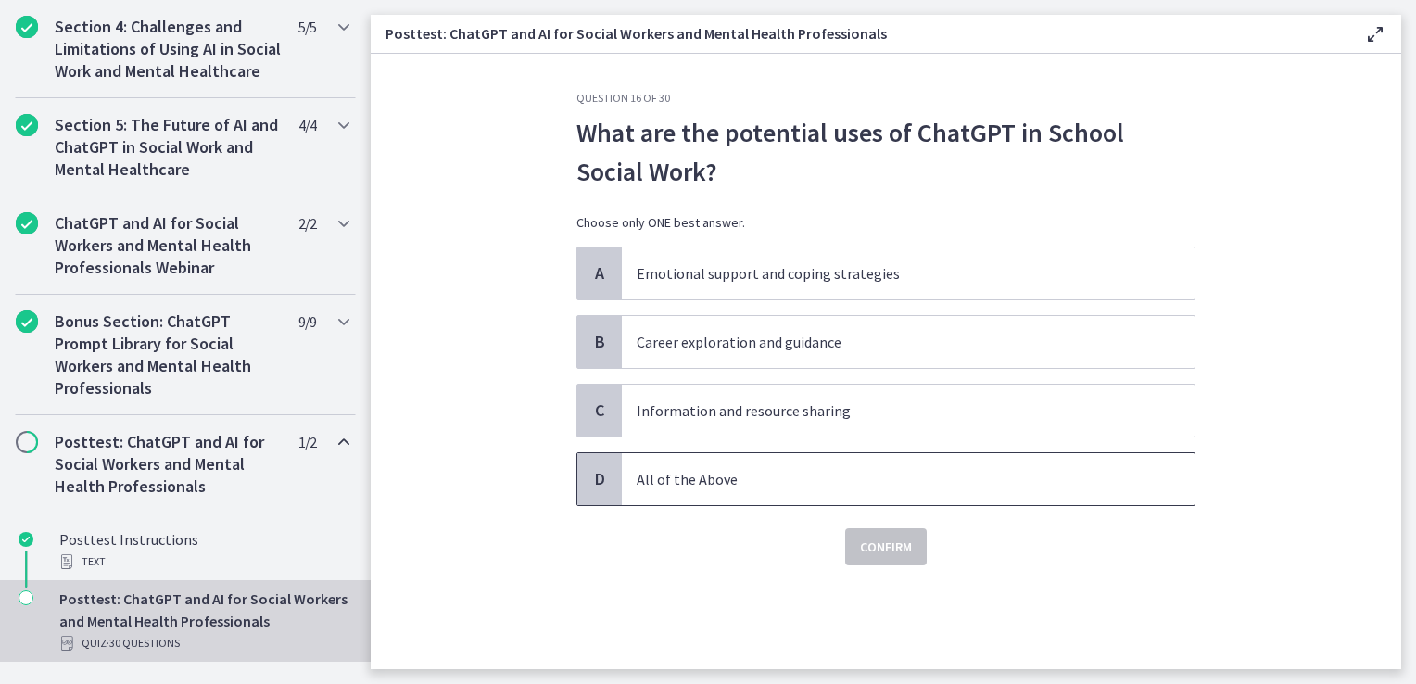
click at [739, 481] on p "All of the Above" at bounding box center [890, 479] width 506 height 22
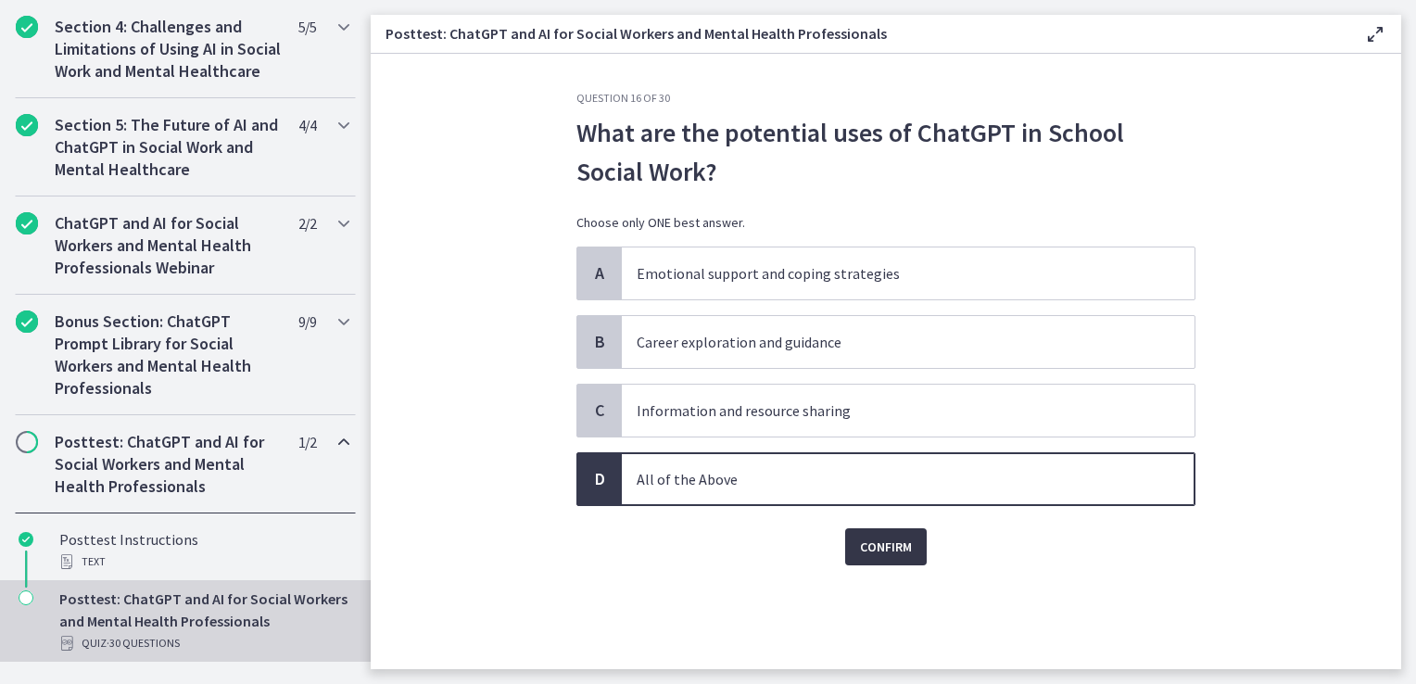
click at [909, 555] on span "Confirm" at bounding box center [886, 547] width 52 height 22
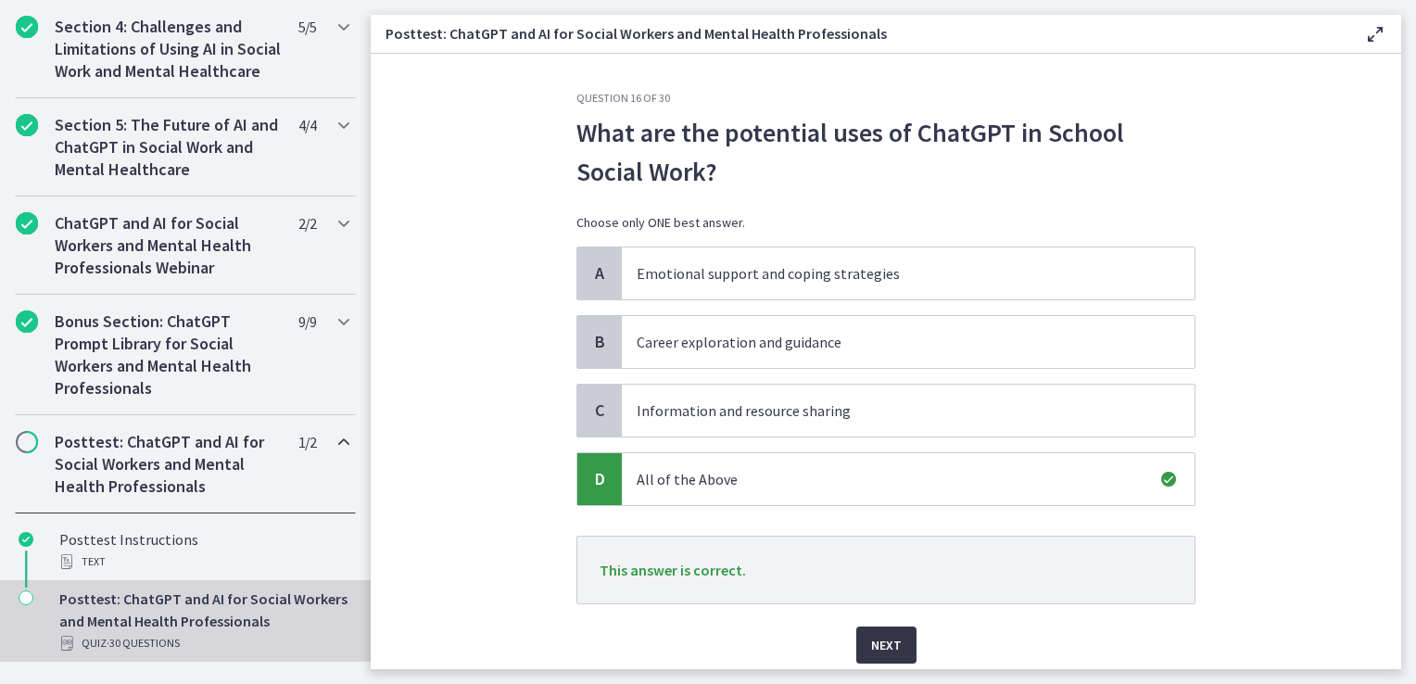
click at [878, 634] on span "Next" at bounding box center [886, 645] width 31 height 22
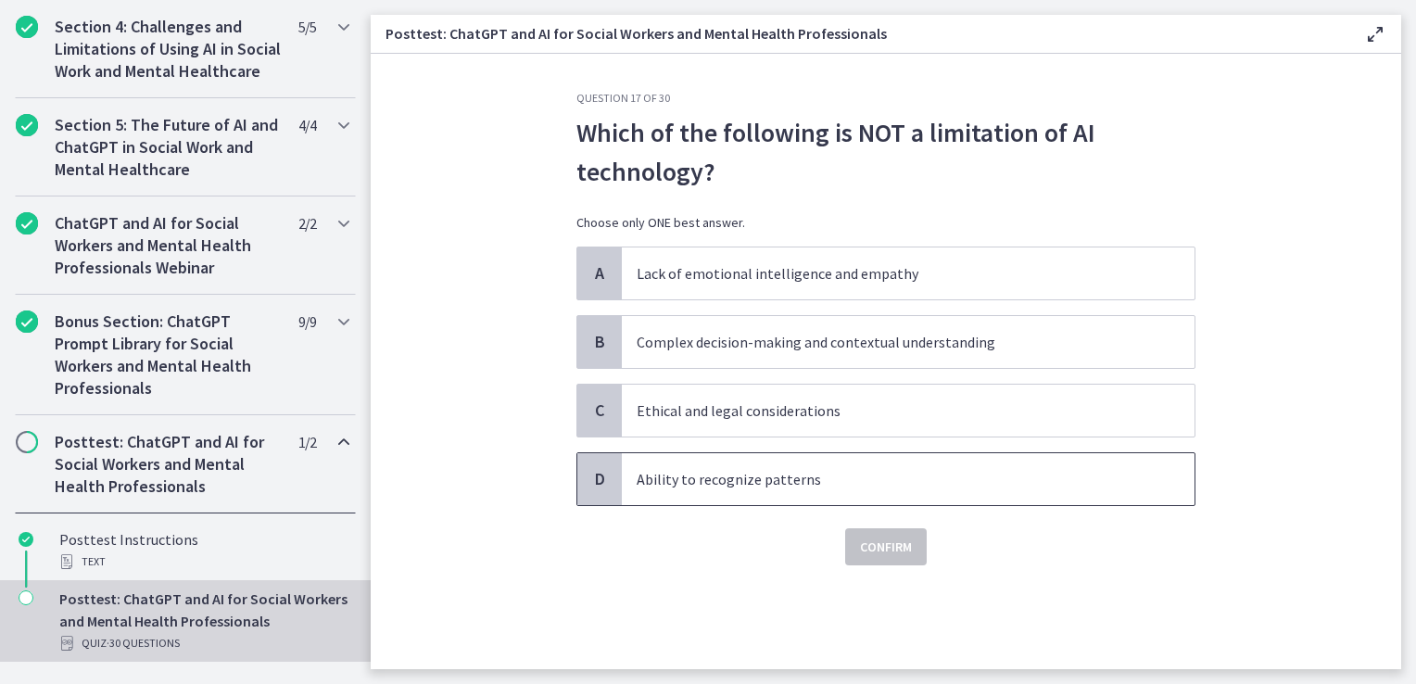
click at [728, 483] on p "Ability to recognize patterns" at bounding box center [890, 479] width 506 height 22
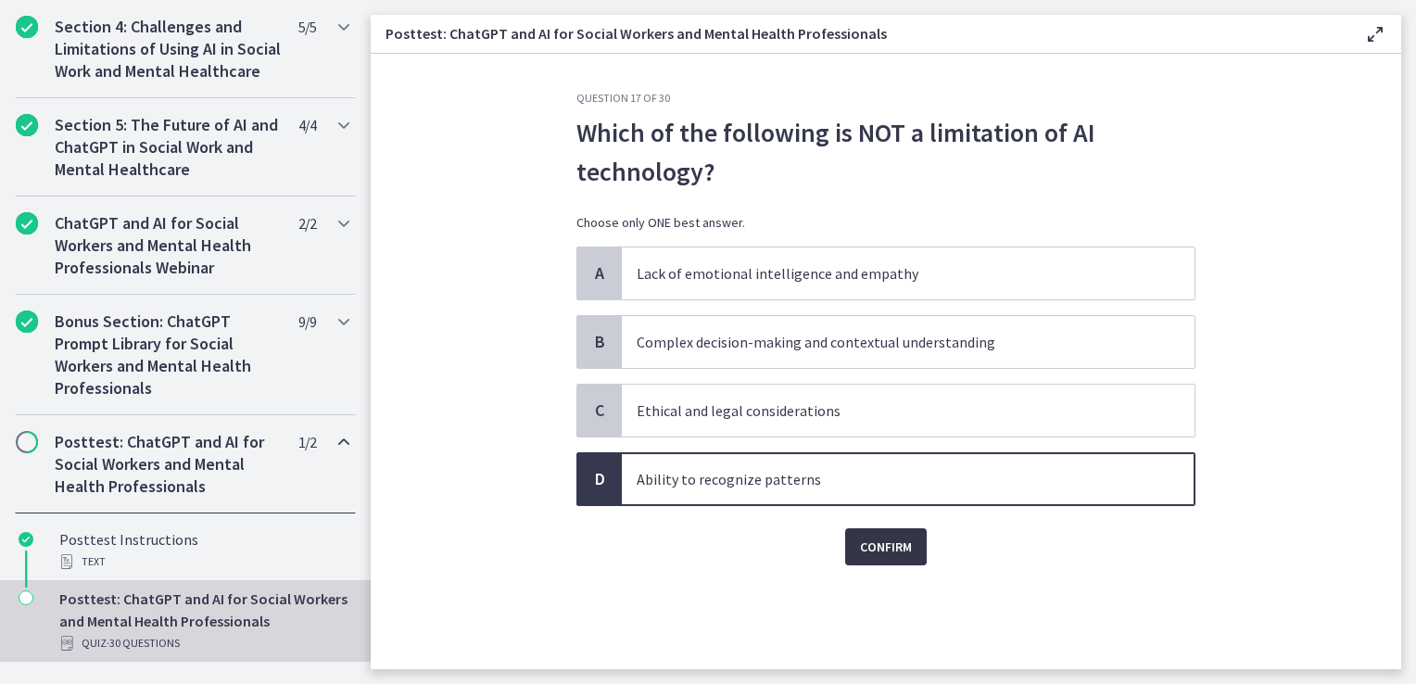
click at [877, 543] on span "Confirm" at bounding box center [886, 547] width 52 height 22
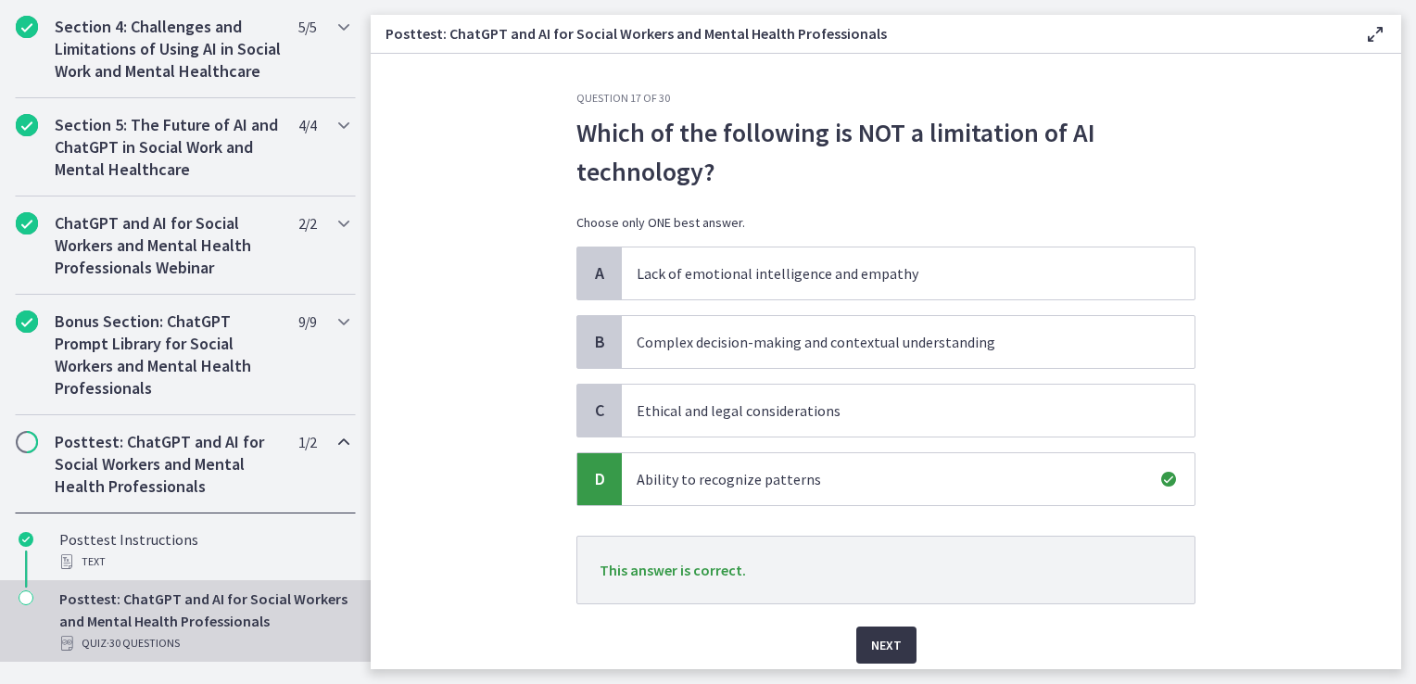
click at [895, 643] on button "Next" at bounding box center [887, 645] width 60 height 37
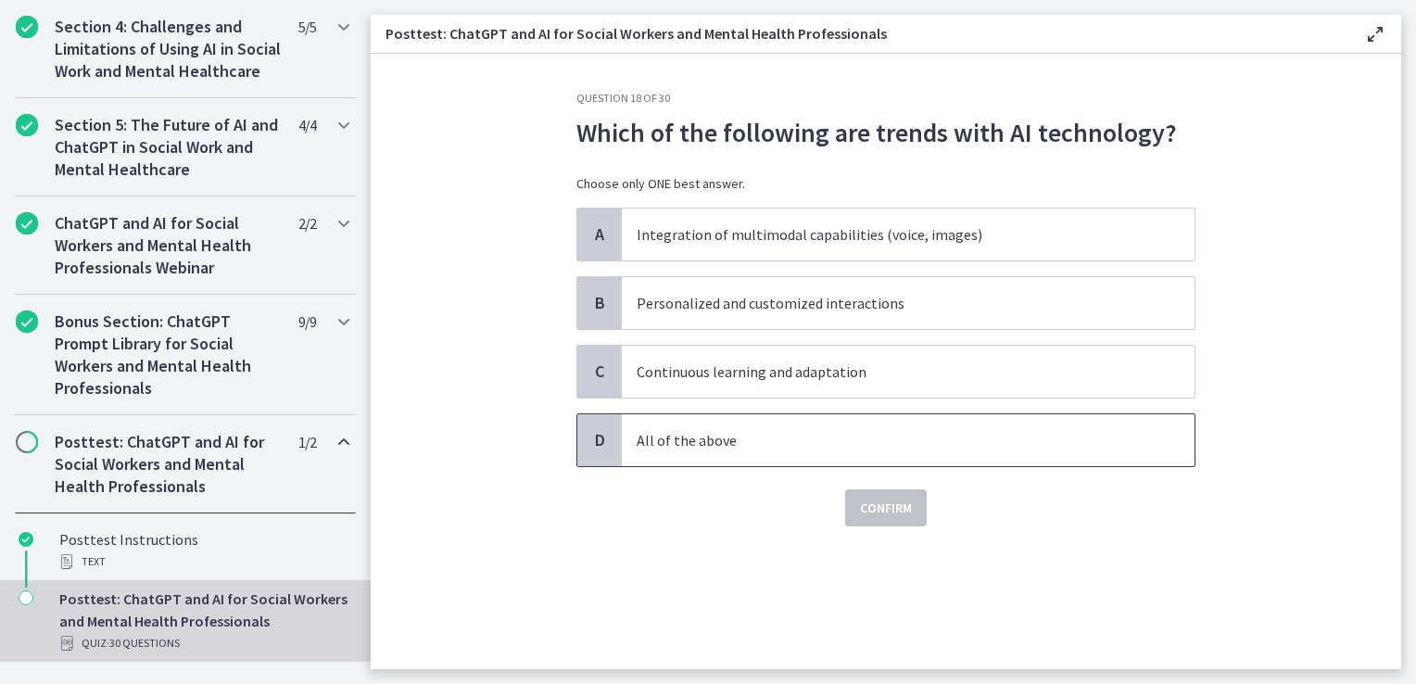
click at [742, 423] on span "All of the above" at bounding box center [908, 440] width 573 height 52
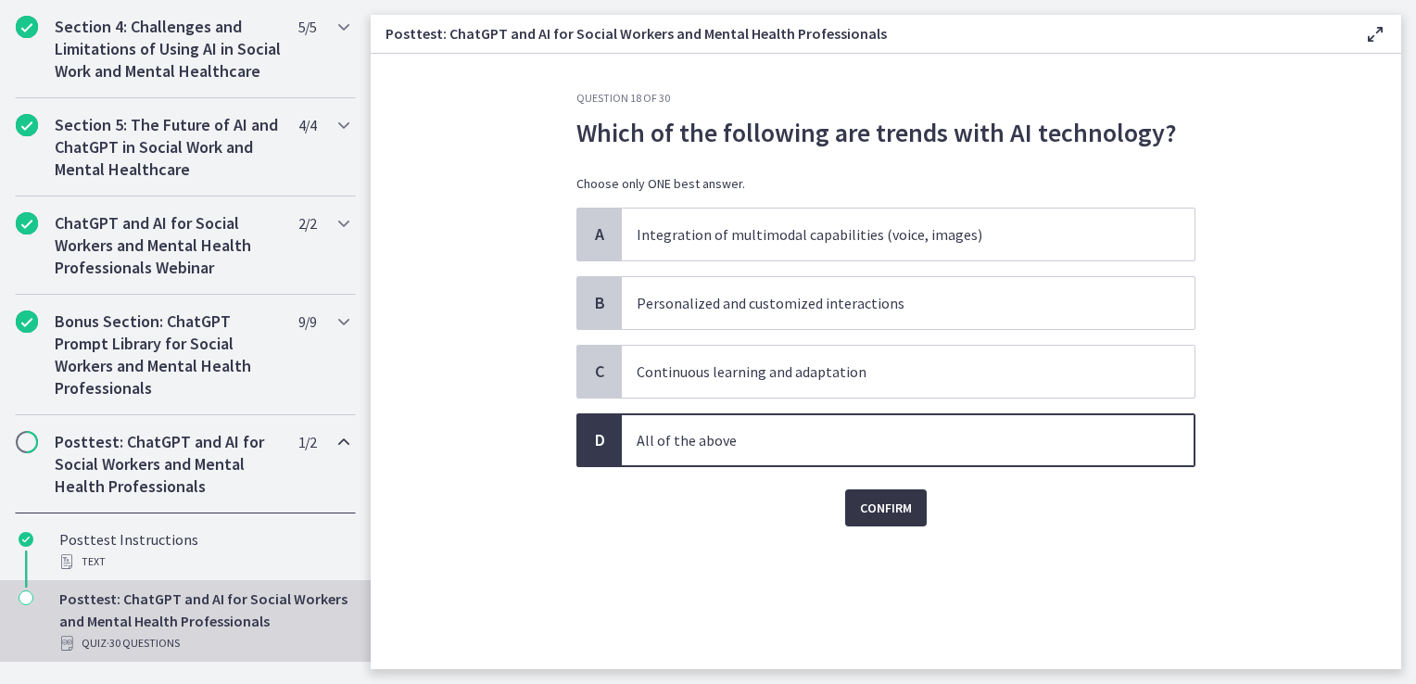
click at [897, 506] on span "Confirm" at bounding box center [886, 508] width 52 height 22
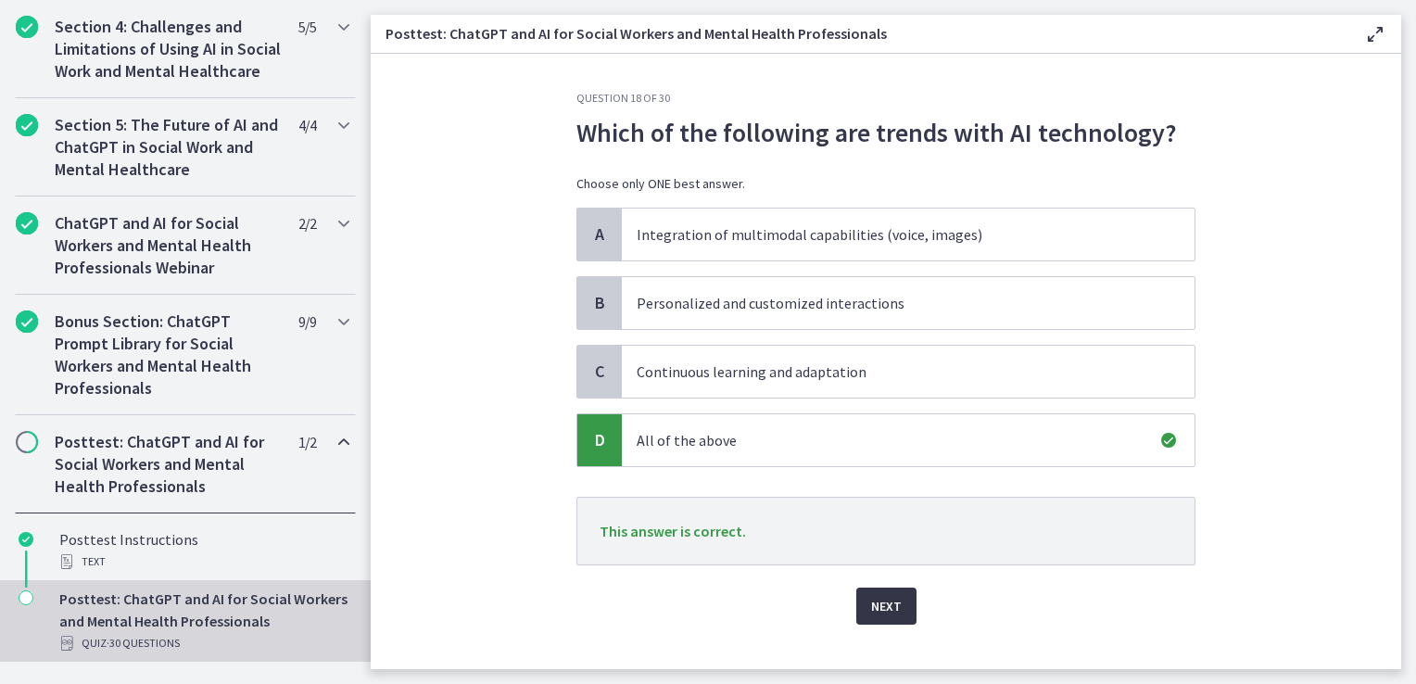
click at [878, 600] on span "Next" at bounding box center [886, 606] width 31 height 22
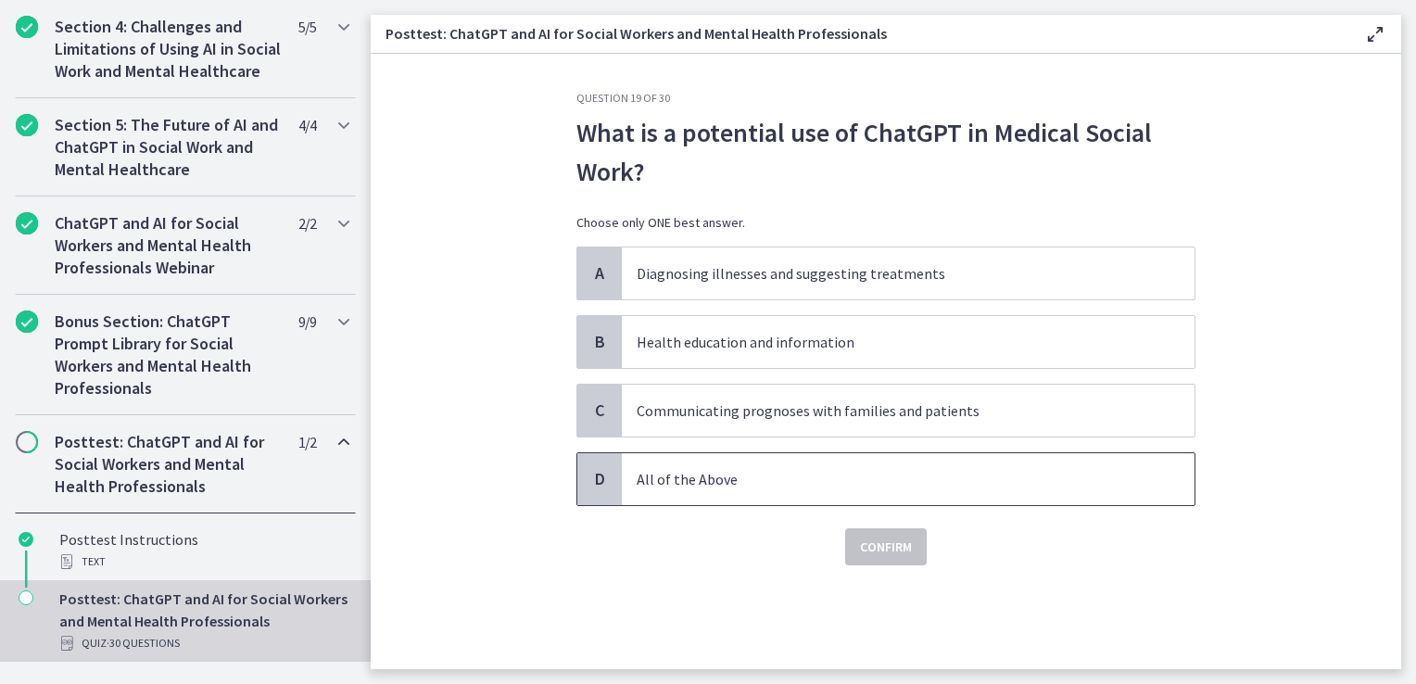
click at [786, 489] on span "All of the Above" at bounding box center [908, 479] width 573 height 52
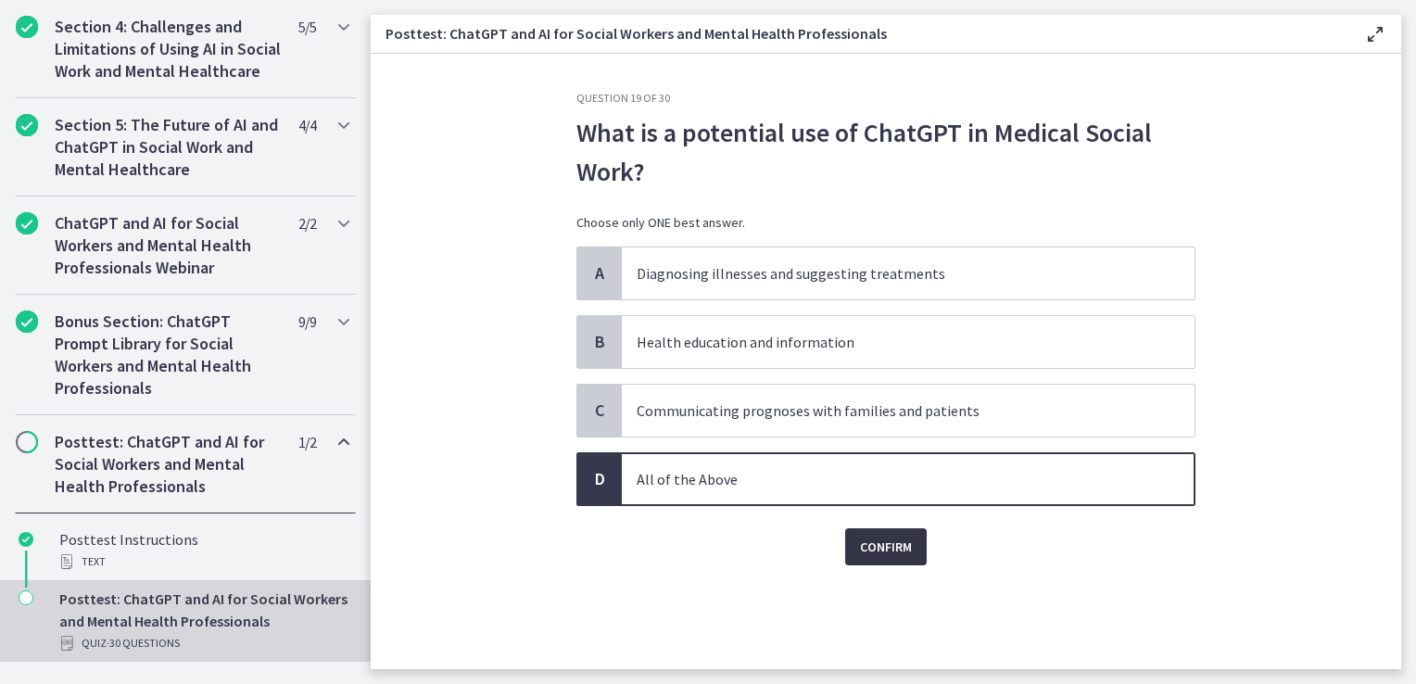
click at [877, 551] on span "Confirm" at bounding box center [886, 547] width 52 height 22
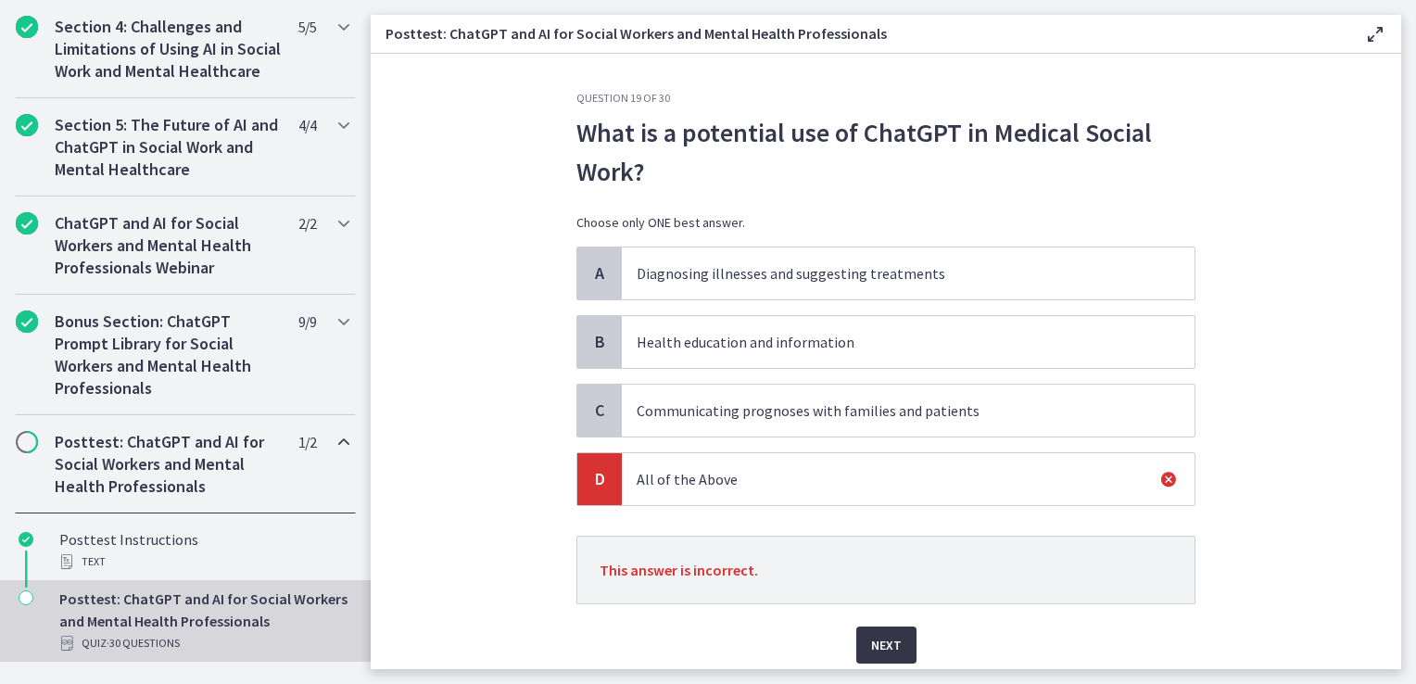
click at [871, 643] on span "Next" at bounding box center [886, 645] width 31 height 22
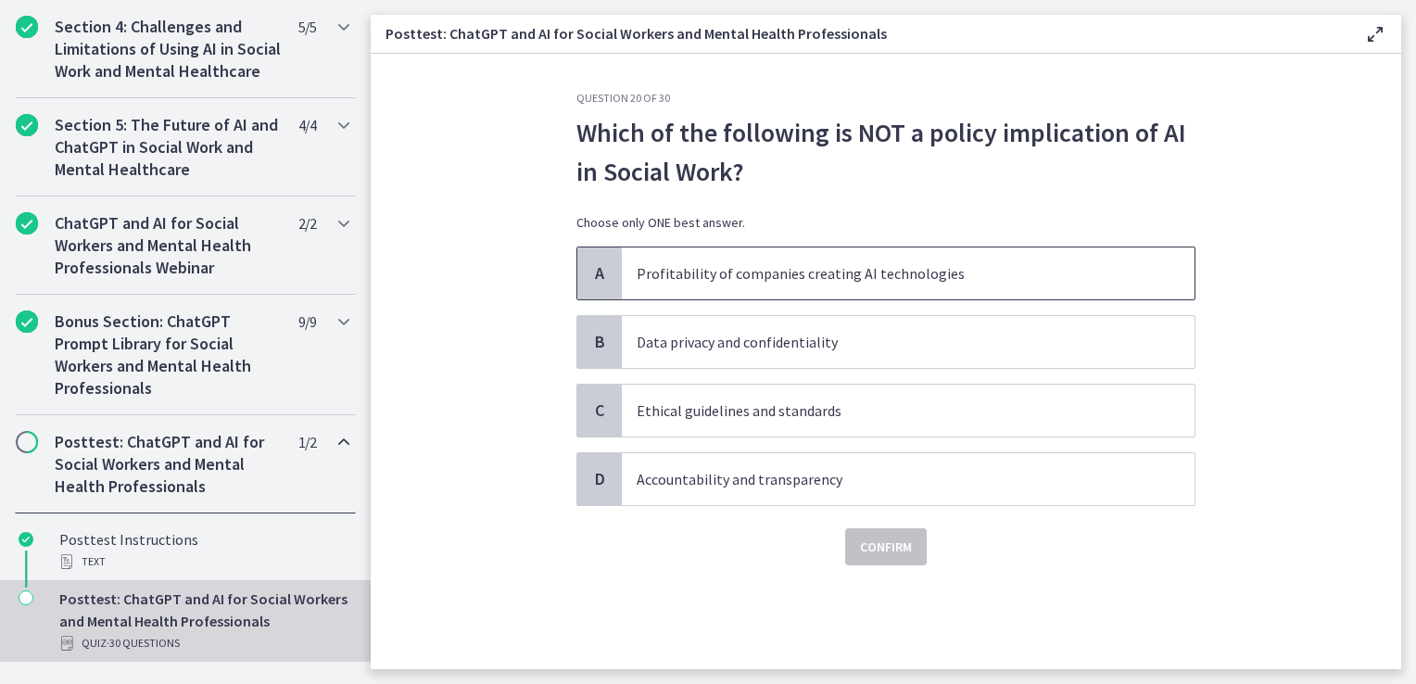
click at [806, 269] on p "Profitability of companies creating AI technologies" at bounding box center [890, 273] width 506 height 22
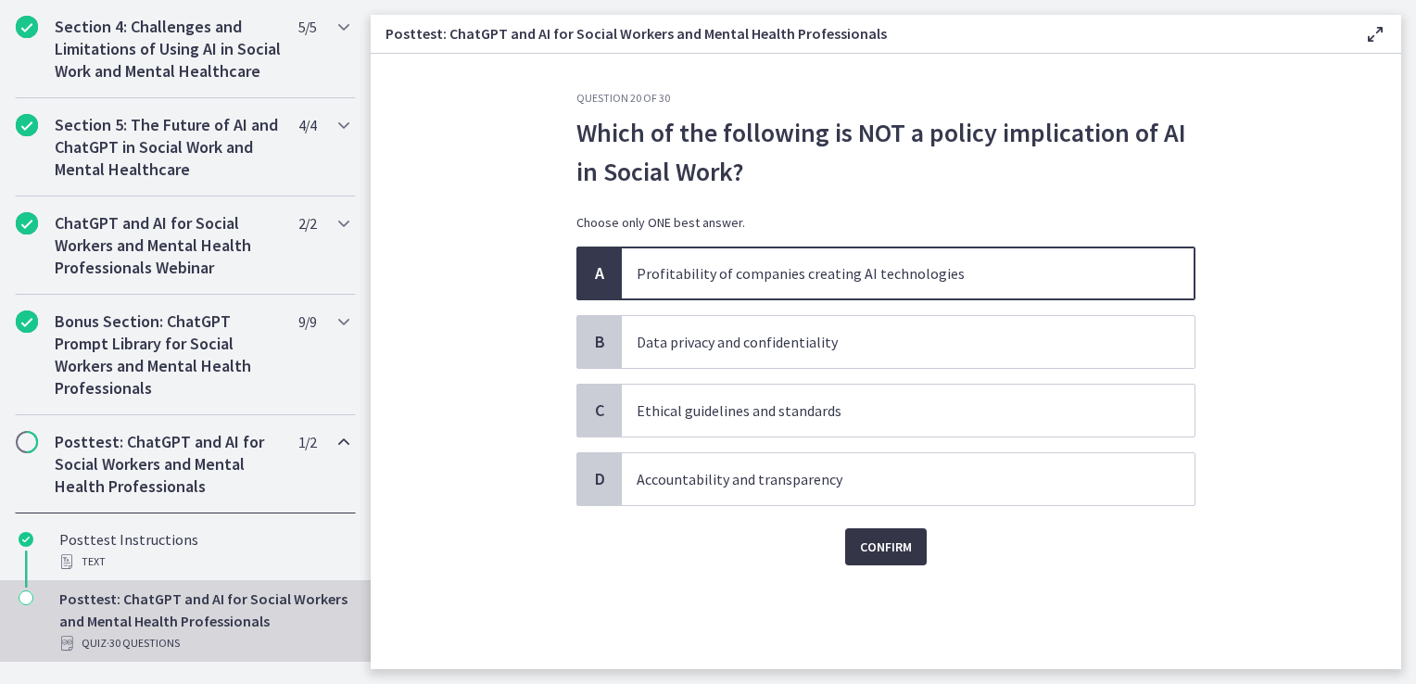
click at [897, 540] on span "Confirm" at bounding box center [886, 547] width 52 height 22
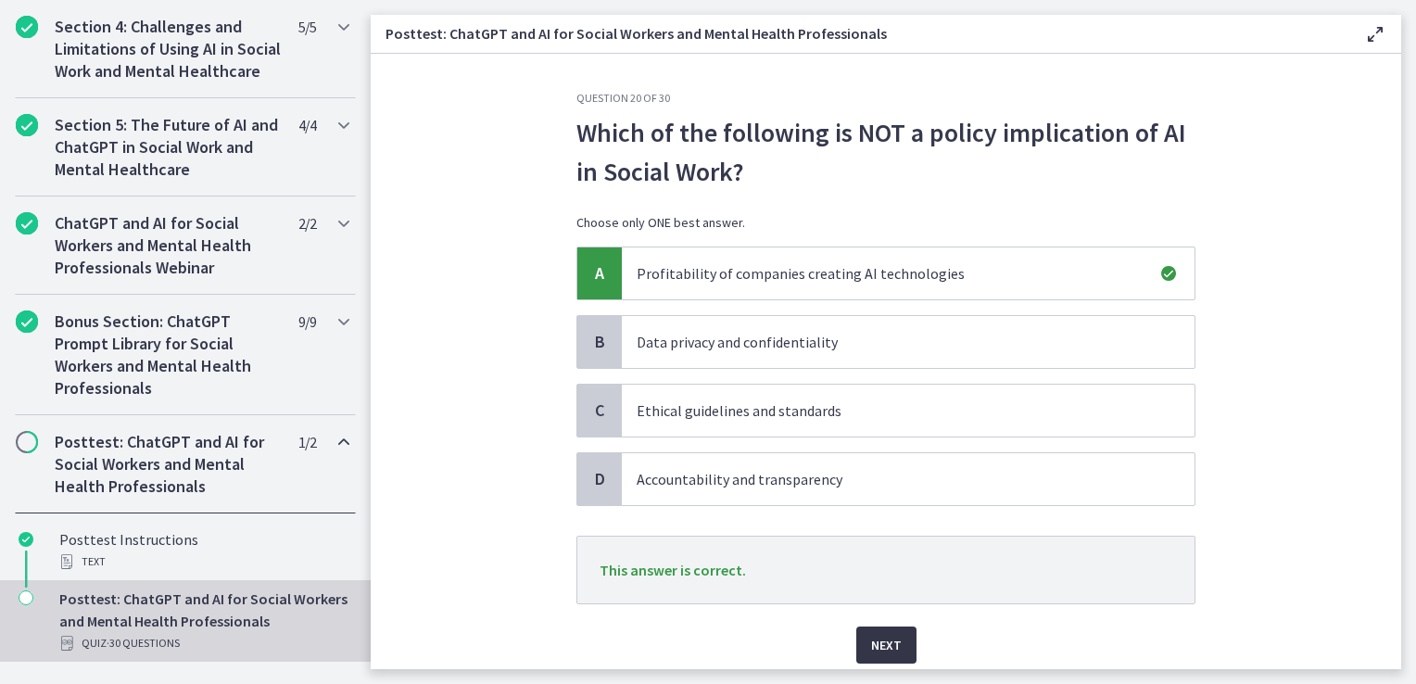
click at [886, 643] on span "Next" at bounding box center [886, 645] width 31 height 22
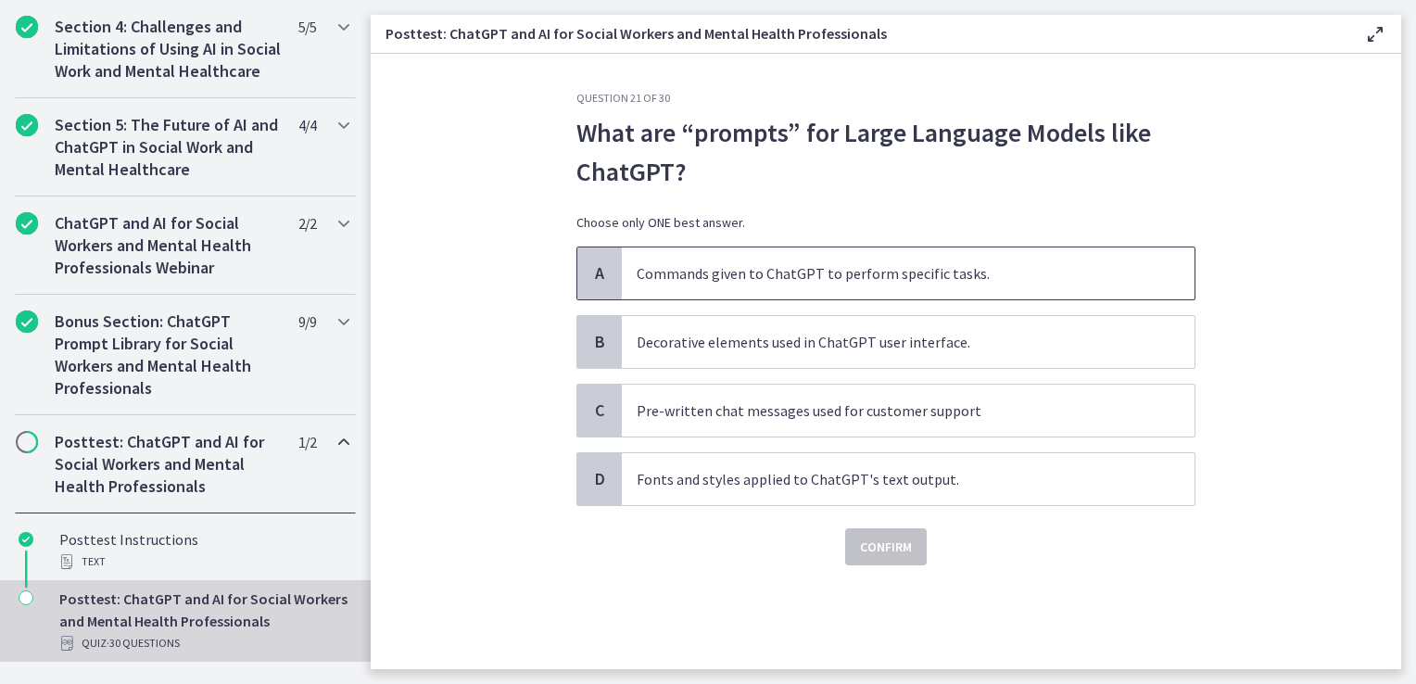
click at [796, 275] on p "Commands given to ChatGPT to perform specific tasks." at bounding box center [890, 273] width 506 height 22
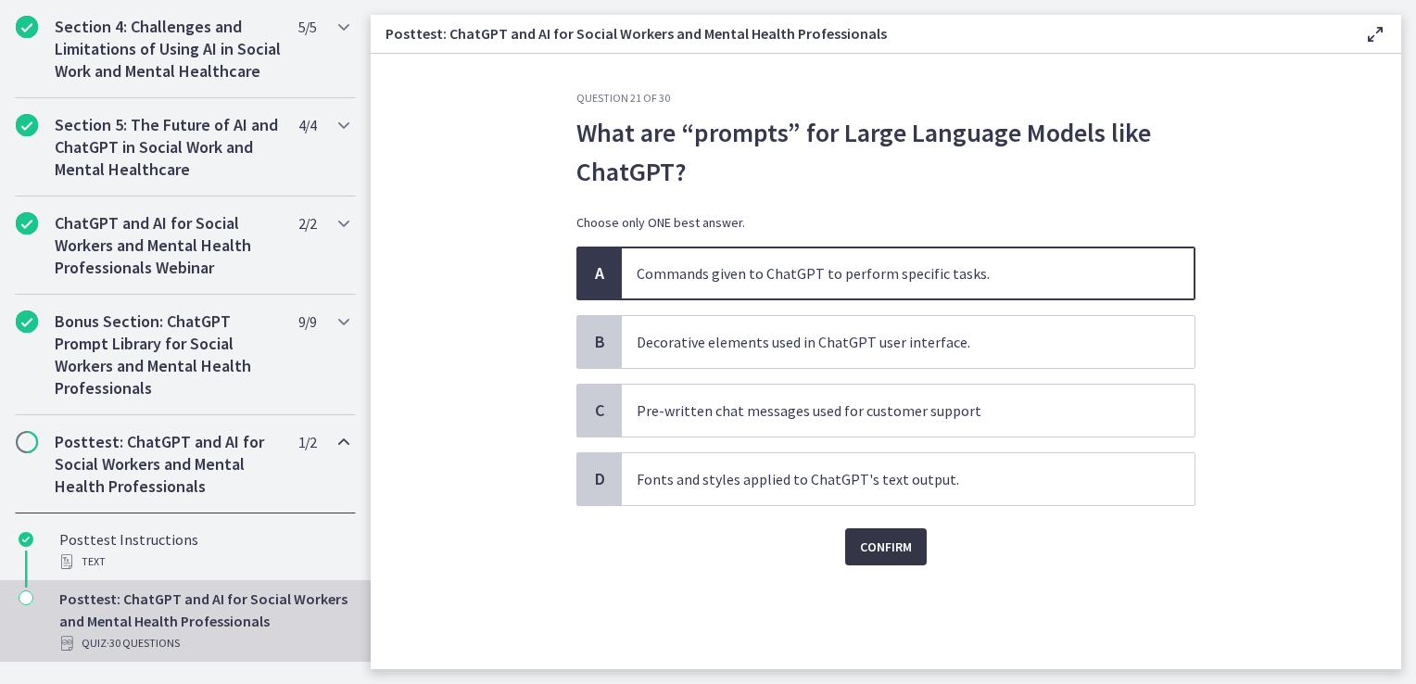
click at [905, 555] on button "Confirm" at bounding box center [886, 546] width 82 height 37
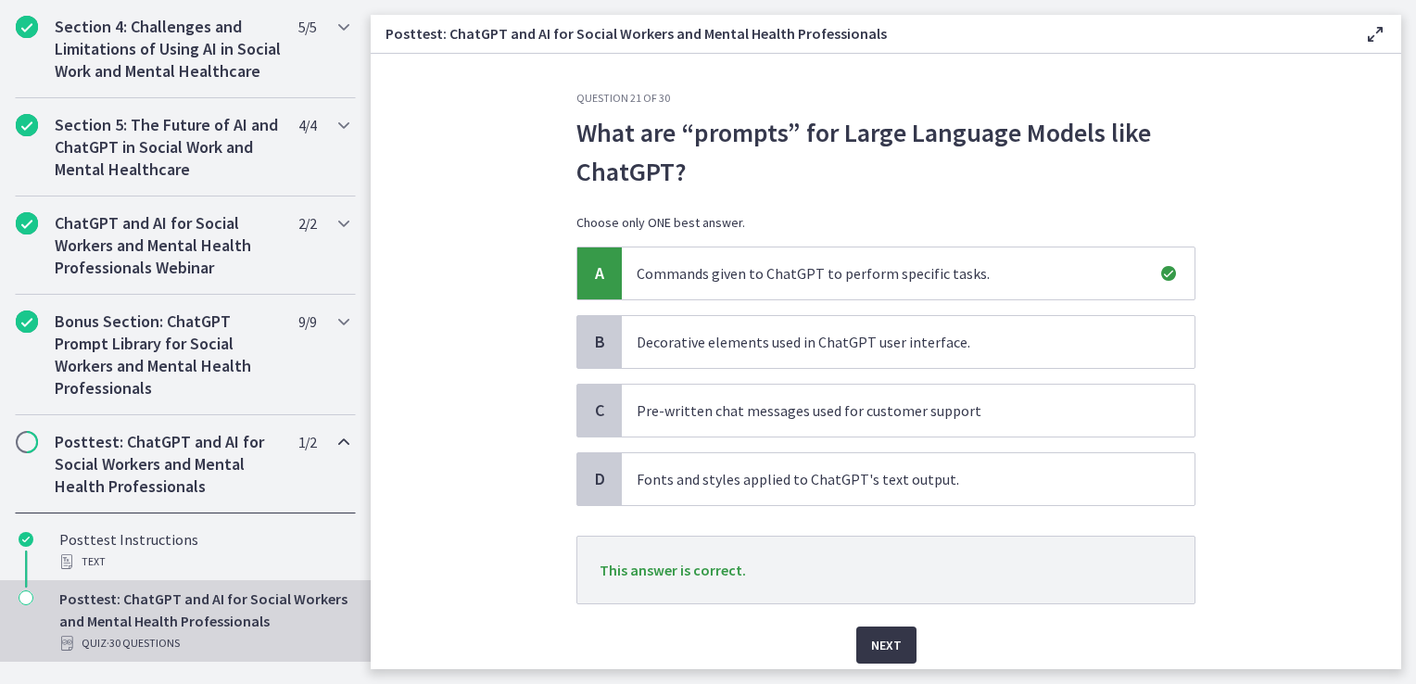
click at [882, 651] on span "Next" at bounding box center [886, 645] width 31 height 22
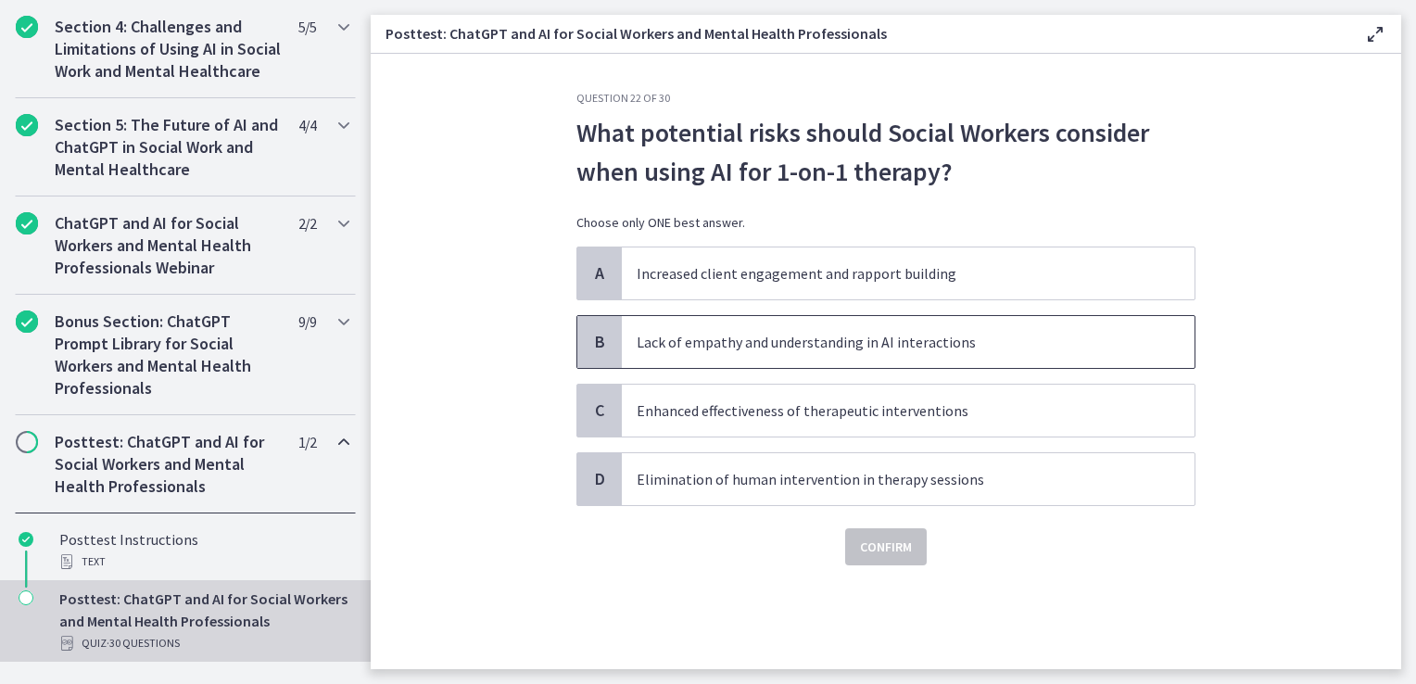
click at [779, 349] on p "Lack of empathy and understanding in AI interactions" at bounding box center [890, 342] width 506 height 22
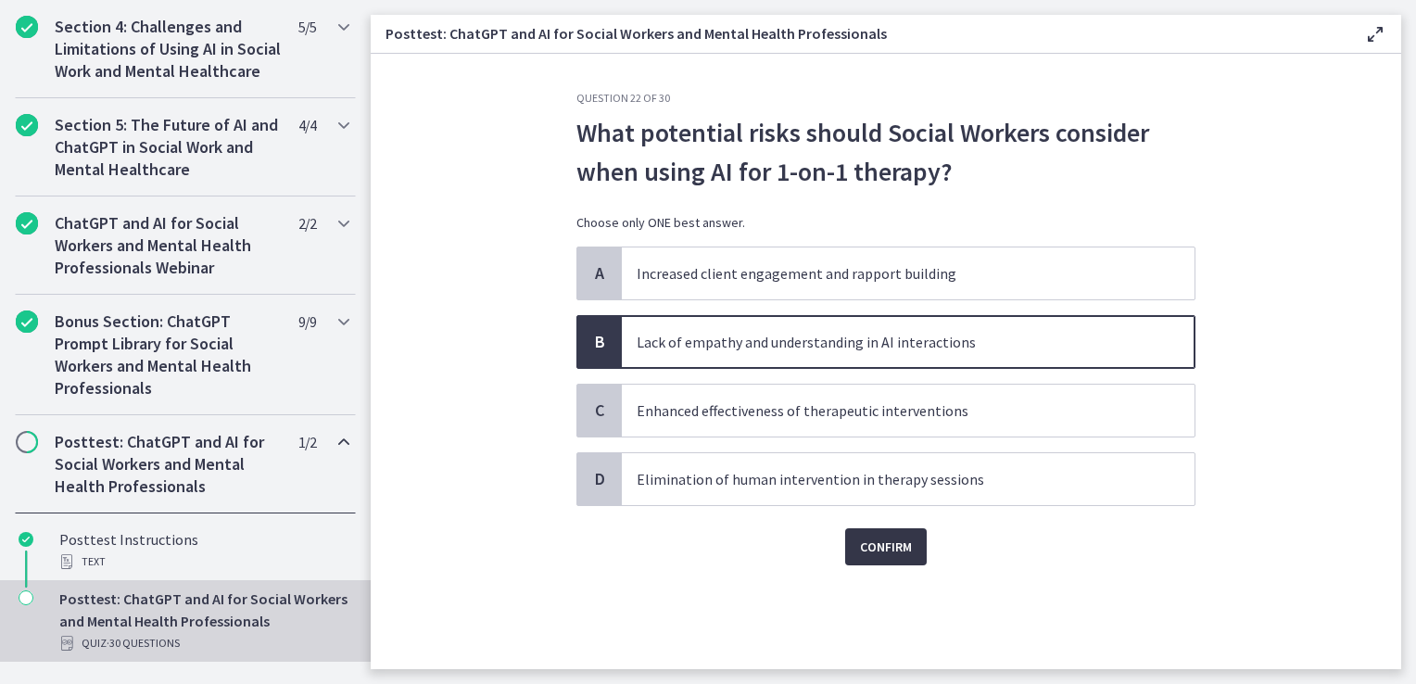
click at [877, 547] on span "Confirm" at bounding box center [886, 547] width 52 height 22
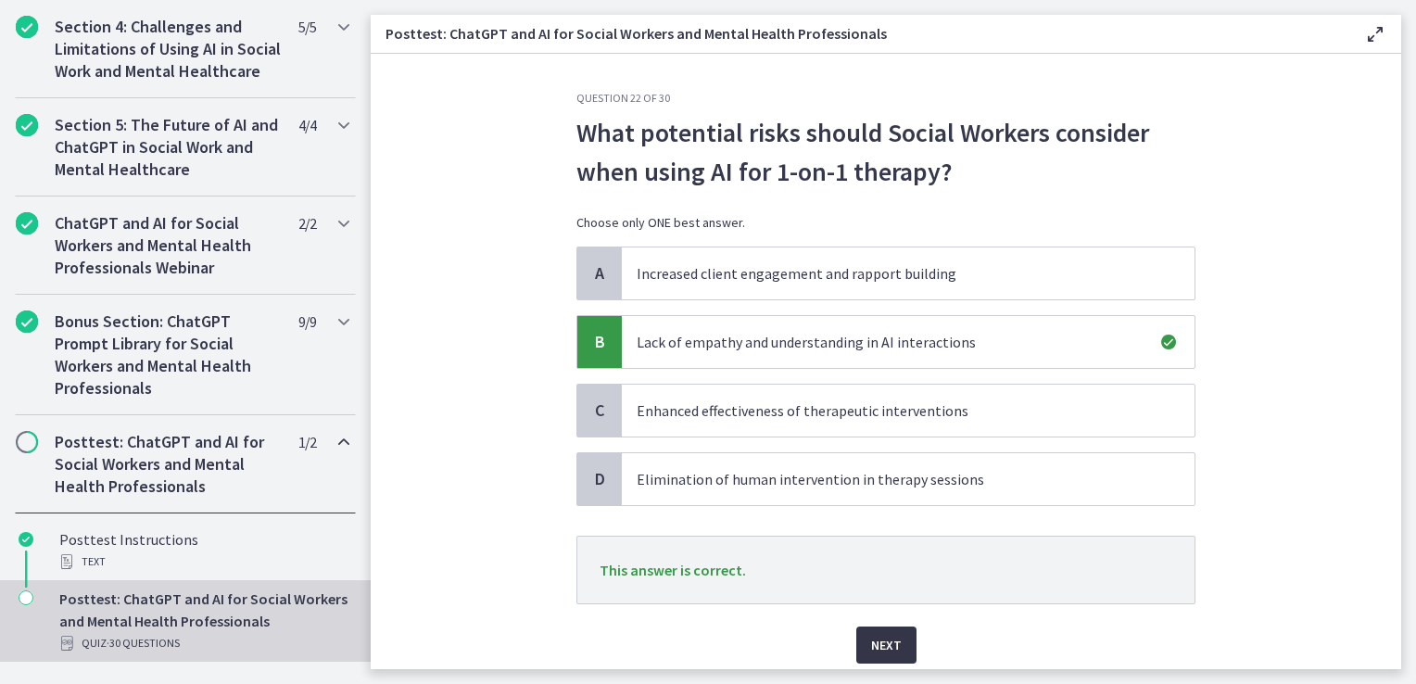
click at [891, 641] on span "Next" at bounding box center [886, 645] width 31 height 22
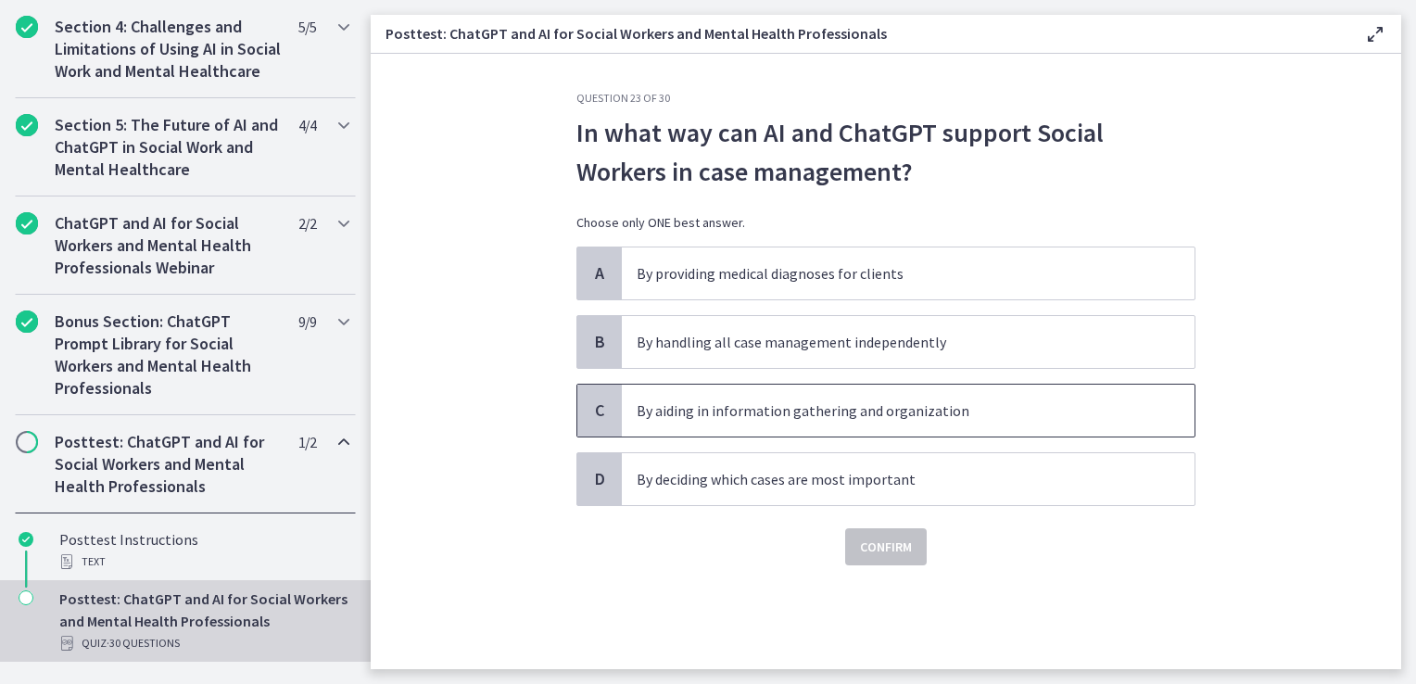
click at [790, 412] on p "By aiding in information gathering and organization" at bounding box center [890, 411] width 506 height 22
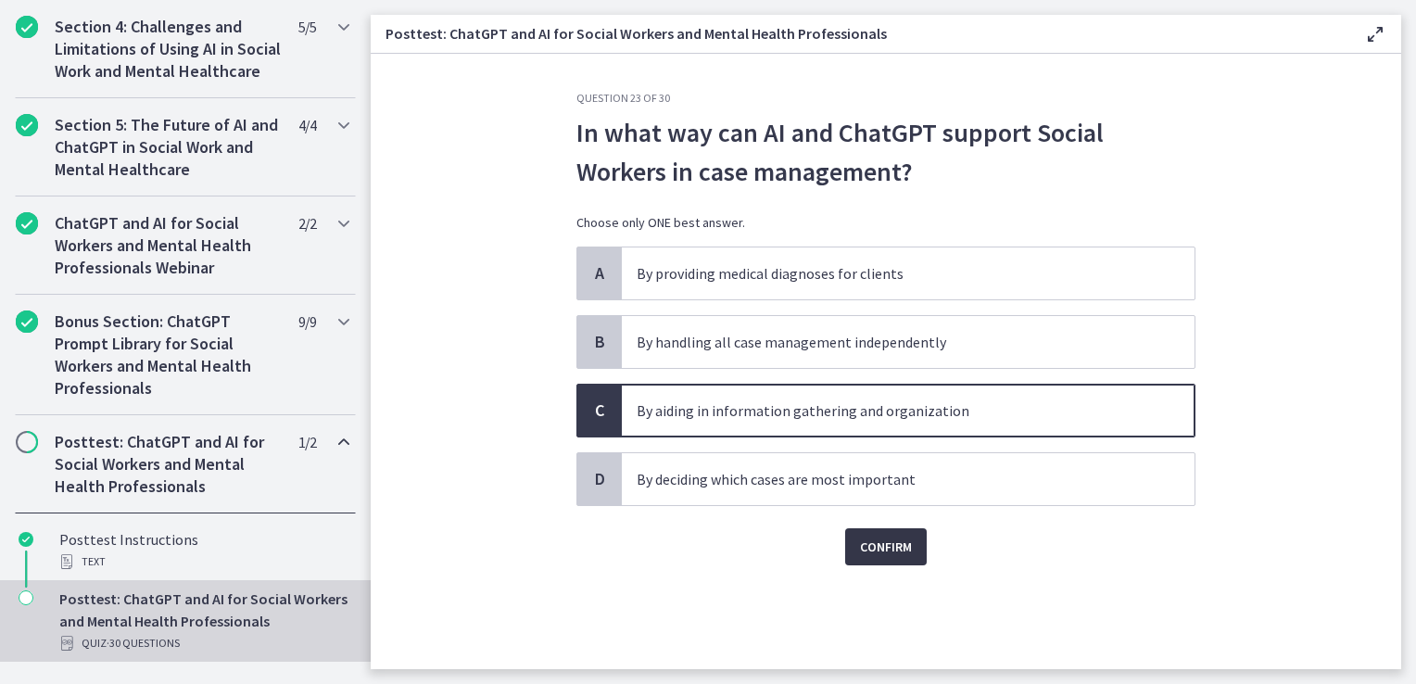
click at [883, 546] on span "Confirm" at bounding box center [886, 547] width 52 height 22
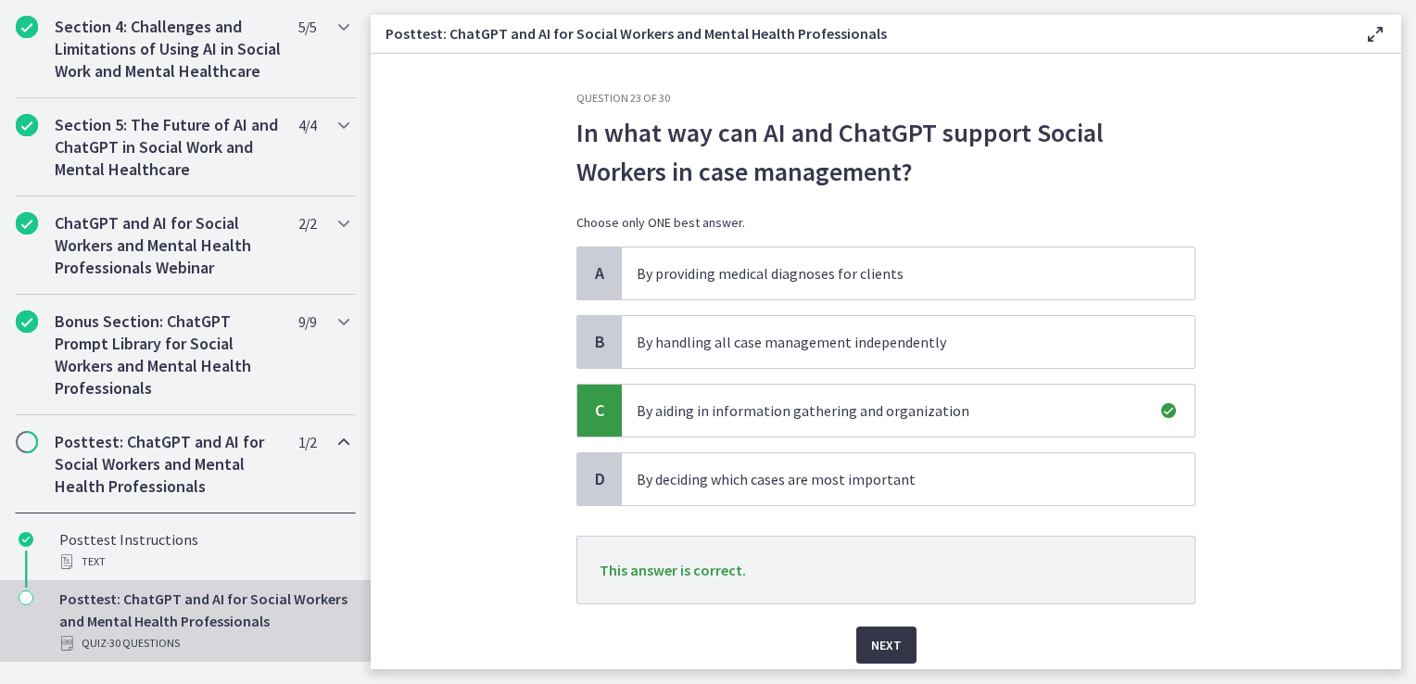
click at [880, 641] on span "Next" at bounding box center [886, 645] width 31 height 22
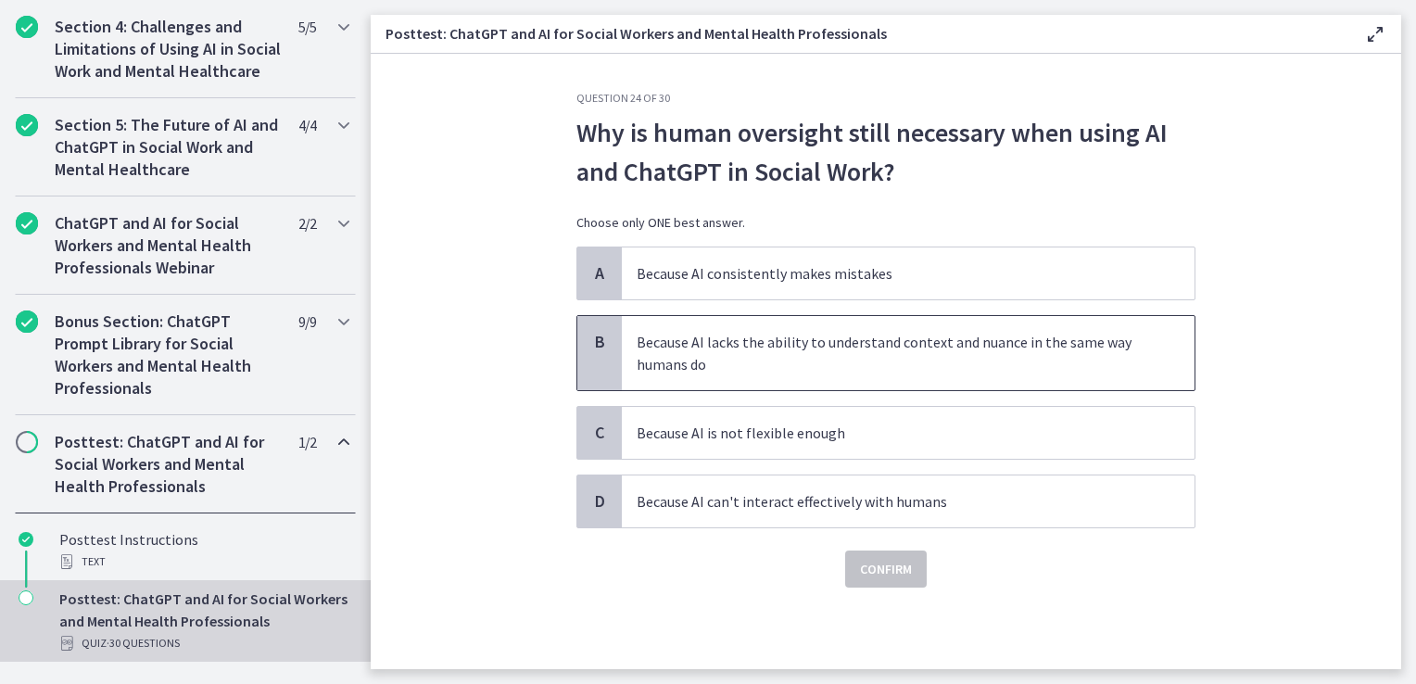
click at [765, 350] on p "Because AI lacks the ability to understand context and nuance in the same way h…" at bounding box center [890, 353] width 506 height 44
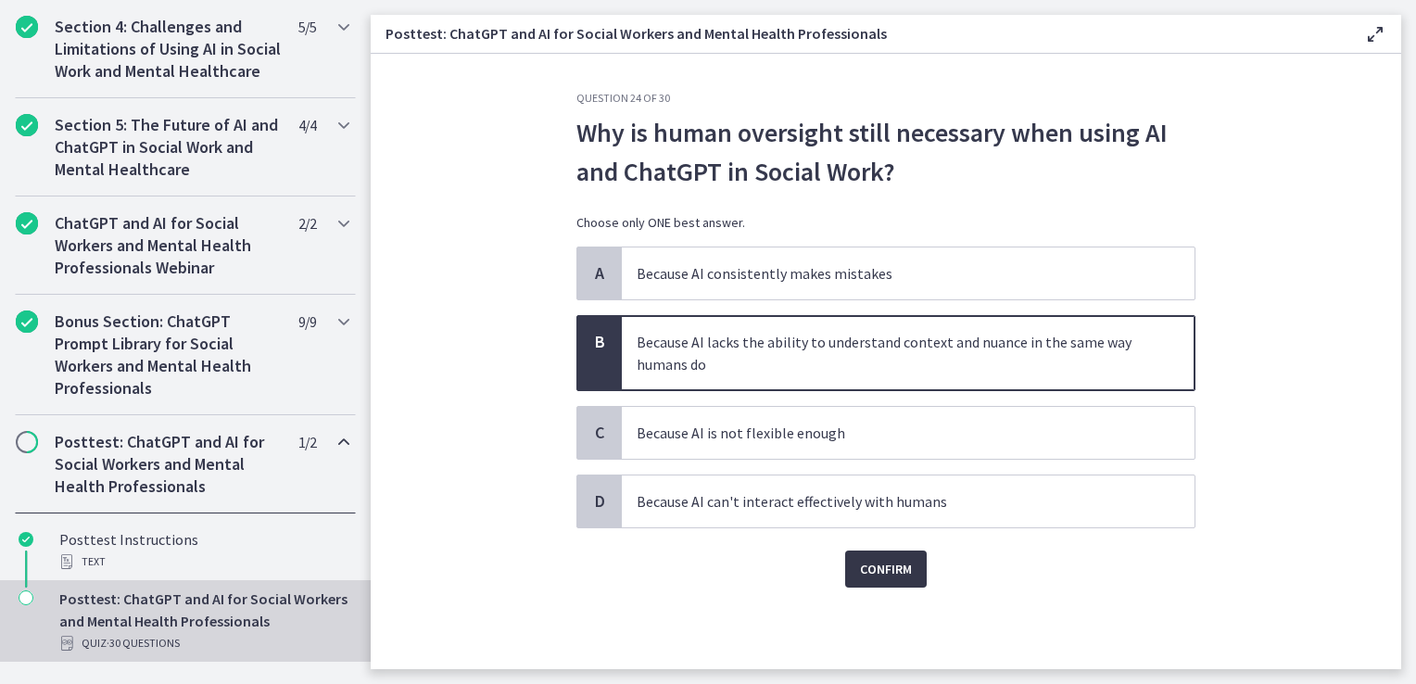
click at [892, 570] on span "Confirm" at bounding box center [886, 569] width 52 height 22
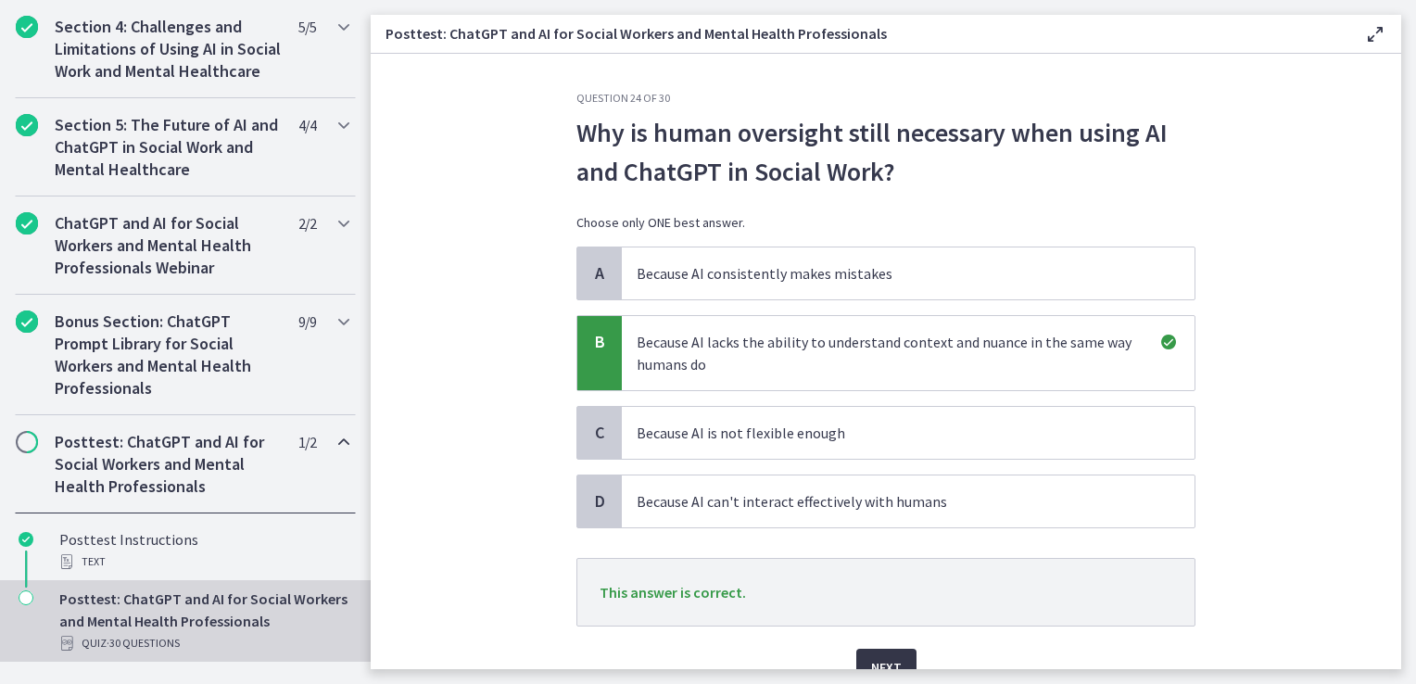
click at [875, 650] on button "Next" at bounding box center [887, 667] width 60 height 37
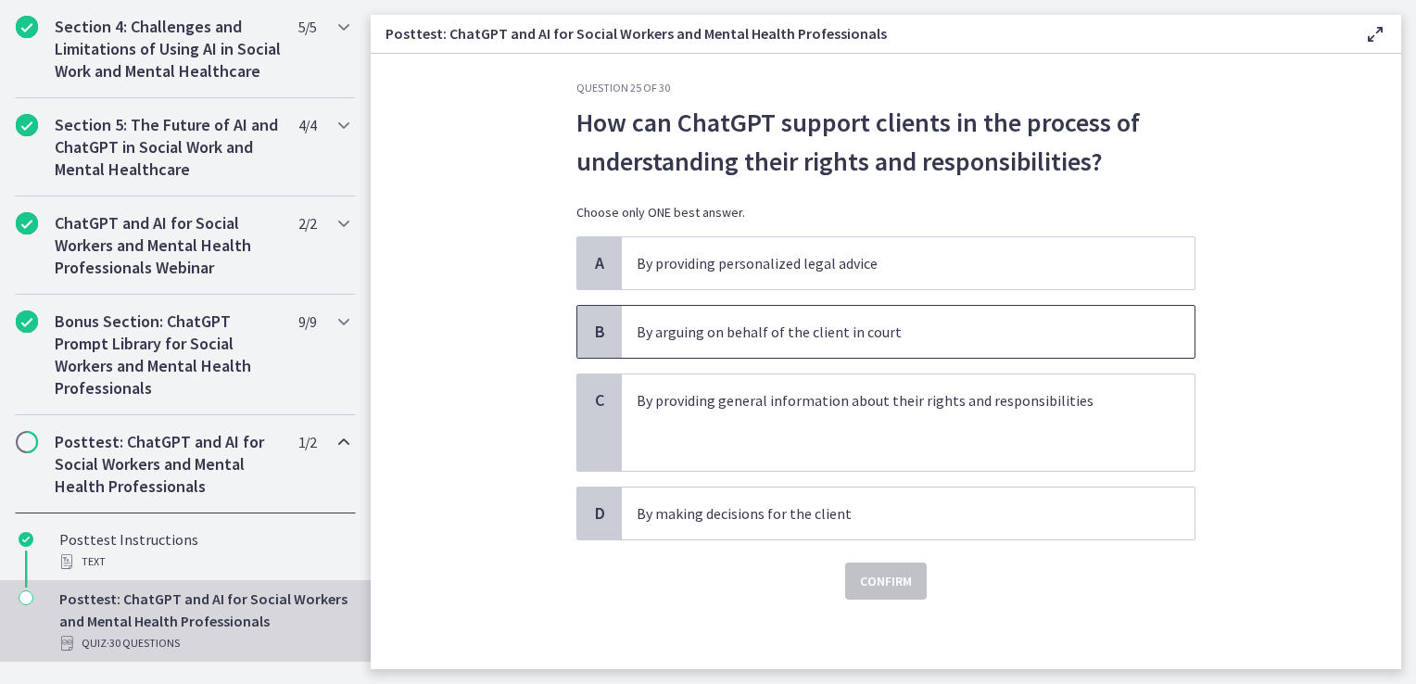
scroll to position [12, 0]
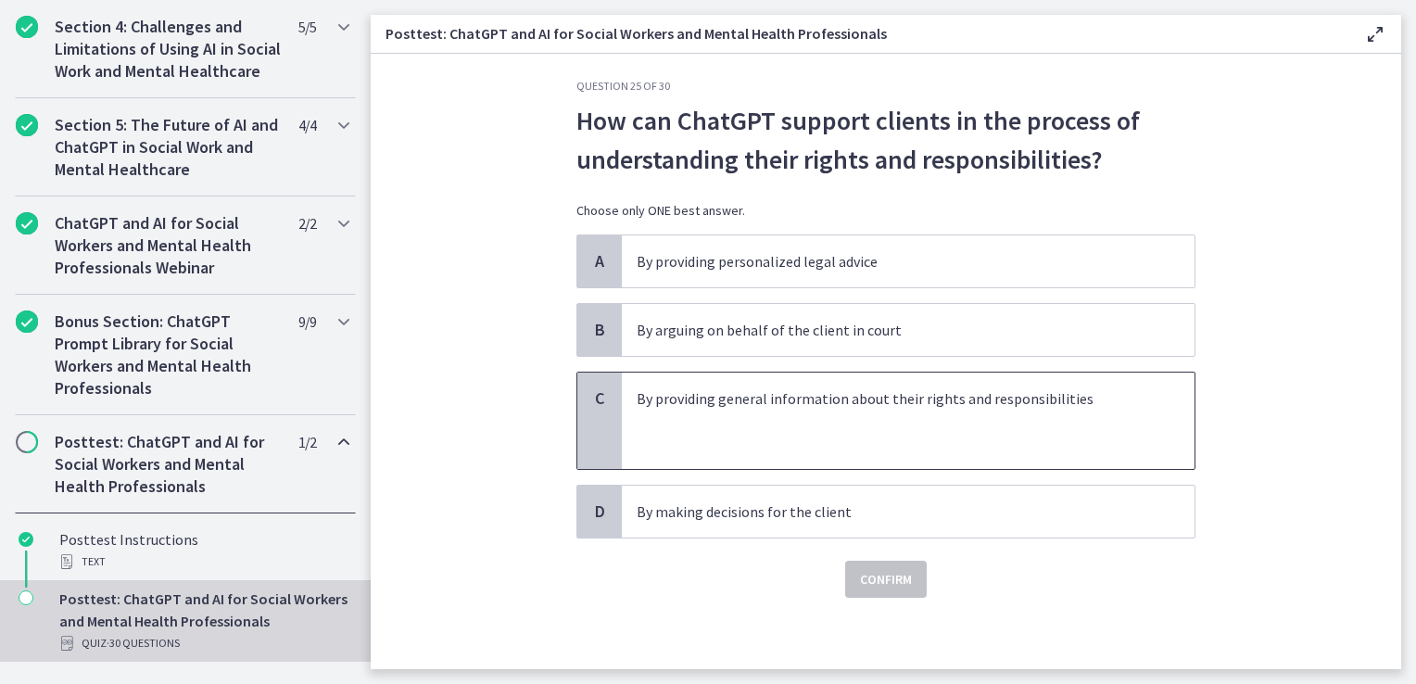
click at [730, 417] on p at bounding box center [890, 421] width 506 height 22
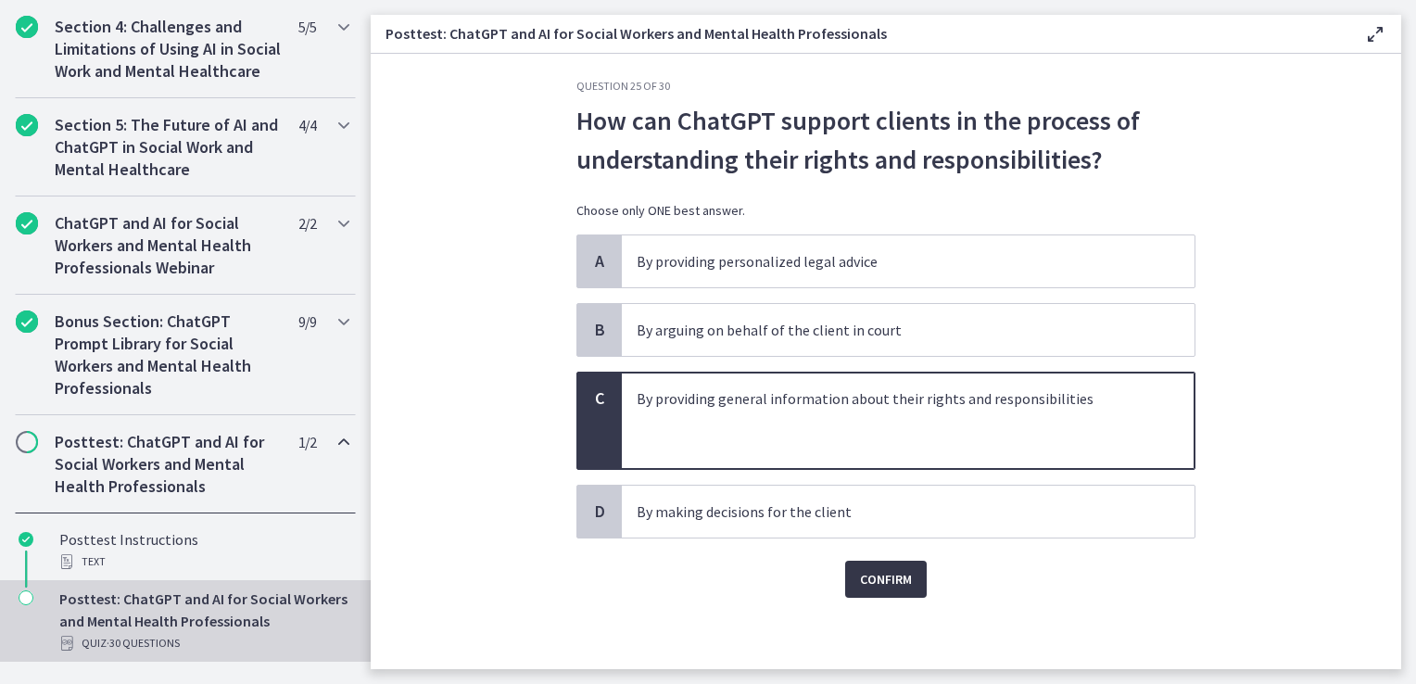
click at [860, 584] on span "Confirm" at bounding box center [886, 579] width 52 height 22
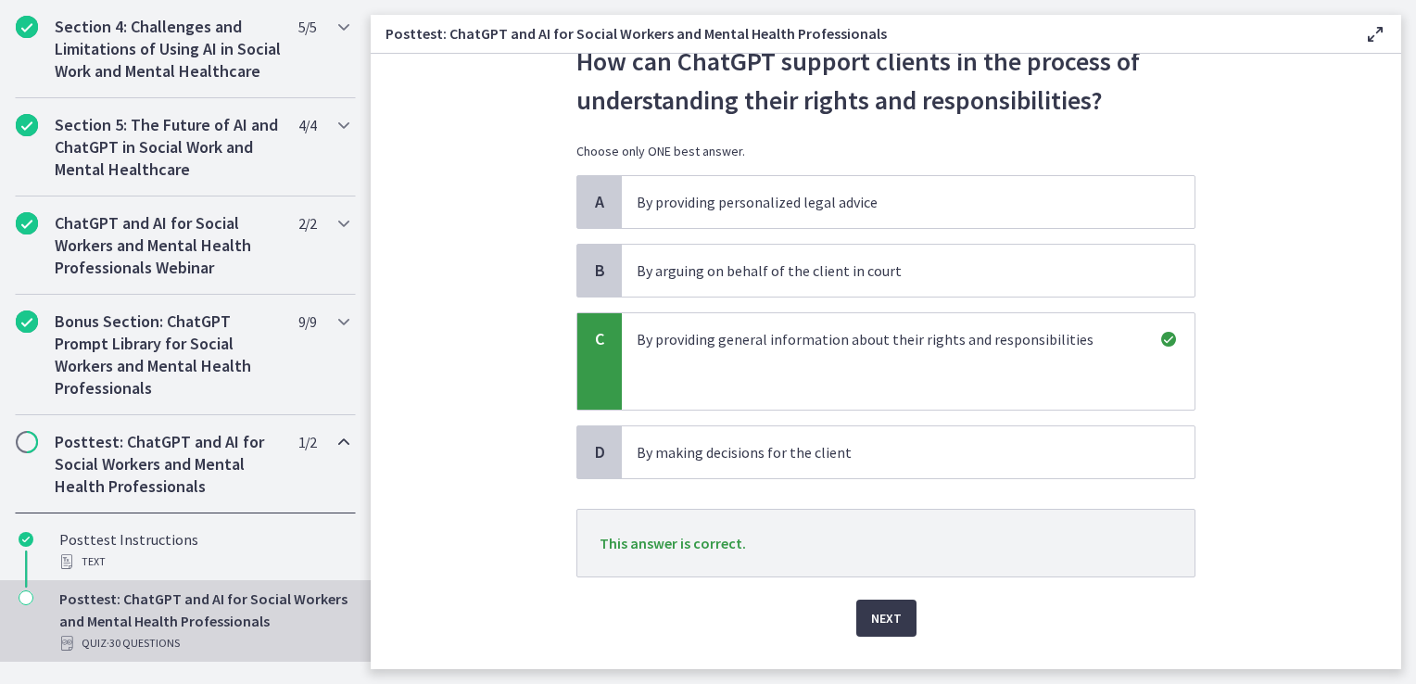
scroll to position [110, 0]
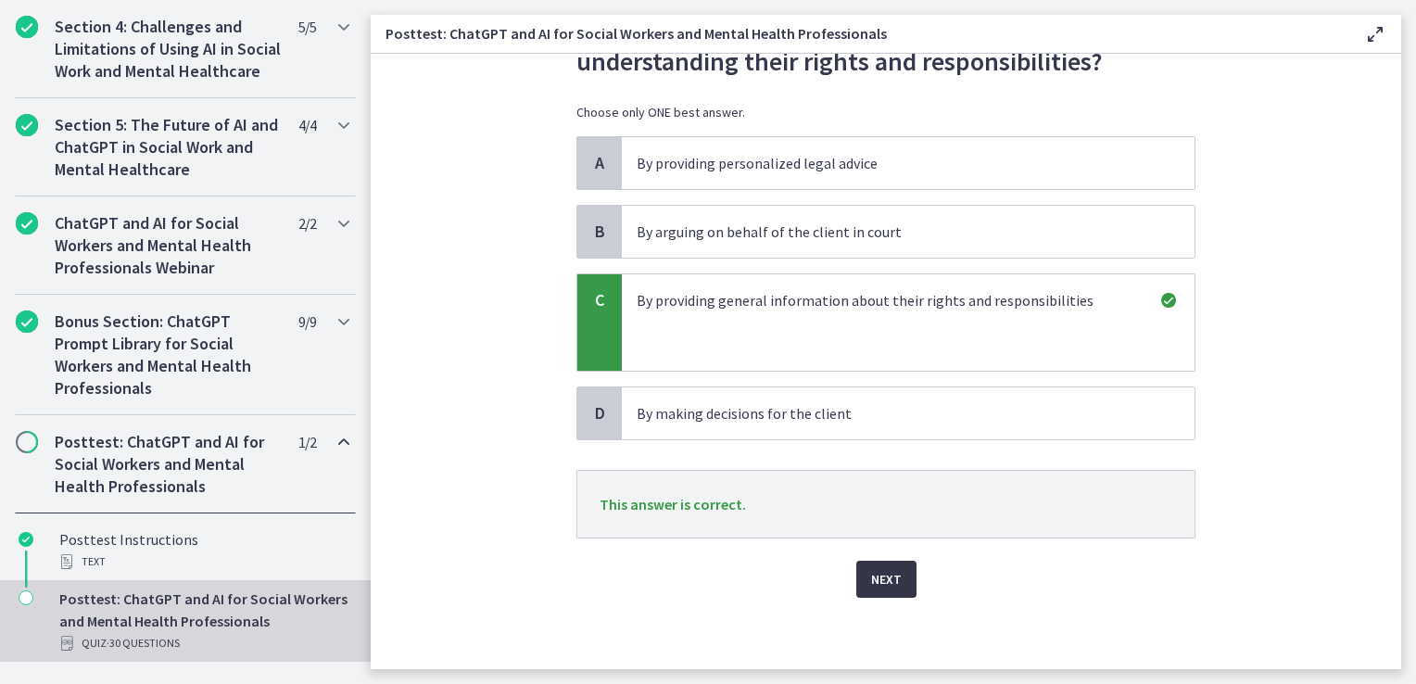
click at [871, 579] on span "Next" at bounding box center [886, 579] width 31 height 22
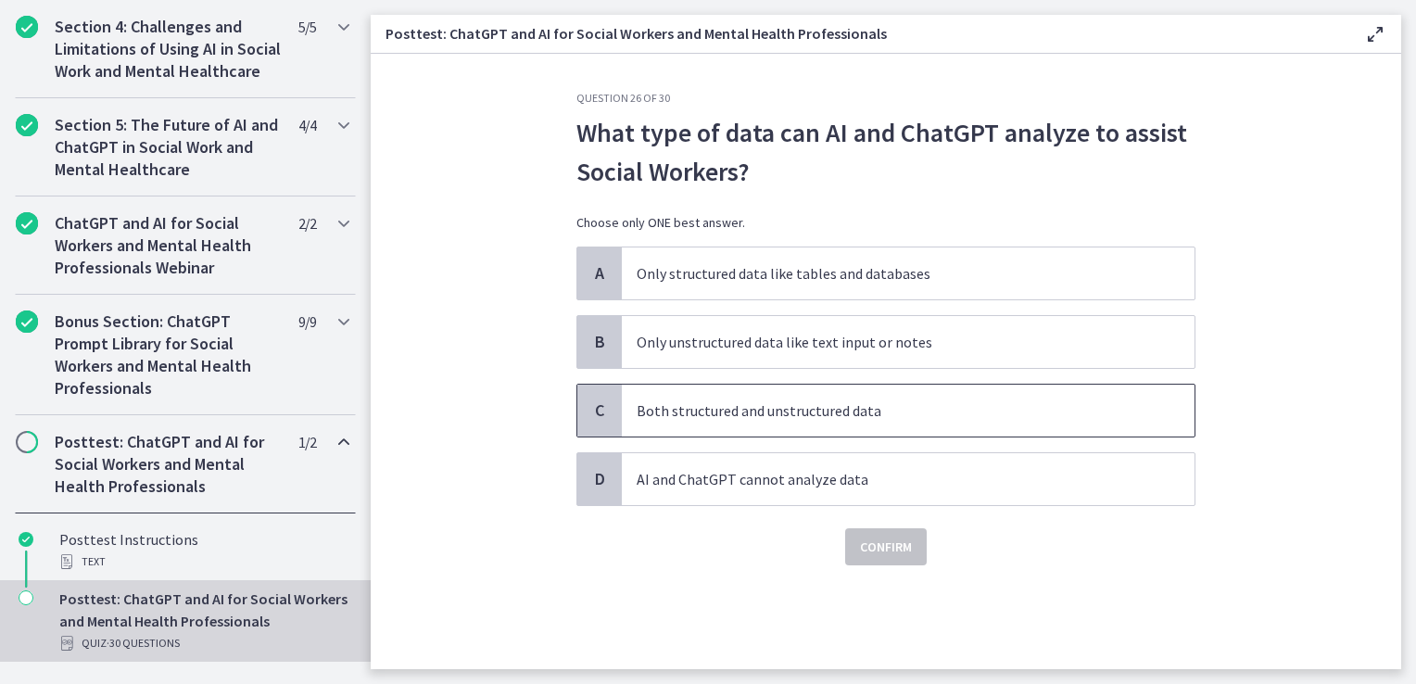
click at [730, 410] on p "Both structured and unstructured data" at bounding box center [890, 411] width 506 height 22
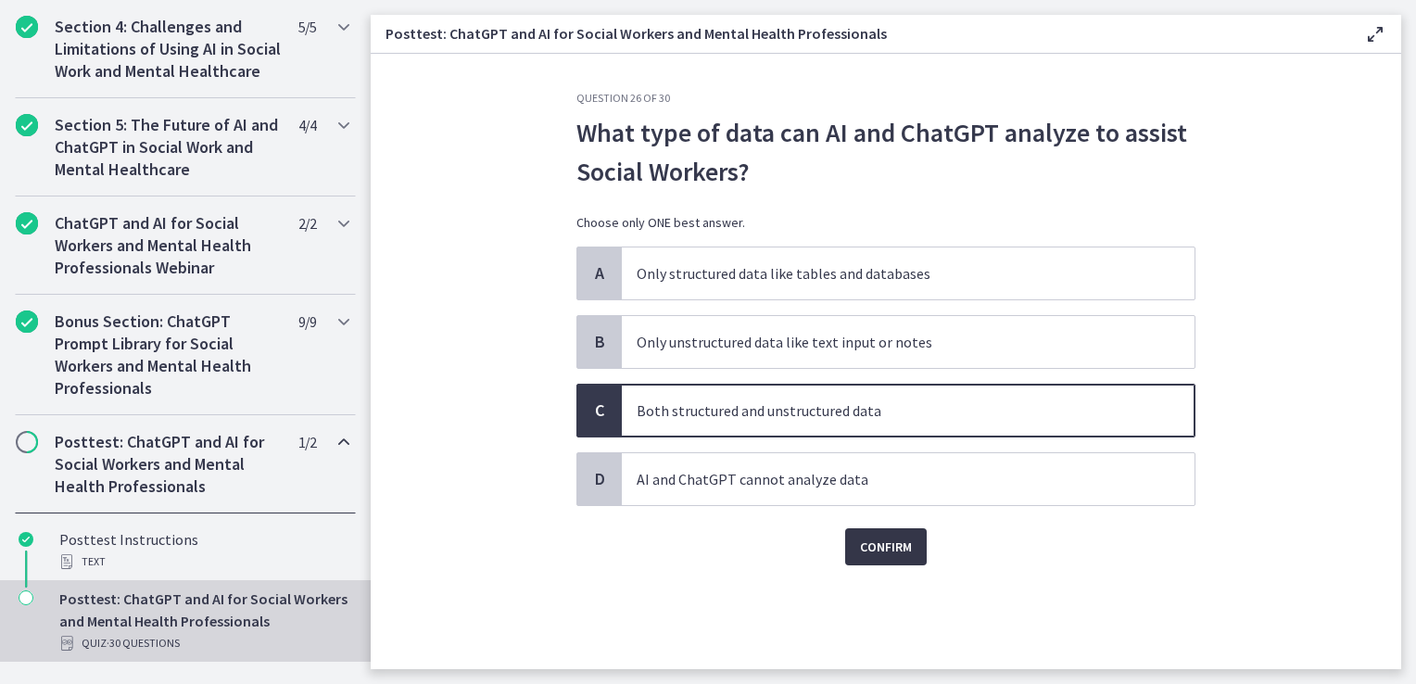
click at [890, 533] on button "Confirm" at bounding box center [886, 546] width 82 height 37
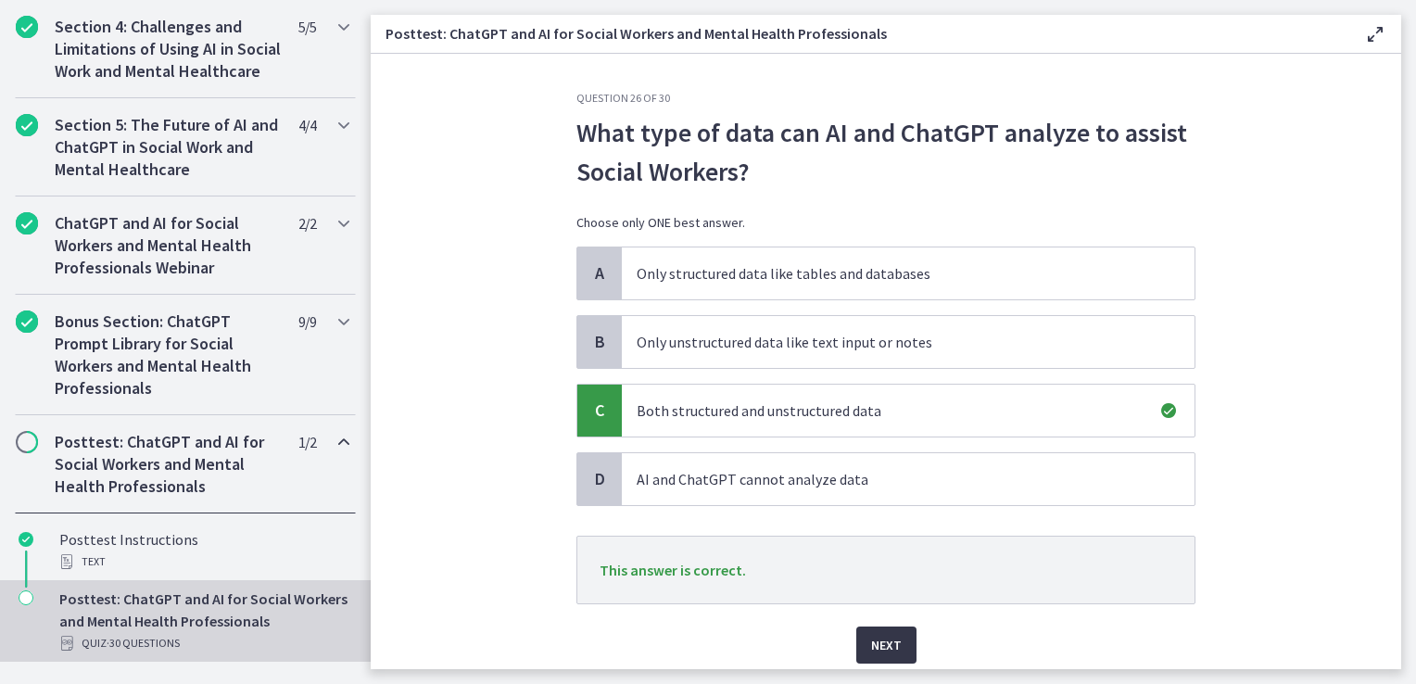
click at [885, 648] on span "Next" at bounding box center [886, 645] width 31 height 22
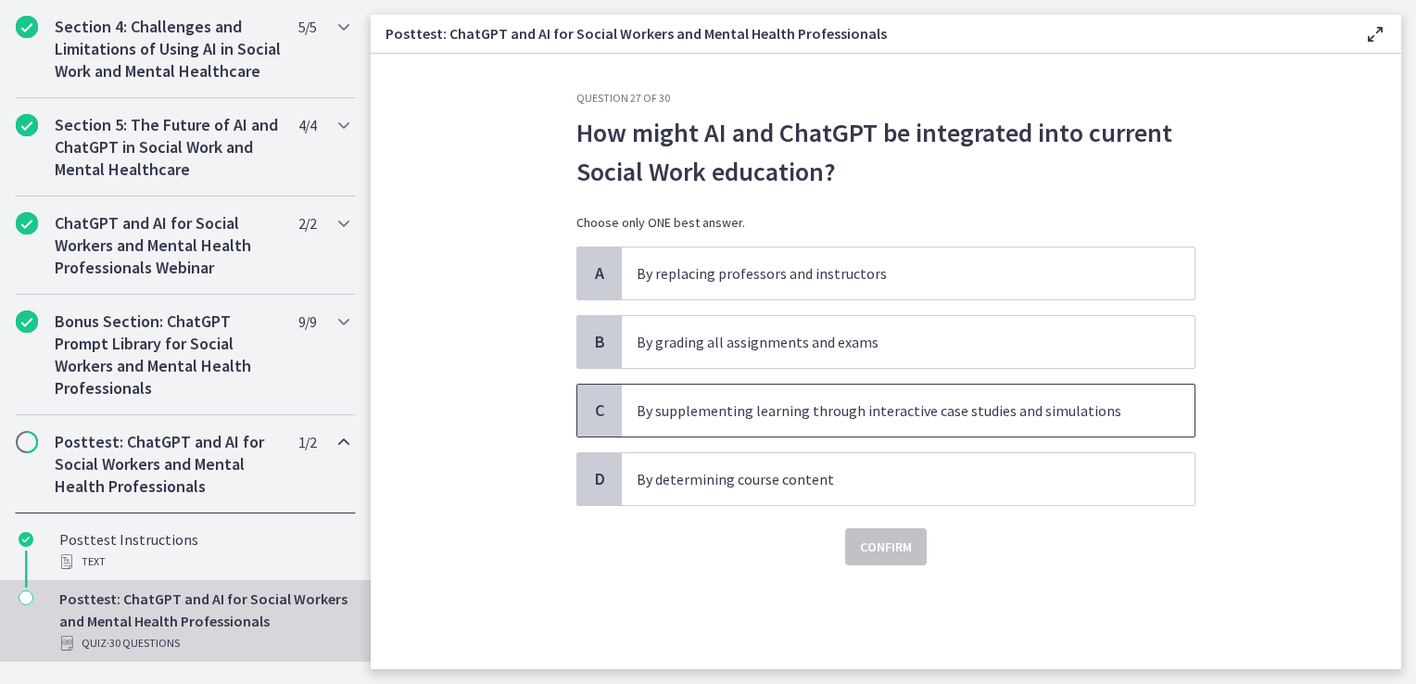
click at [782, 410] on p "By supplementing learning through interactive case studies and simulations" at bounding box center [890, 411] width 506 height 22
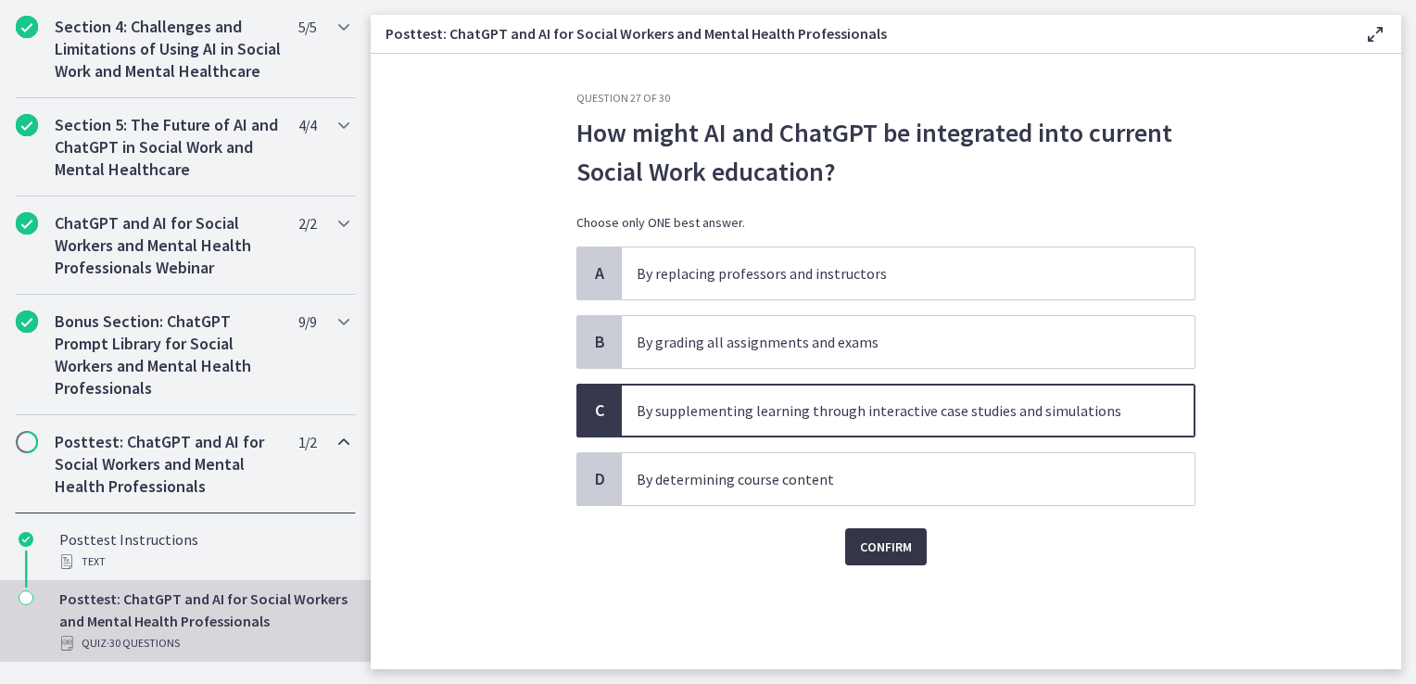
click at [886, 548] on span "Confirm" at bounding box center [886, 547] width 52 height 22
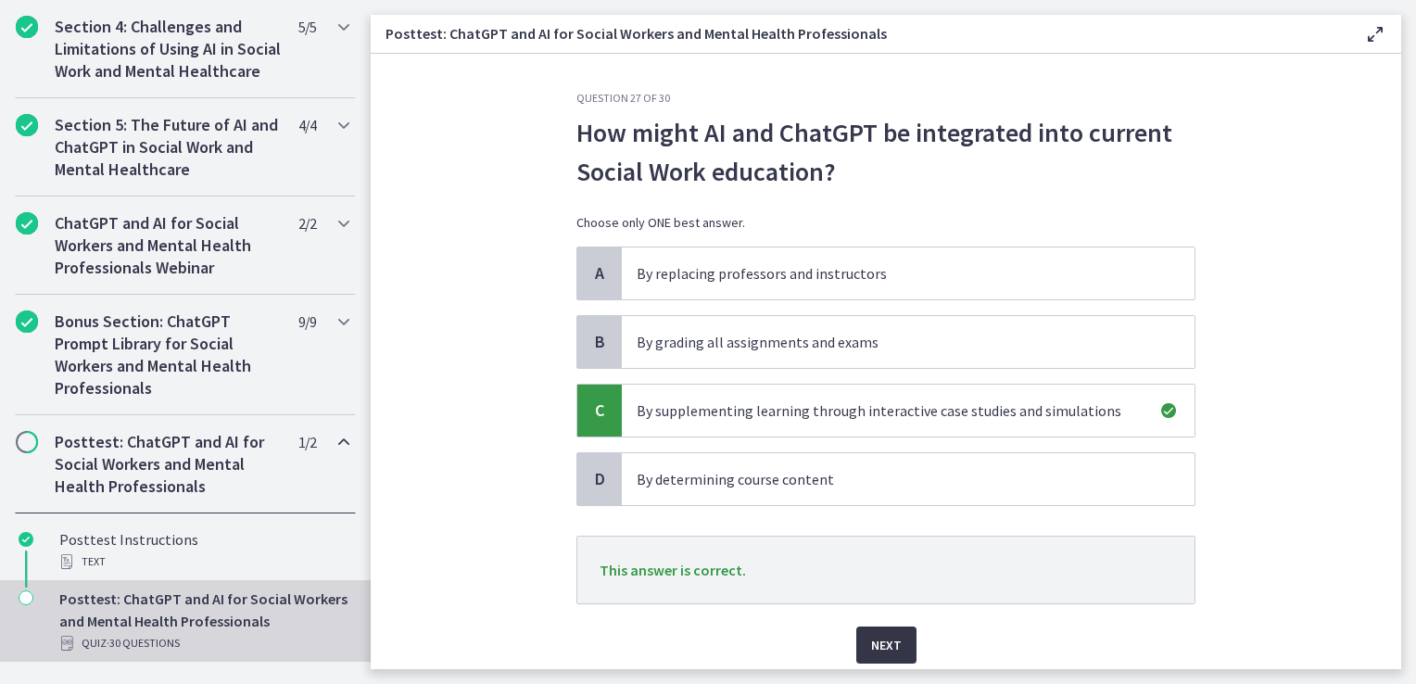
click at [884, 640] on span "Next" at bounding box center [886, 645] width 31 height 22
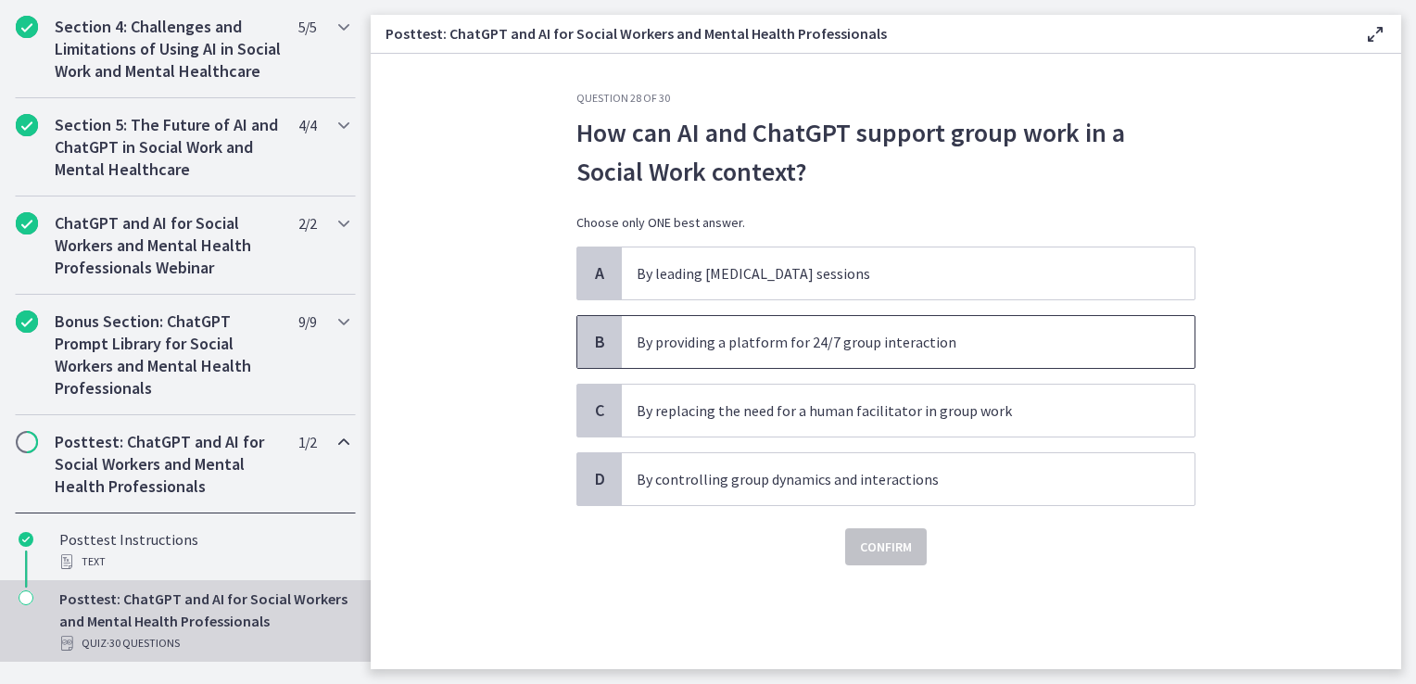
click at [751, 347] on p "By providing a platform for 24/7 group interaction" at bounding box center [890, 342] width 506 height 22
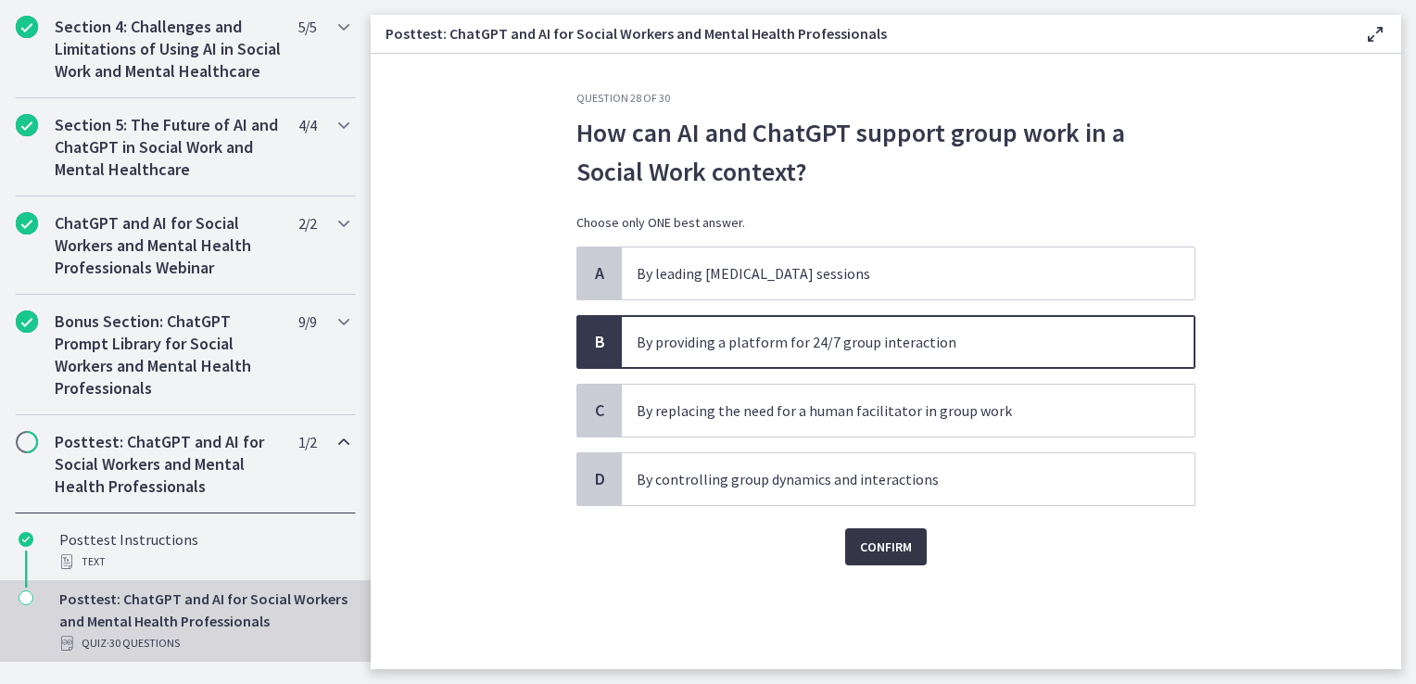
click at [907, 548] on span "Confirm" at bounding box center [886, 547] width 52 height 22
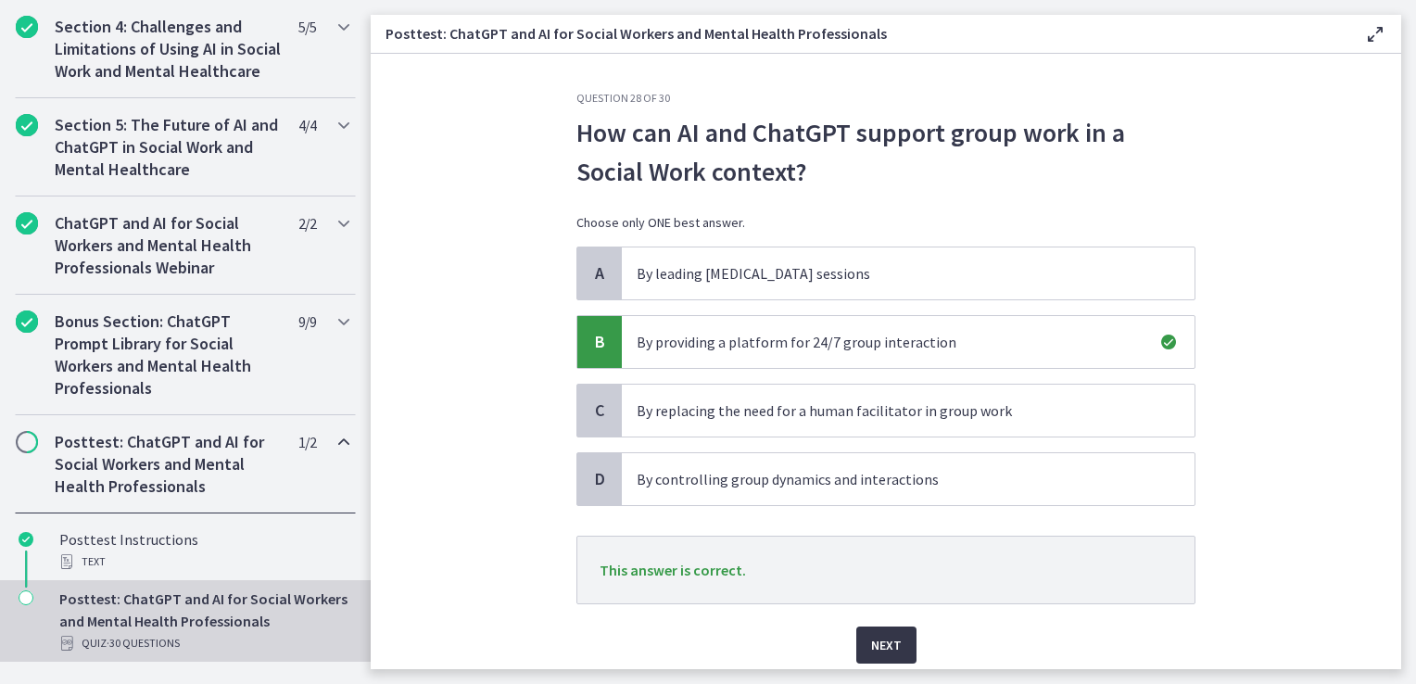
click at [863, 634] on button "Next" at bounding box center [887, 645] width 60 height 37
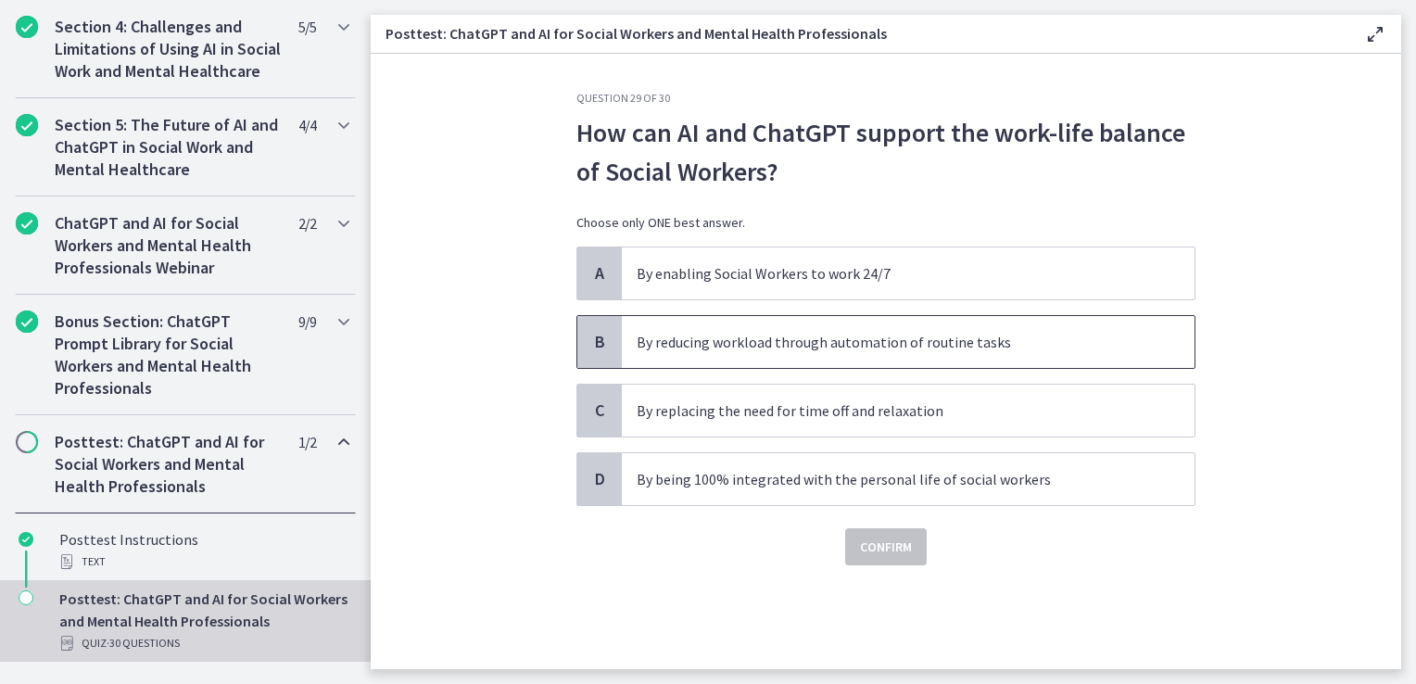
click at [752, 341] on p "By reducing workload through automation of routine tasks" at bounding box center [890, 342] width 506 height 22
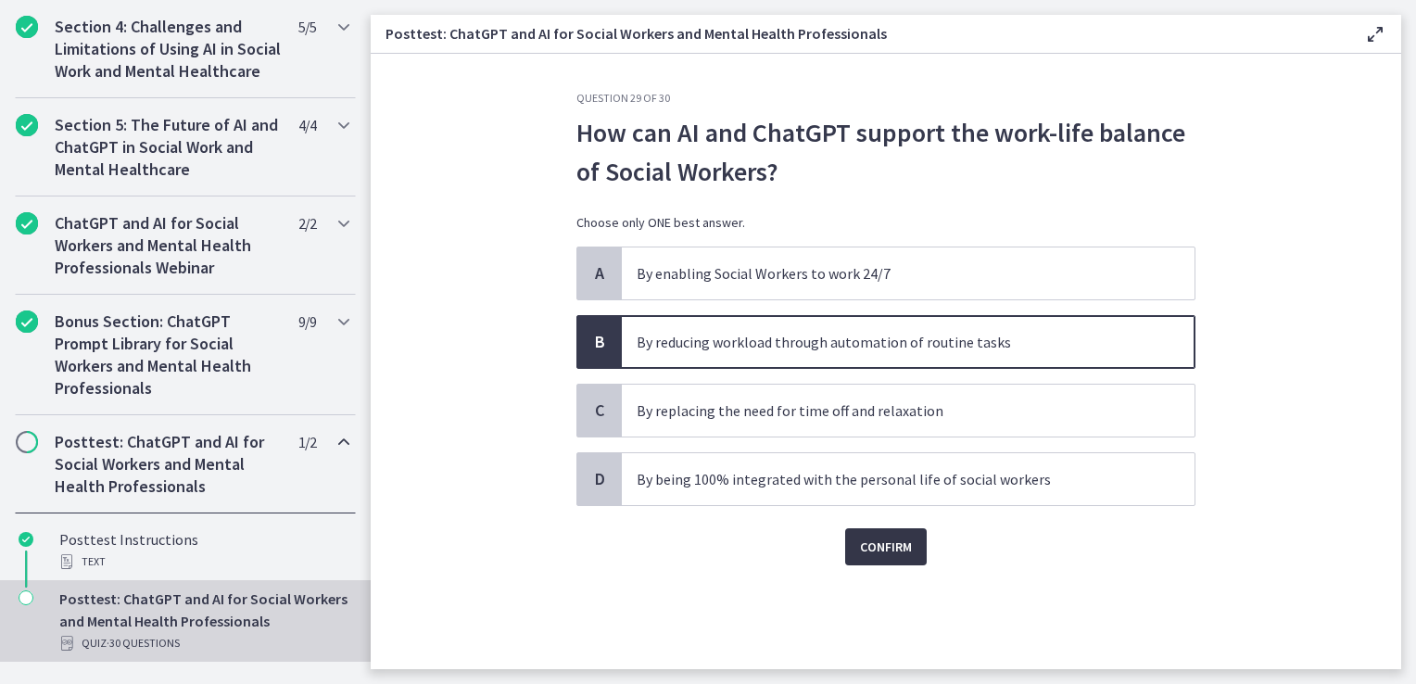
click at [870, 544] on span "Confirm" at bounding box center [886, 547] width 52 height 22
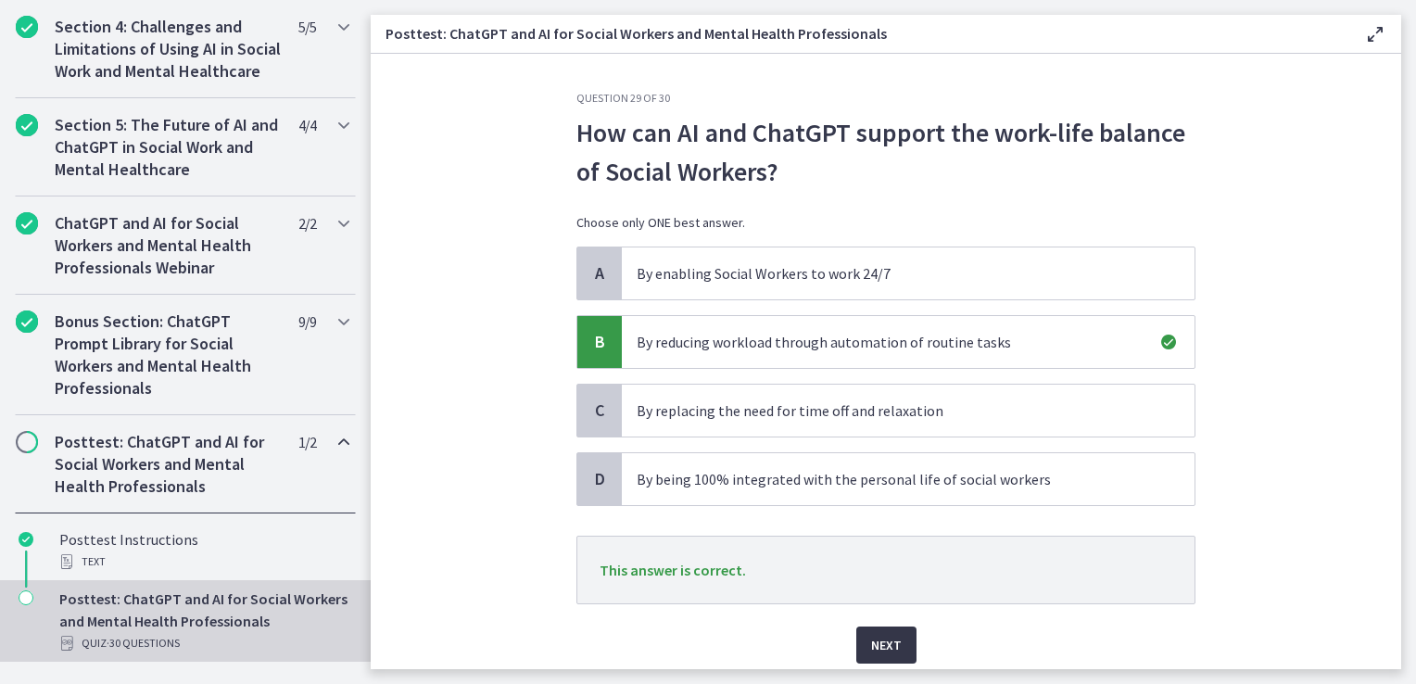
click at [875, 641] on span "Next" at bounding box center [886, 645] width 31 height 22
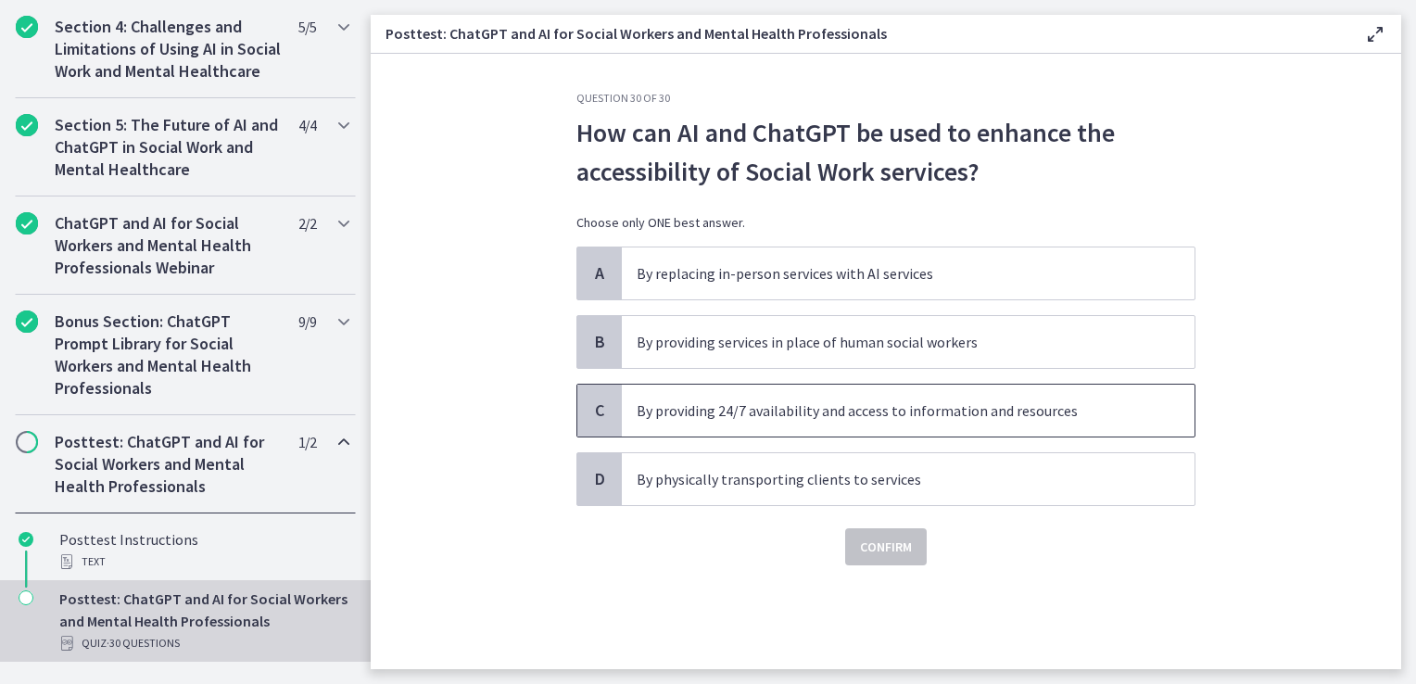
click at [726, 412] on p "By providing 24/7 availability and access to information and resources" at bounding box center [890, 411] width 506 height 22
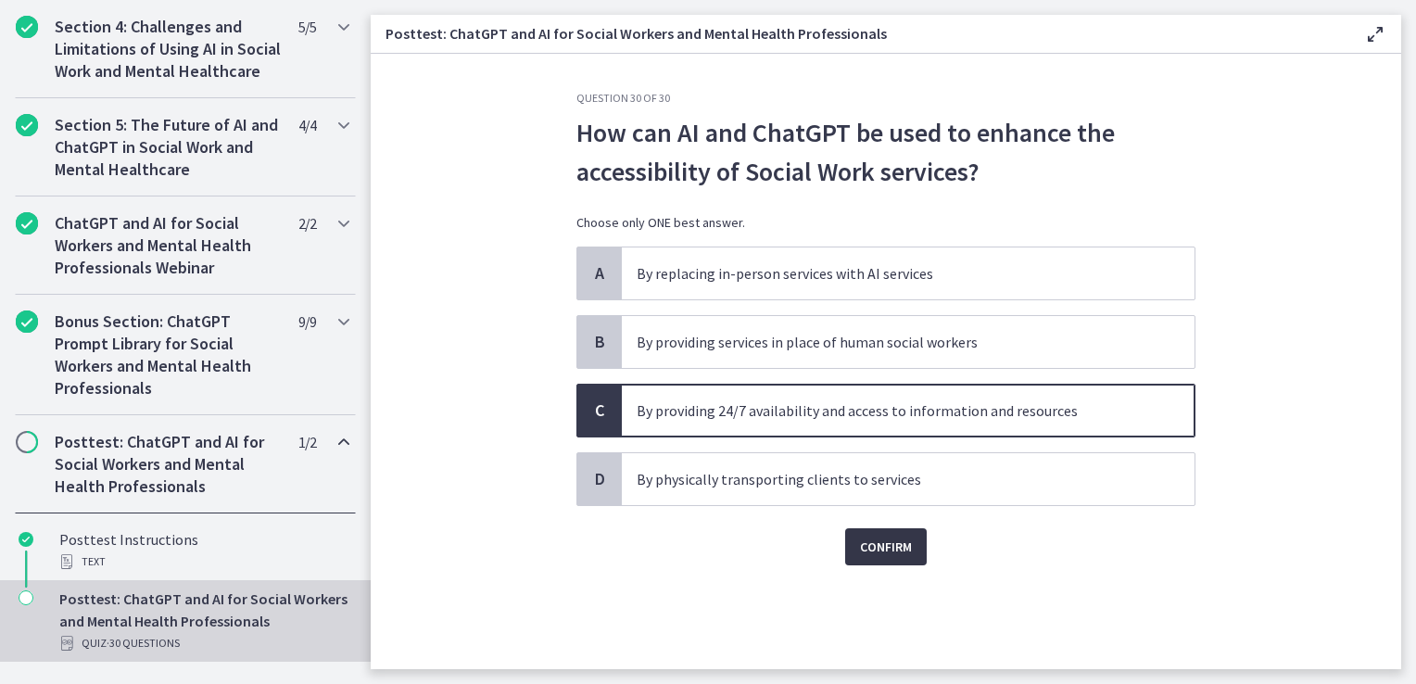
click at [868, 542] on span "Confirm" at bounding box center [886, 547] width 52 height 22
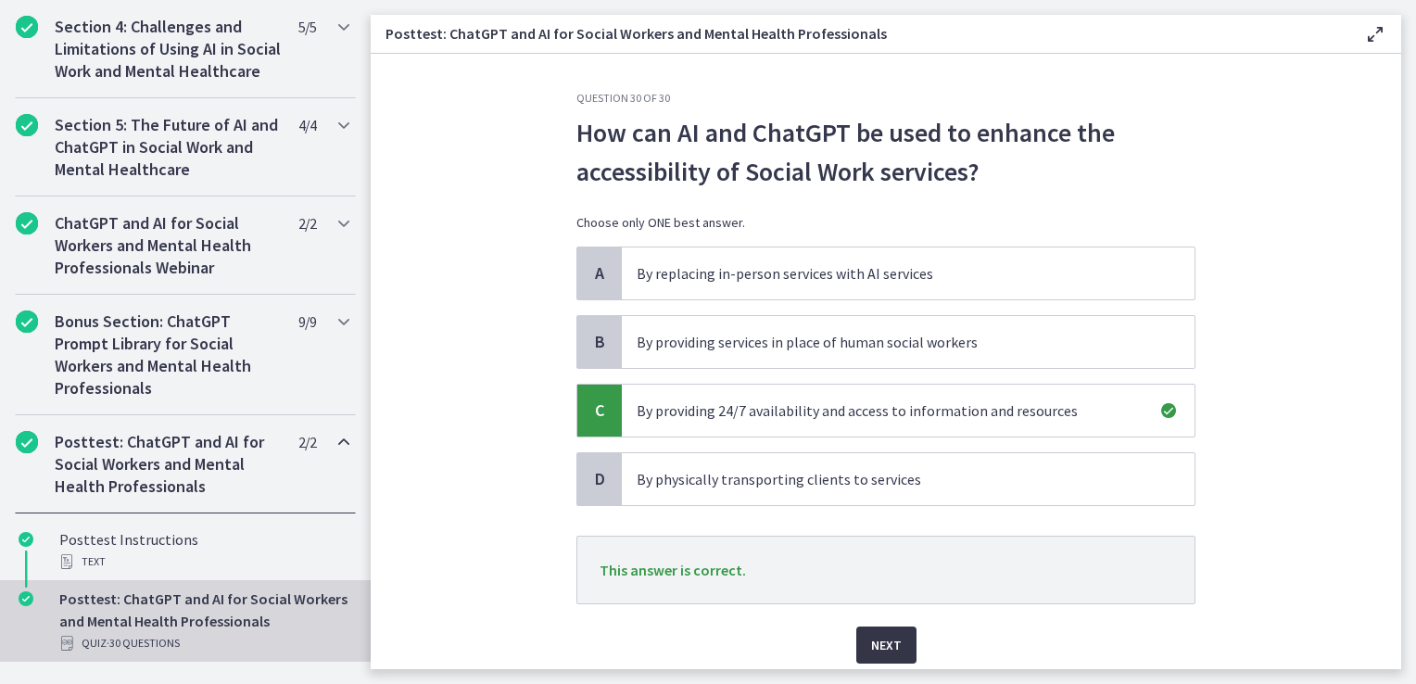
click at [871, 641] on span "Next" at bounding box center [886, 645] width 31 height 22
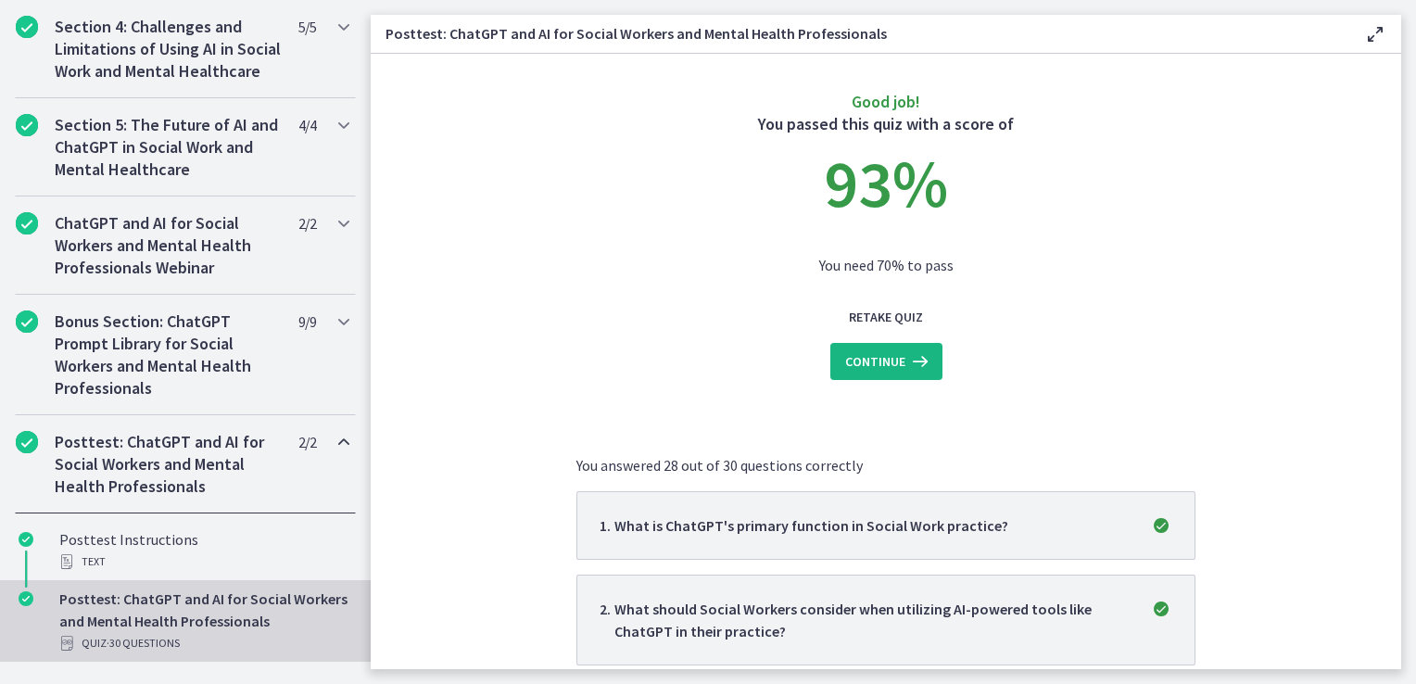
click at [873, 368] on span "Continue" at bounding box center [875, 361] width 60 height 22
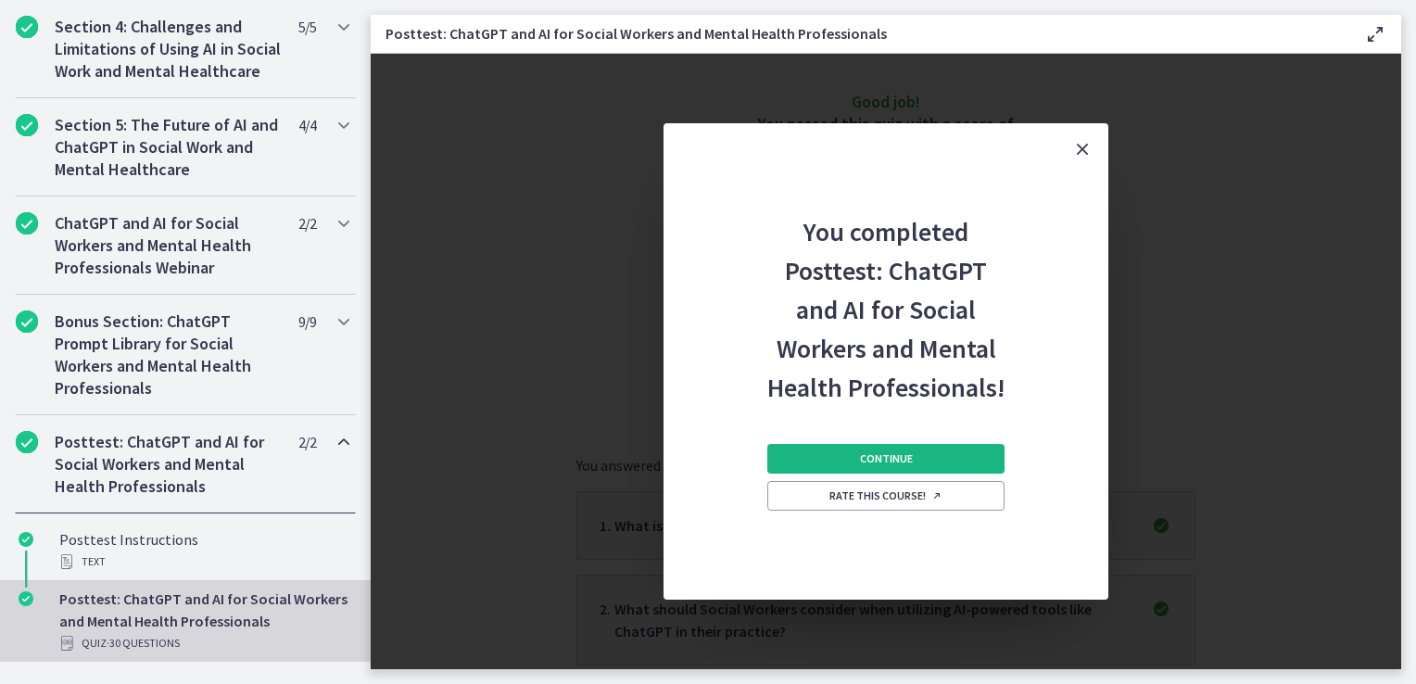
click at [897, 461] on span "Continue" at bounding box center [886, 458] width 53 height 15
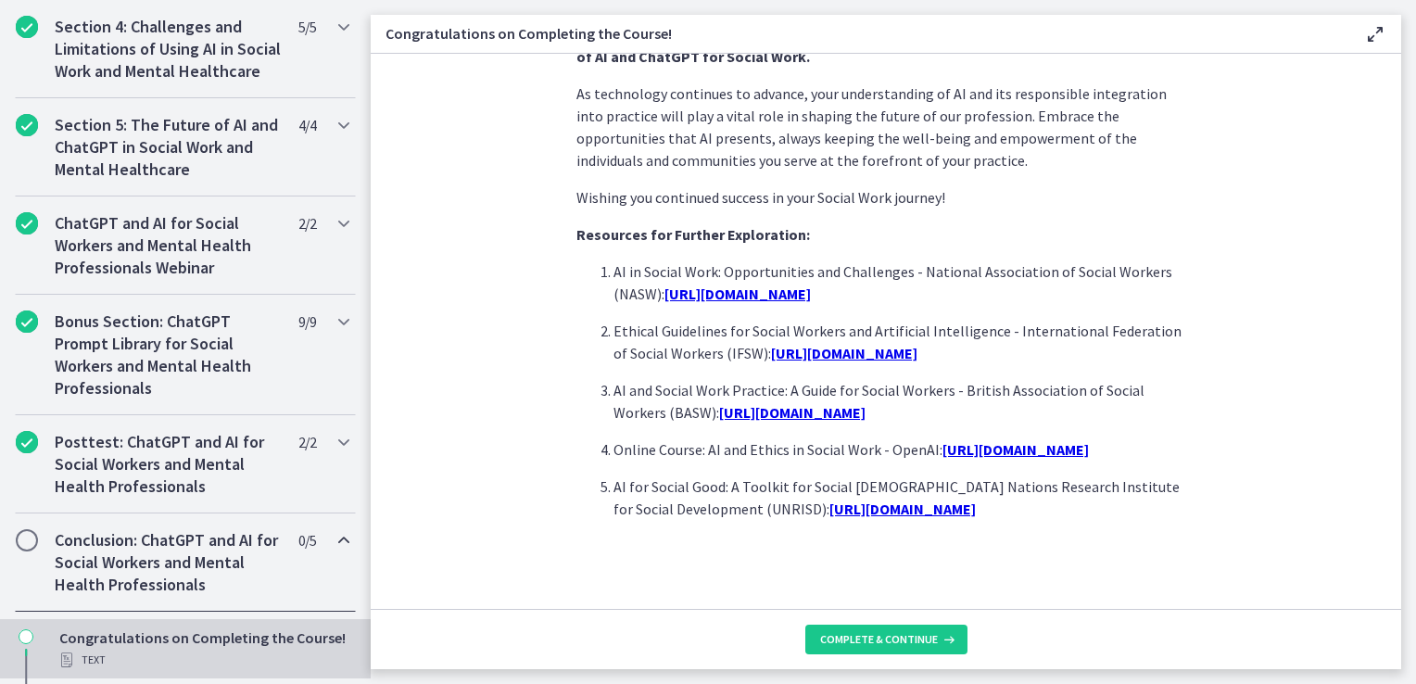
scroll to position [1606, 0]
click at [880, 637] on span "Complete & continue" at bounding box center [879, 639] width 118 height 15
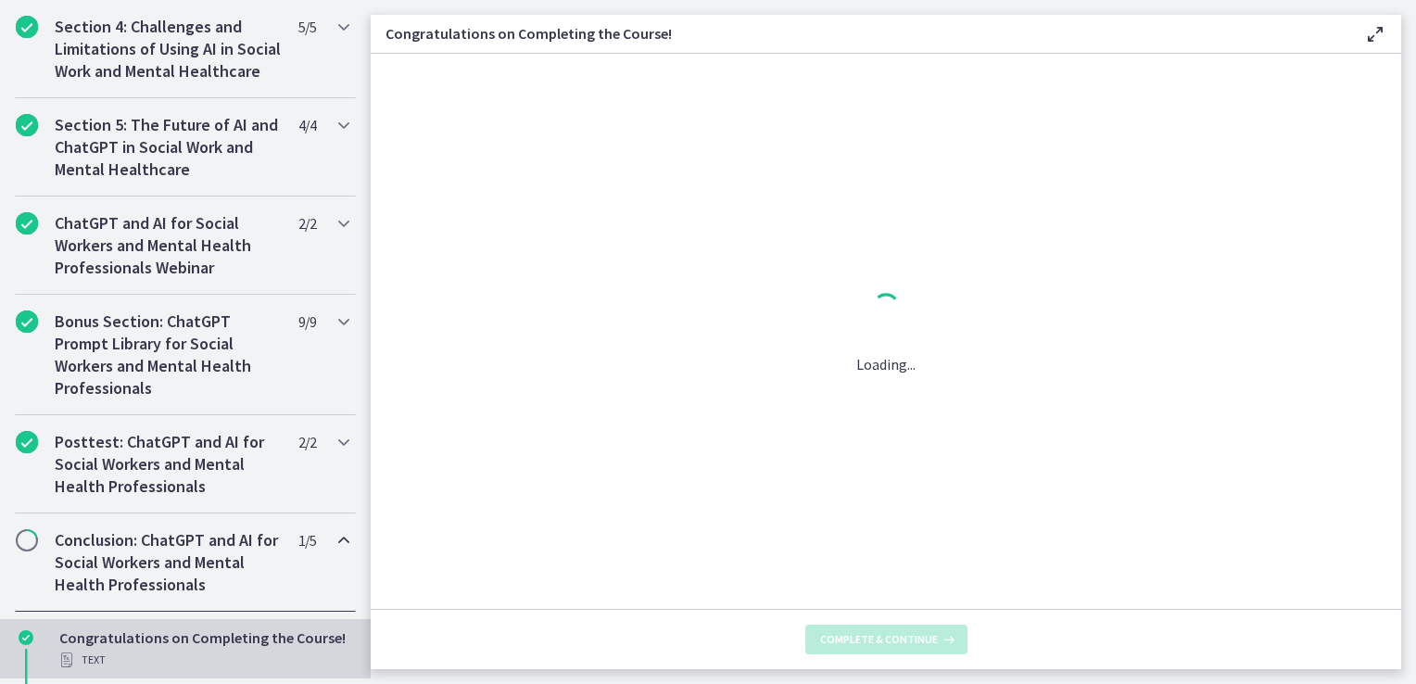
scroll to position [0, 0]
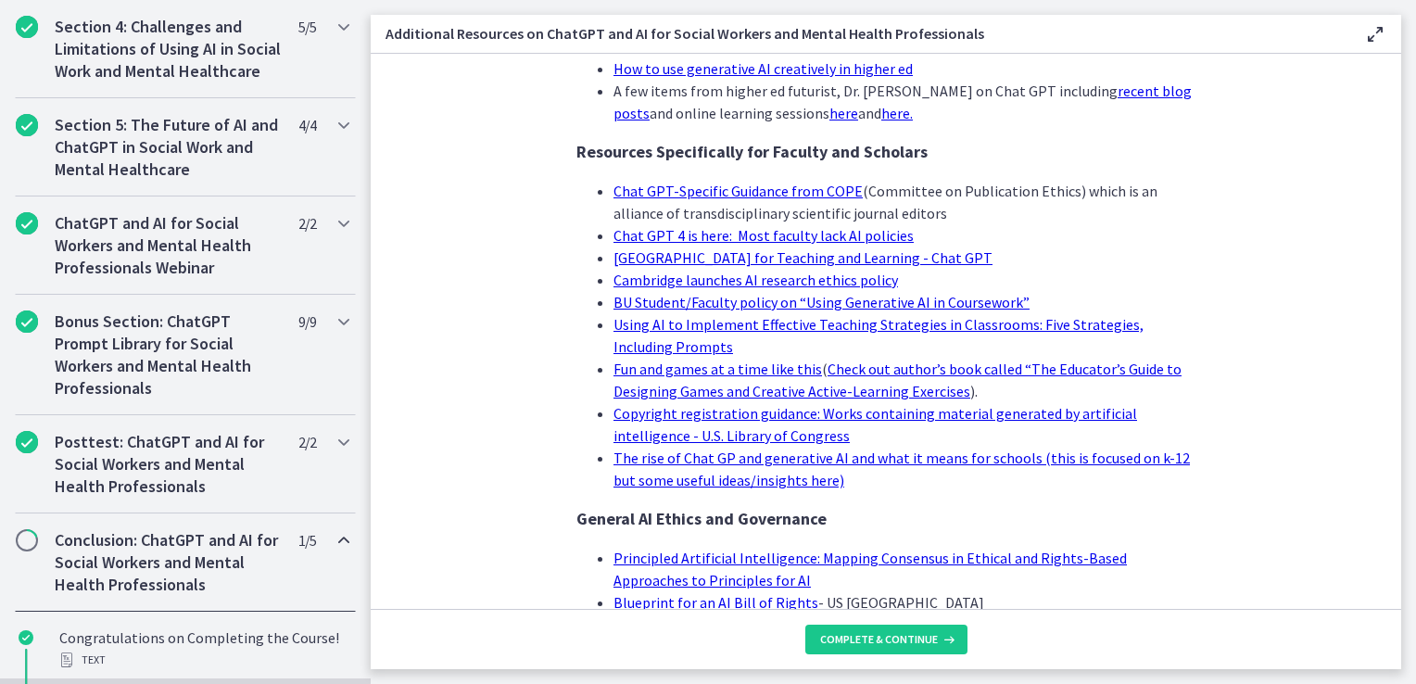
scroll to position [1813, 0]
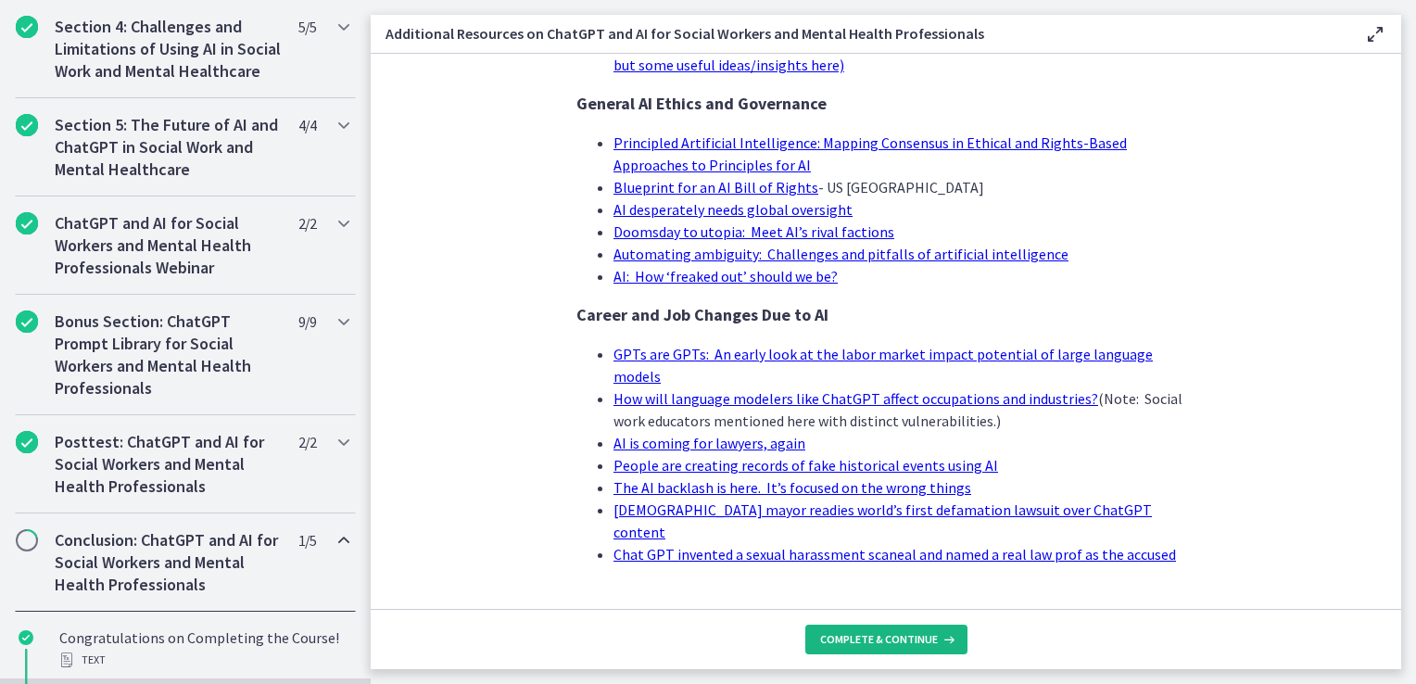
click at [902, 632] on span "Complete & continue" at bounding box center [879, 639] width 118 height 15
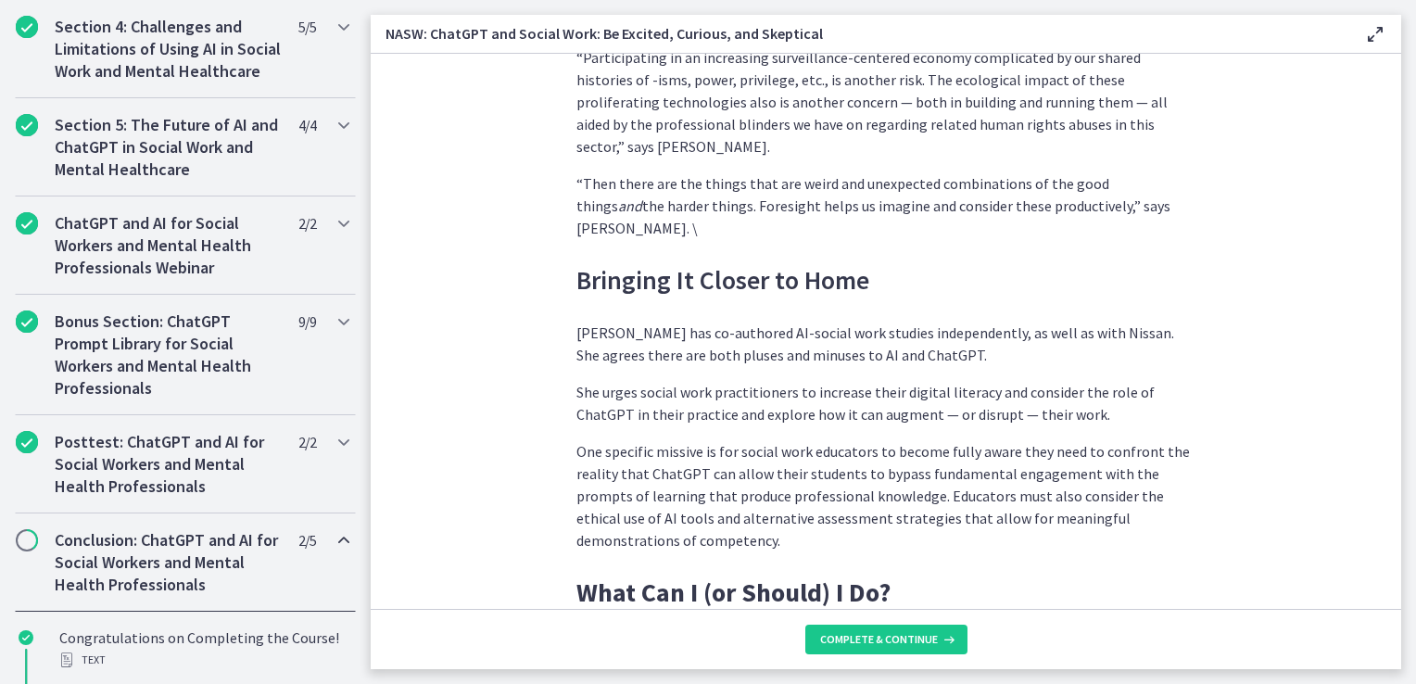
scroll to position [5234, 0]
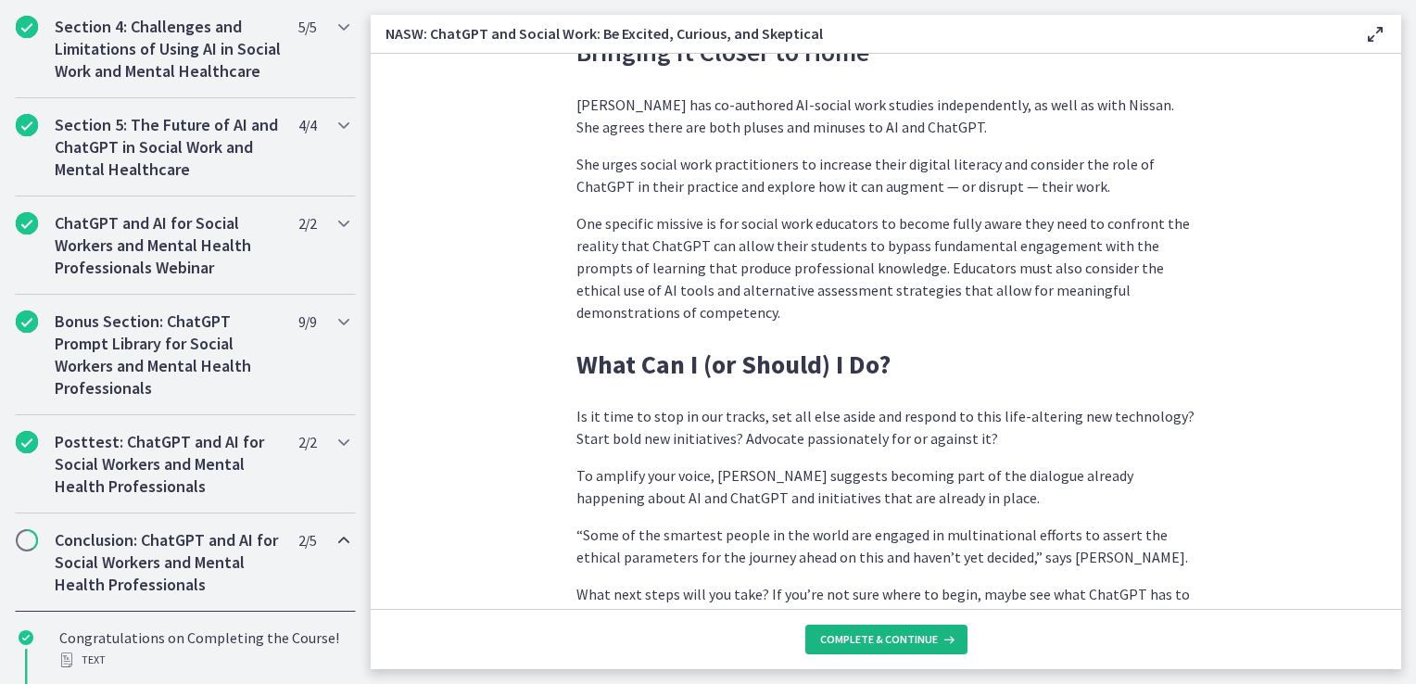
click at [882, 641] on span "Complete & continue" at bounding box center [879, 639] width 118 height 15
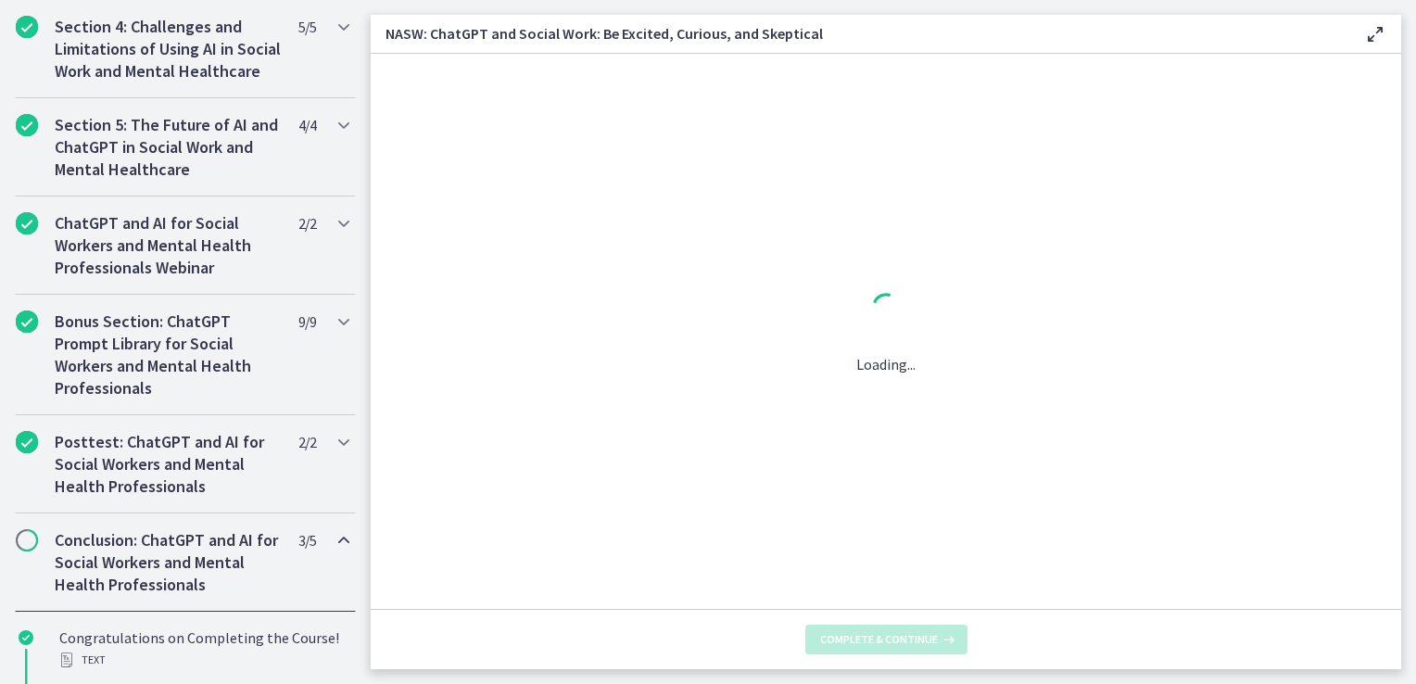
scroll to position [0, 0]
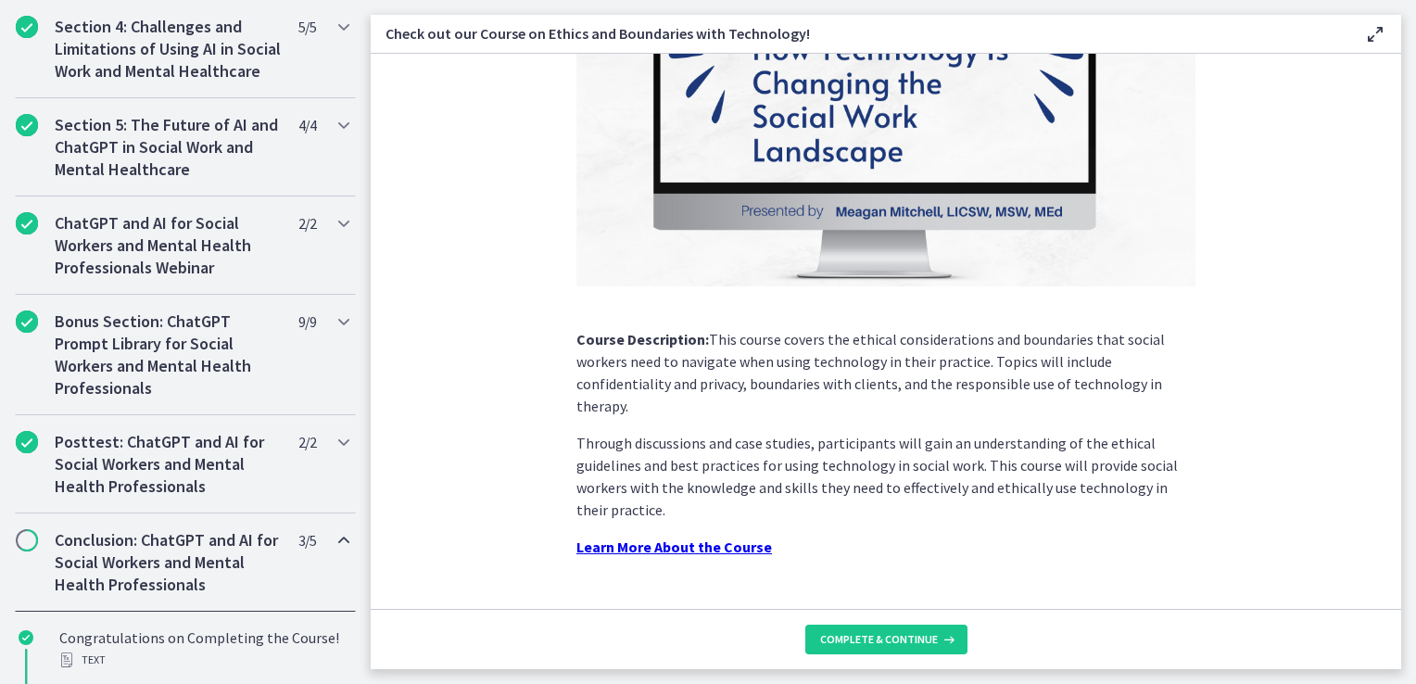
scroll to position [241, 0]
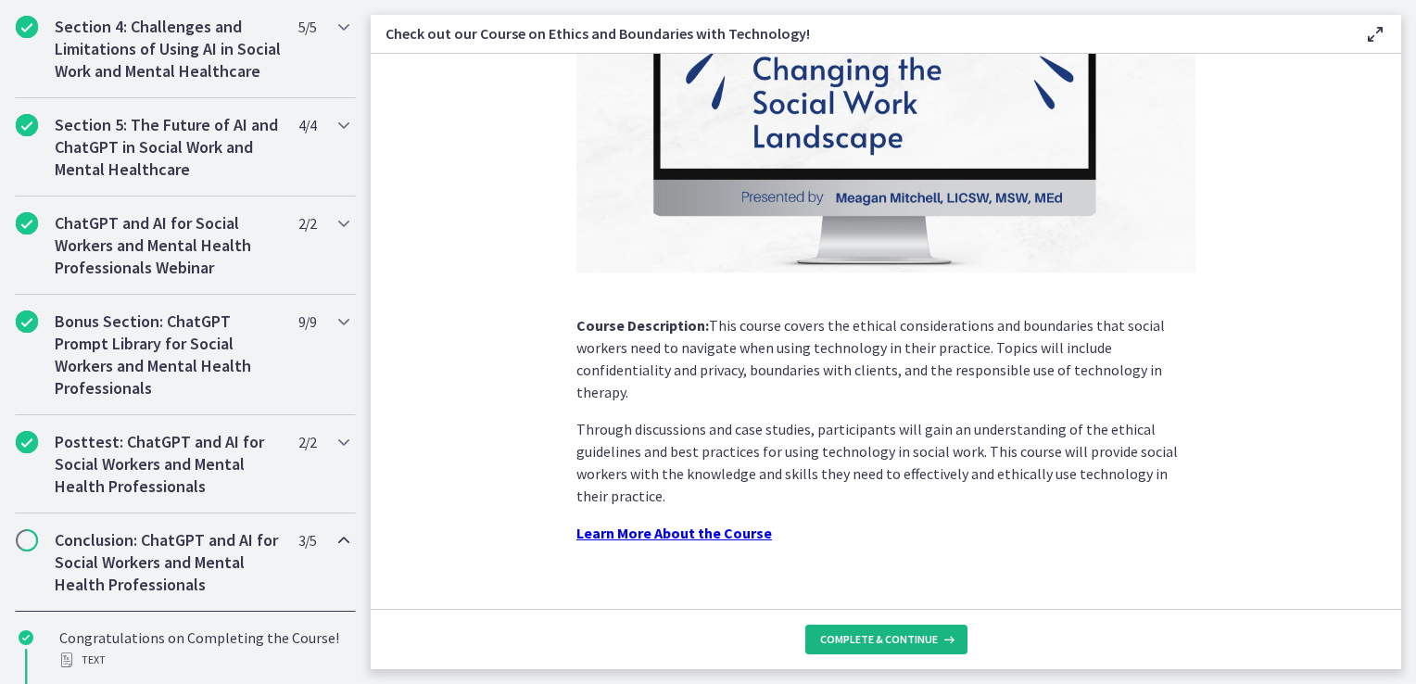
click at [886, 633] on span "Complete & continue" at bounding box center [879, 639] width 118 height 15
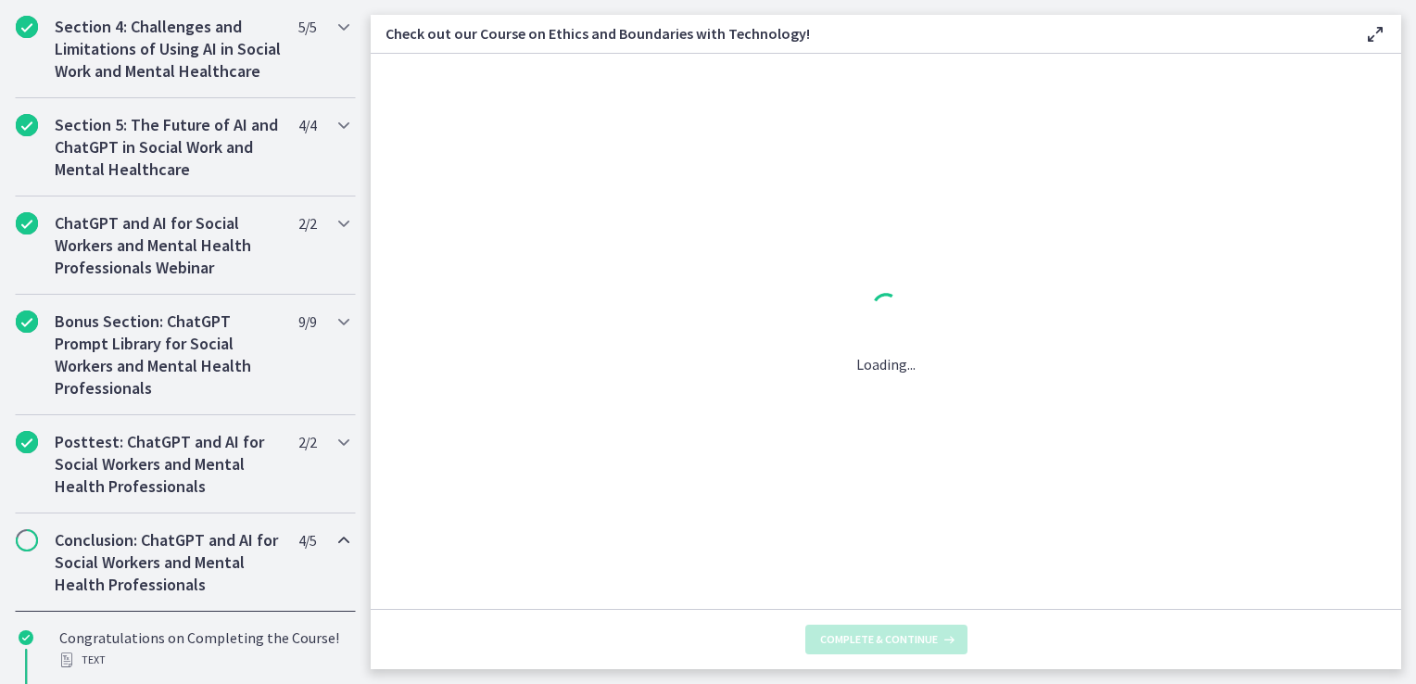
scroll to position [0, 0]
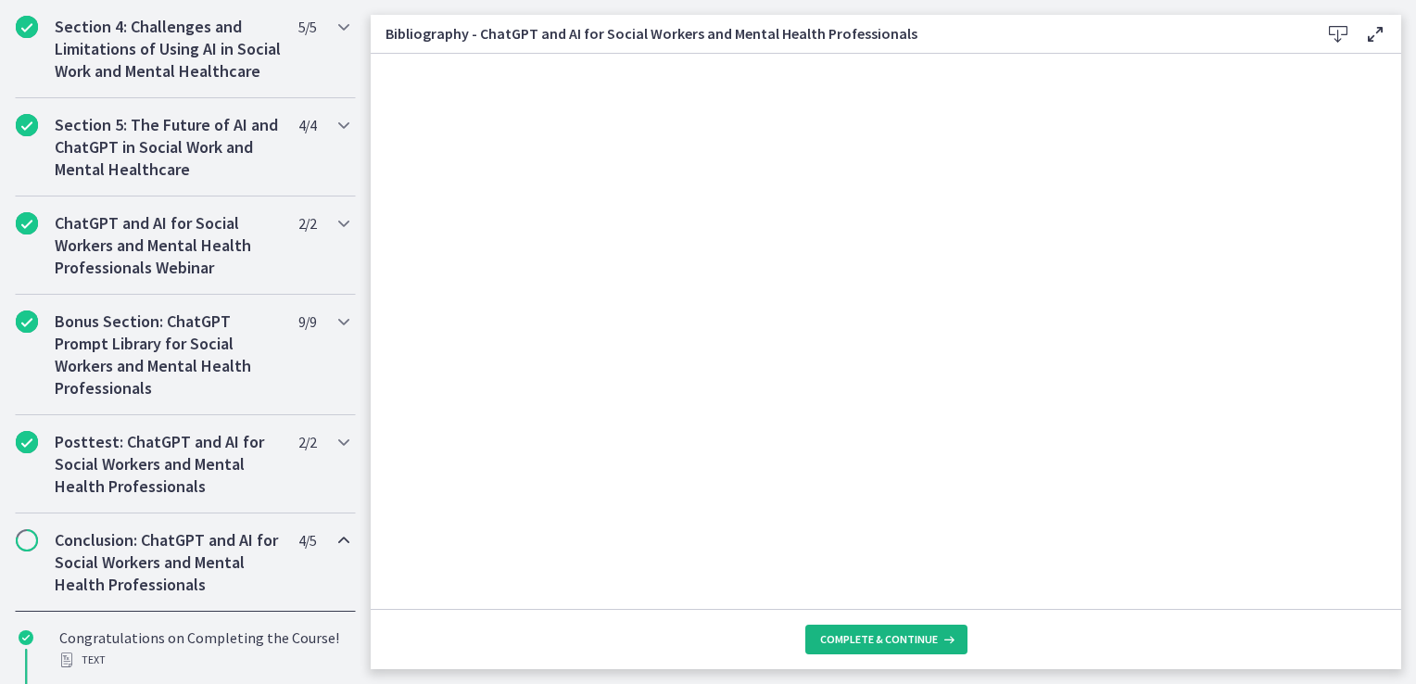
click at [882, 640] on span "Complete & continue" at bounding box center [879, 639] width 118 height 15
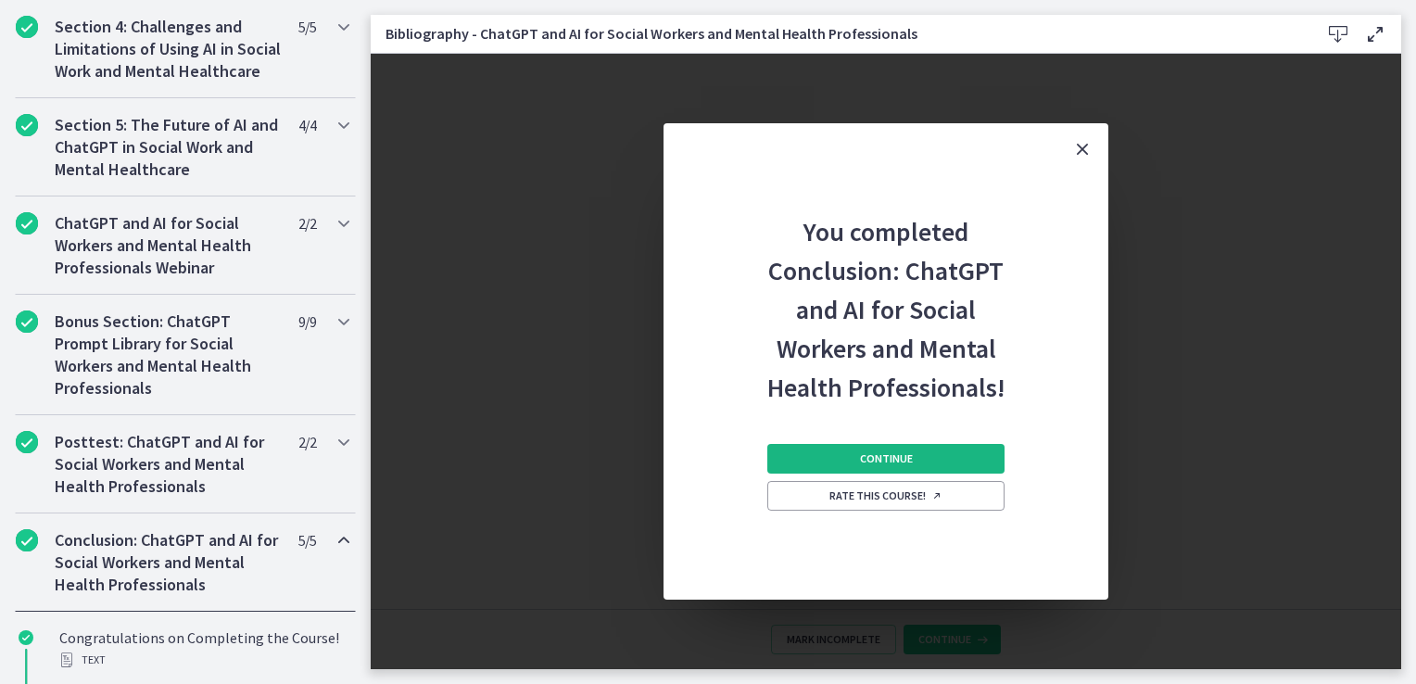
click at [897, 462] on span "Continue" at bounding box center [886, 458] width 53 height 15
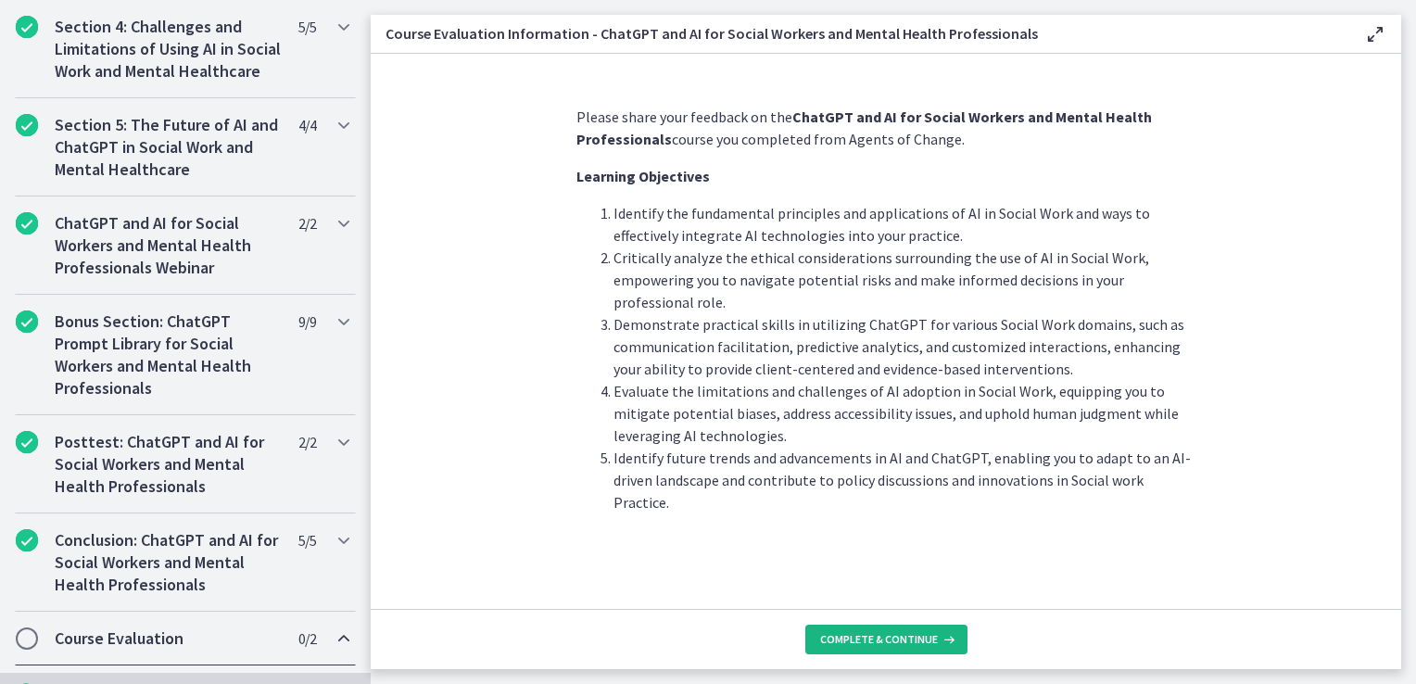
click at [872, 632] on span "Complete & continue" at bounding box center [879, 639] width 118 height 15
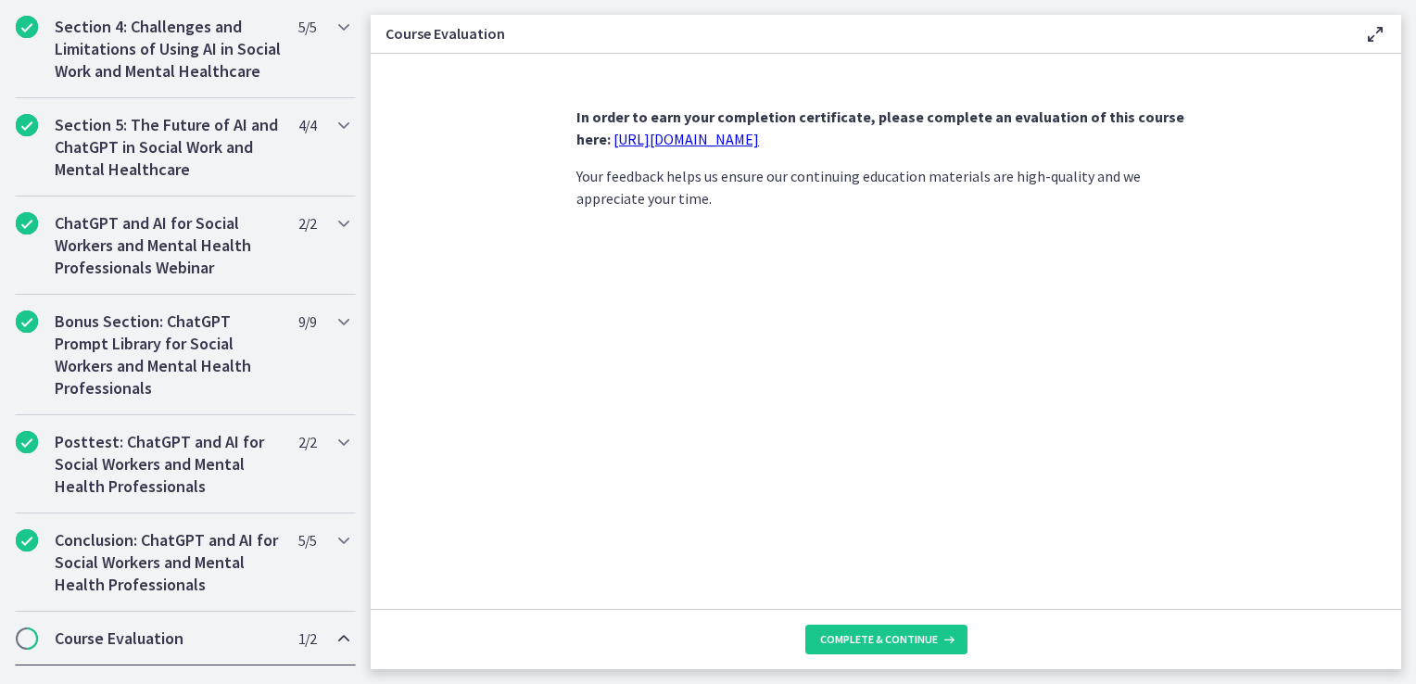
click at [725, 142] on link "[URL][DOMAIN_NAME]" at bounding box center [687, 139] width 146 height 19
